Goal: Task Accomplishment & Management: Manage account settings

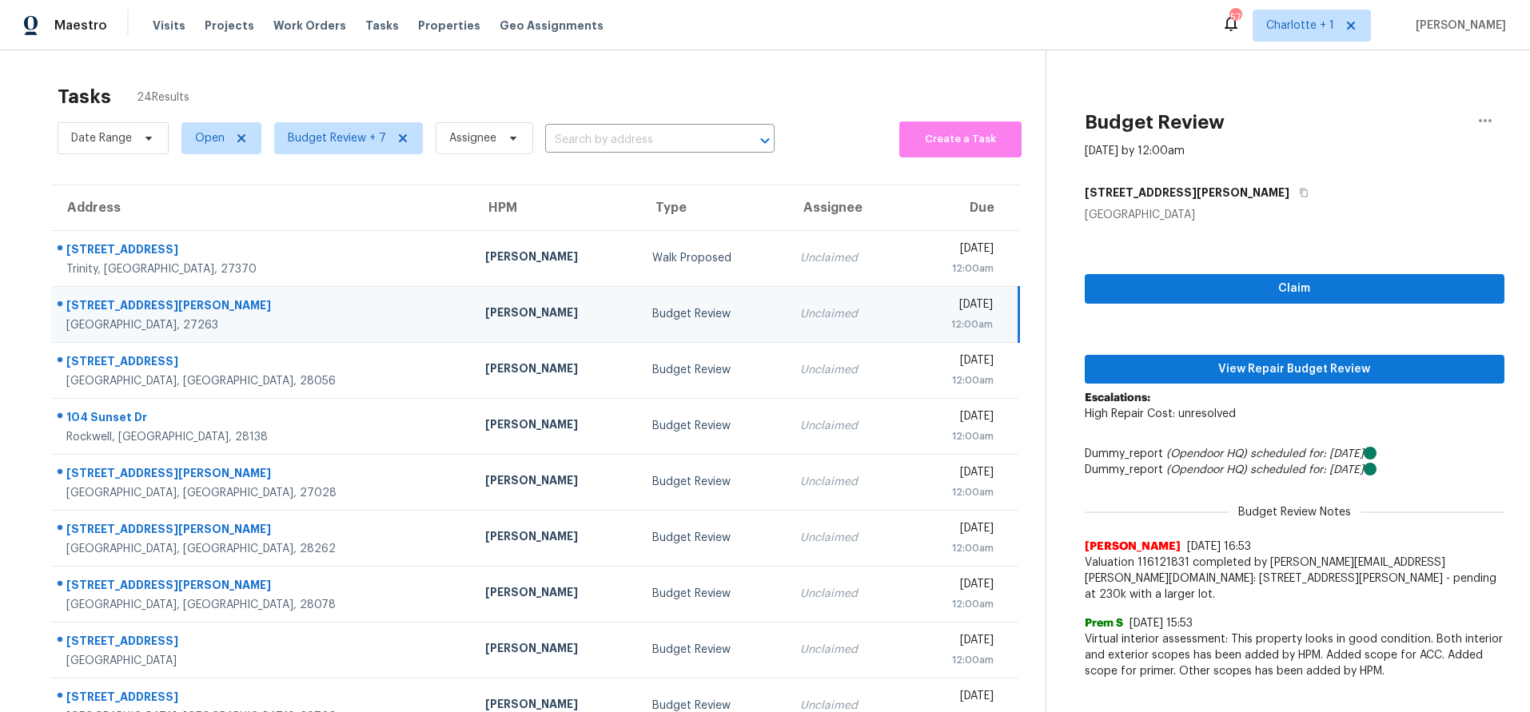
scroll to position [132, 0]
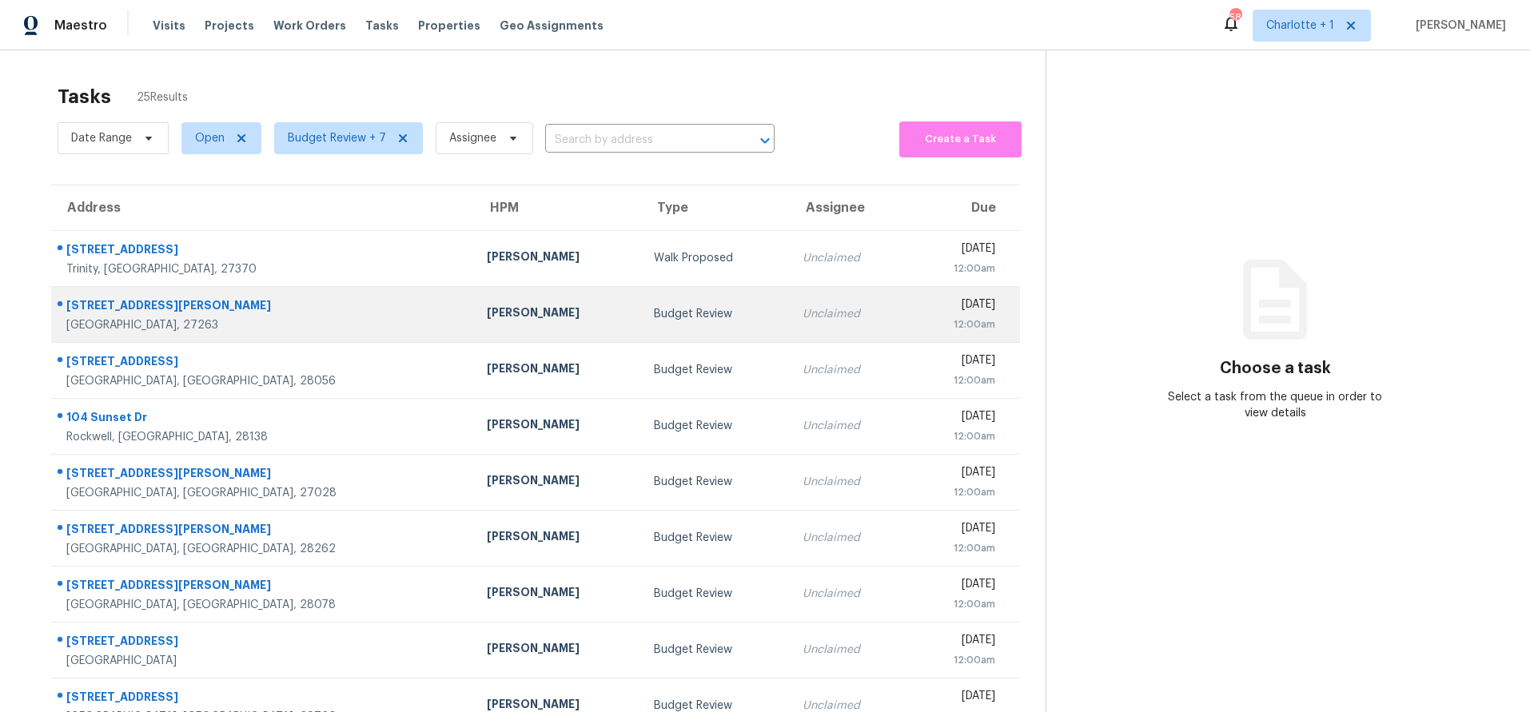
click at [487, 322] on div "[PERSON_NAME]" at bounding box center [558, 314] width 142 height 20
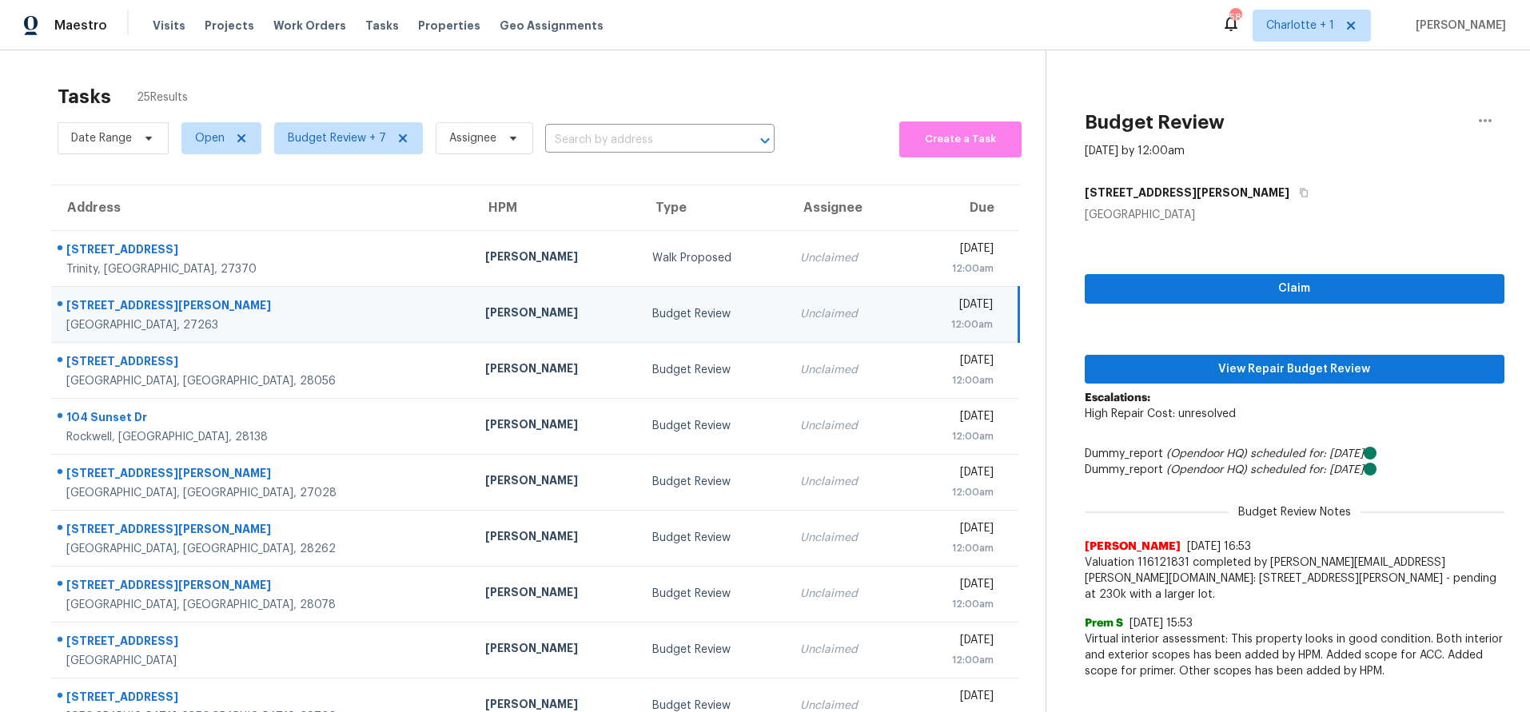
click at [472, 292] on td "[PERSON_NAME]" at bounding box center [555, 314] width 167 height 56
click at [1181, 369] on span "View Repair Budget Review" at bounding box center [1294, 370] width 394 height 20
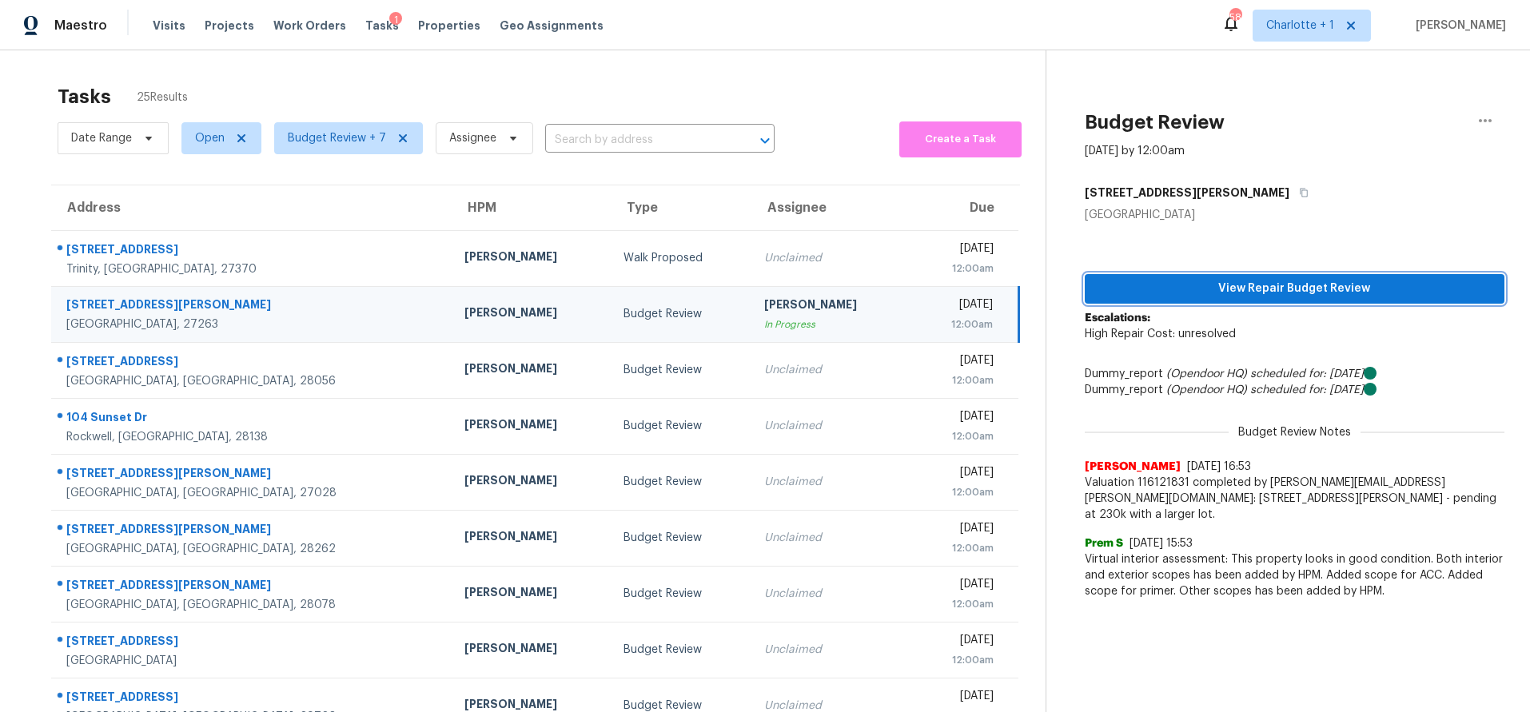
click at [1184, 285] on span "View Repair Budget Review" at bounding box center [1294, 289] width 394 height 20
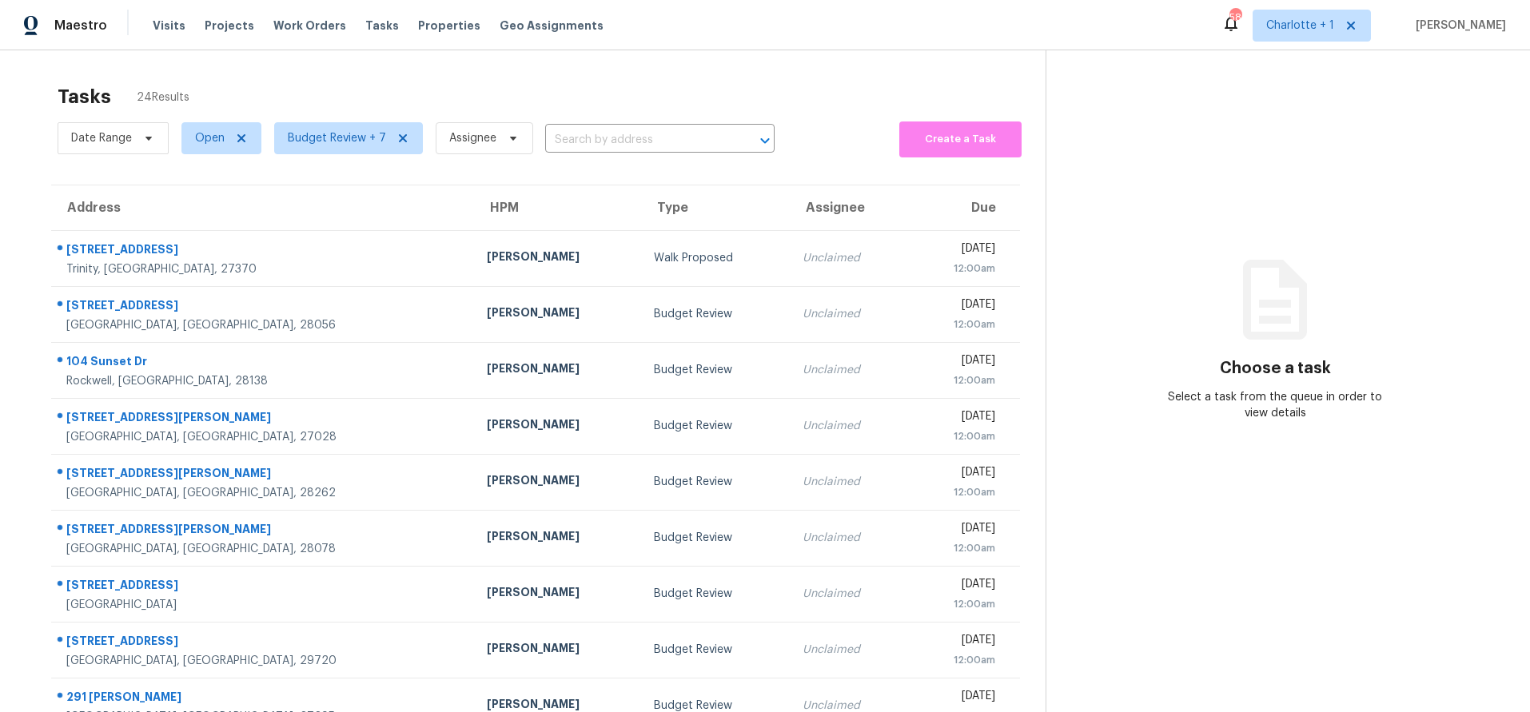
click at [485, 90] on div "Tasks 24 Results" at bounding box center [552, 97] width 988 height 42
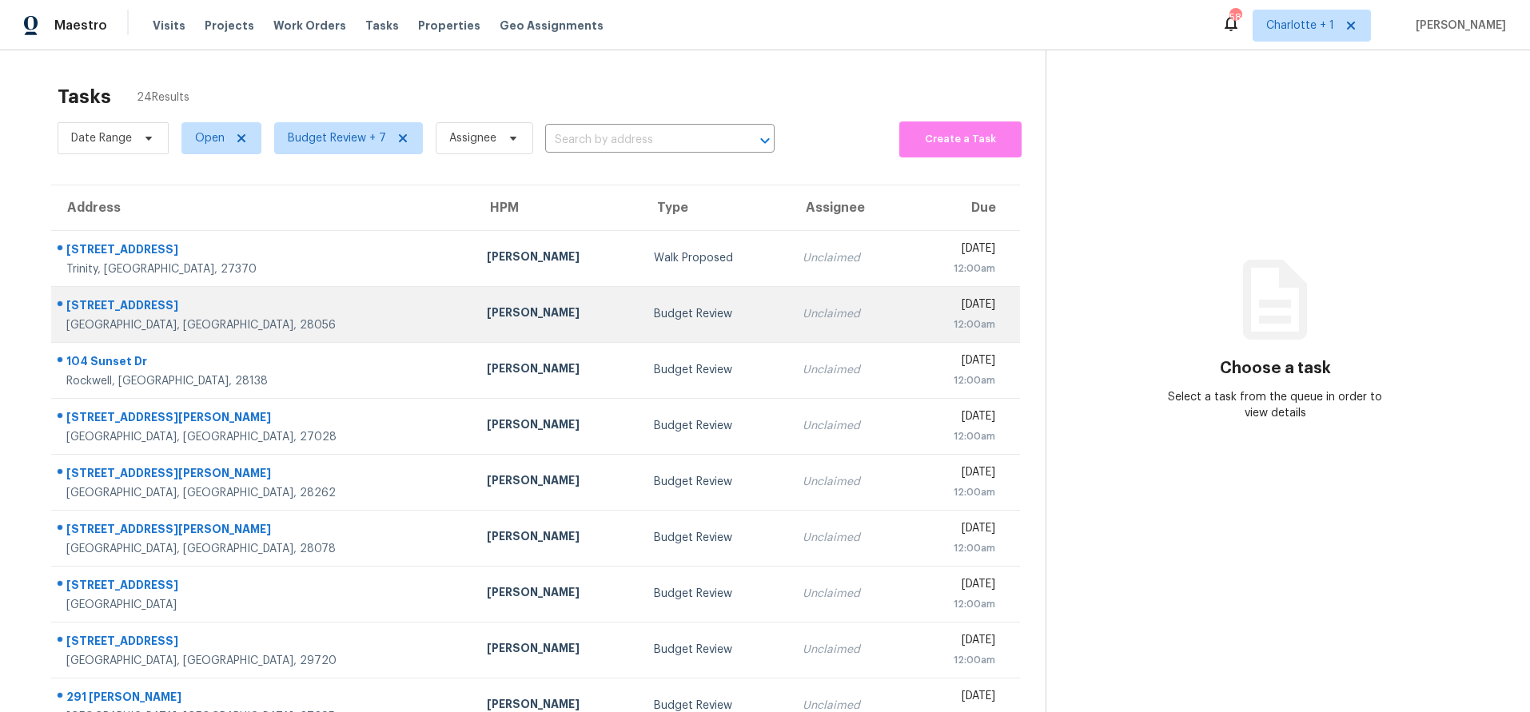
click at [487, 314] on div "[PERSON_NAME]" at bounding box center [558, 314] width 142 height 20
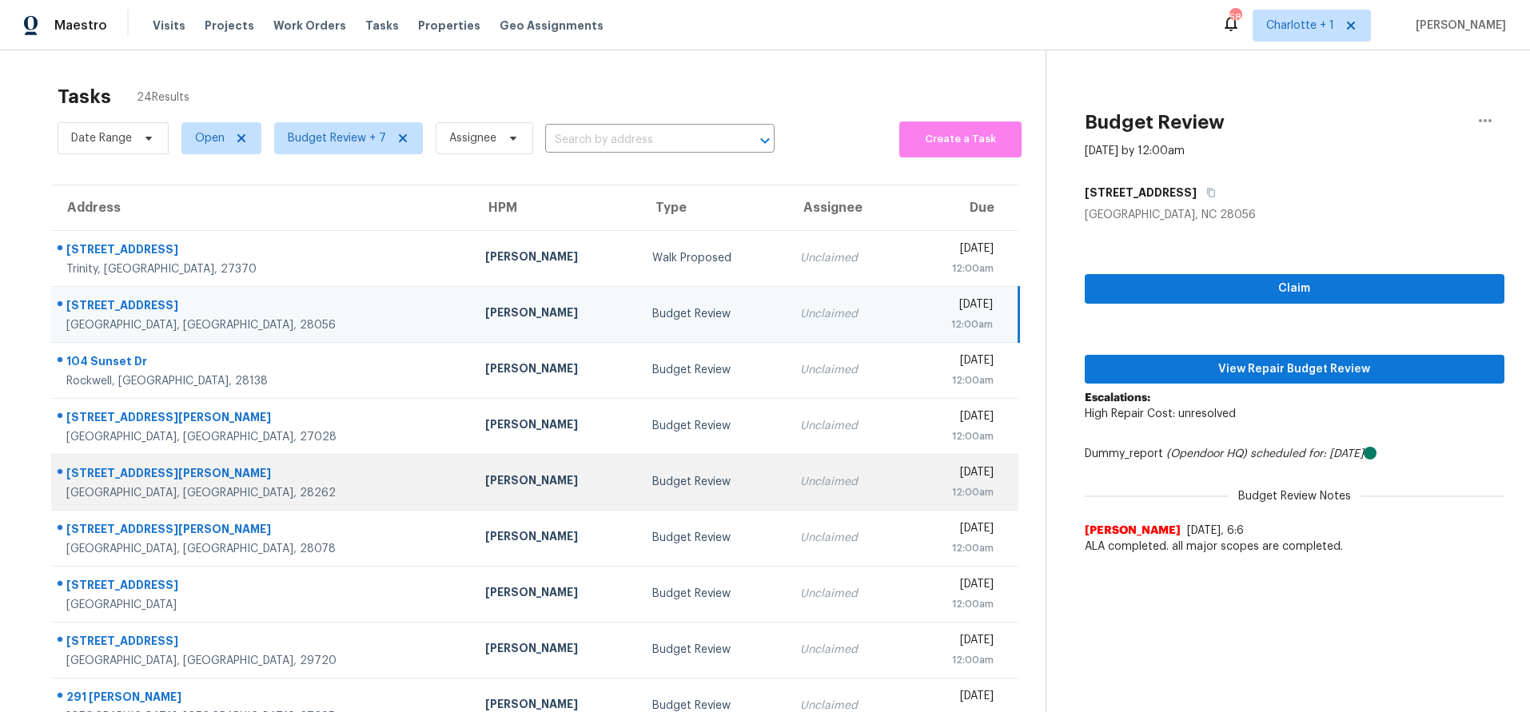
scroll to position [132, 0]
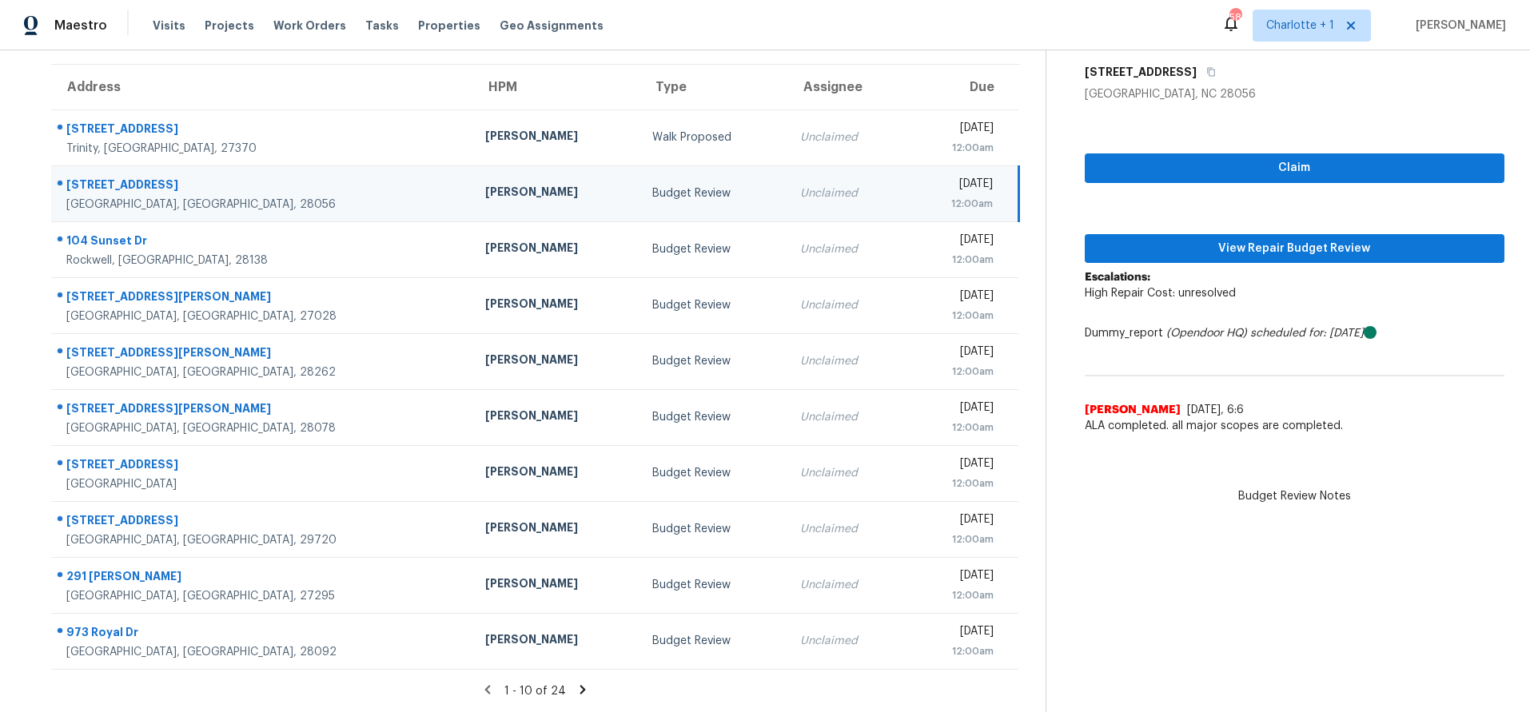
click at [478, 178] on td "[PERSON_NAME]" at bounding box center [555, 193] width 167 height 56
click at [472, 197] on td "[PERSON_NAME]" at bounding box center [555, 193] width 167 height 56
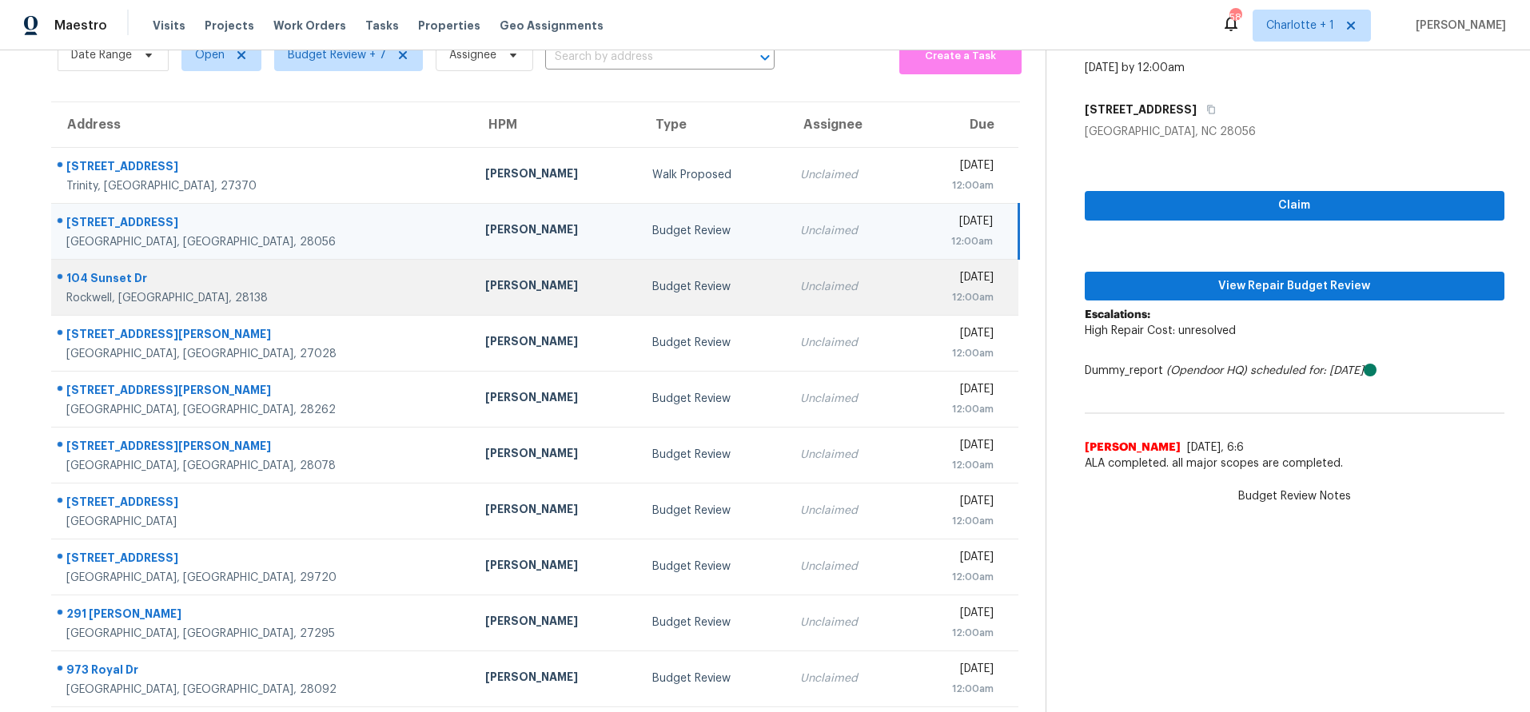
scroll to position [78, 0]
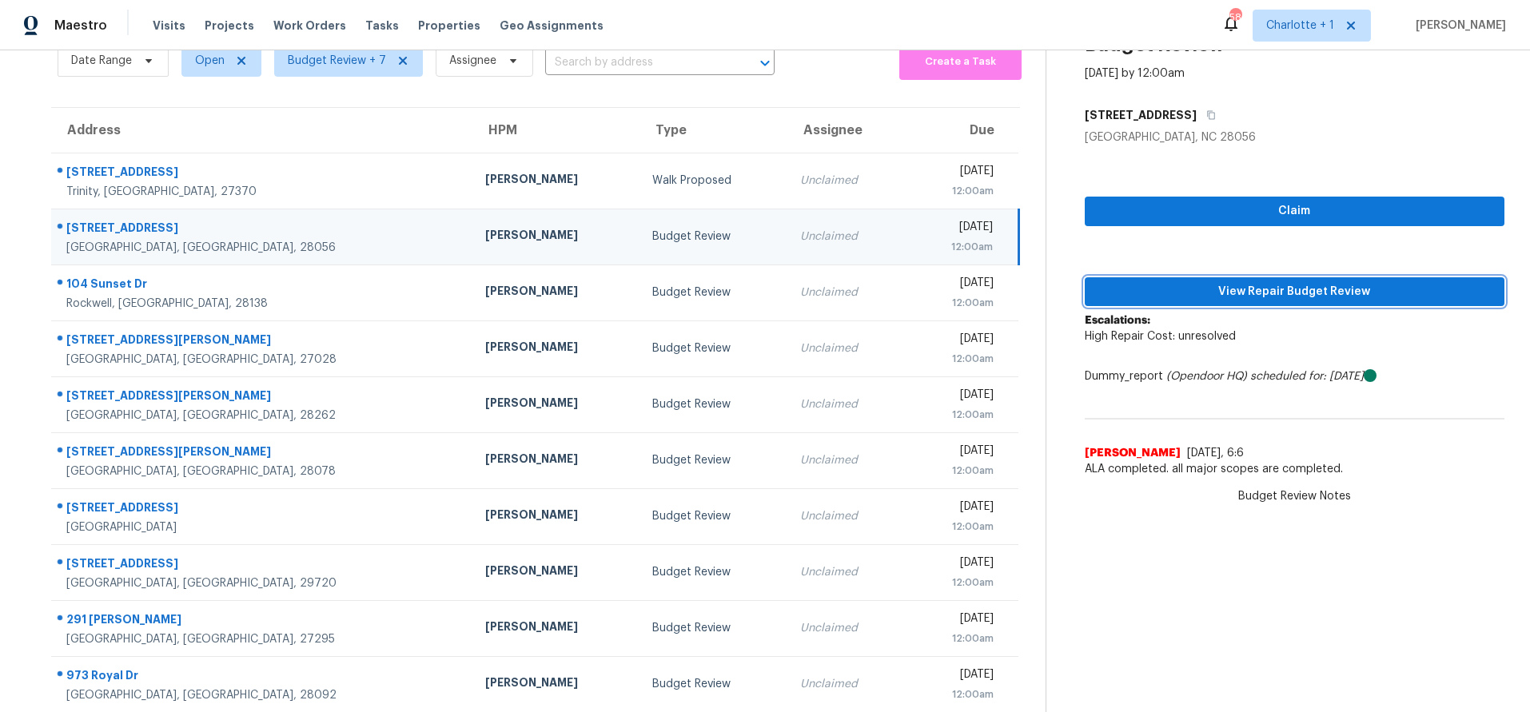
click at [1190, 289] on span "View Repair Budget Review" at bounding box center [1294, 292] width 394 height 20
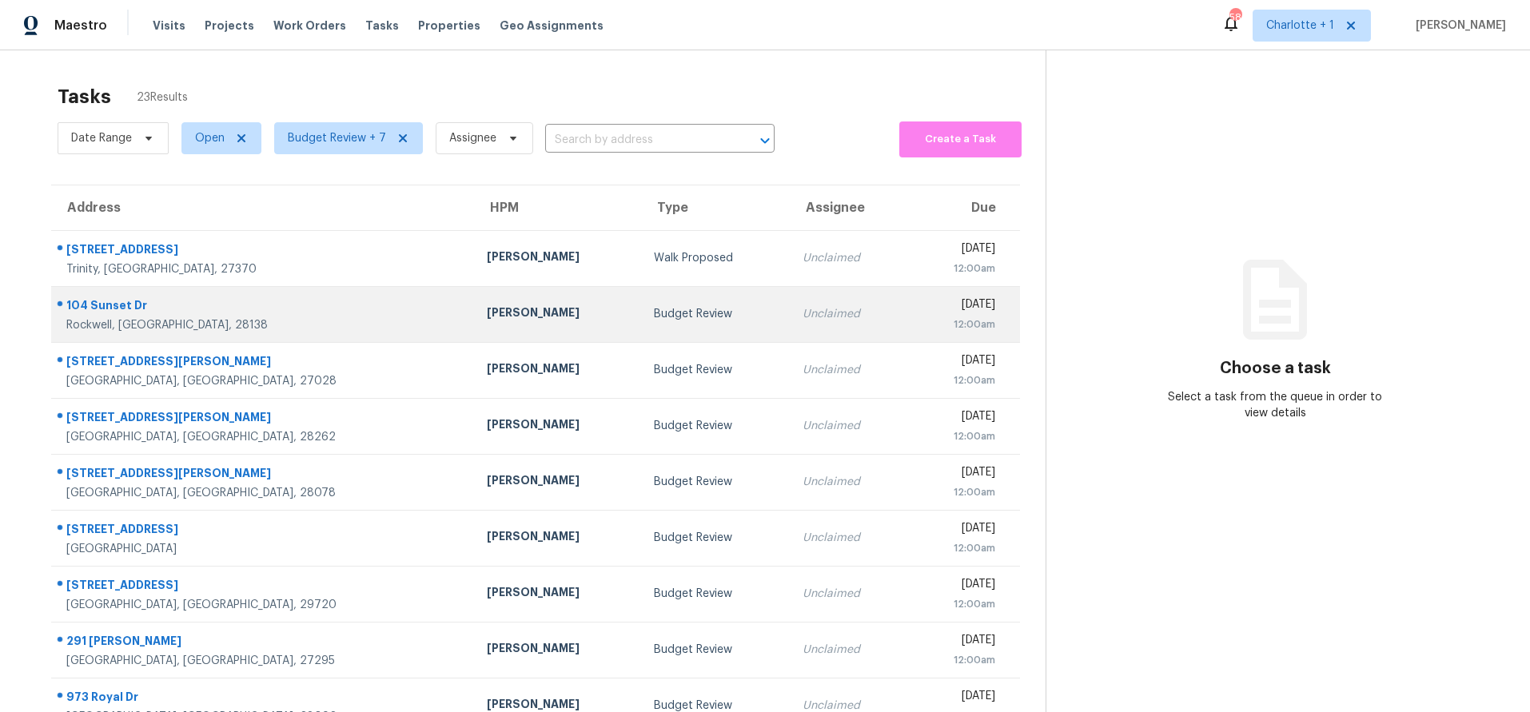
click at [244, 325] on div "Rockwell, [GEOGRAPHIC_DATA], 28138" at bounding box center [263, 325] width 395 height 16
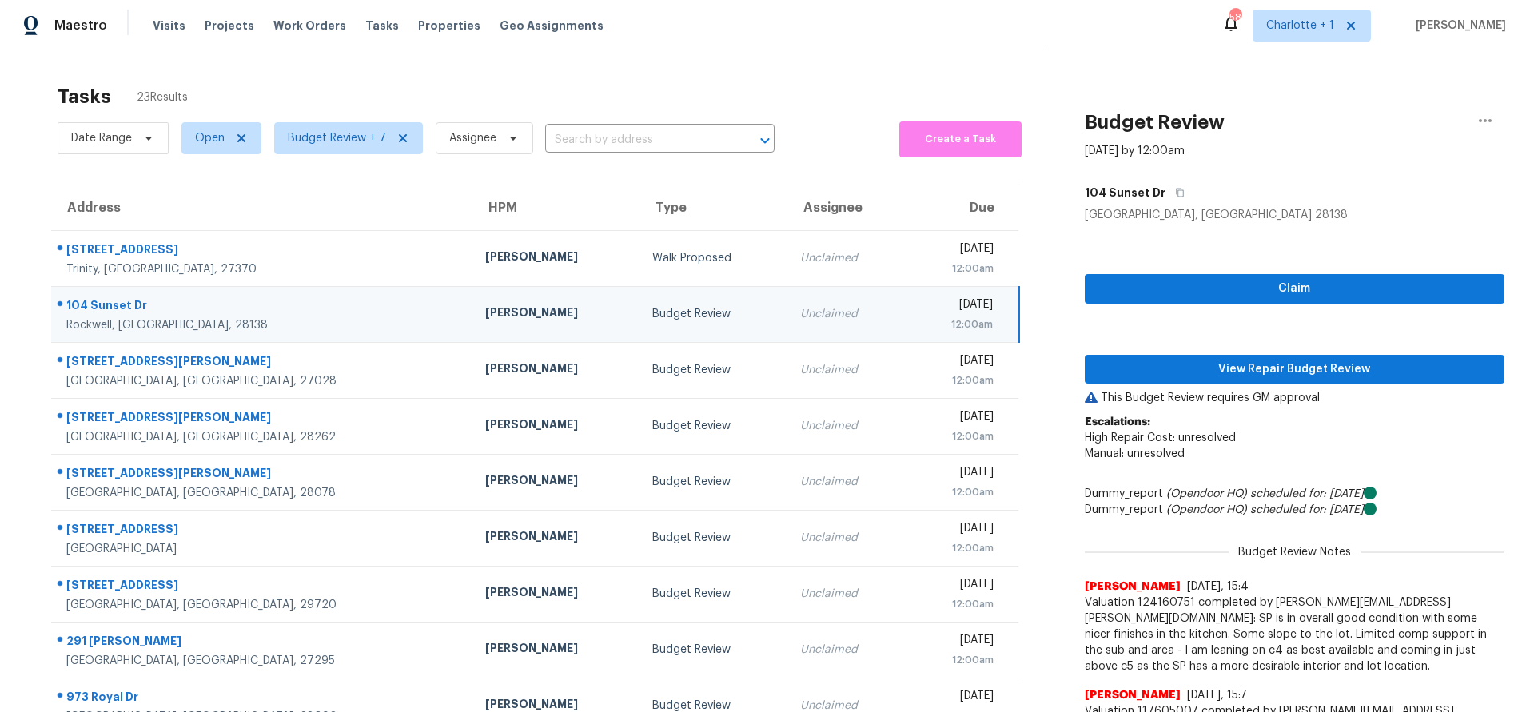
drag, startPoint x: 239, startPoint y: 305, endPoint x: 682, endPoint y: 329, distance: 443.4
click at [251, 304] on div "104 Sunset Dr" at bounding box center [262, 307] width 393 height 20
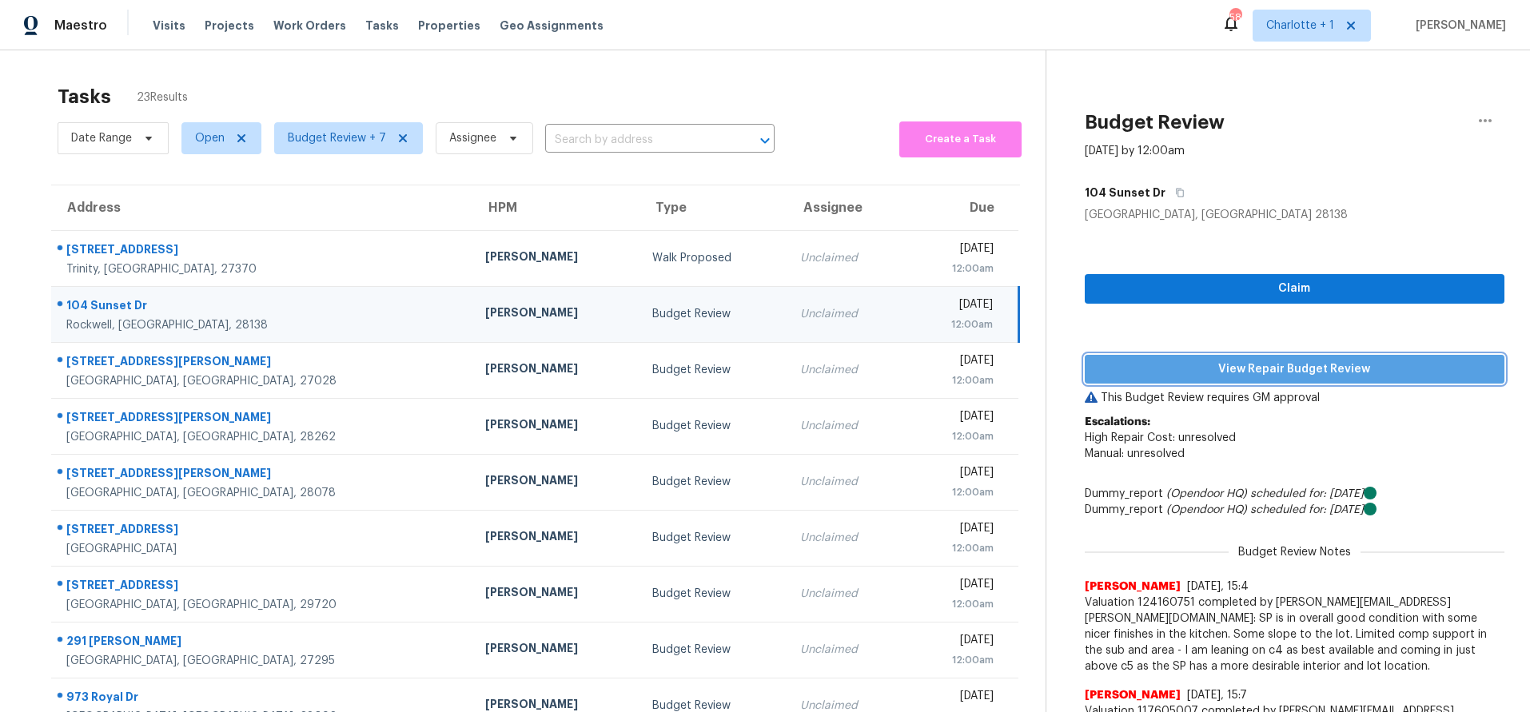
click at [1196, 376] on span "View Repair Budget Review" at bounding box center [1294, 370] width 394 height 20
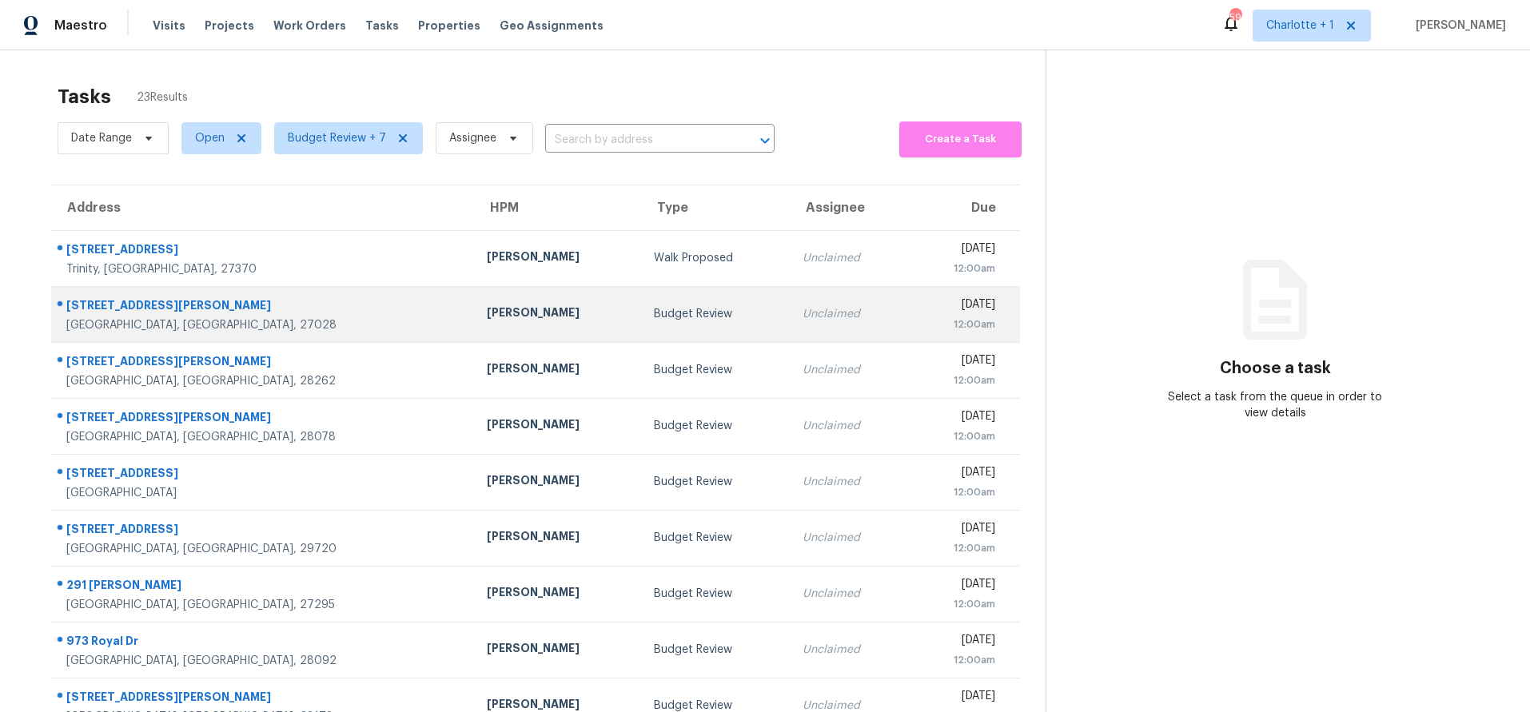
click at [232, 320] on div "[GEOGRAPHIC_DATA], [GEOGRAPHIC_DATA], 27028" at bounding box center [263, 325] width 395 height 16
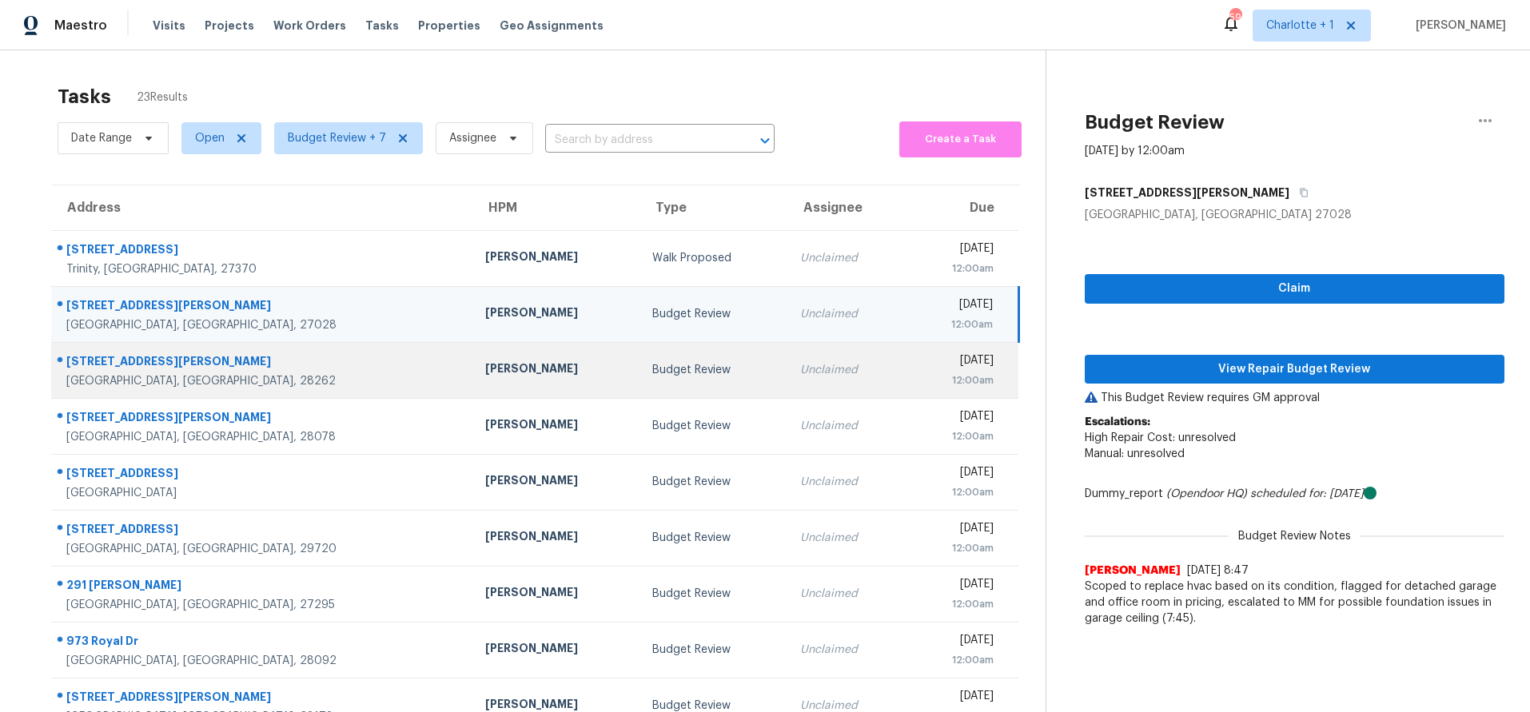
click at [485, 360] on div "[PERSON_NAME]" at bounding box center [555, 370] width 141 height 20
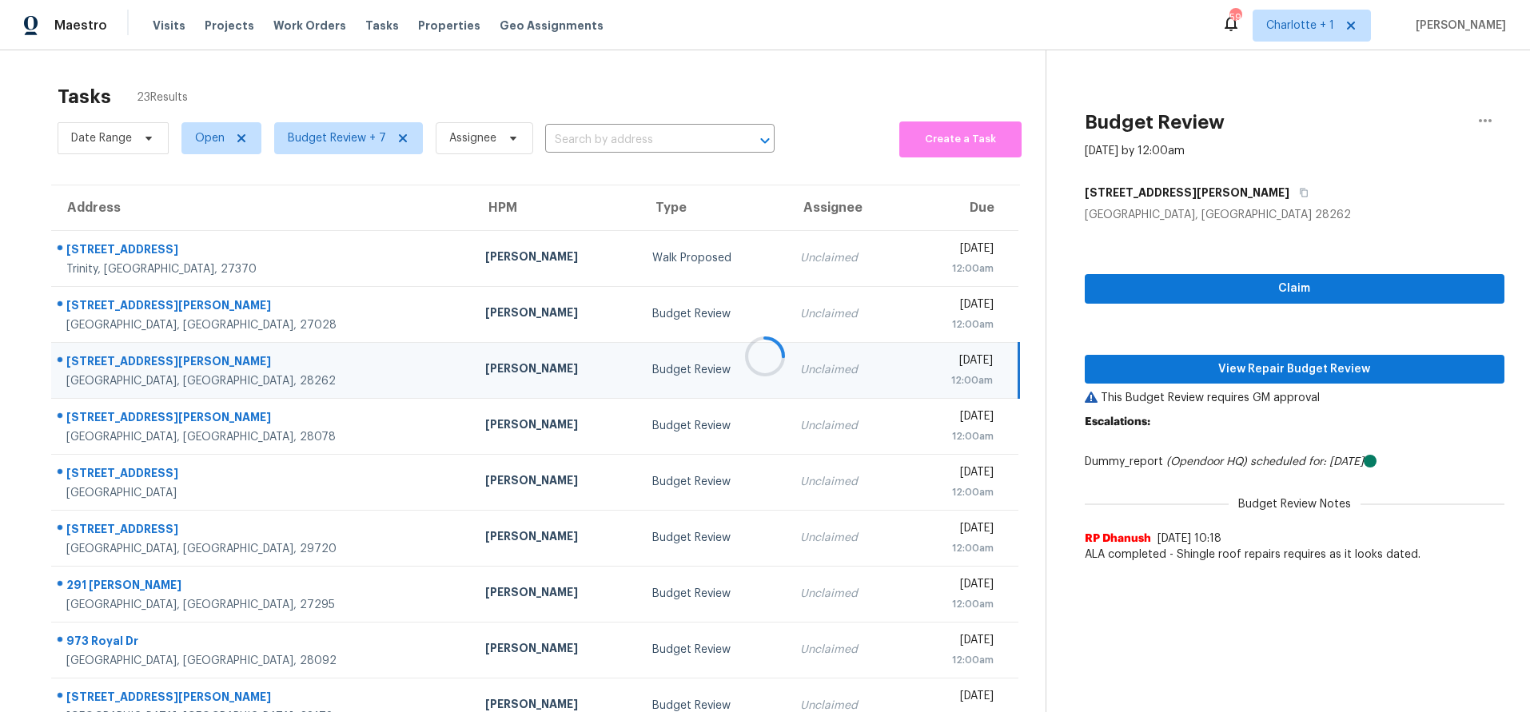
drag, startPoint x: 360, startPoint y: 325, endPoint x: 384, endPoint y: 324, distance: 23.2
click at [360, 325] on div at bounding box center [765, 356] width 1530 height 712
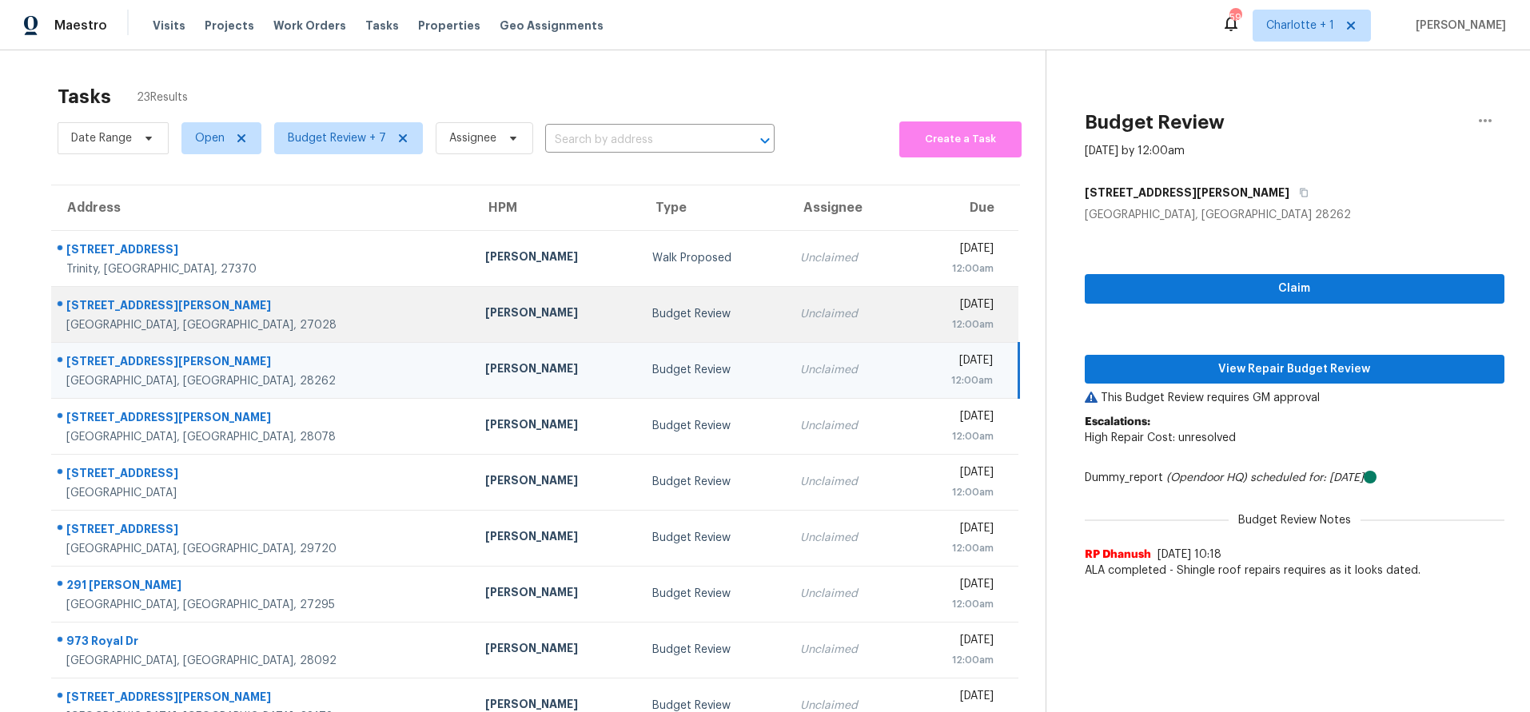
click at [485, 305] on div "[PERSON_NAME]" at bounding box center [555, 314] width 141 height 20
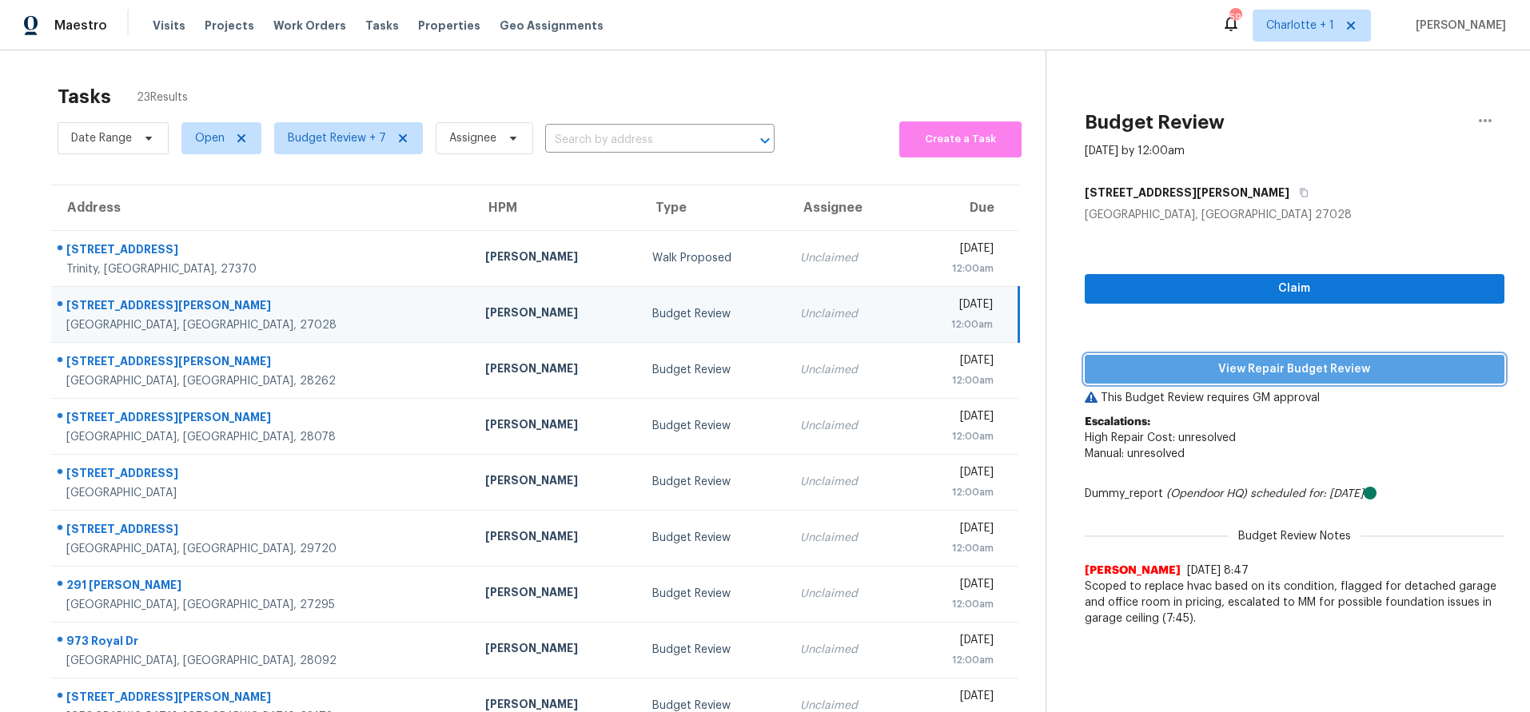
click at [1308, 368] on span "View Repair Budget Review" at bounding box center [1294, 370] width 394 height 20
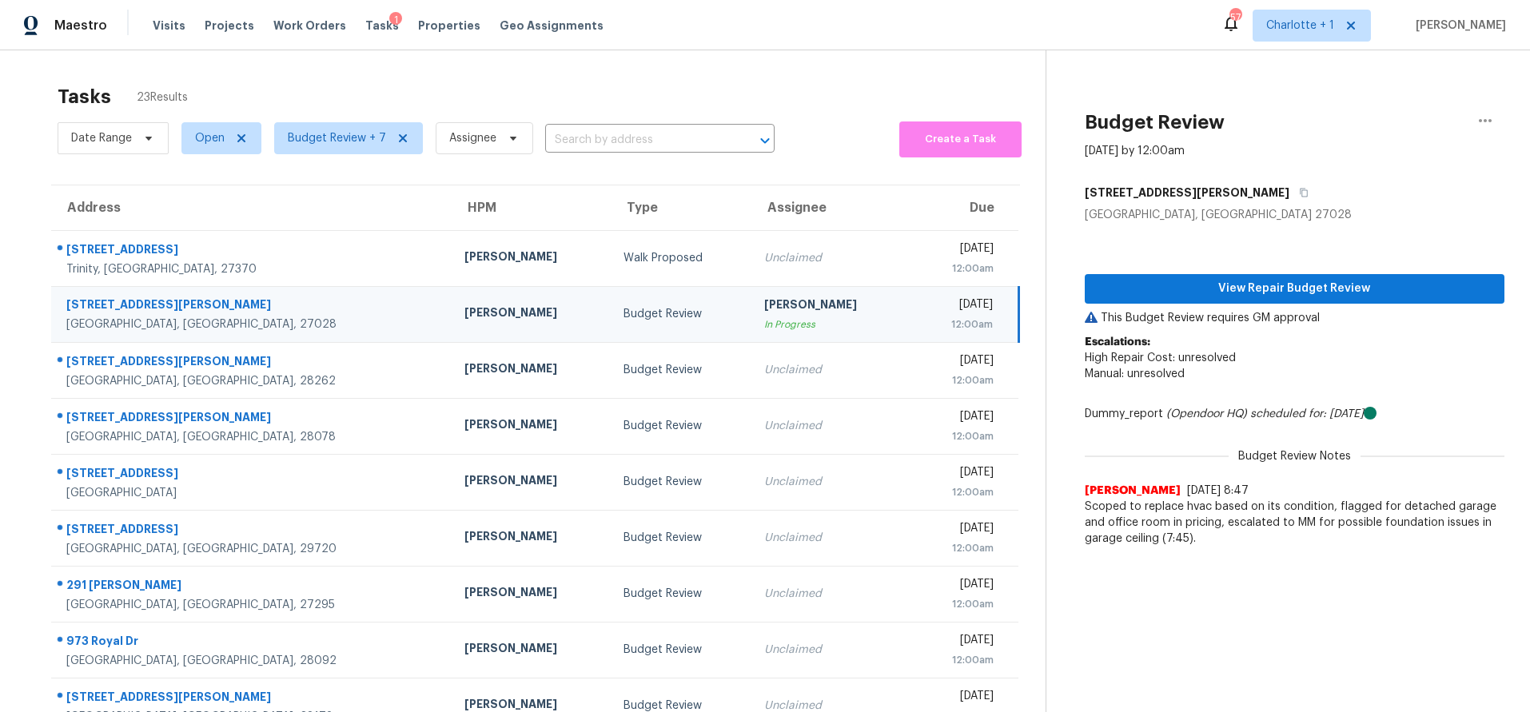
click at [464, 304] on div "[PERSON_NAME]" at bounding box center [530, 314] width 133 height 20
click at [1177, 285] on span "View Repair Budget Review" at bounding box center [1294, 289] width 394 height 20
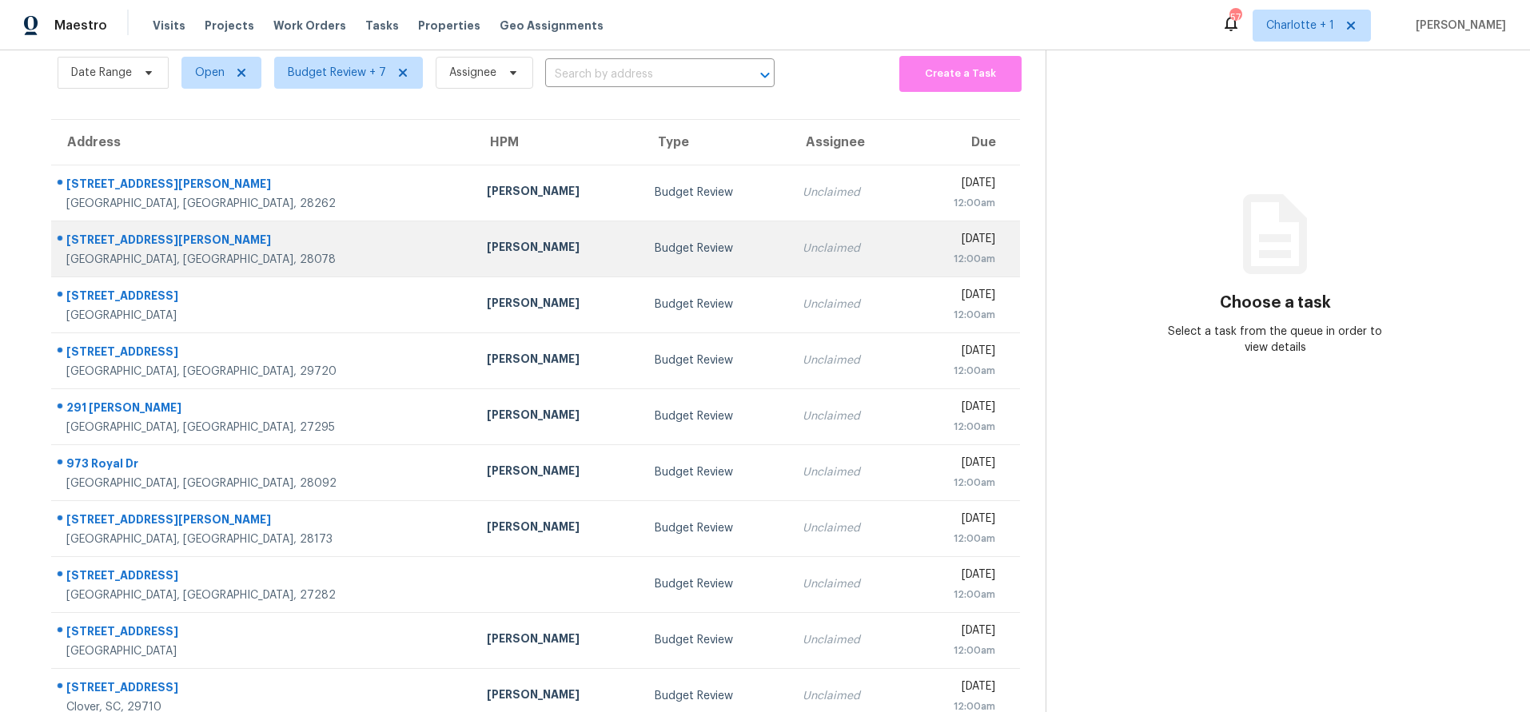
scroll to position [132, 0]
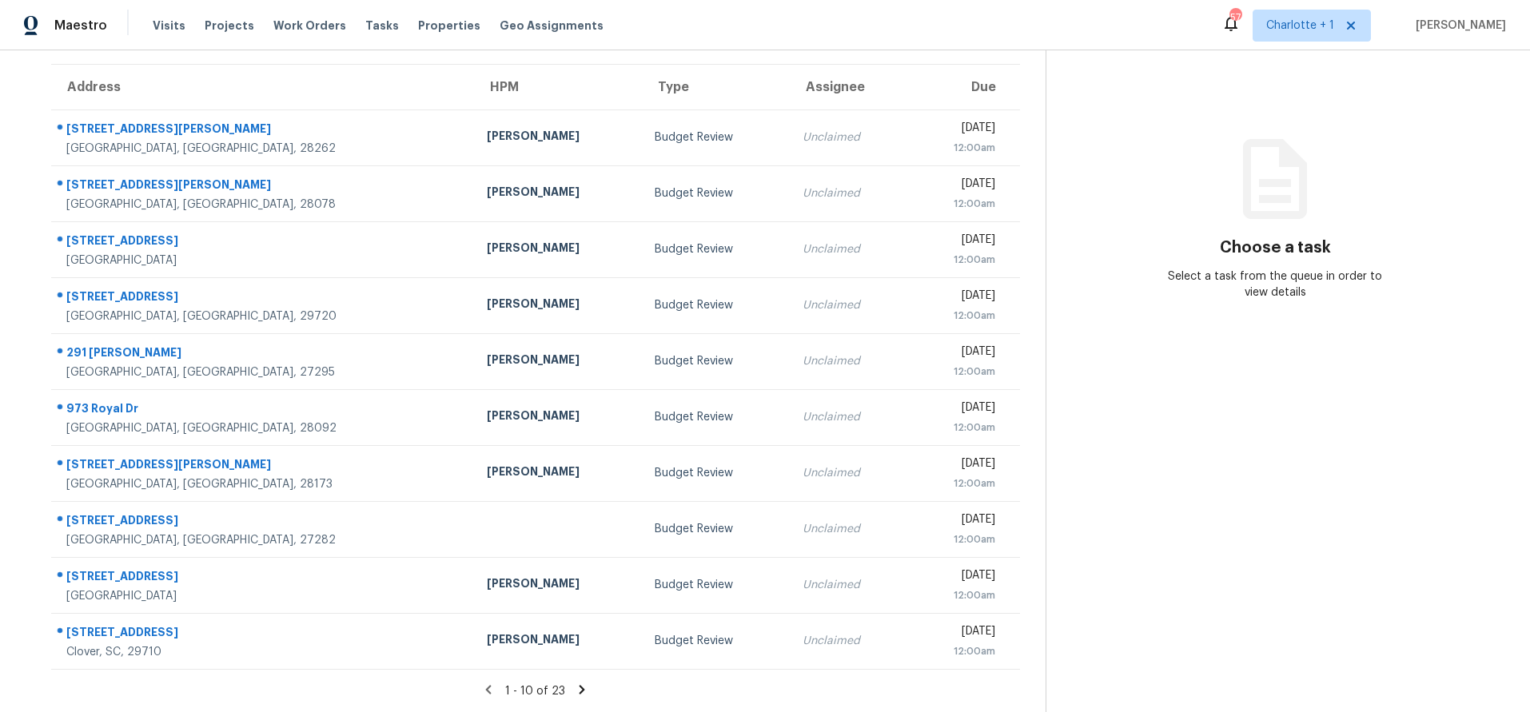
click at [581, 683] on icon at bounding box center [582, 690] width 14 height 14
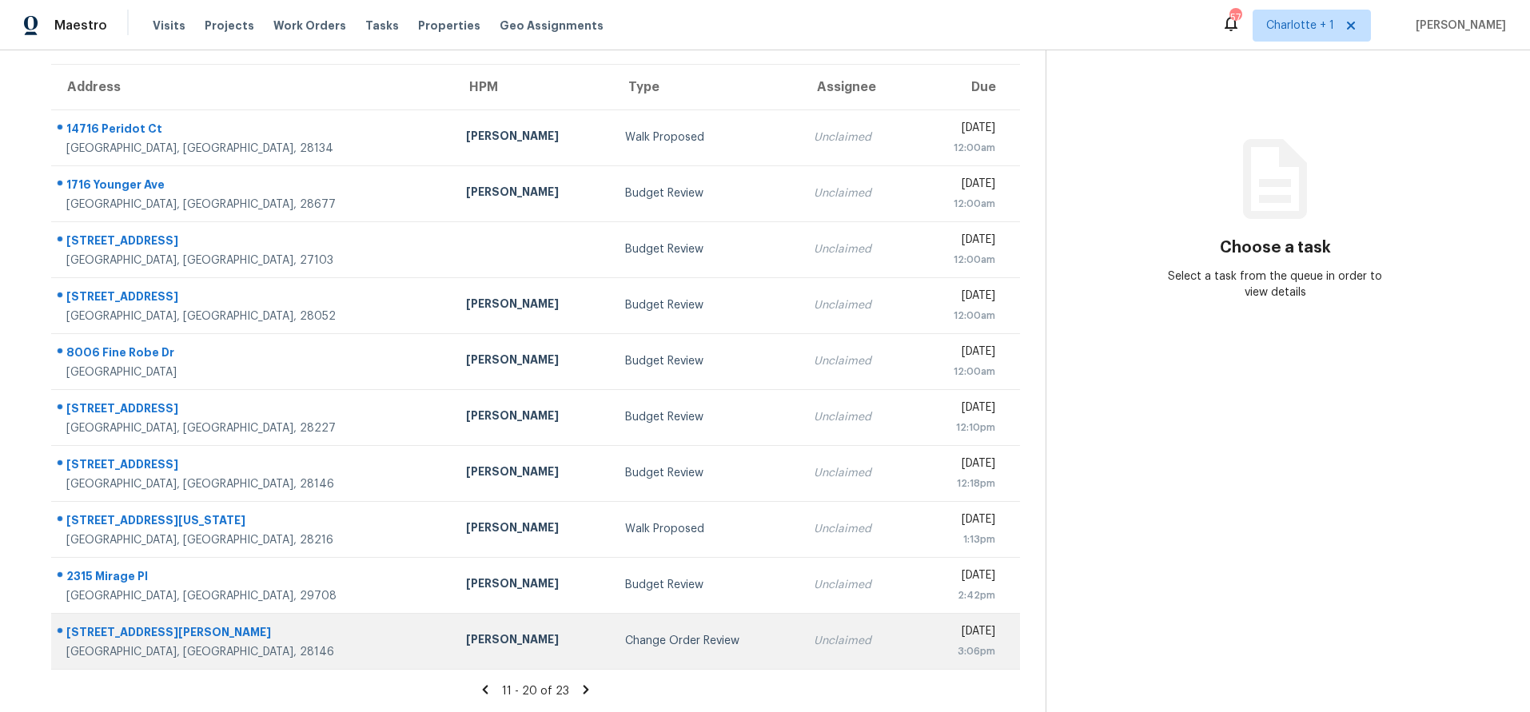
click at [625, 633] on div "Change Order Review" at bounding box center [706, 641] width 163 height 16
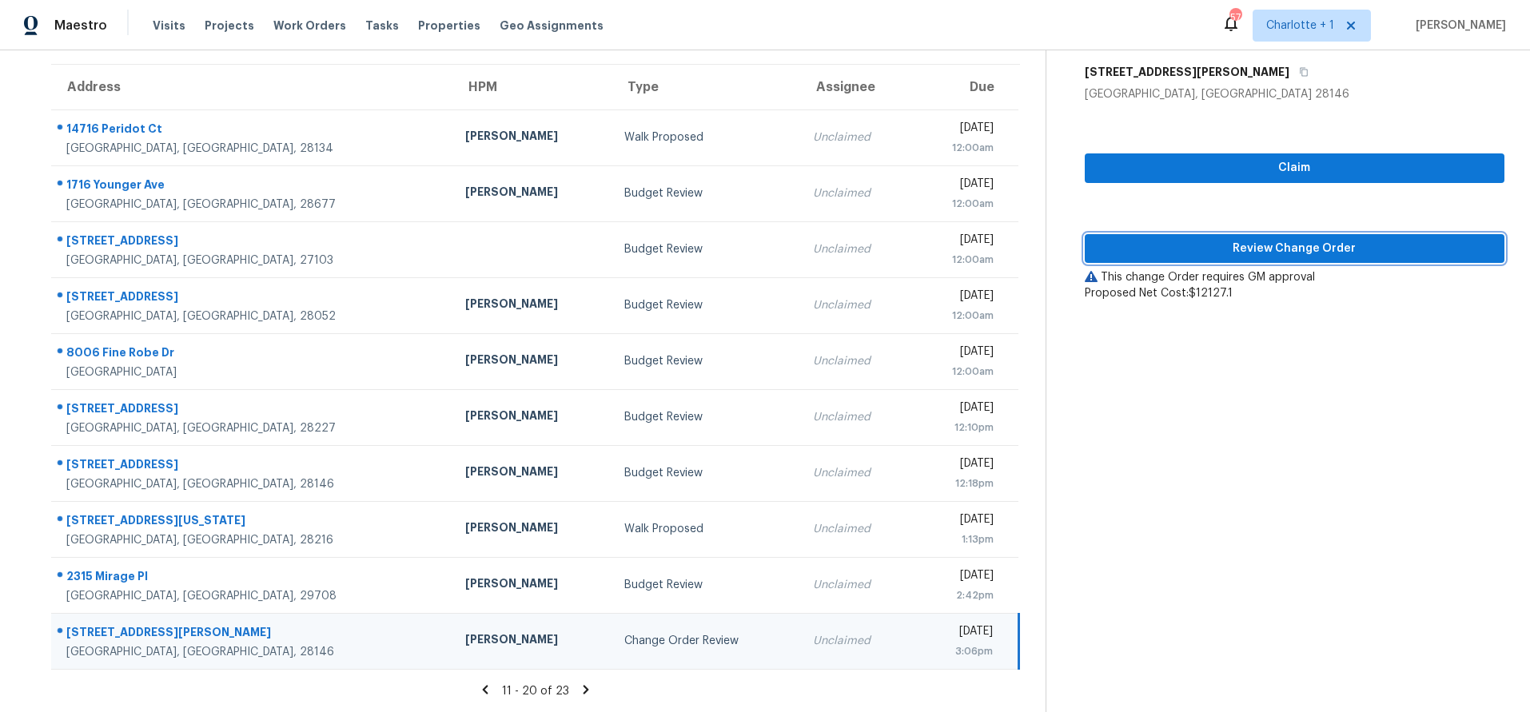
click at [1248, 241] on span "Review Change Order" at bounding box center [1294, 249] width 394 height 20
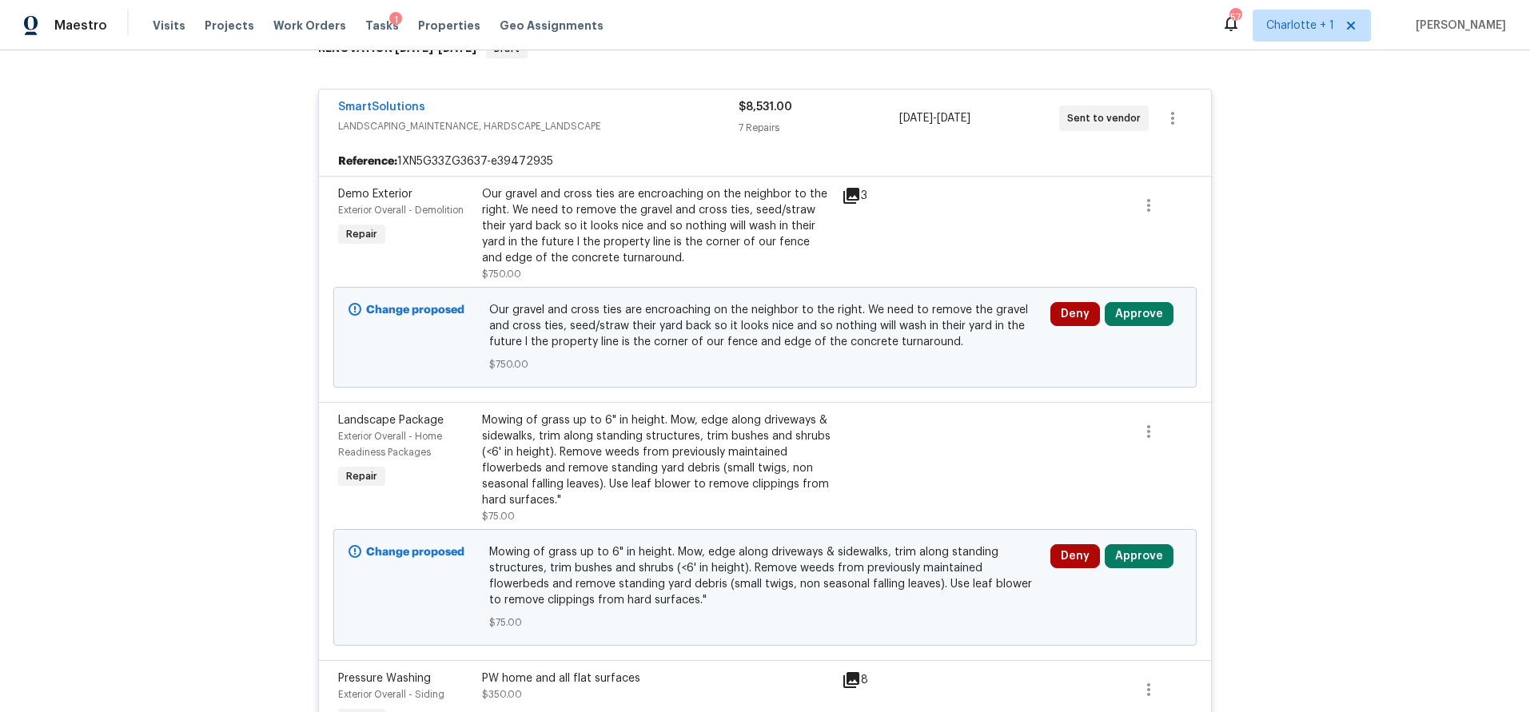
scroll to position [312, 0]
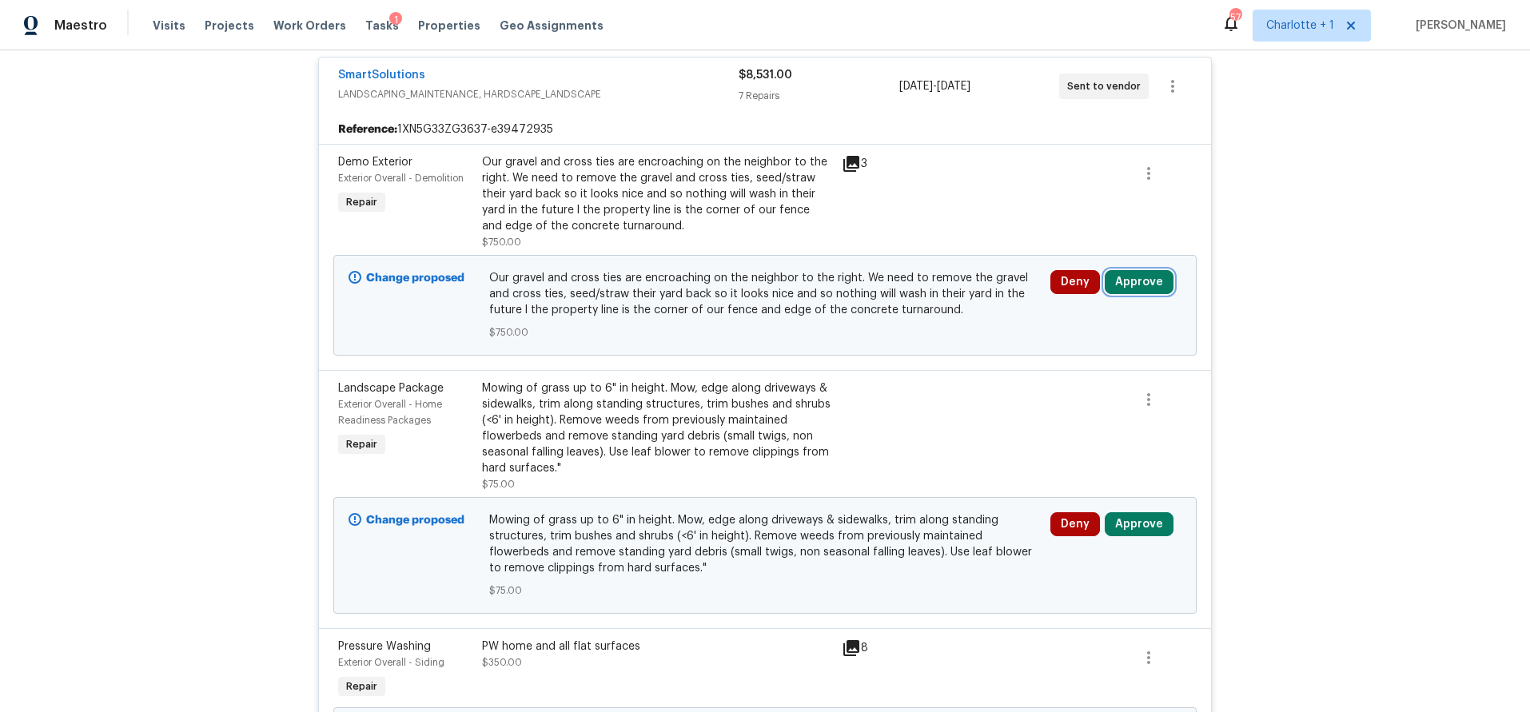
click at [1142, 282] on button "Approve" at bounding box center [1138, 282] width 69 height 24
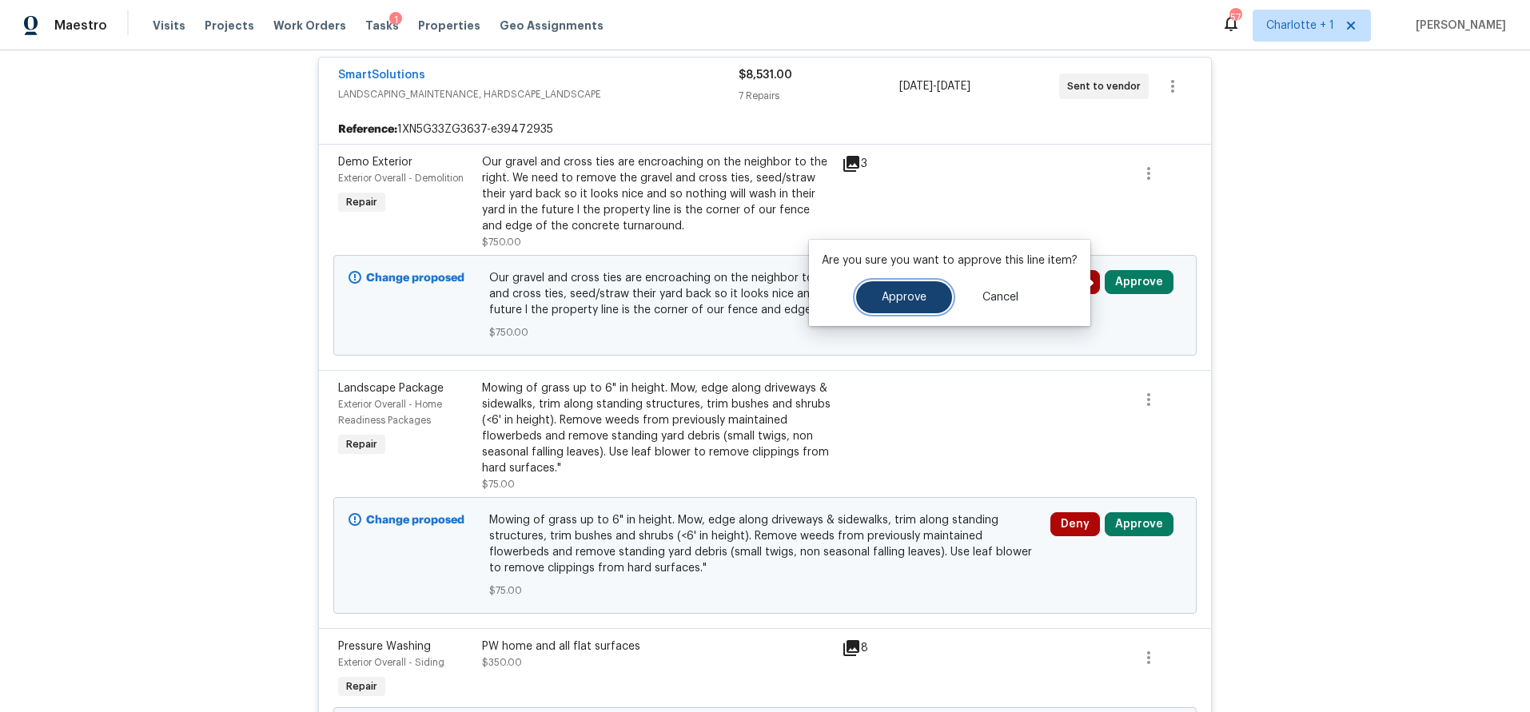
click at [938, 298] on button "Approve" at bounding box center [904, 297] width 96 height 32
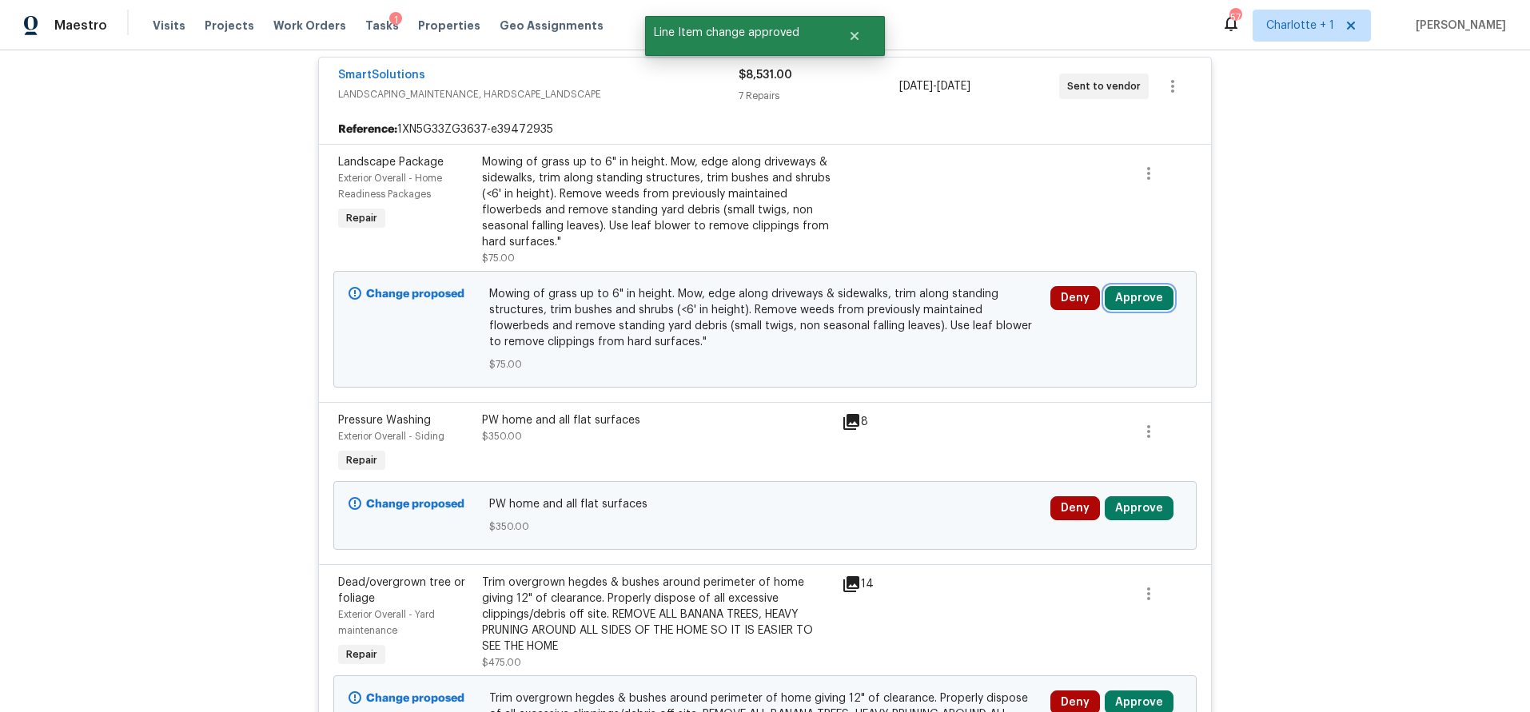
click at [1138, 300] on button "Approve" at bounding box center [1138, 298] width 69 height 24
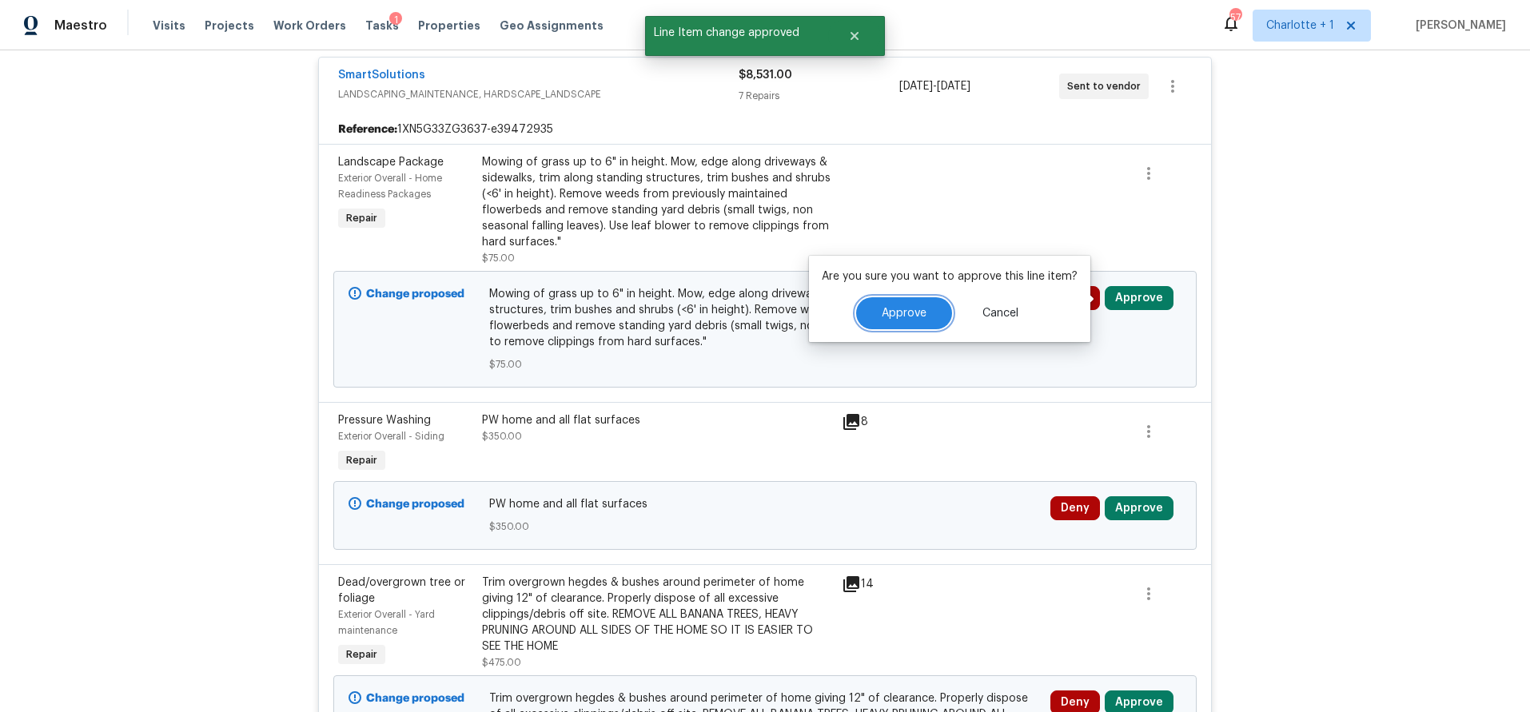
click at [894, 306] on button "Approve" at bounding box center [904, 313] width 96 height 32
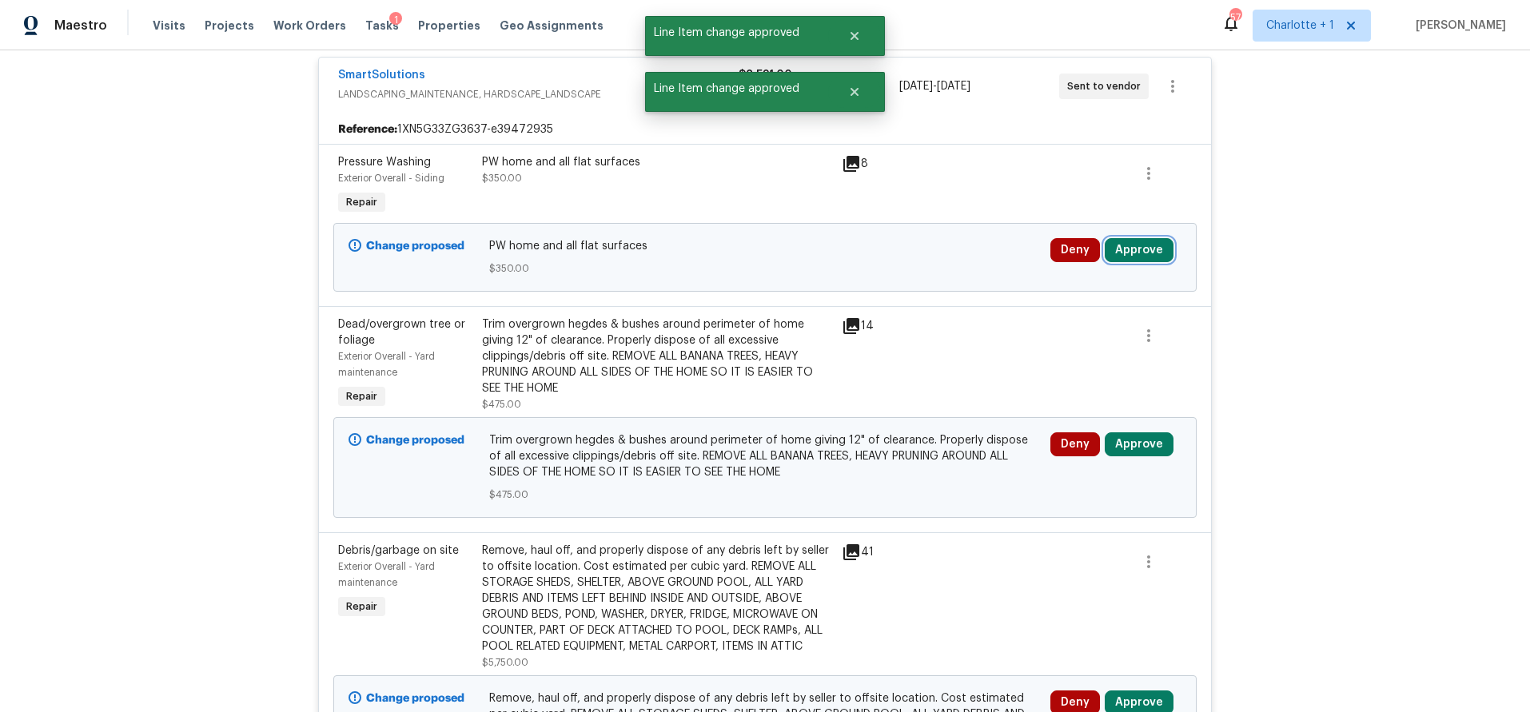
click at [1136, 243] on button "Approve" at bounding box center [1138, 250] width 69 height 24
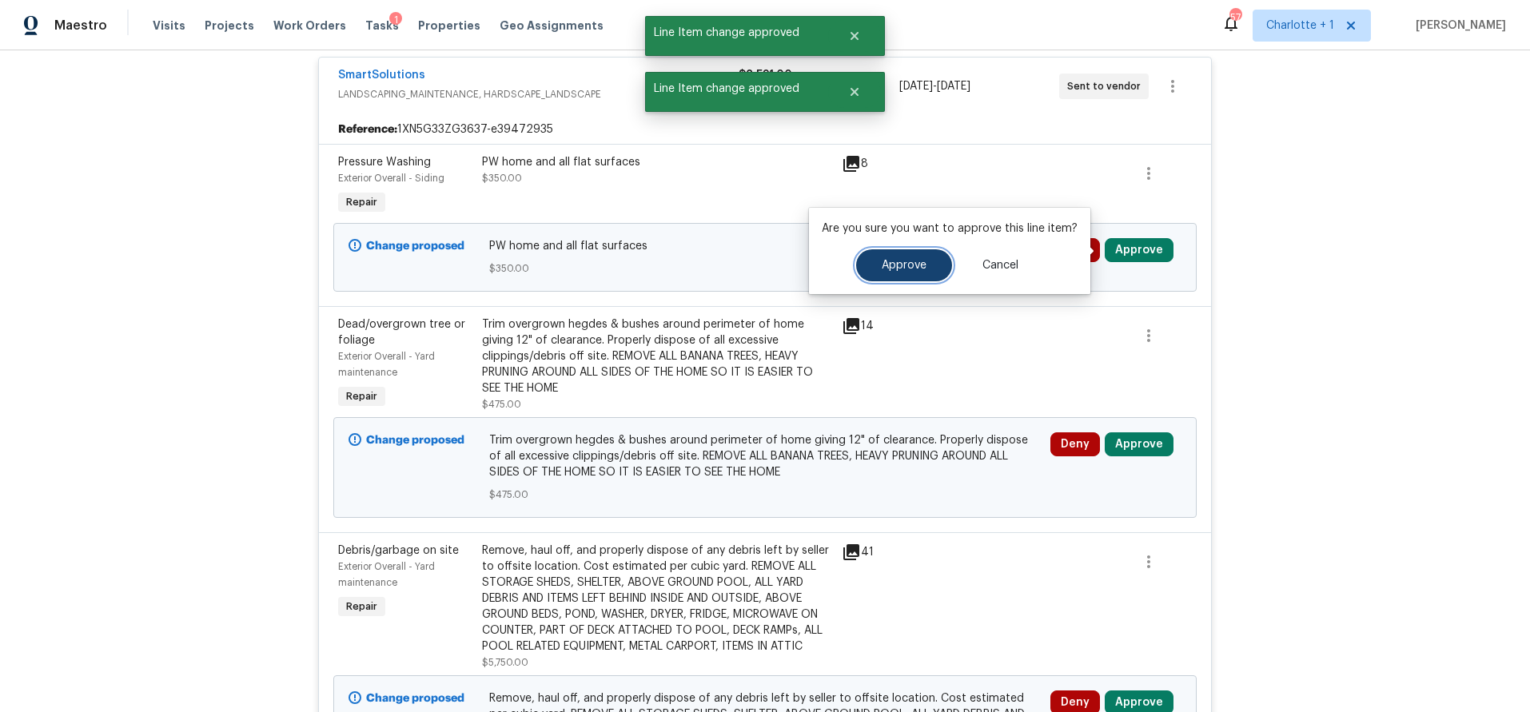
click at [941, 267] on button "Approve" at bounding box center [904, 265] width 96 height 32
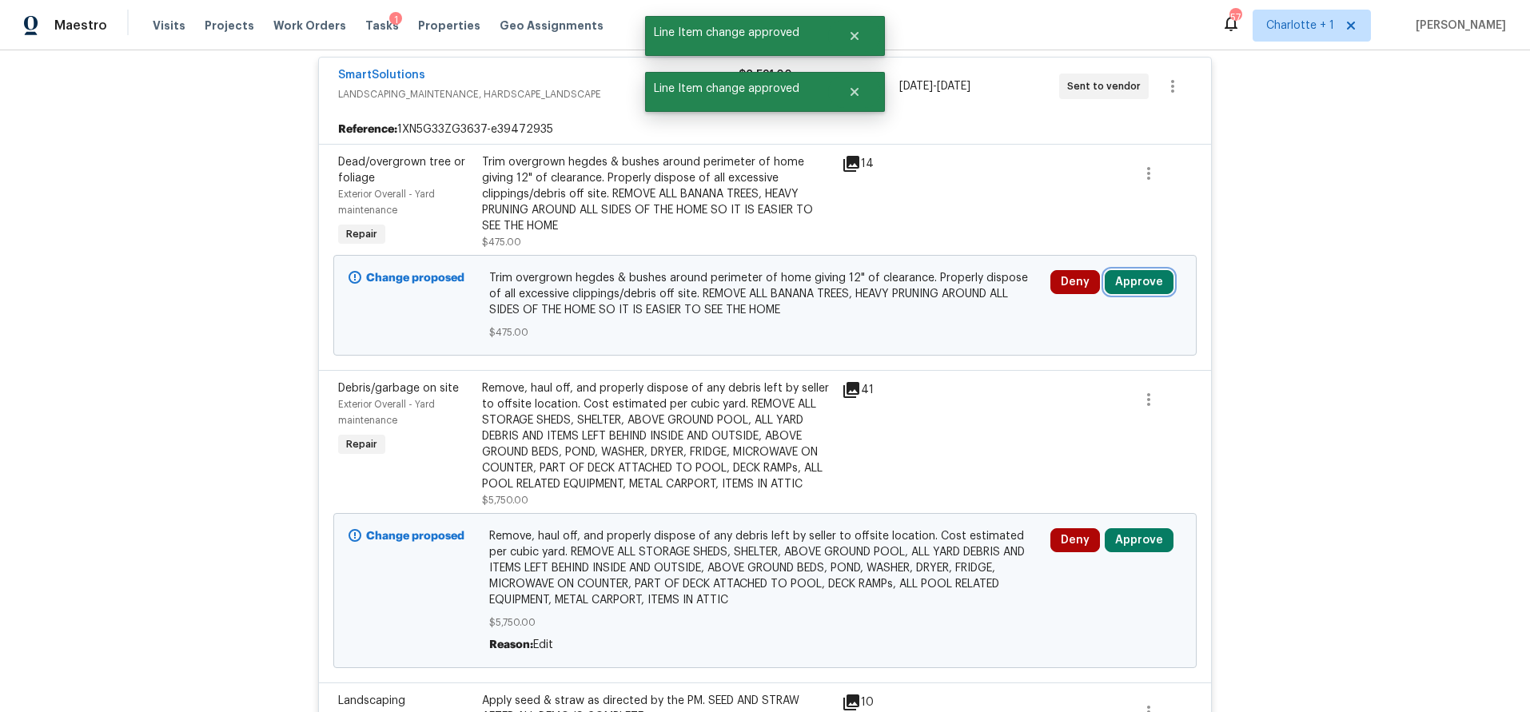
click at [1116, 279] on button "Approve" at bounding box center [1138, 282] width 69 height 24
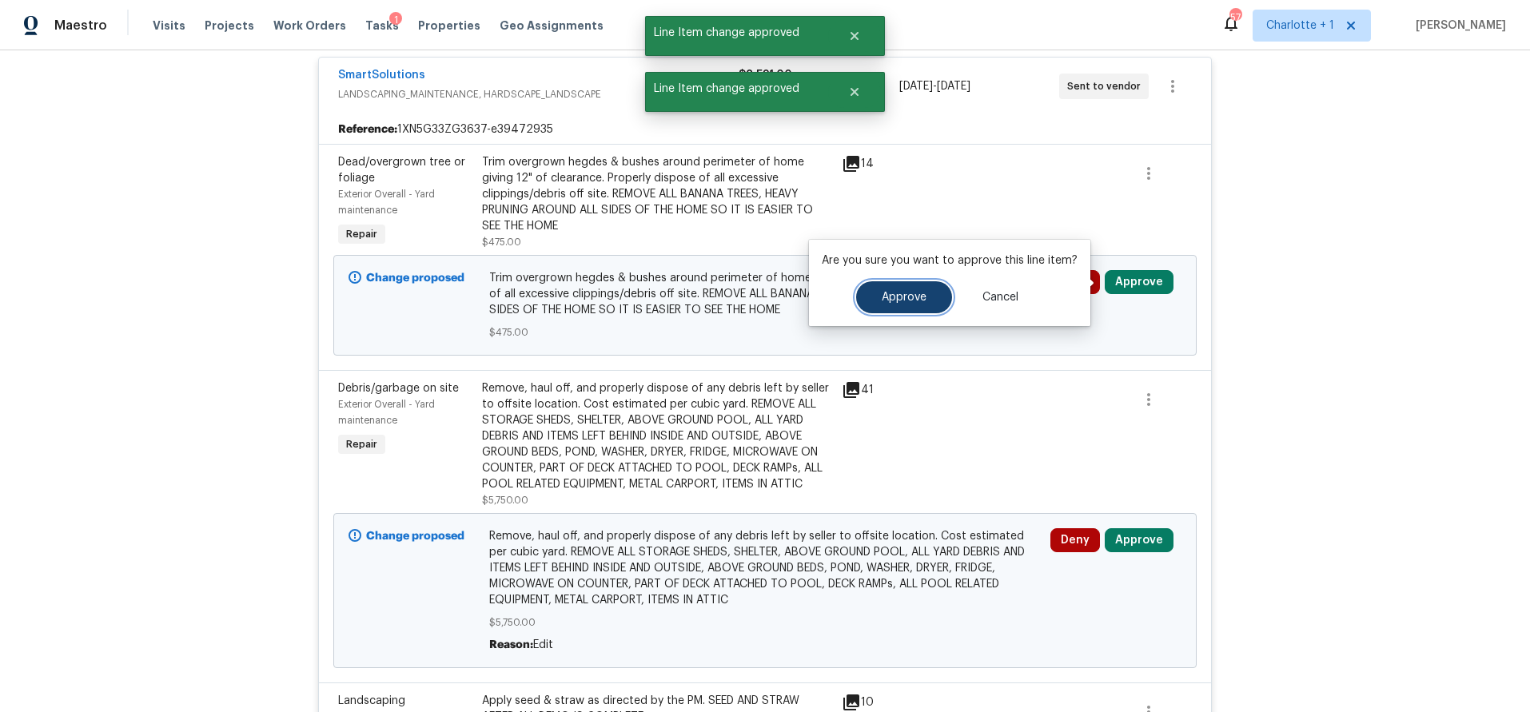
click at [887, 292] on span "Approve" at bounding box center [904, 298] width 45 height 12
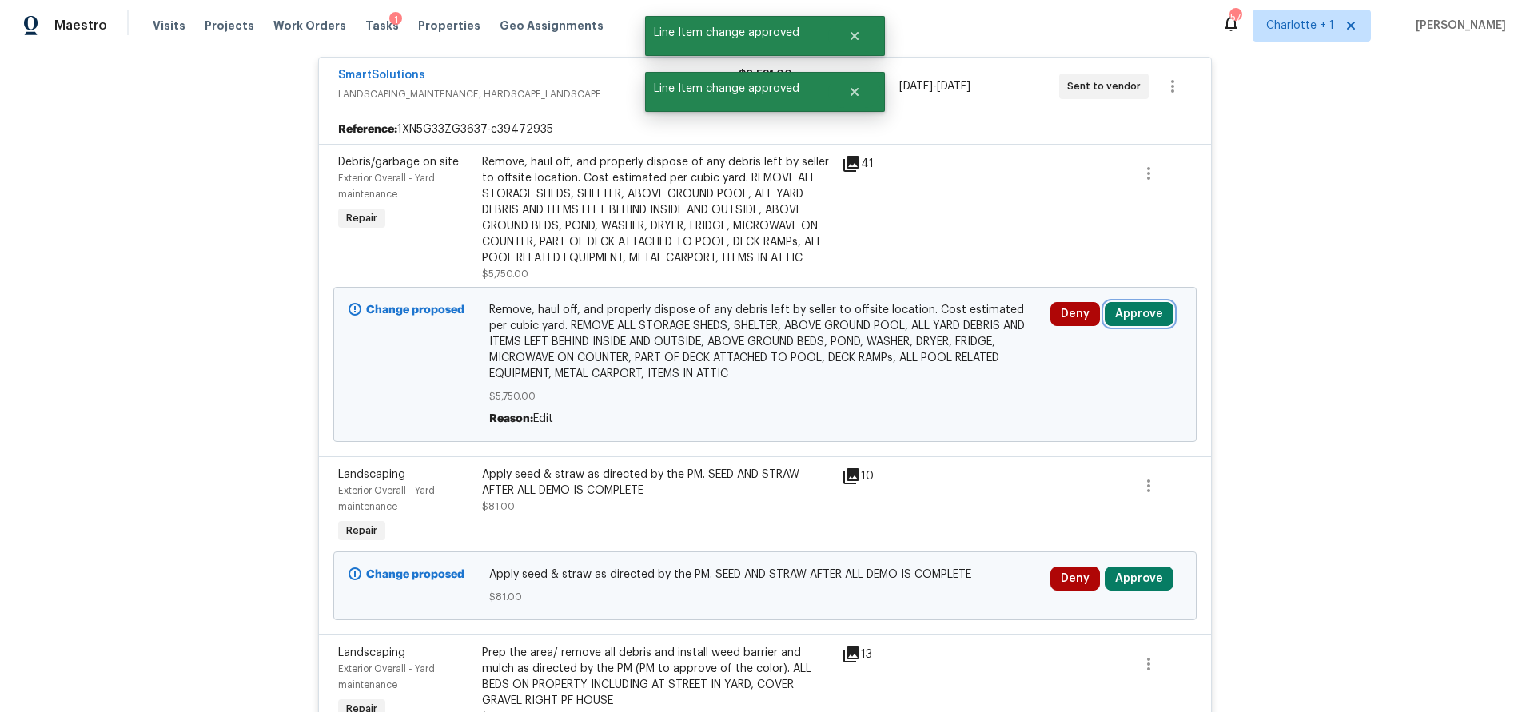
click at [1105, 306] on button "Approve" at bounding box center [1138, 314] width 69 height 24
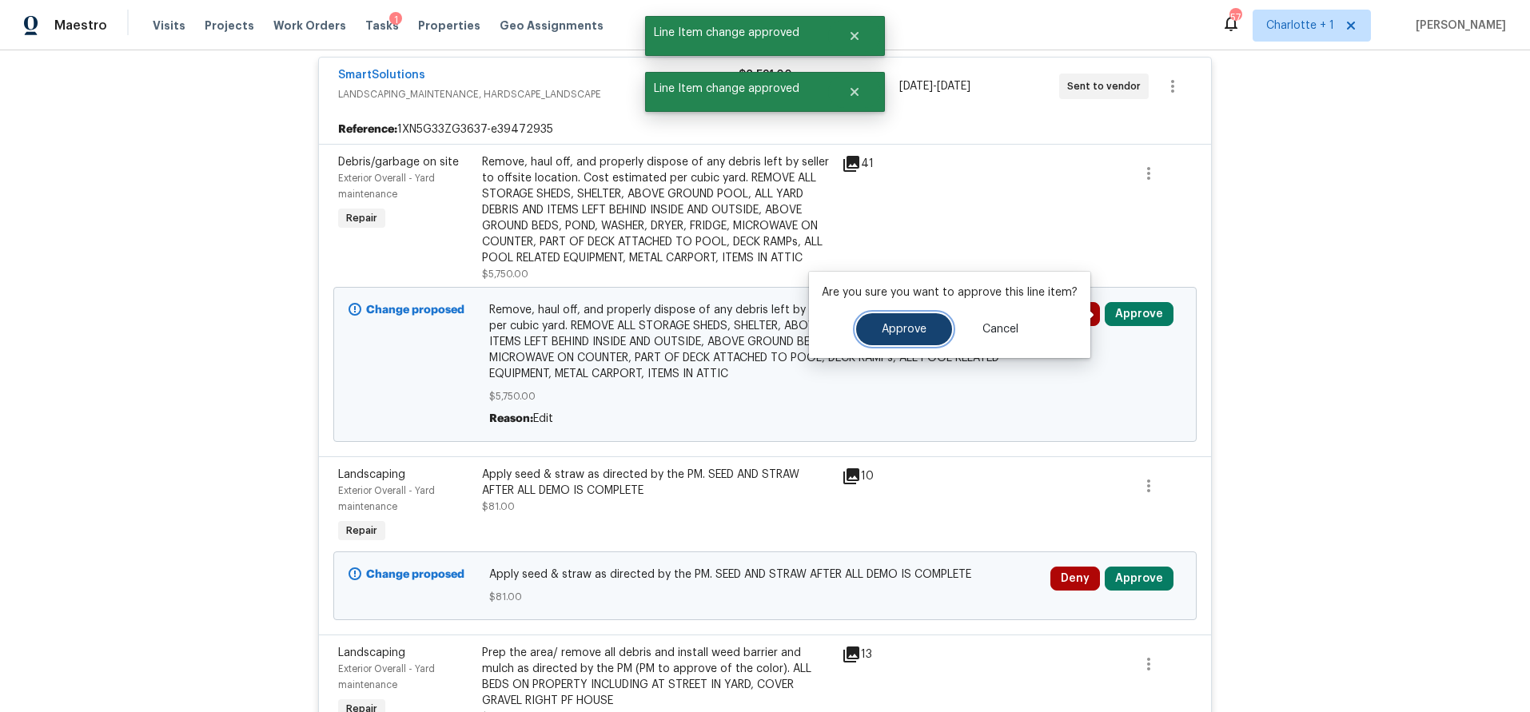
click at [912, 336] on button "Approve" at bounding box center [904, 329] width 96 height 32
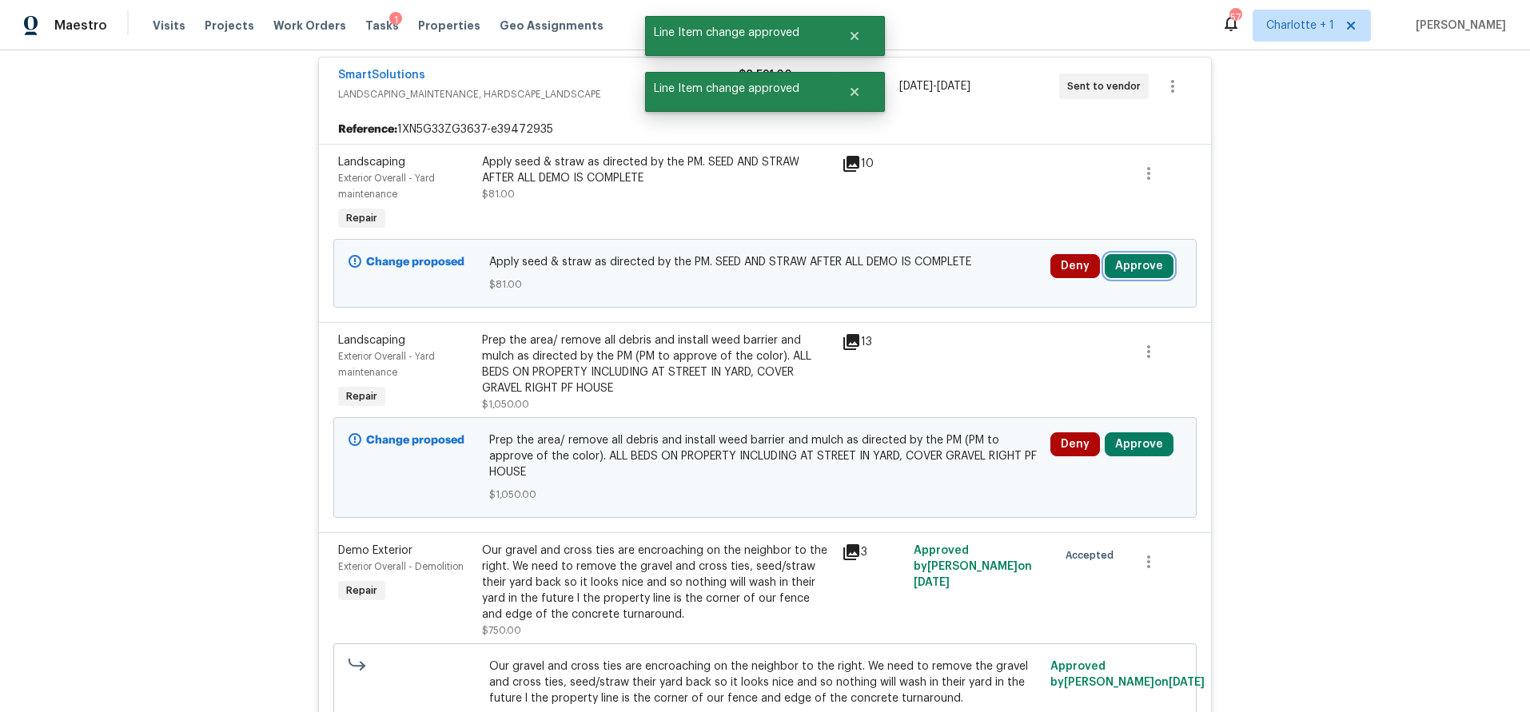
click at [1136, 265] on button "Approve" at bounding box center [1138, 266] width 69 height 24
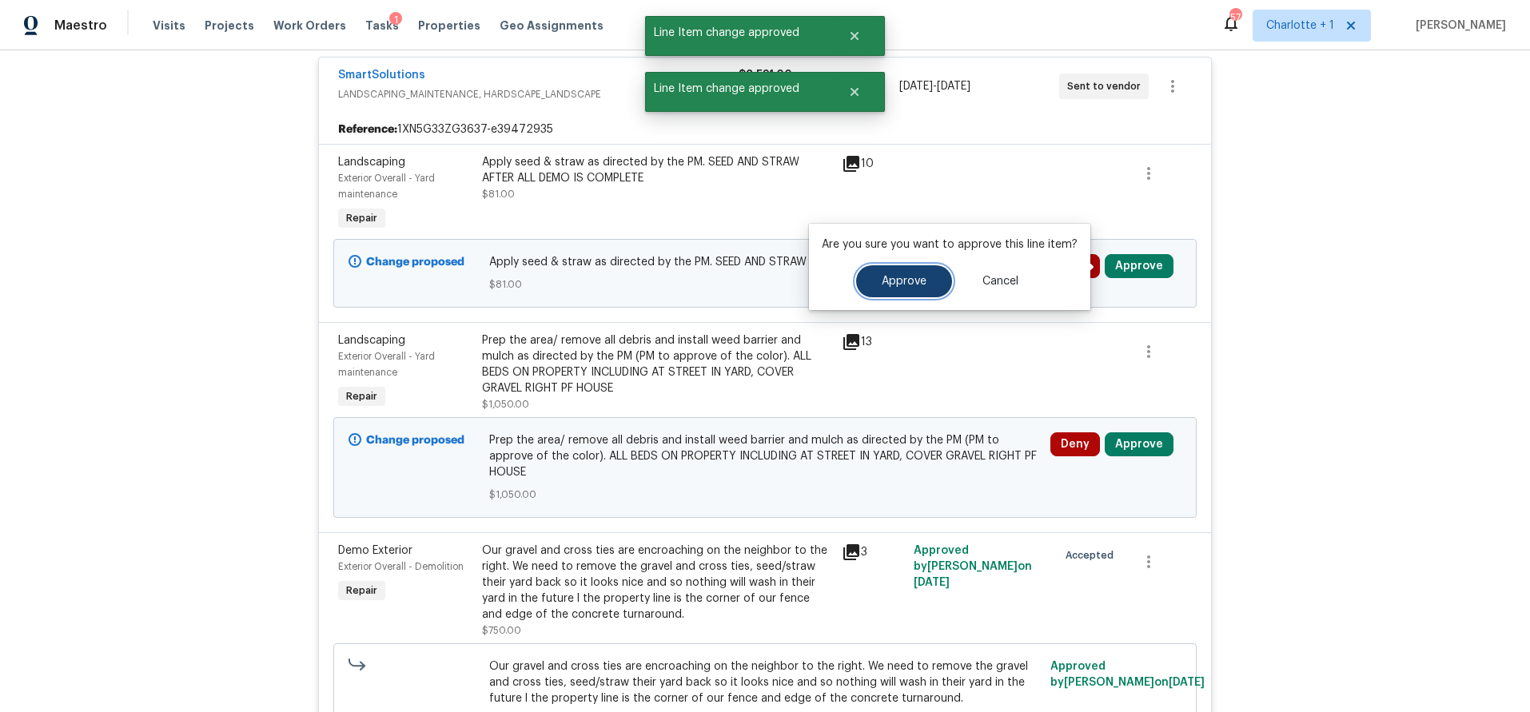
click at [917, 286] on span "Approve" at bounding box center [904, 282] width 45 height 12
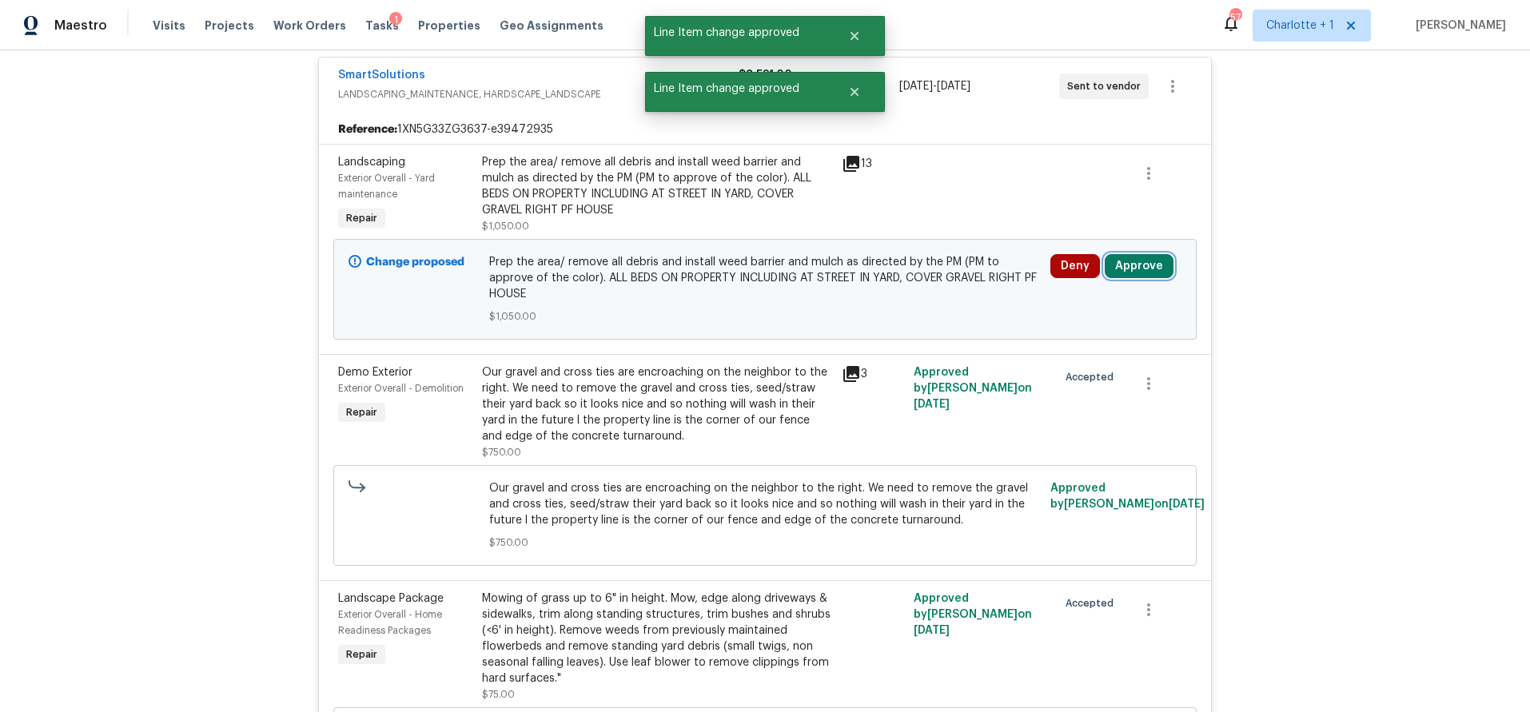
click at [1125, 258] on button "Approve" at bounding box center [1138, 266] width 69 height 24
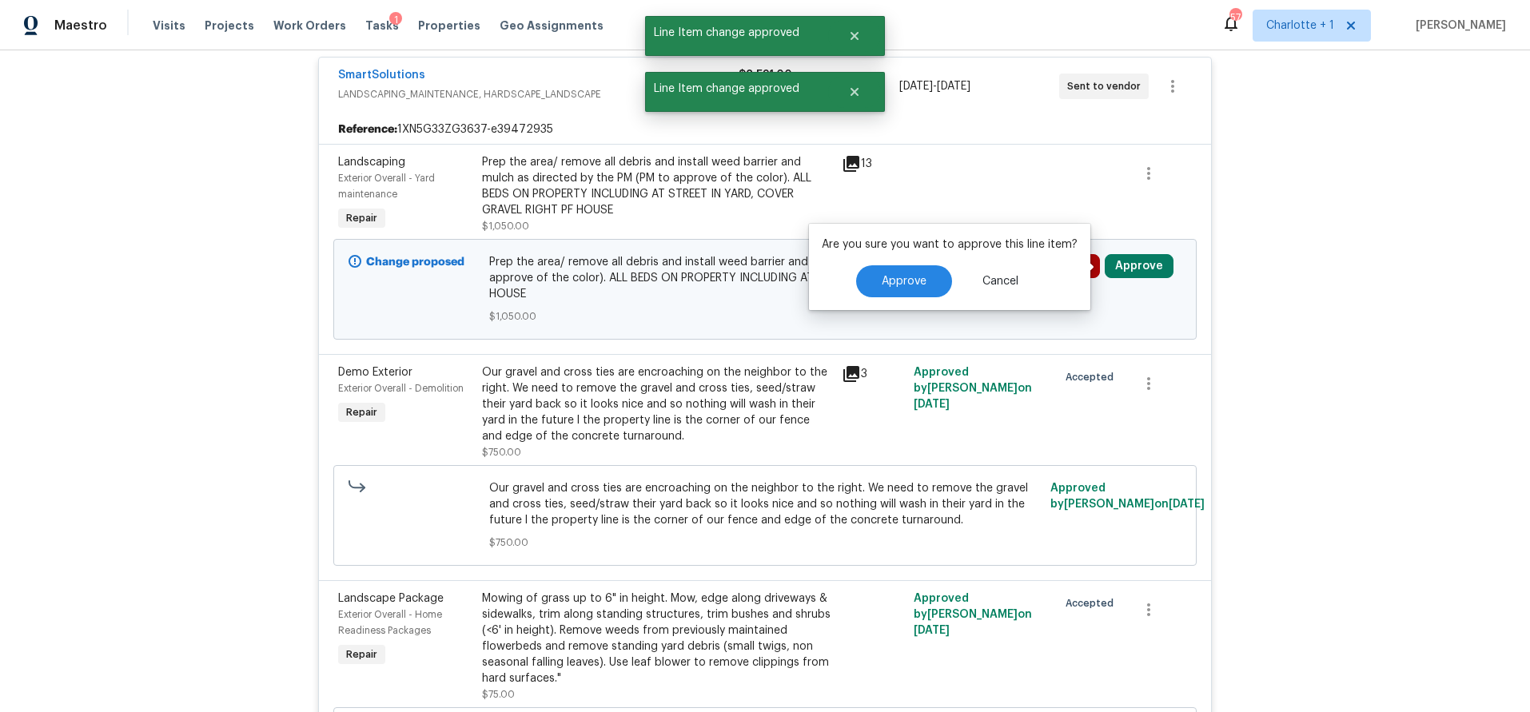
click at [949, 275] on div "Approve Cancel" at bounding box center [950, 281] width 256 height 32
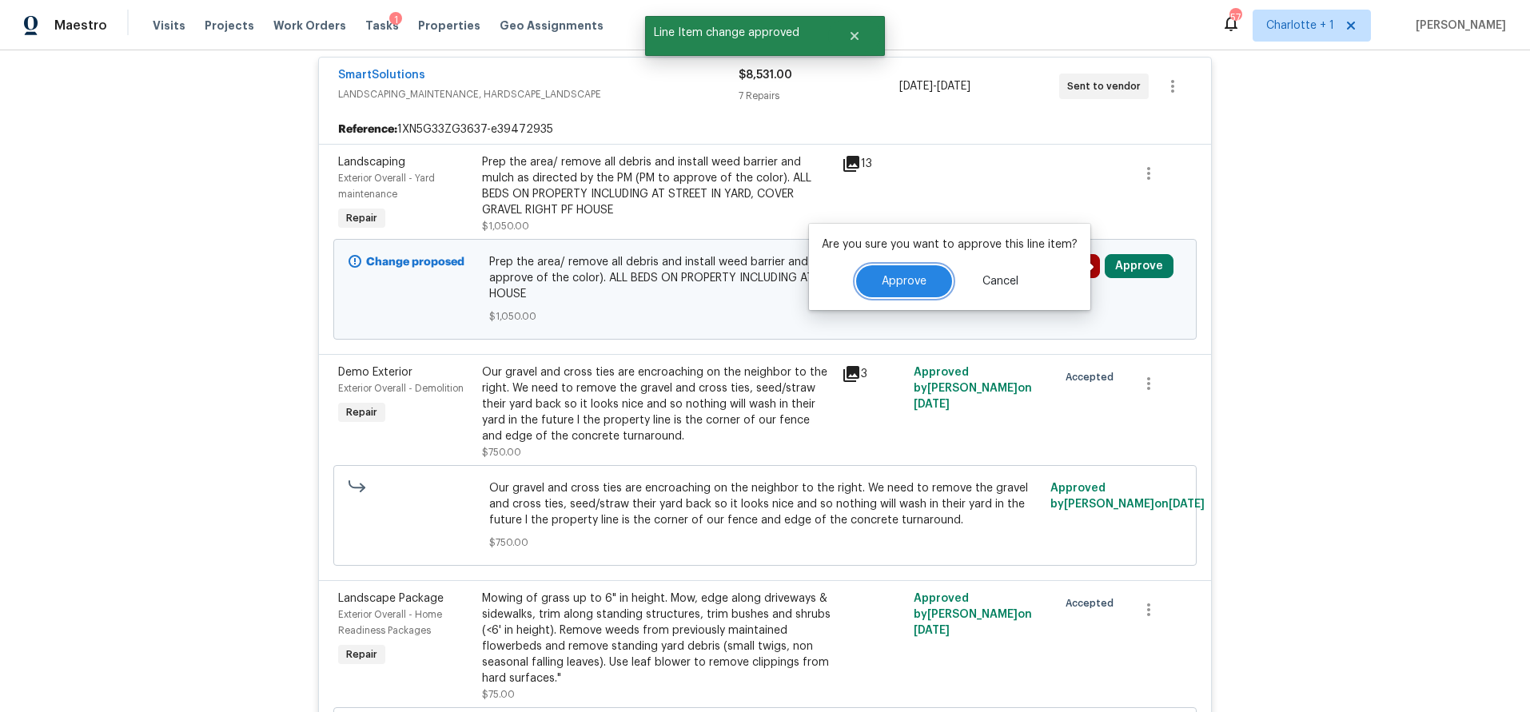
click at [939, 276] on button "Approve" at bounding box center [904, 281] width 96 height 32
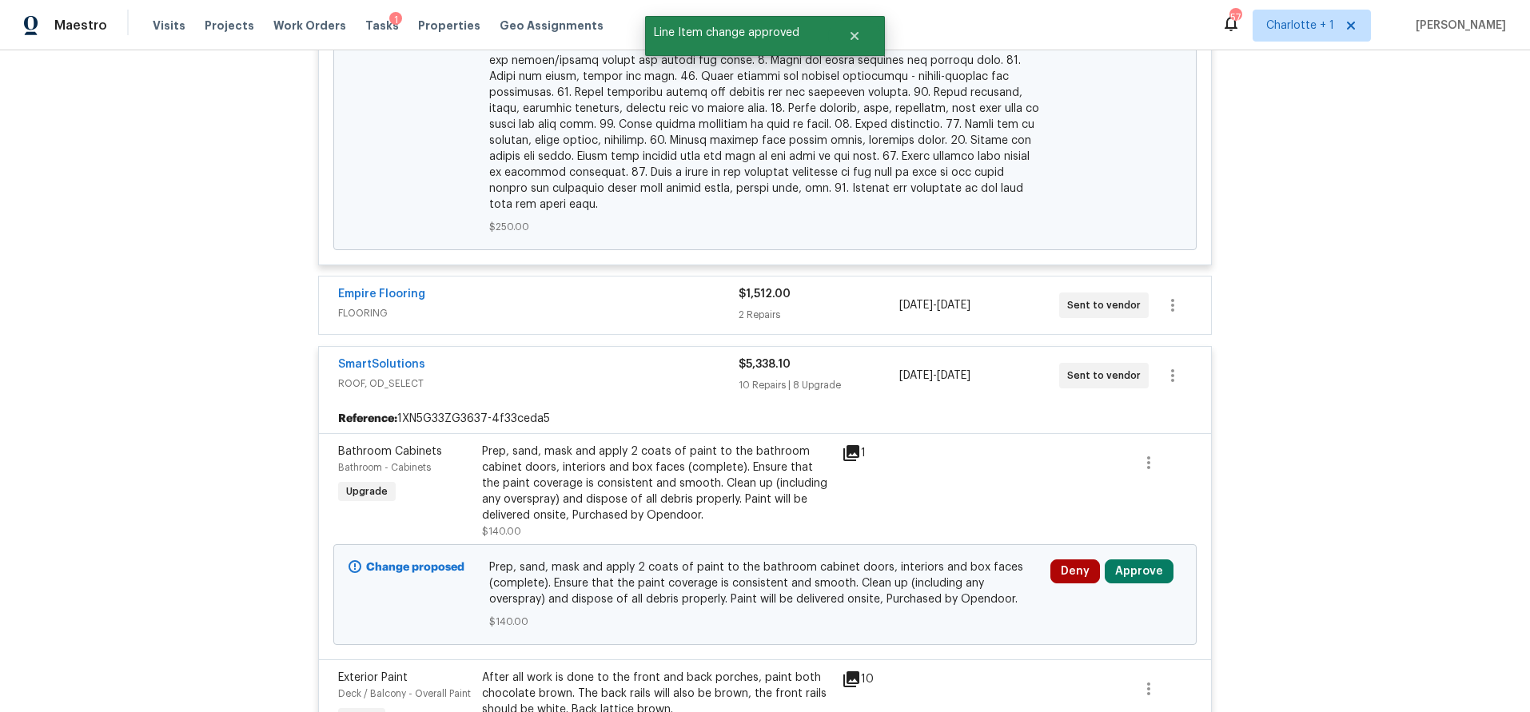
scroll to position [2290, 0]
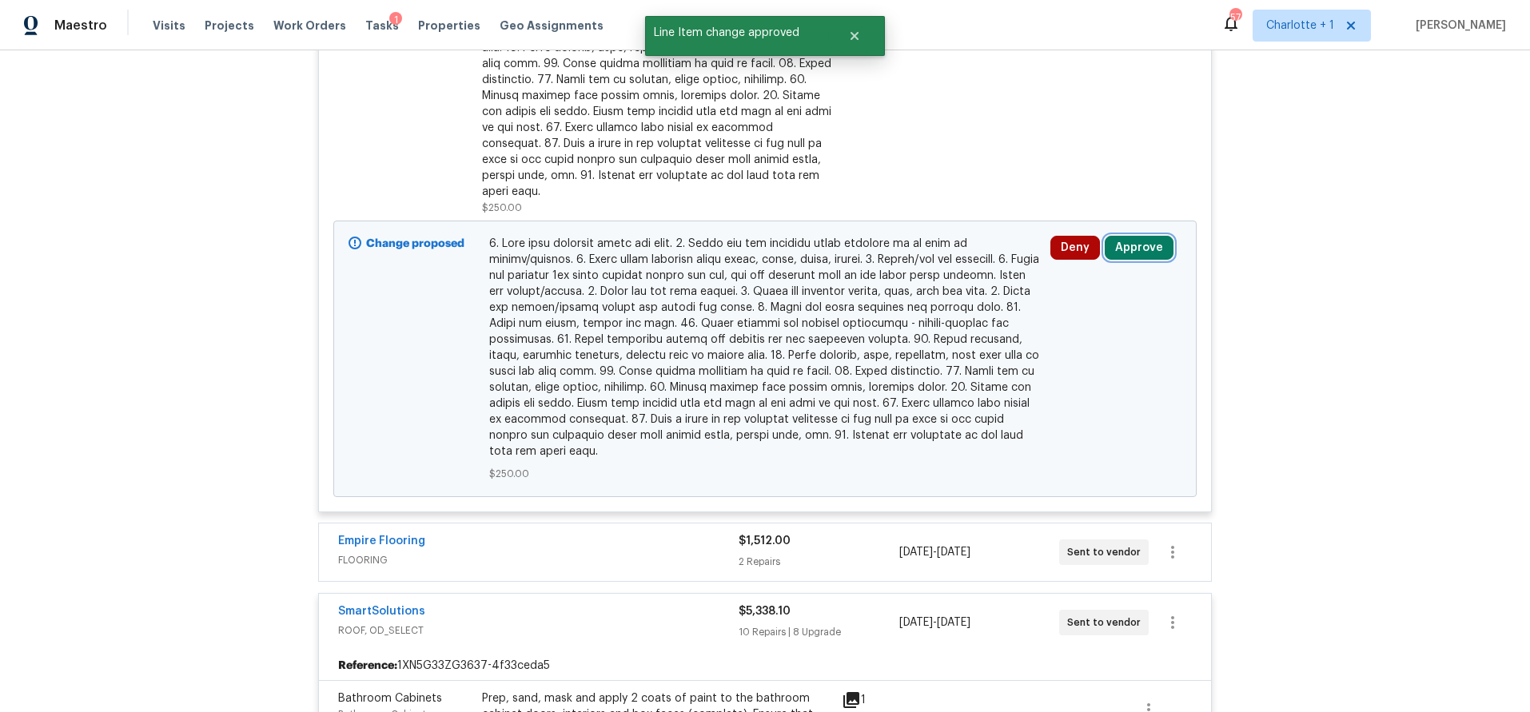
click at [1104, 236] on button "Approve" at bounding box center [1138, 248] width 69 height 24
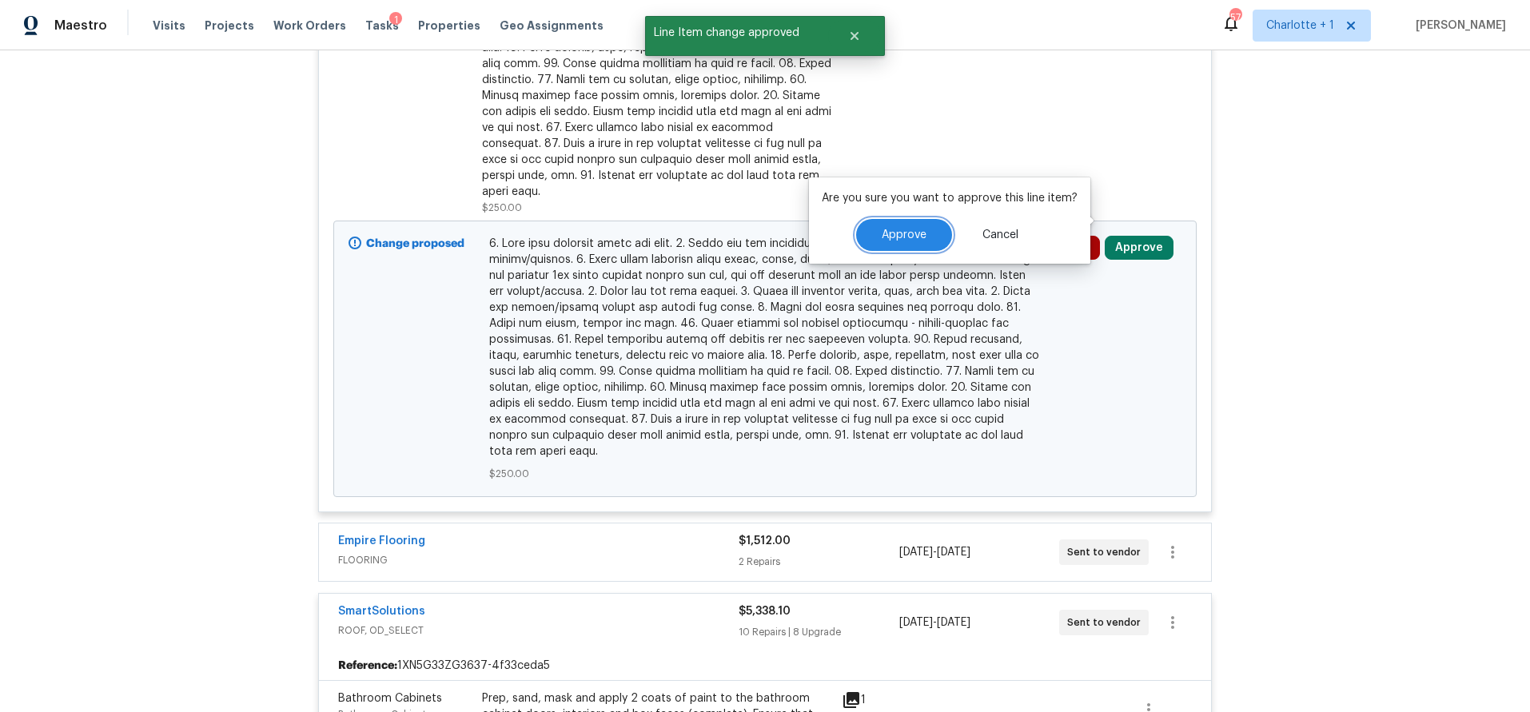
click at [913, 225] on button "Approve" at bounding box center [904, 235] width 96 height 32
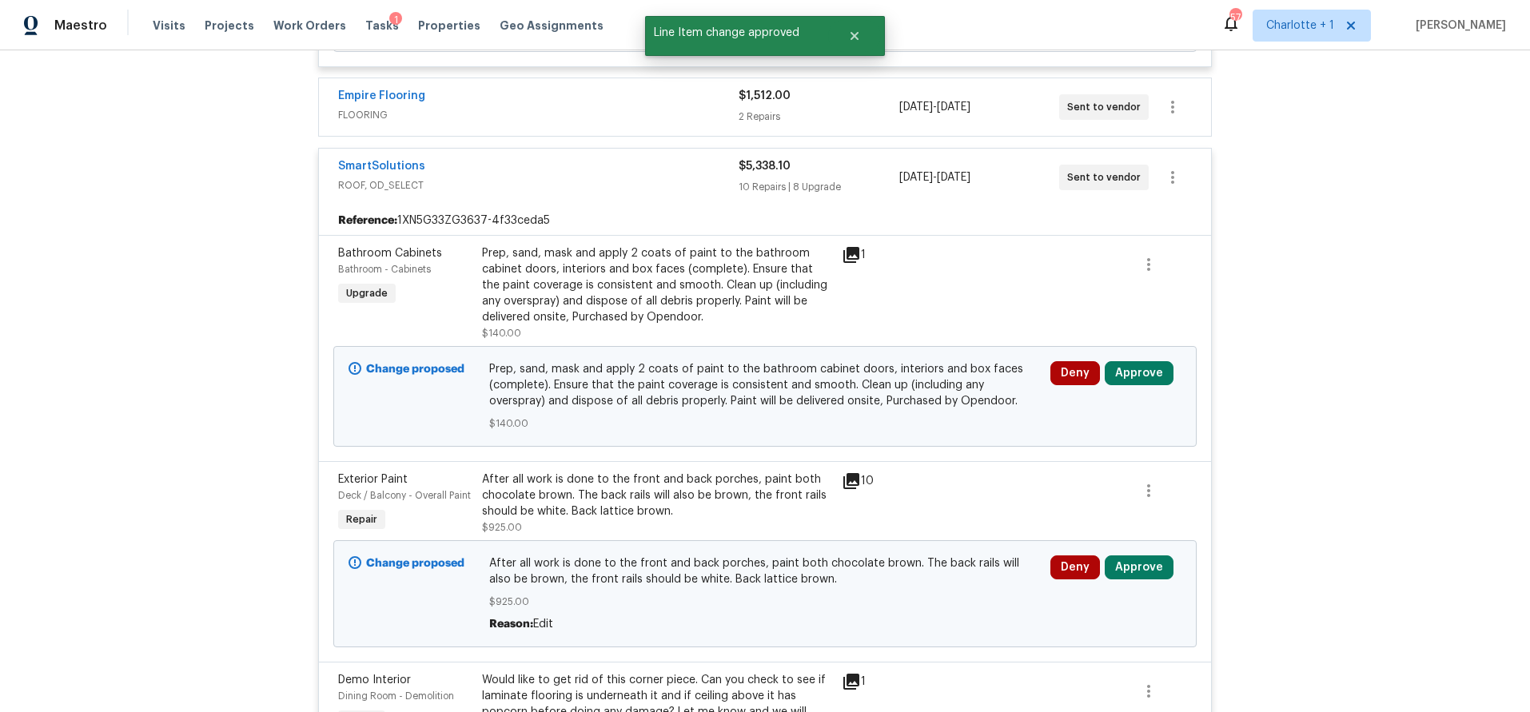
scroll to position [2738, 0]
click at [1149, 359] on button "Approve" at bounding box center [1138, 371] width 69 height 24
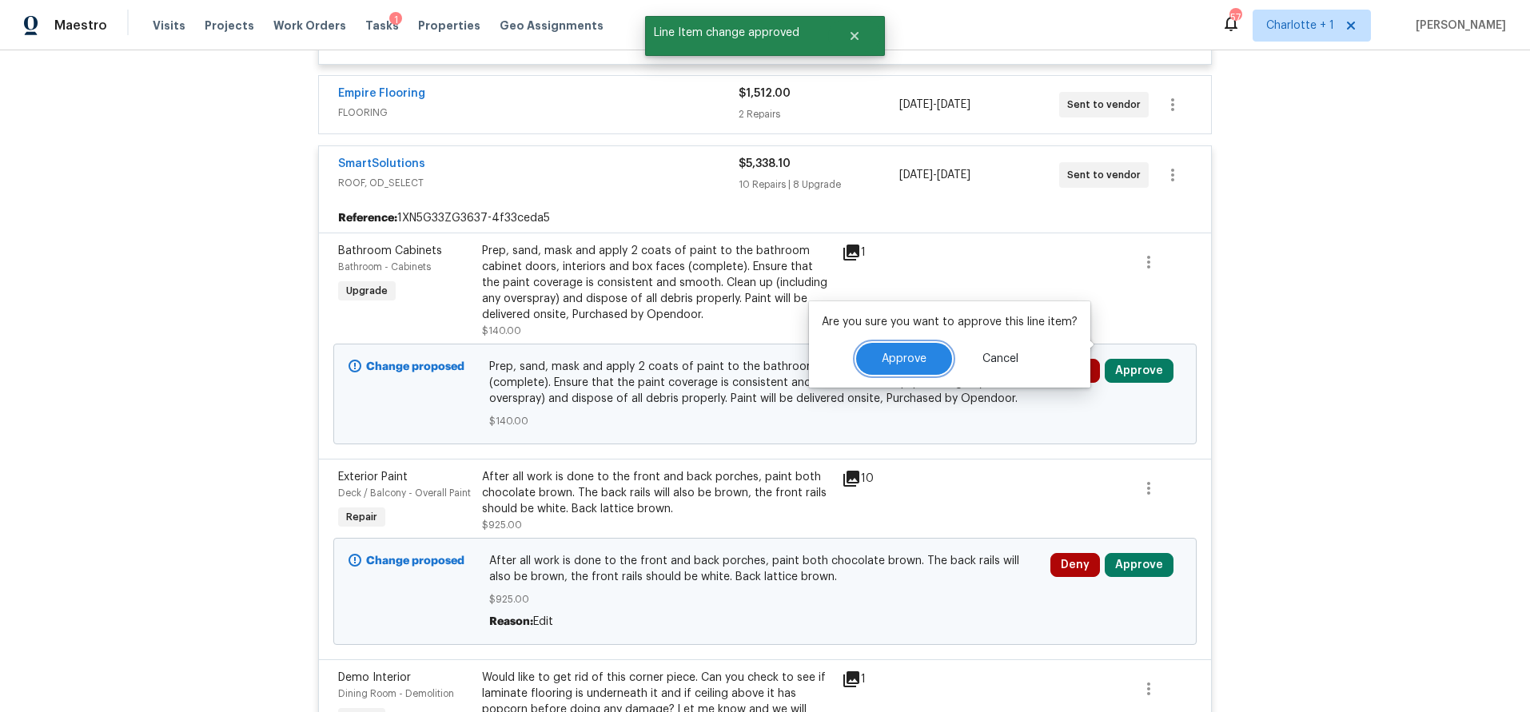
click at [915, 356] on span "Approve" at bounding box center [904, 359] width 45 height 12
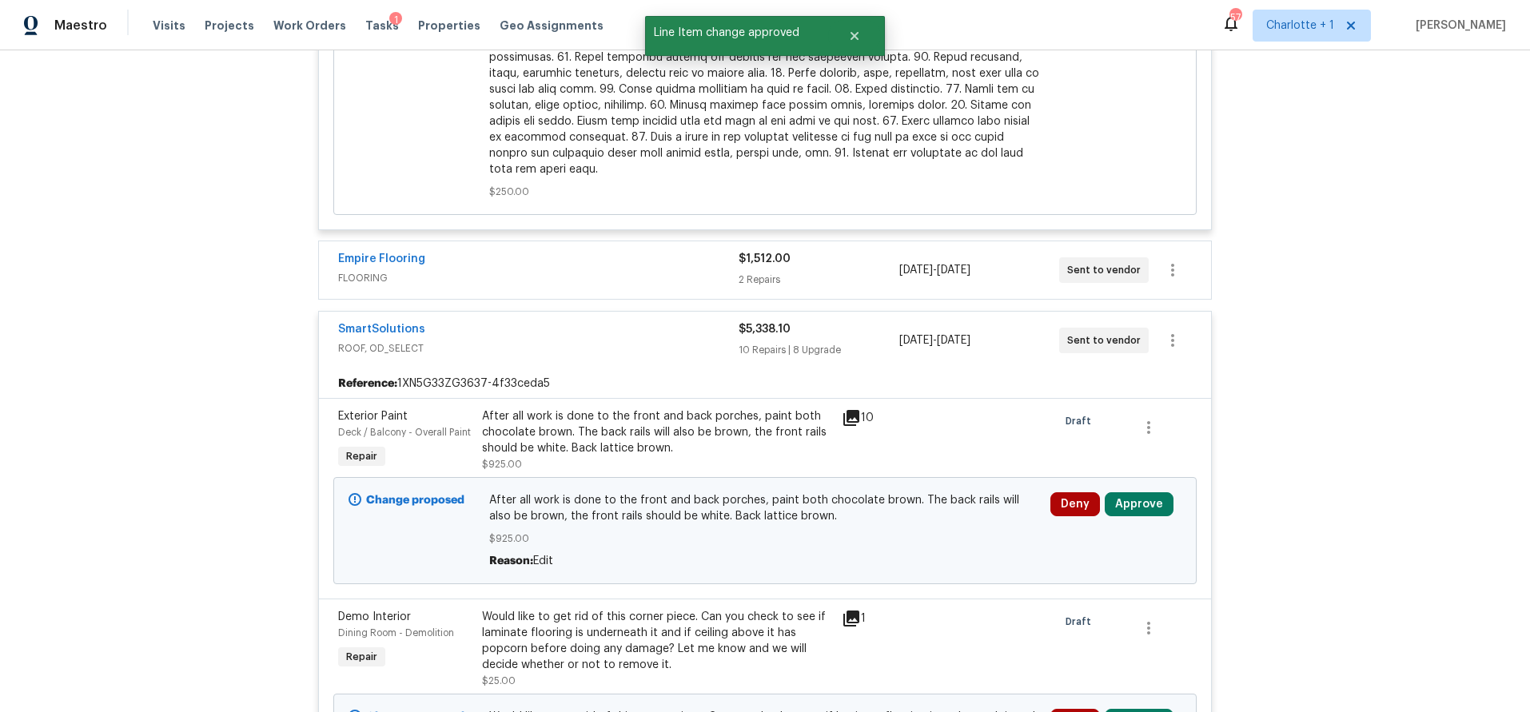
scroll to position [2788, 0]
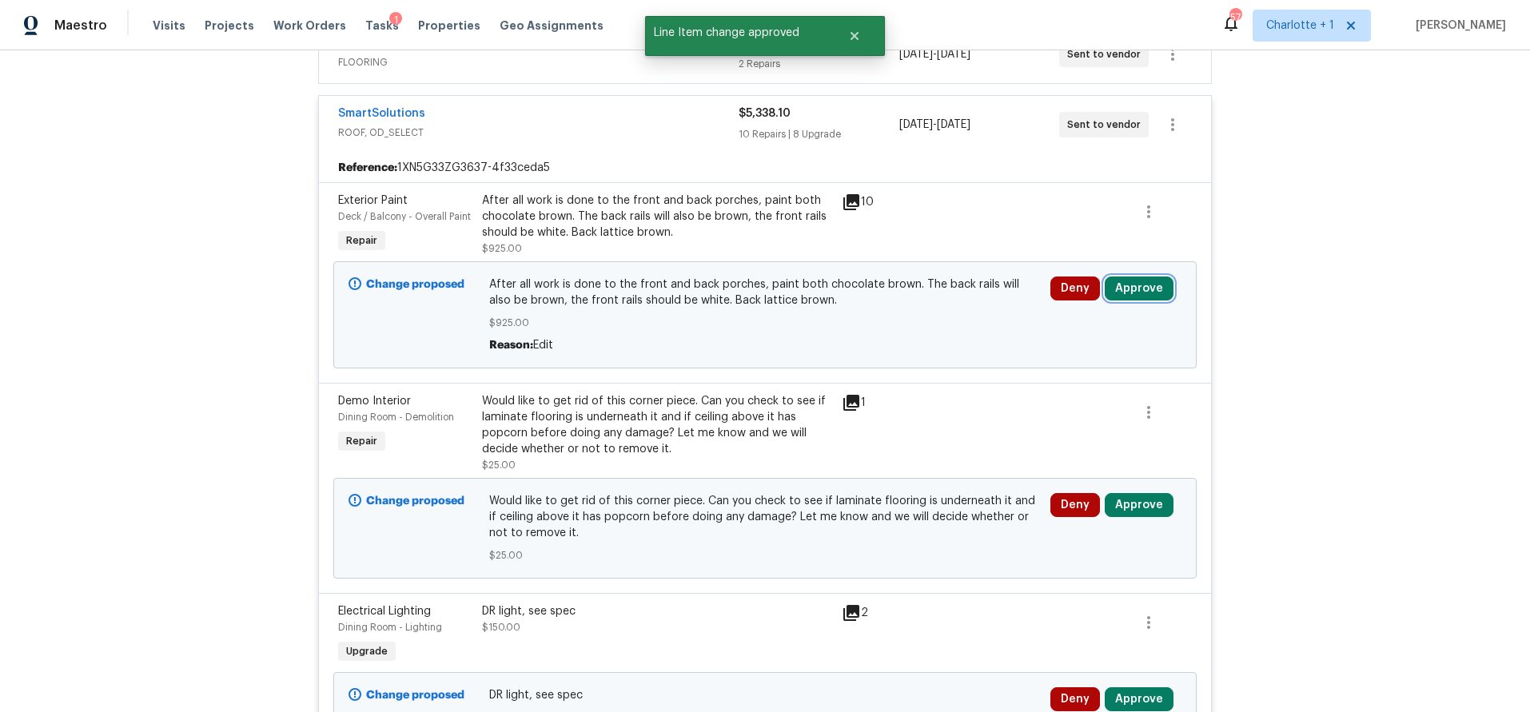
click at [1131, 277] on button "Approve" at bounding box center [1138, 289] width 69 height 24
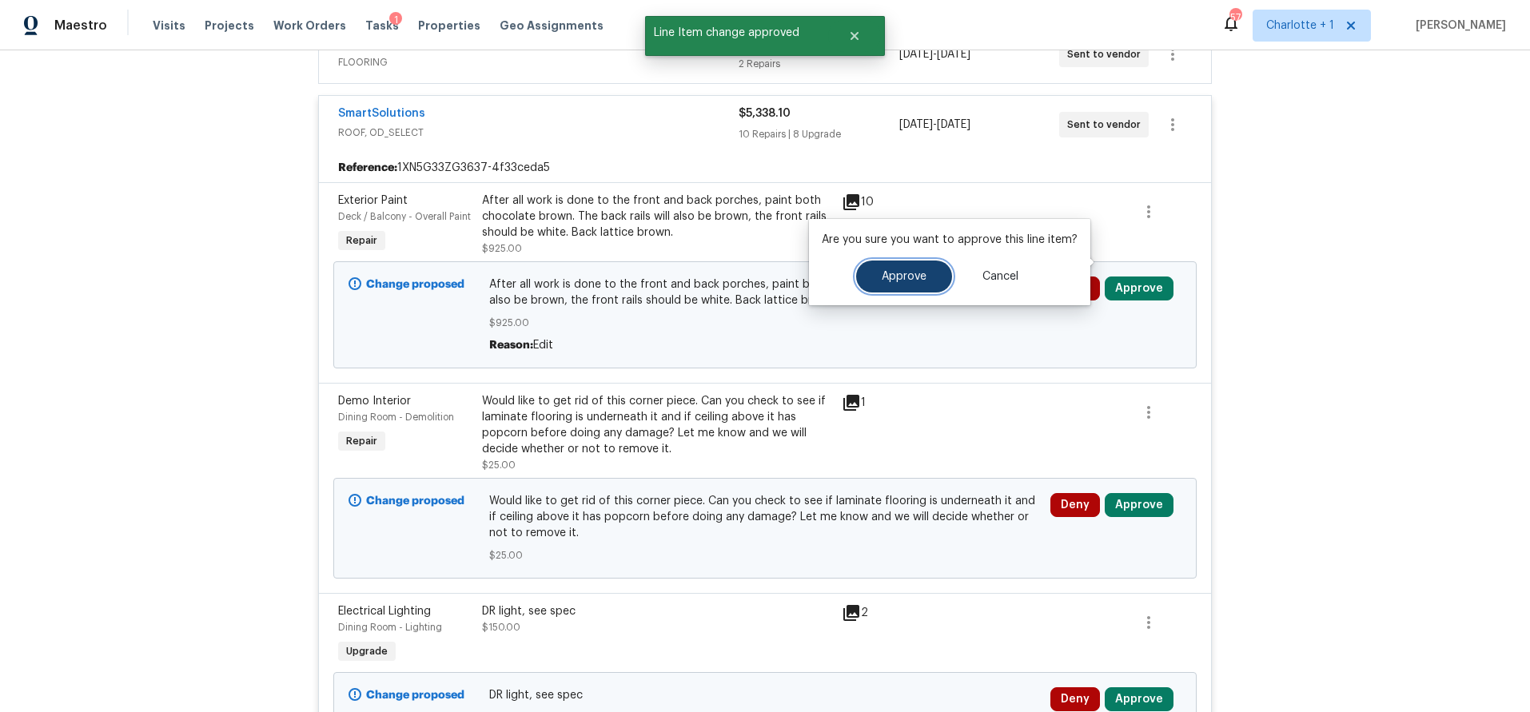
click at [901, 271] on span "Approve" at bounding box center [904, 277] width 45 height 12
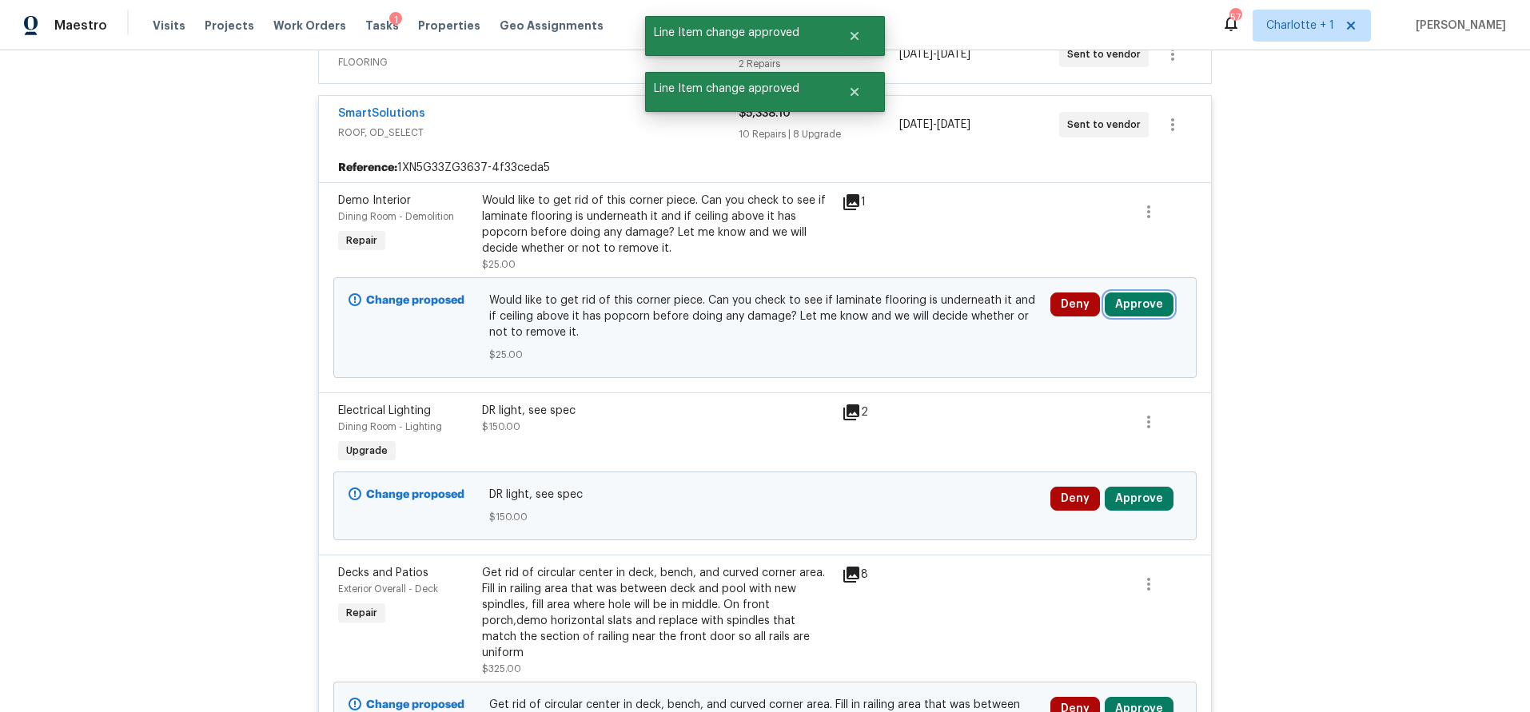
click at [1135, 293] on button "Approve" at bounding box center [1138, 305] width 69 height 24
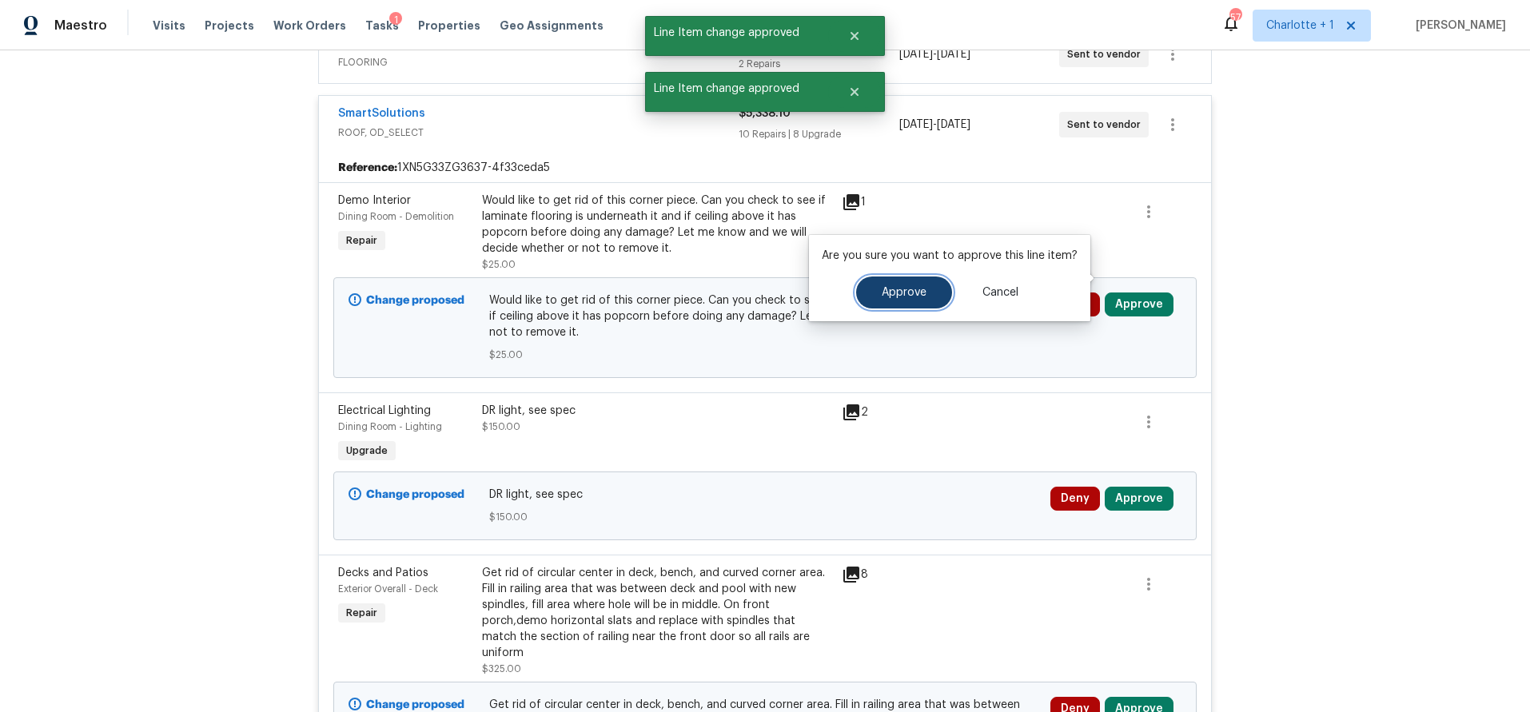
click at [886, 287] on span "Approve" at bounding box center [904, 293] width 45 height 12
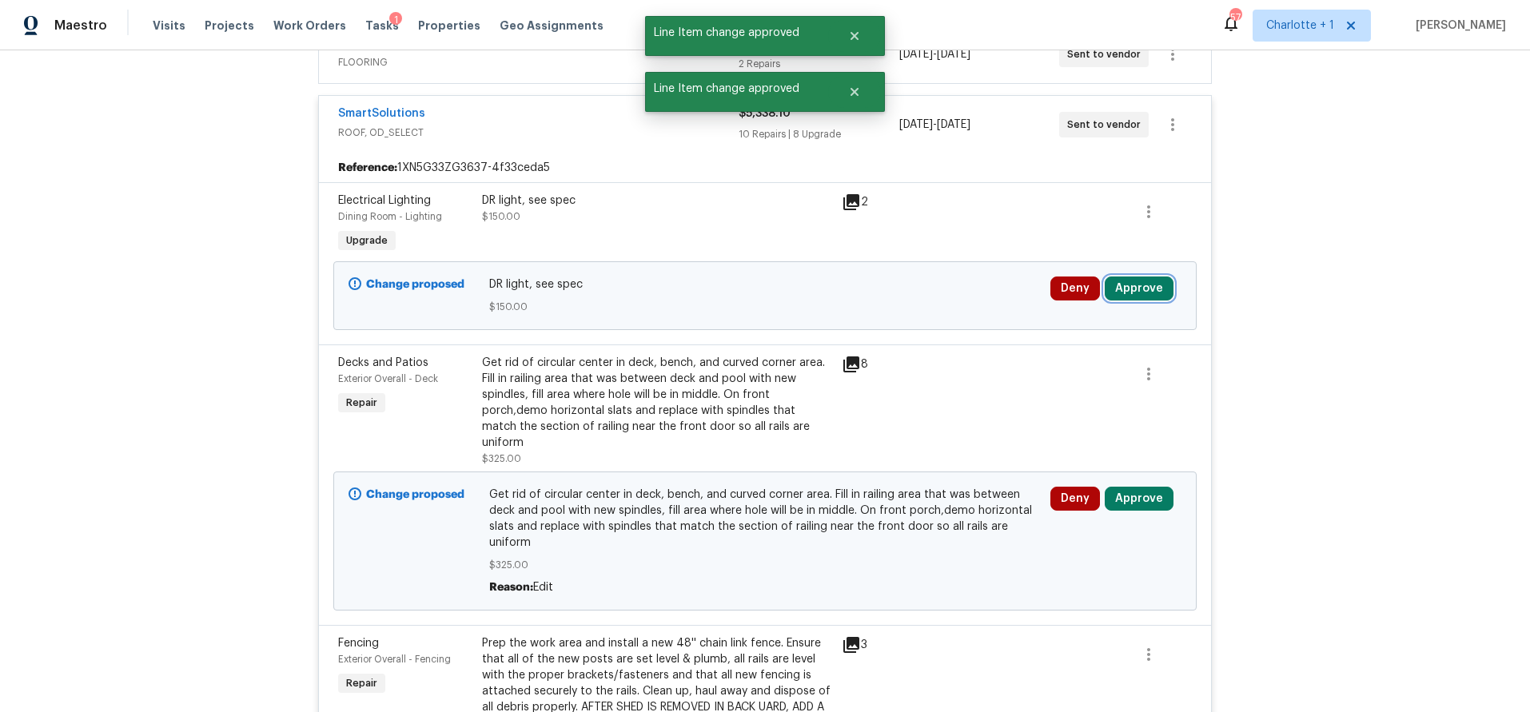
drag, startPoint x: 1109, startPoint y: 263, endPoint x: 1099, endPoint y: 265, distance: 10.7
click at [1109, 277] on button "Approve" at bounding box center [1138, 289] width 69 height 24
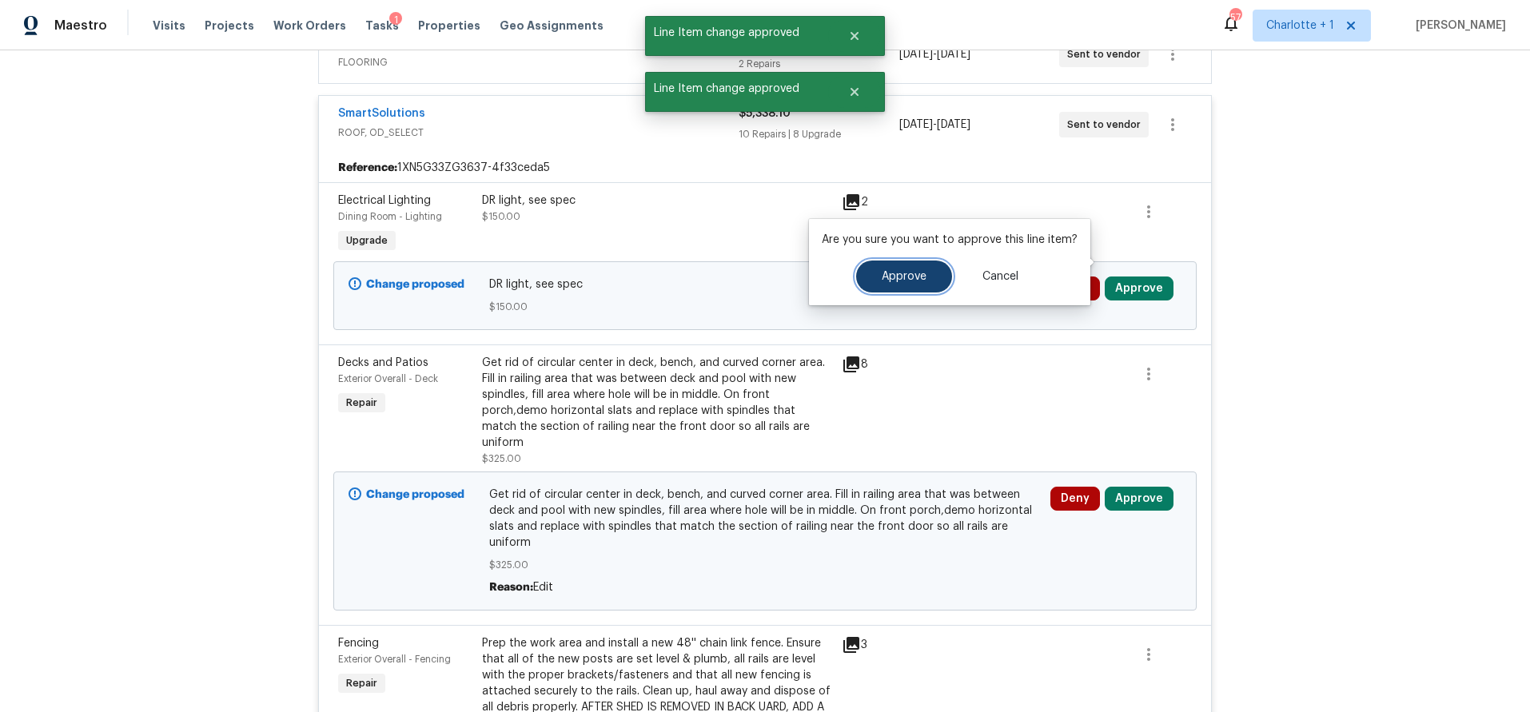
click at [886, 290] on button "Approve" at bounding box center [904, 277] width 96 height 32
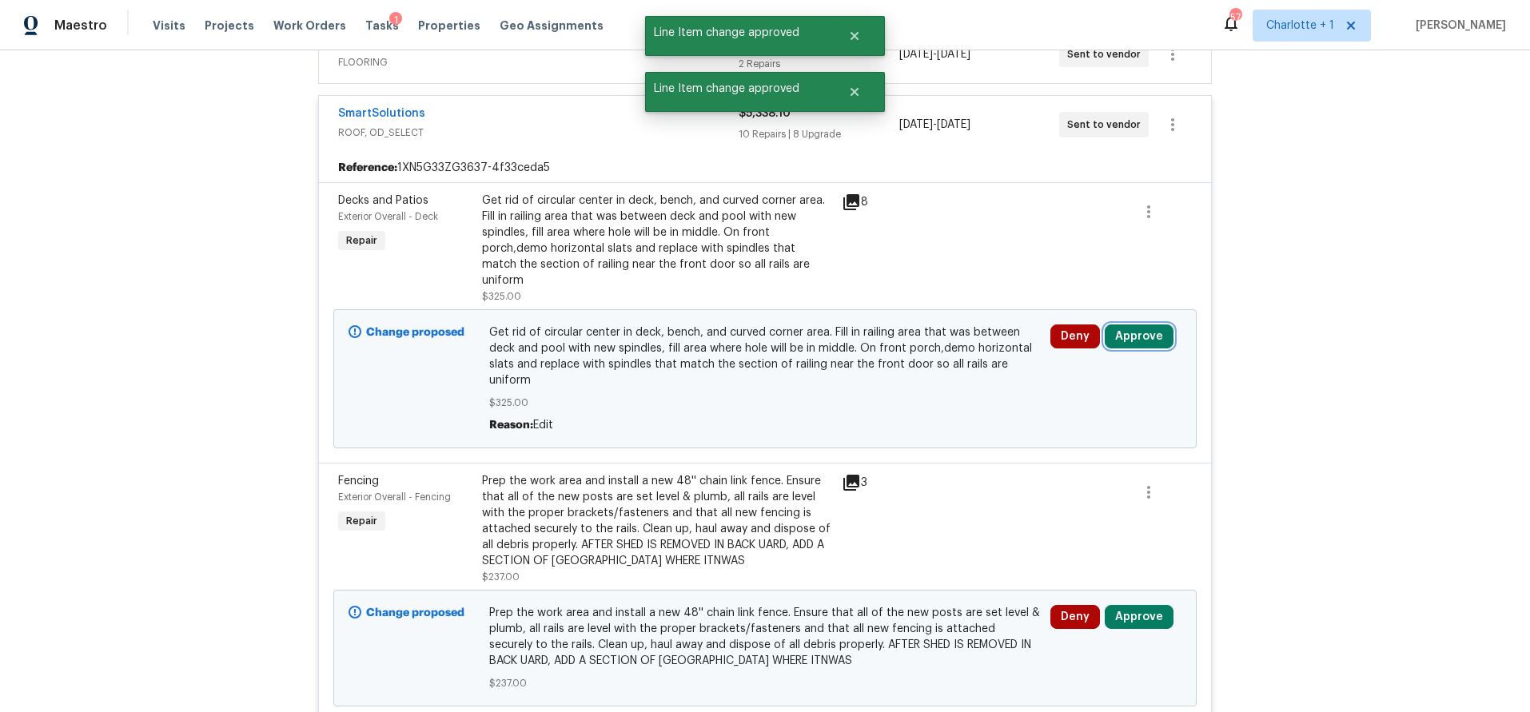
click at [1125, 324] on button "Approve" at bounding box center [1138, 336] width 69 height 24
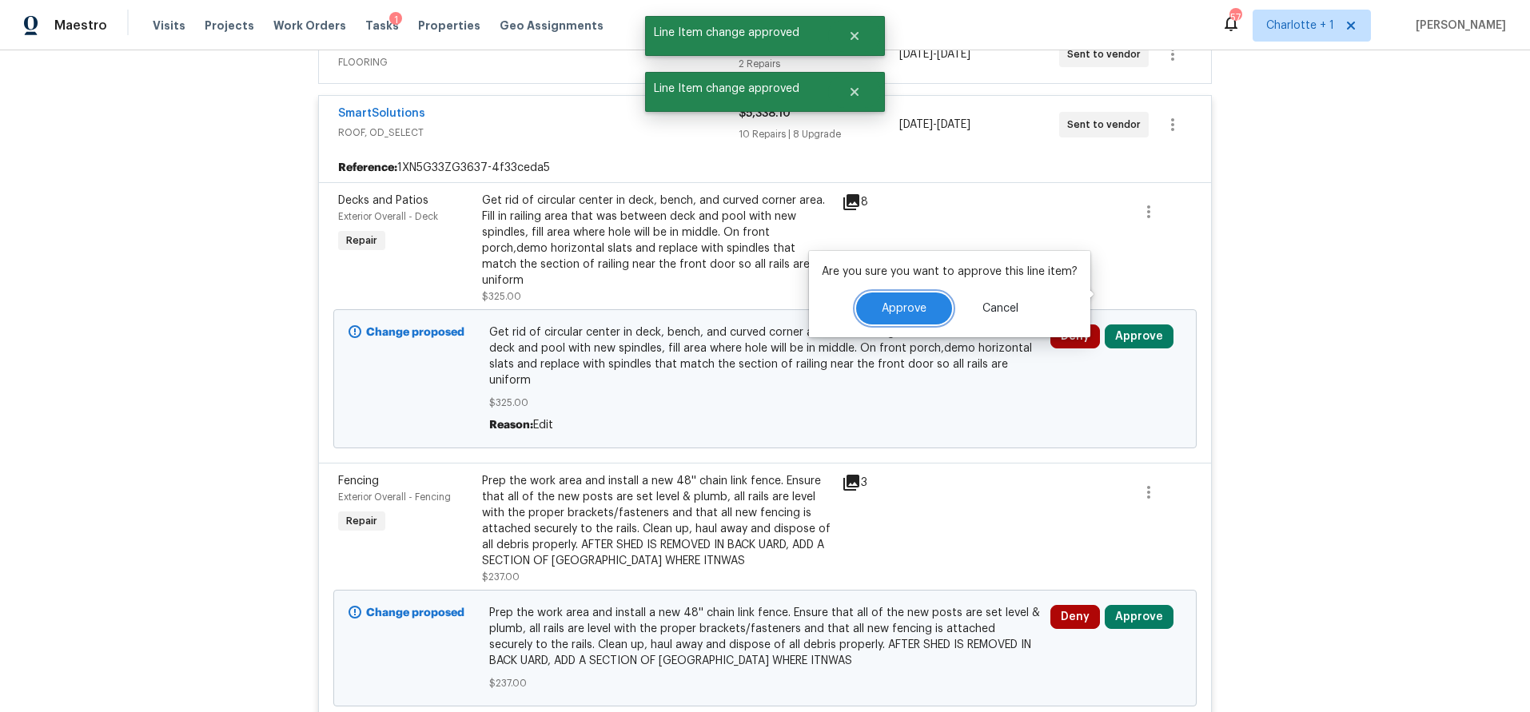
drag, startPoint x: 925, startPoint y: 296, endPoint x: 1056, endPoint y: 293, distance: 130.3
click at [925, 296] on button "Approve" at bounding box center [904, 309] width 96 height 32
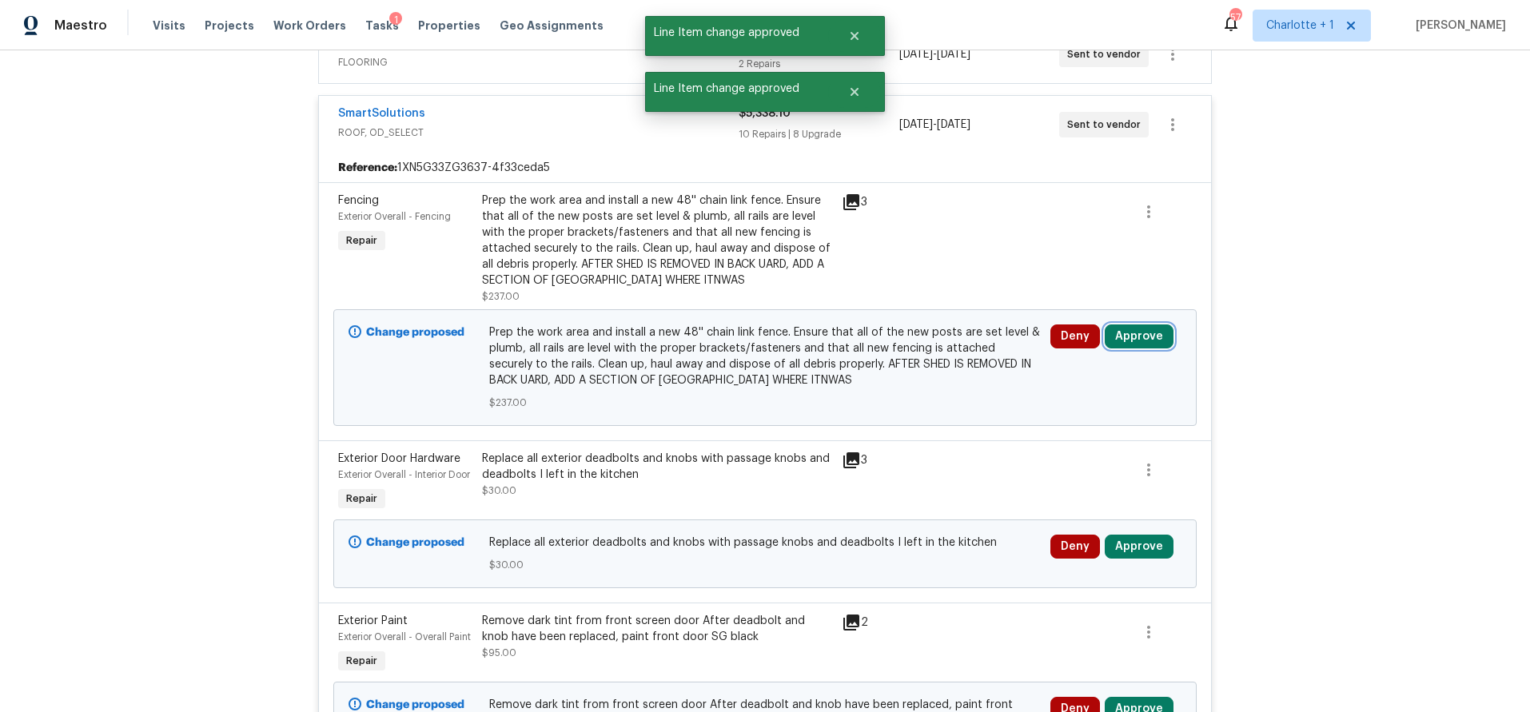
click at [1133, 324] on button "Approve" at bounding box center [1138, 336] width 69 height 24
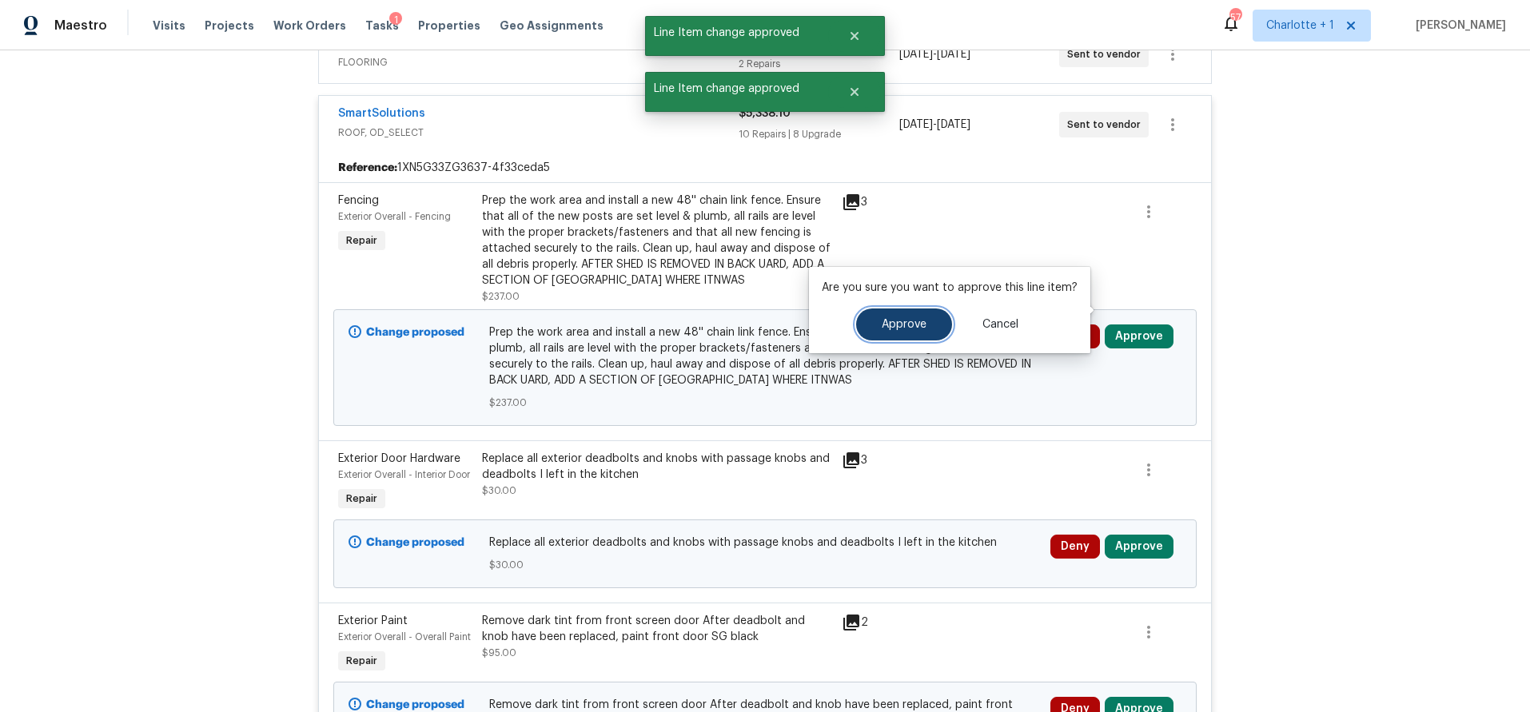
click at [909, 320] on span "Approve" at bounding box center [904, 325] width 45 height 12
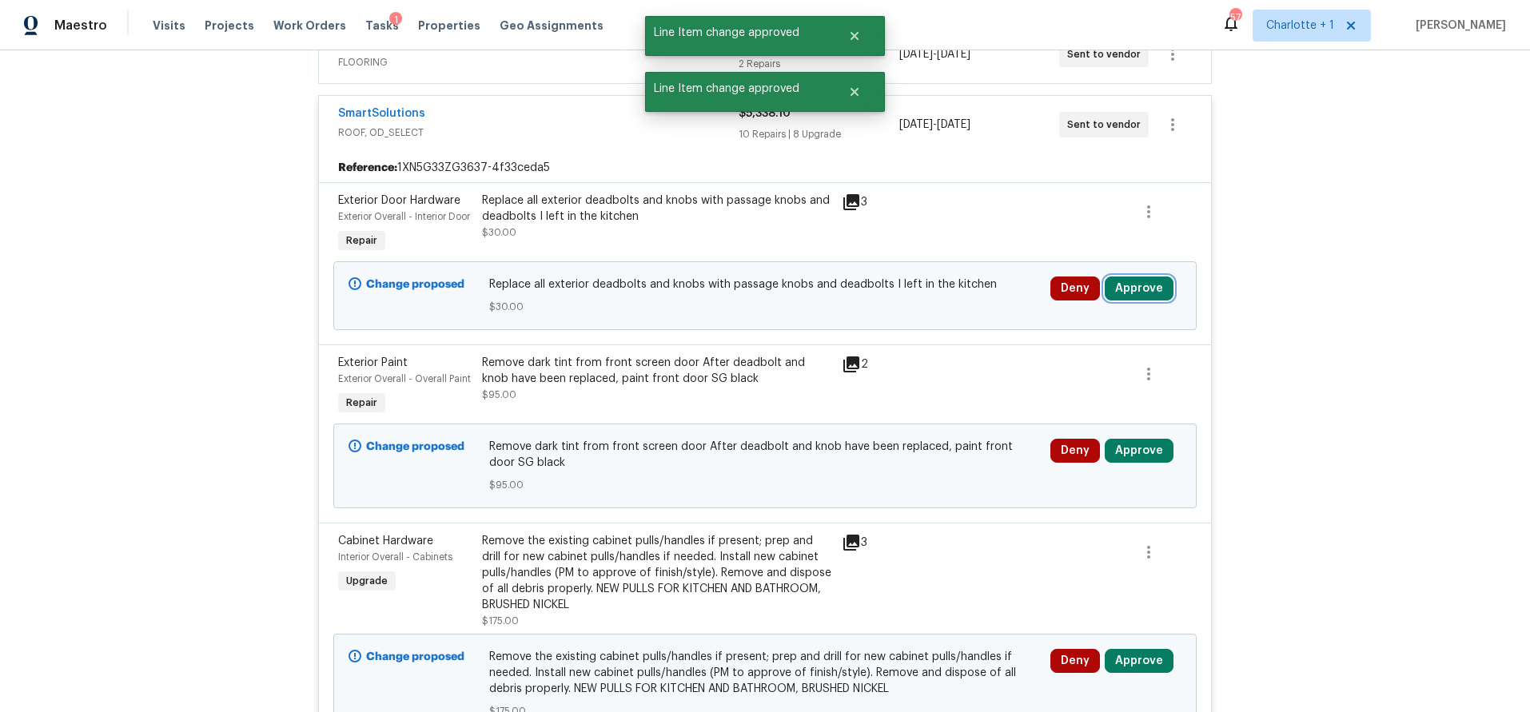
click at [1134, 279] on button "Approve" at bounding box center [1138, 289] width 69 height 24
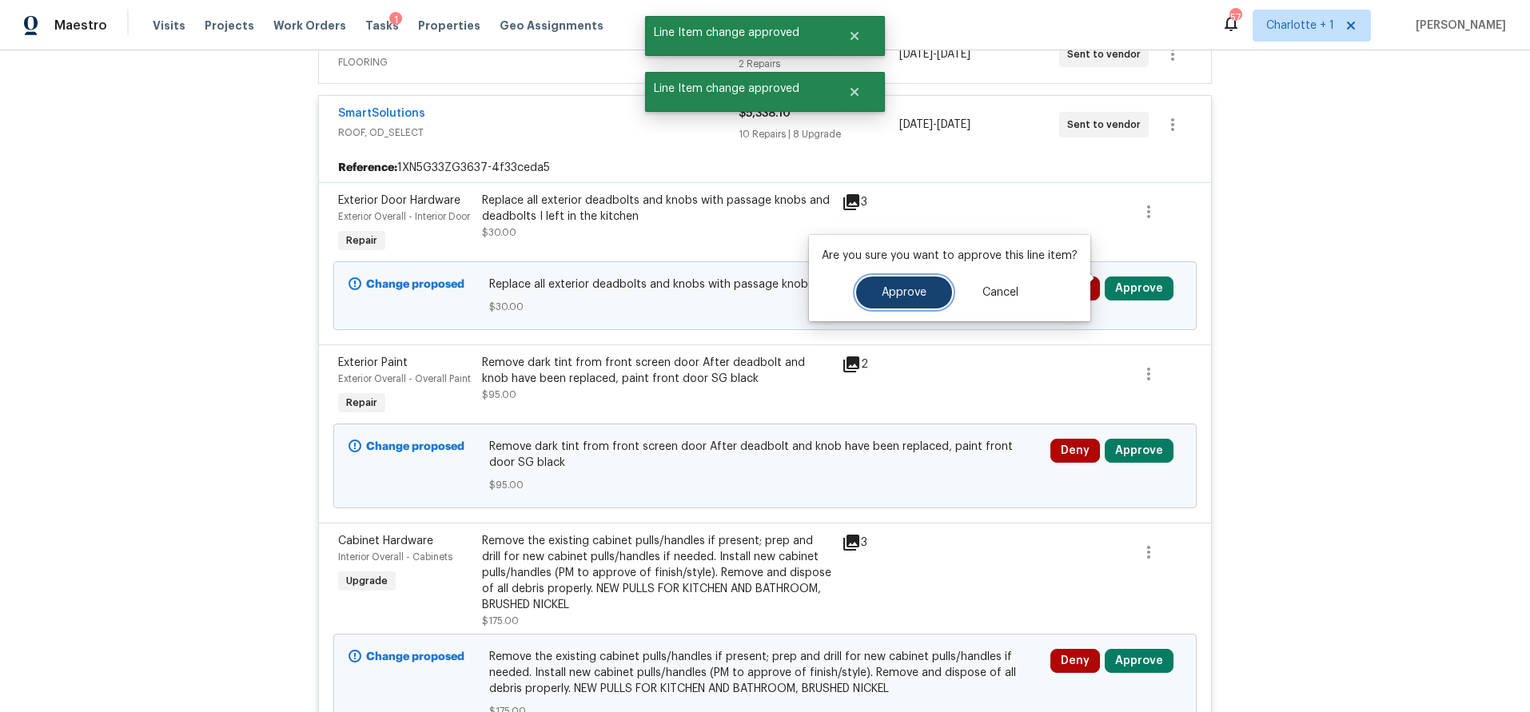
click at [909, 294] on span "Approve" at bounding box center [904, 293] width 45 height 12
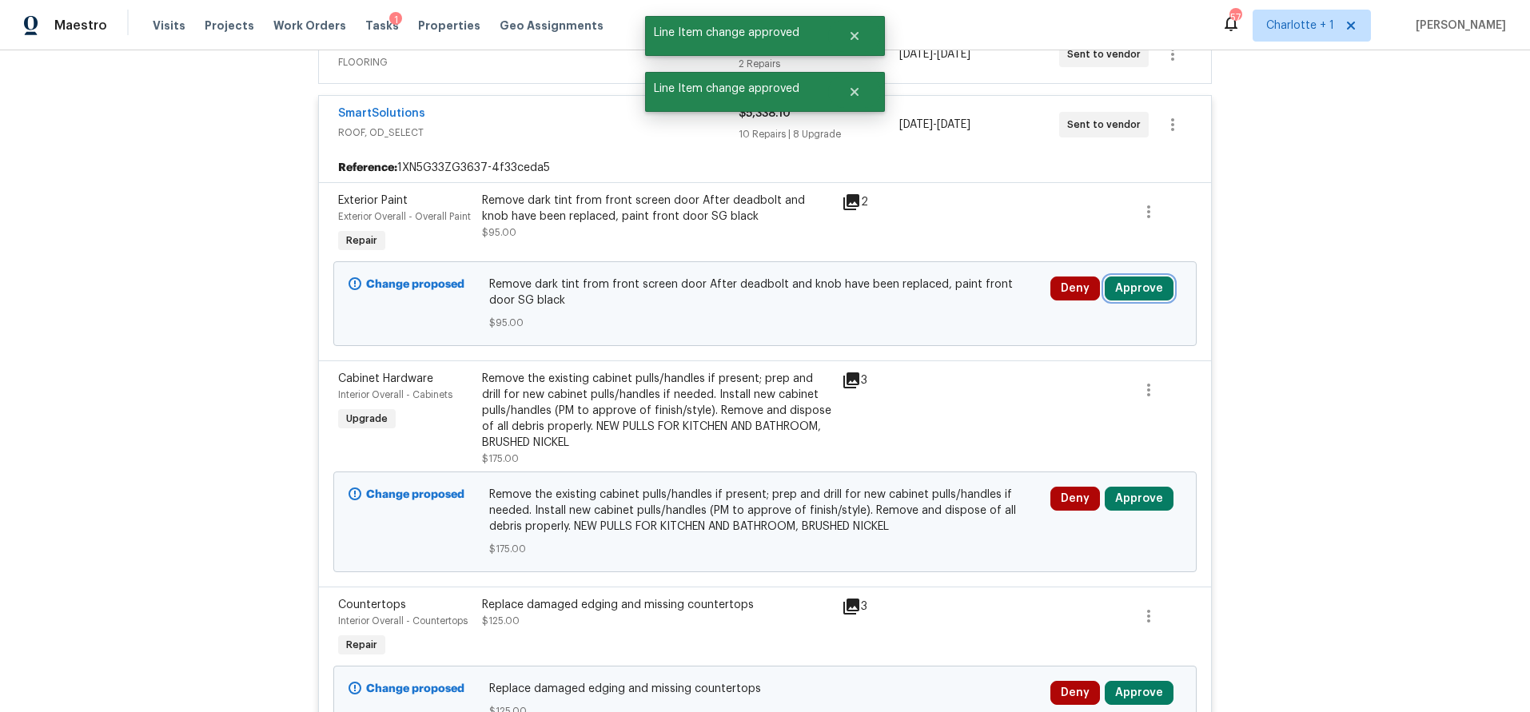
click at [1120, 277] on button "Approve" at bounding box center [1138, 289] width 69 height 24
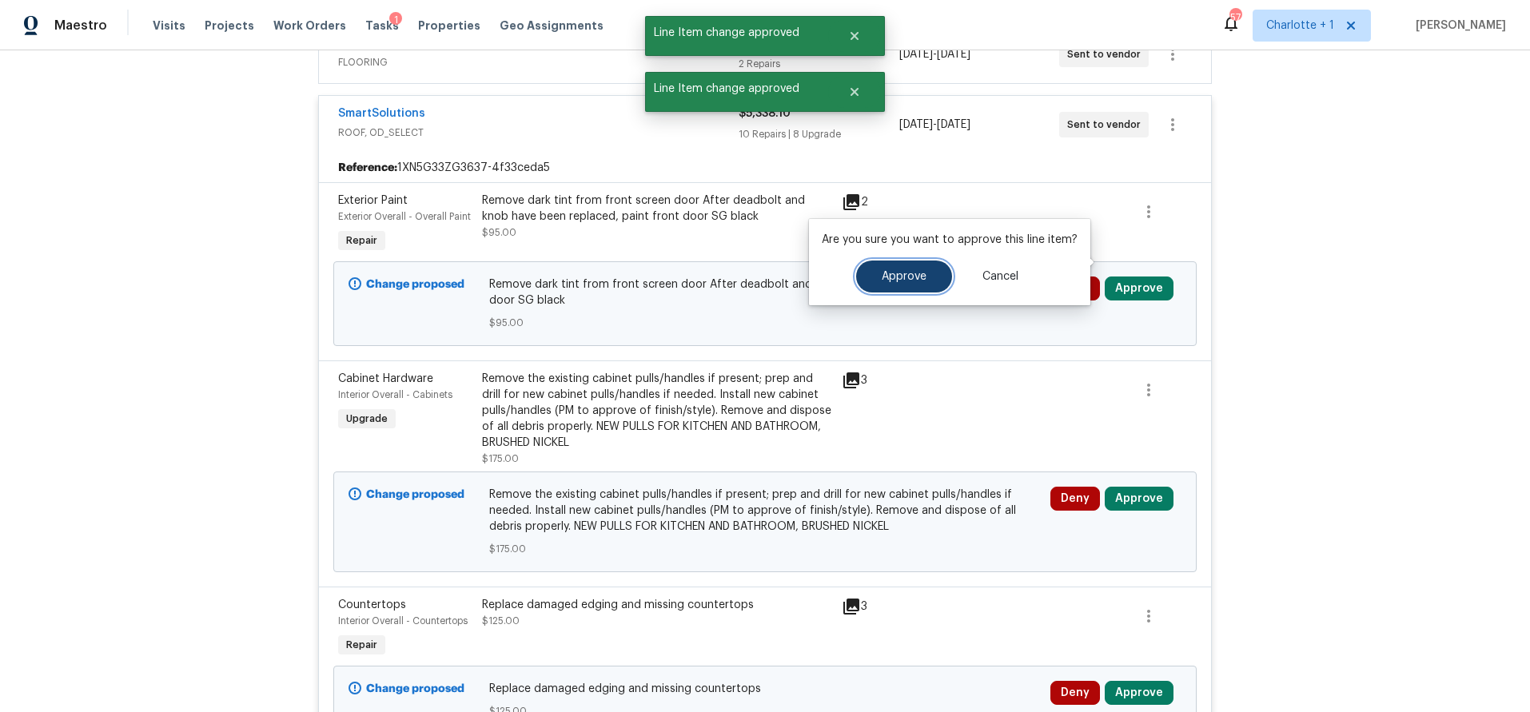
click at [933, 281] on button "Approve" at bounding box center [904, 277] width 96 height 32
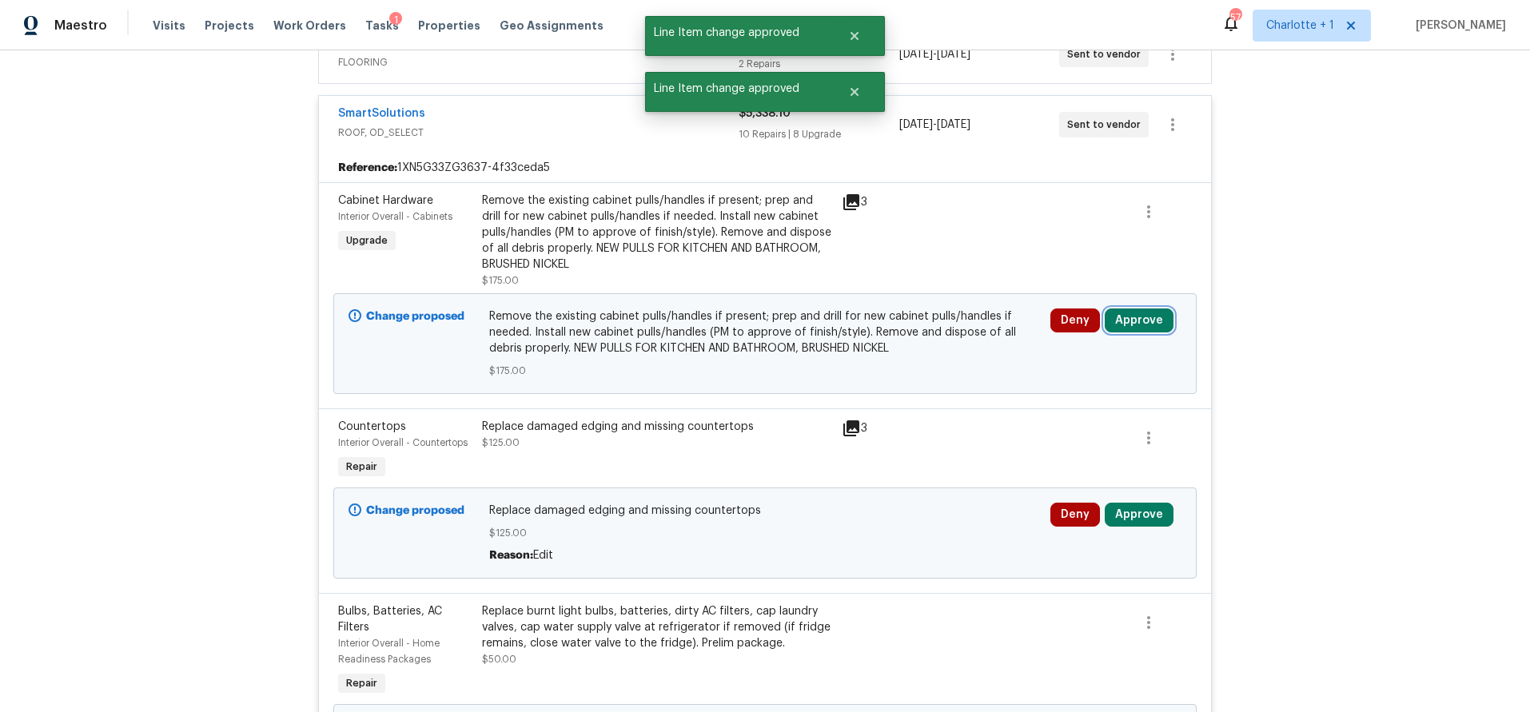
click at [1134, 308] on button "Approve" at bounding box center [1138, 320] width 69 height 24
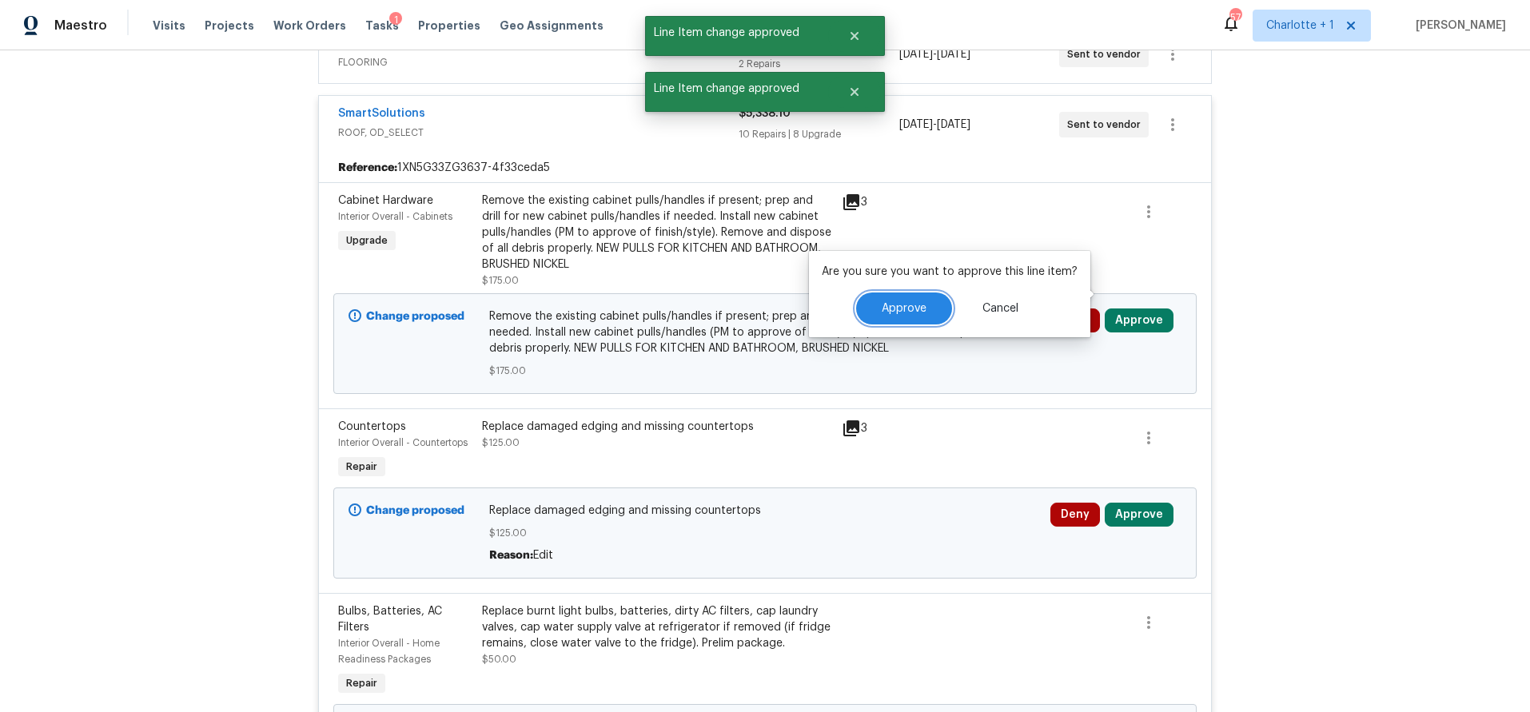
click at [919, 295] on button "Approve" at bounding box center [904, 309] width 96 height 32
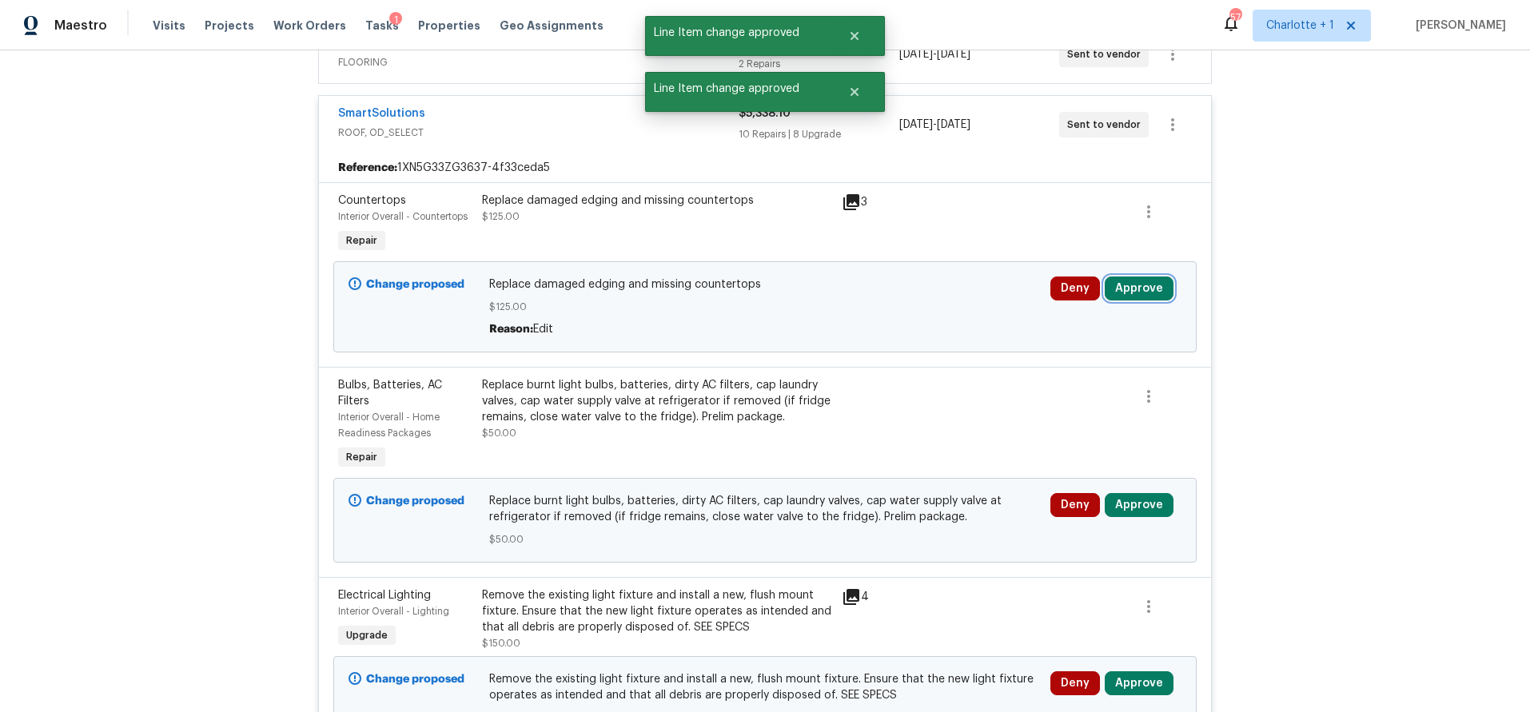
click at [1113, 277] on button "Approve" at bounding box center [1138, 289] width 69 height 24
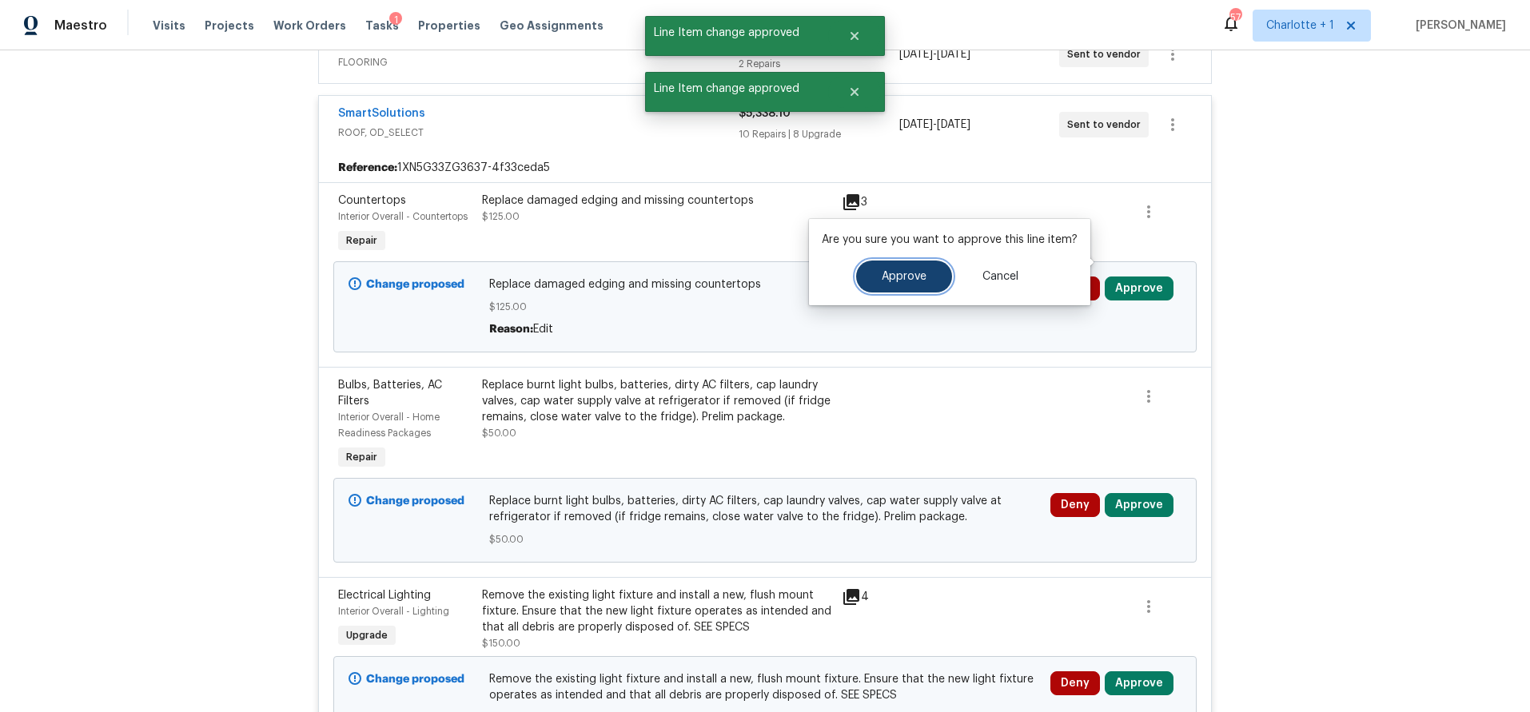
click at [883, 284] on button "Approve" at bounding box center [904, 277] width 96 height 32
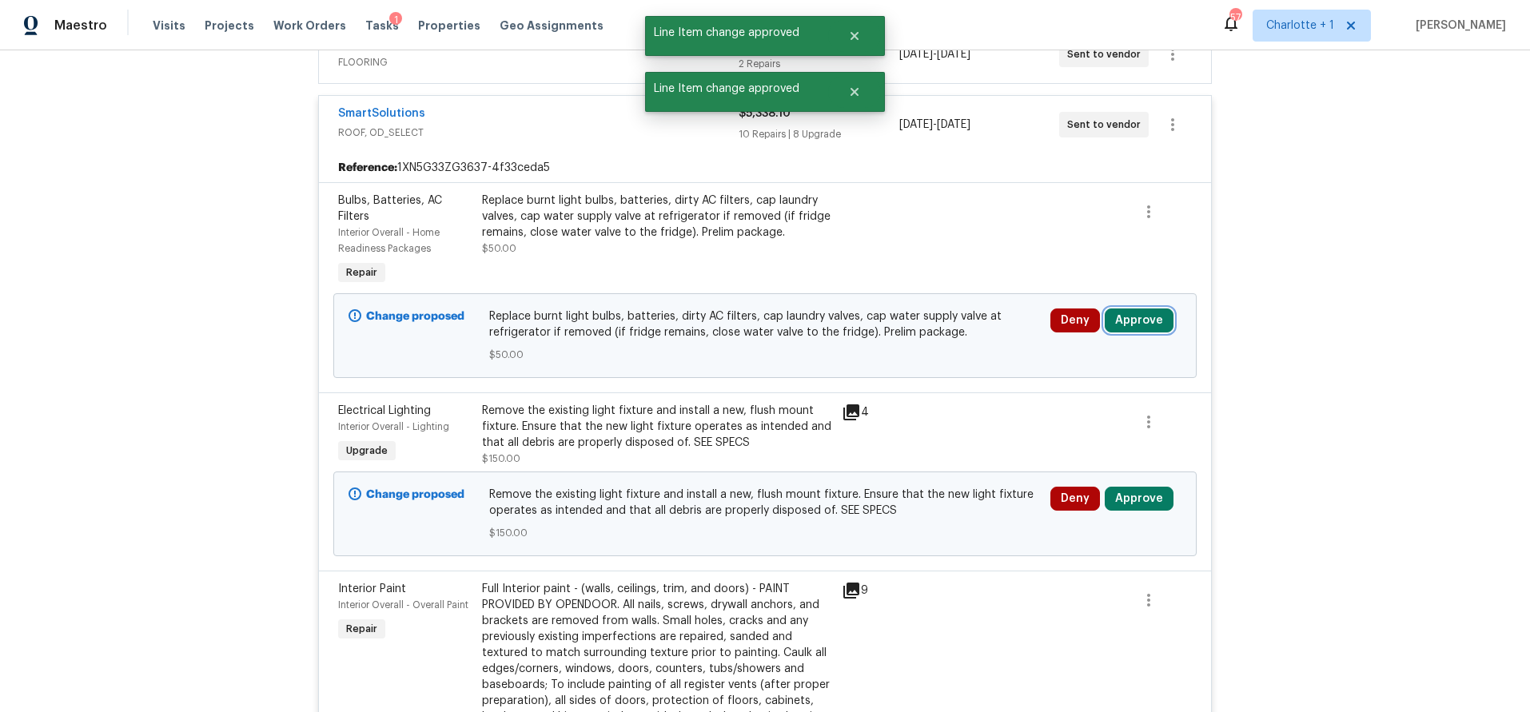
click at [1148, 308] on button "Approve" at bounding box center [1138, 320] width 69 height 24
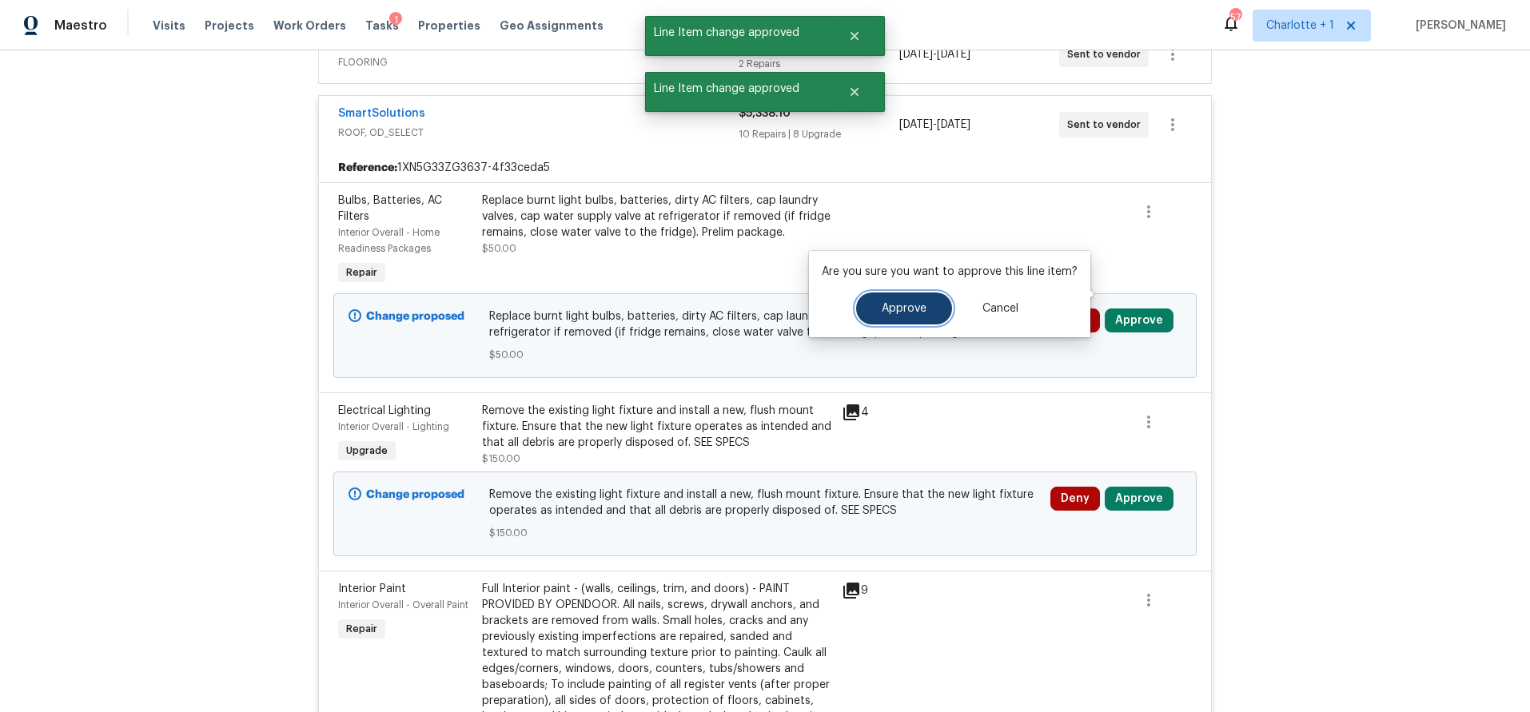
click at [874, 294] on button "Approve" at bounding box center [904, 309] width 96 height 32
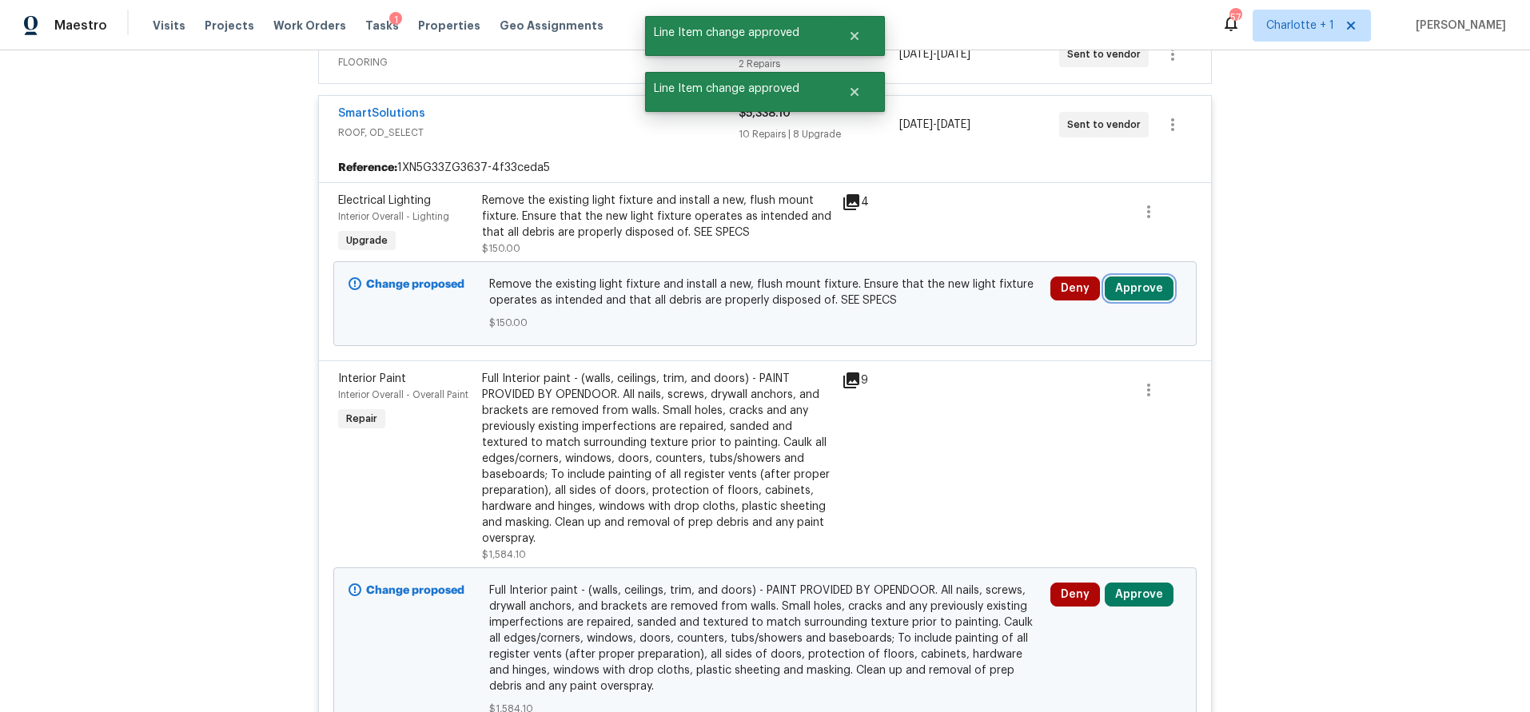
drag, startPoint x: 1142, startPoint y: 262, endPoint x: 1114, endPoint y: 271, distance: 29.3
click at [1142, 277] on button "Approve" at bounding box center [1138, 289] width 69 height 24
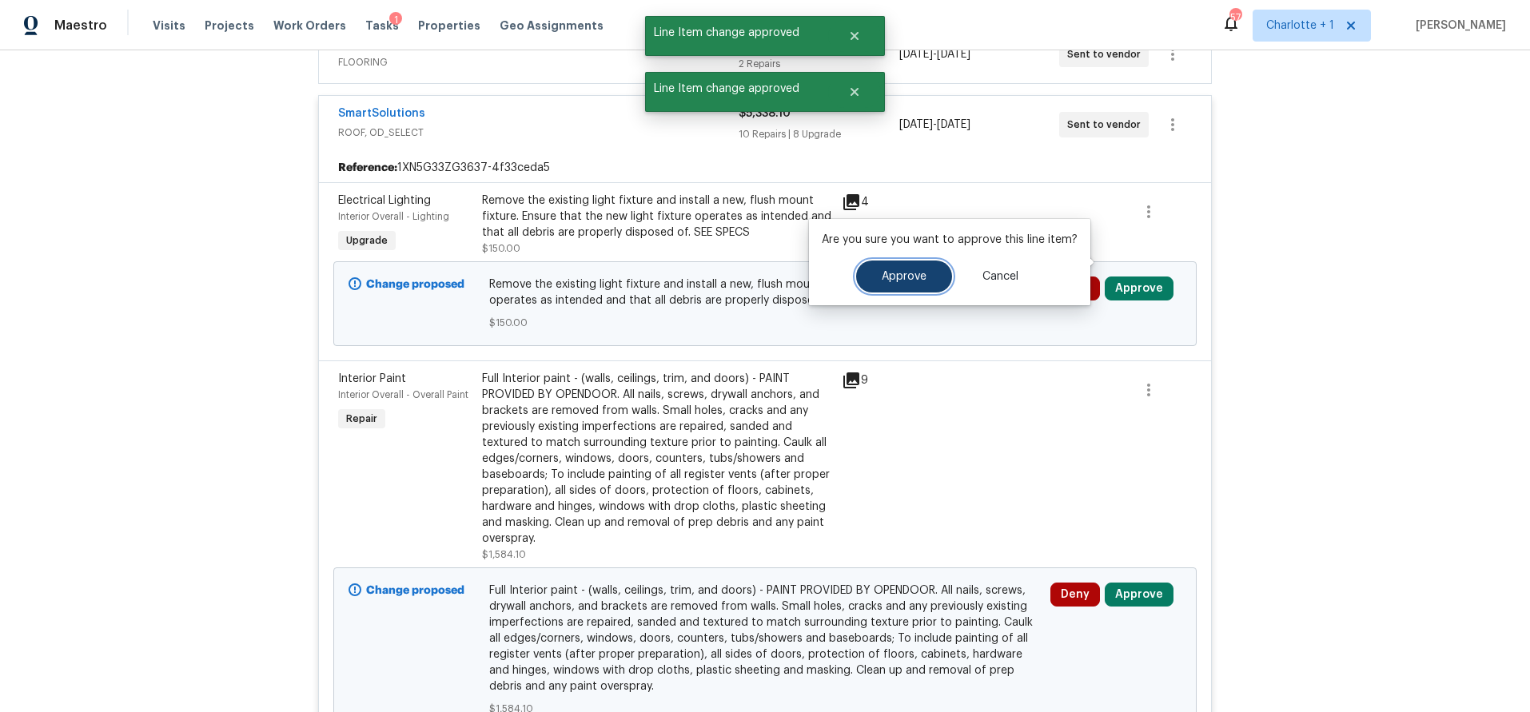
click at [901, 282] on button "Approve" at bounding box center [904, 277] width 96 height 32
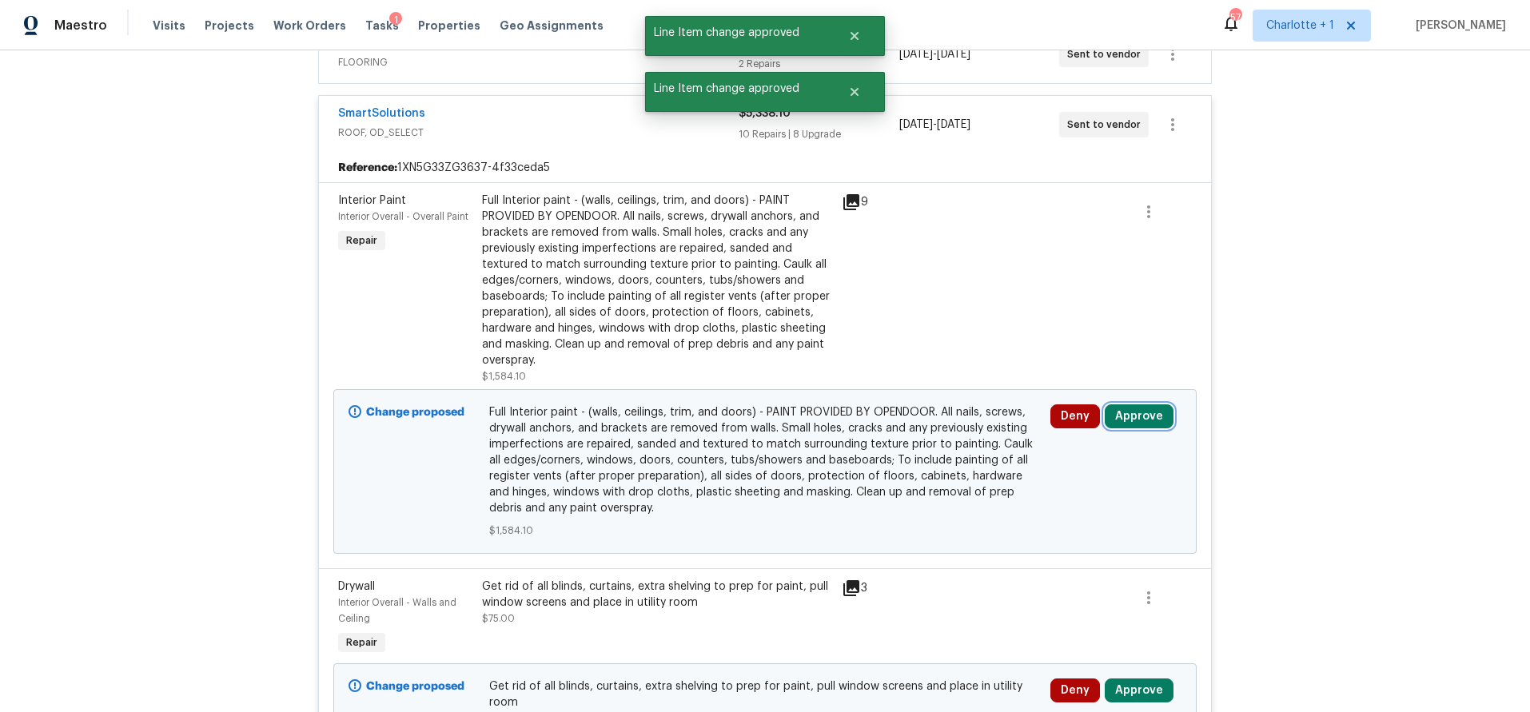
click at [1125, 404] on button "Approve" at bounding box center [1138, 416] width 69 height 24
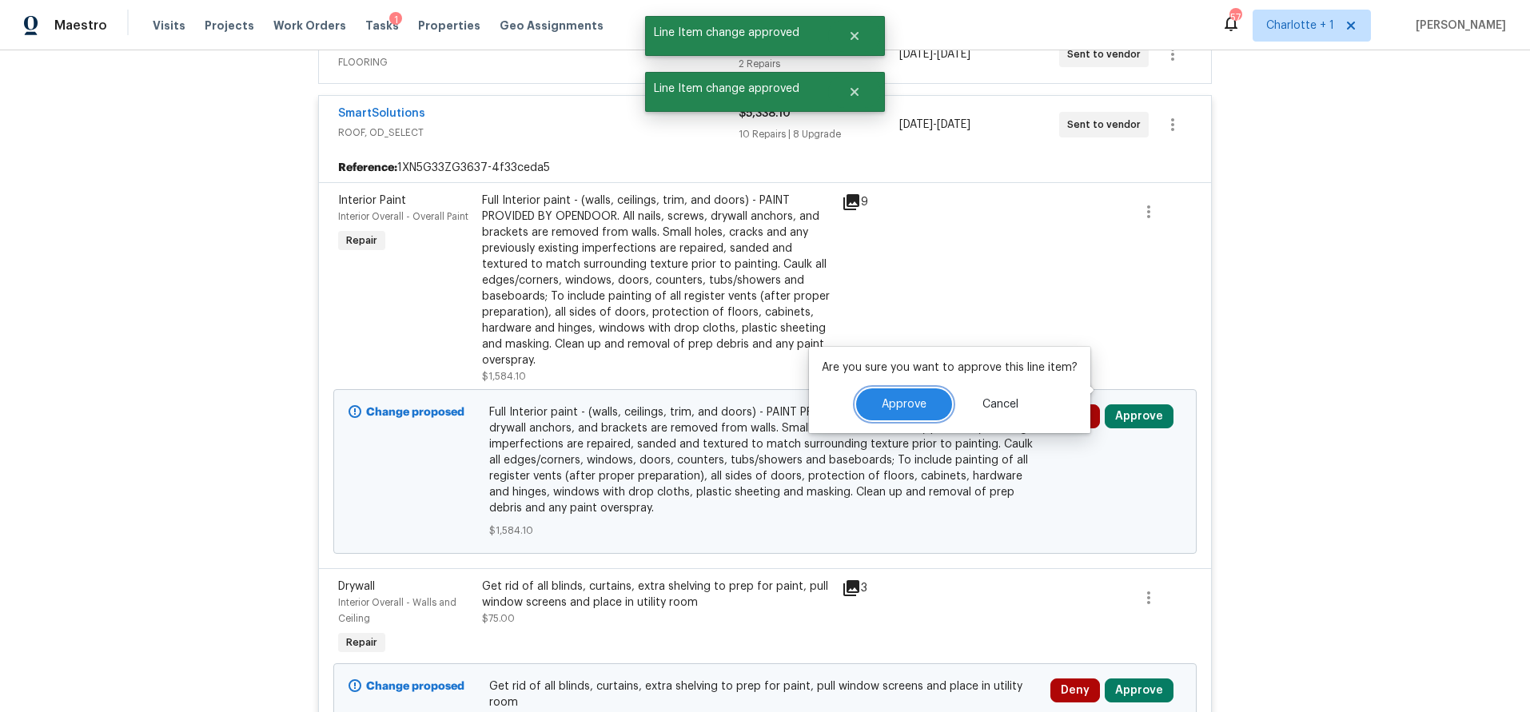
click at [882, 394] on button "Approve" at bounding box center [904, 404] width 96 height 32
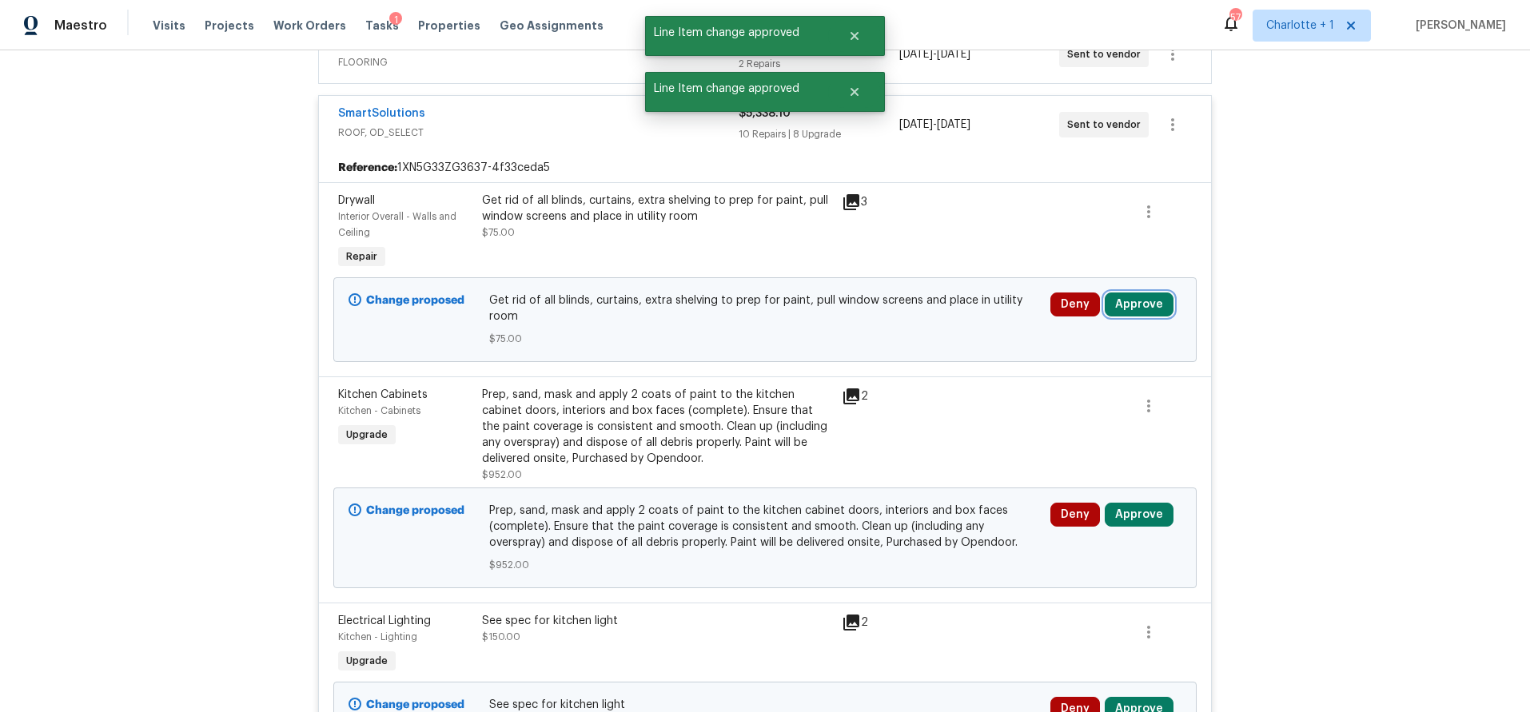
click at [1113, 293] on button "Approve" at bounding box center [1138, 305] width 69 height 24
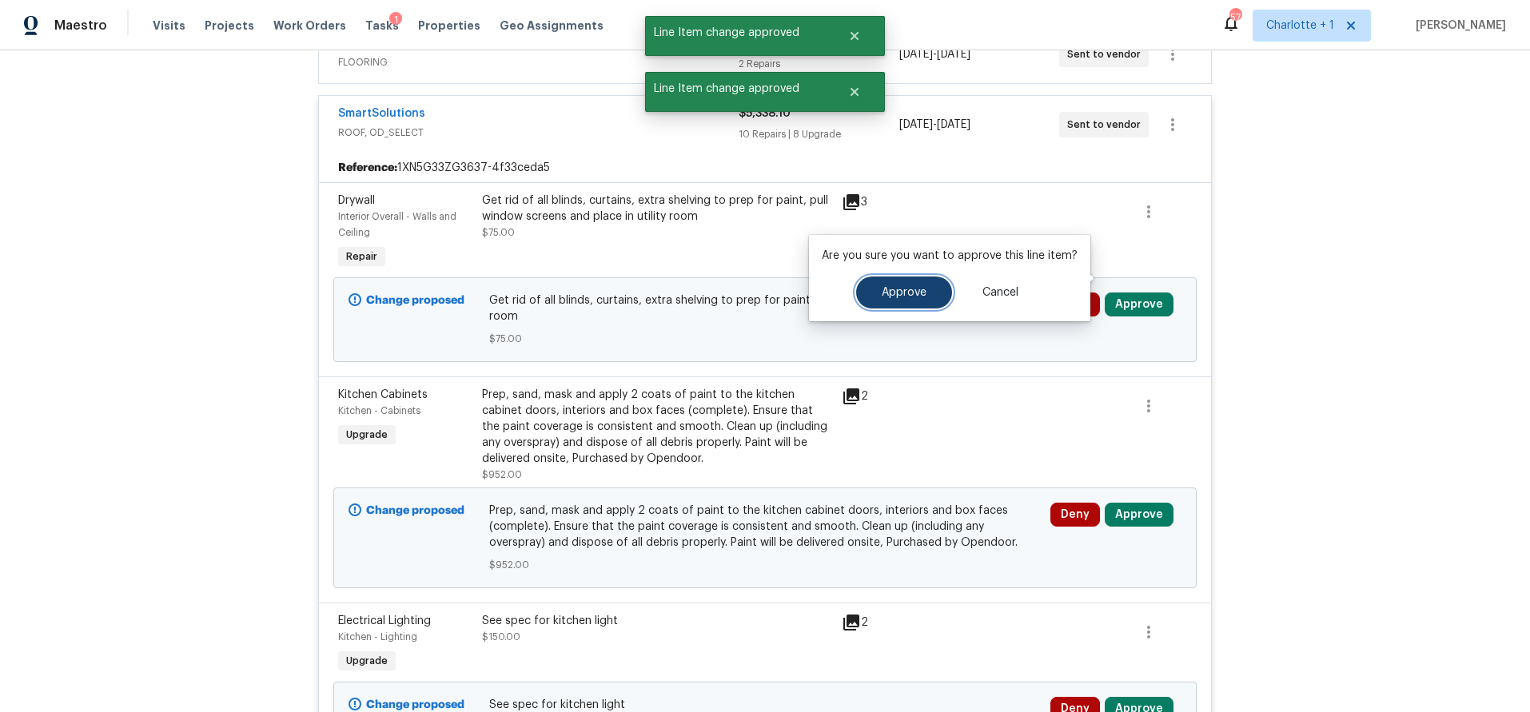
click at [920, 285] on button "Approve" at bounding box center [904, 293] width 96 height 32
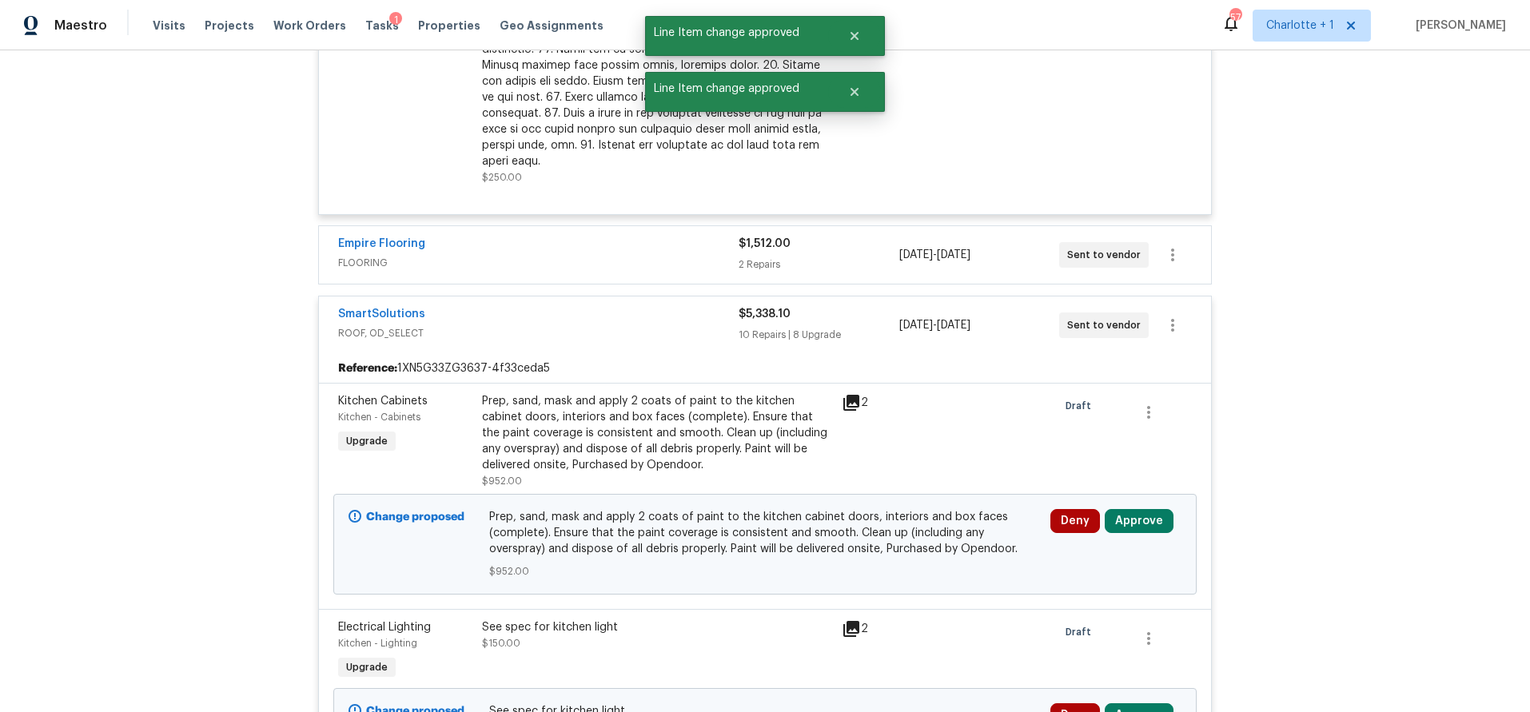
scroll to position [1892, 0]
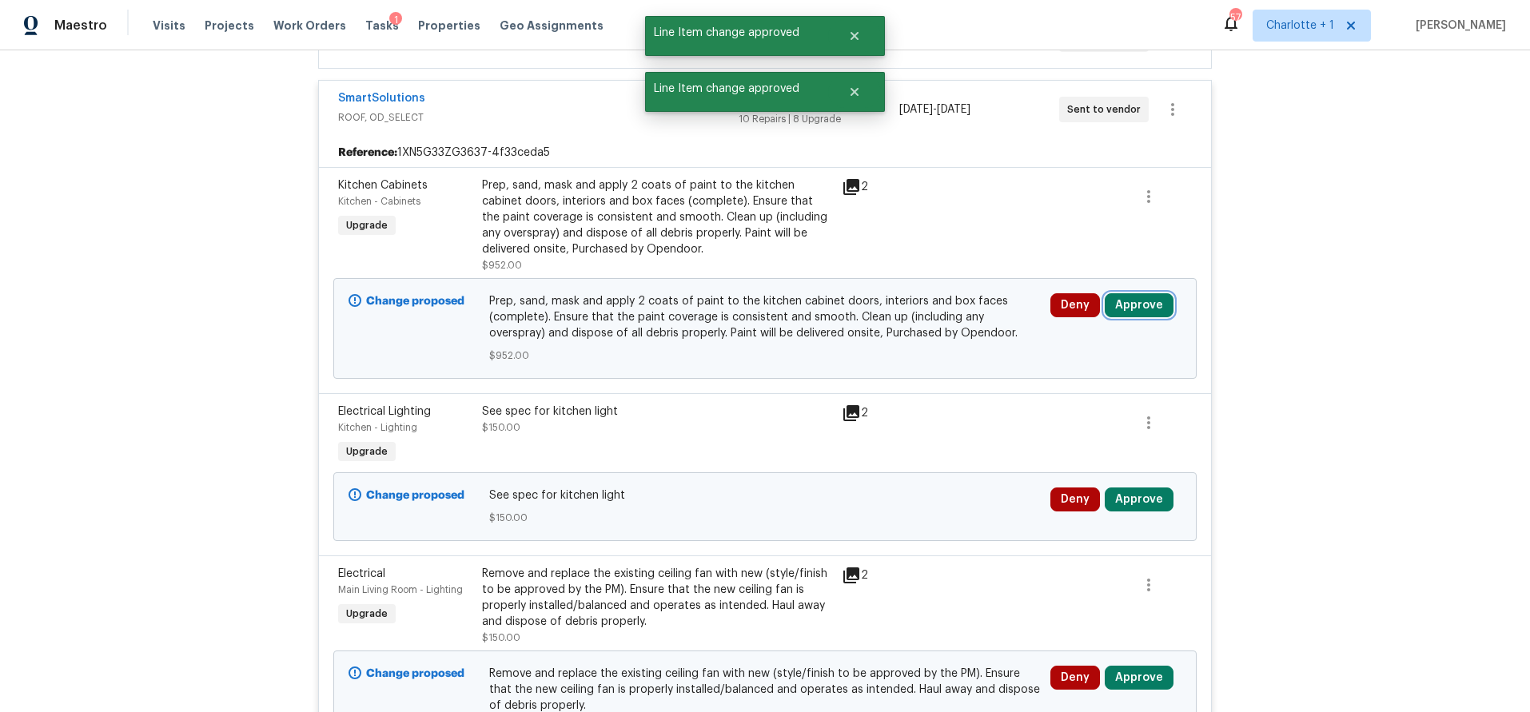
drag, startPoint x: 1150, startPoint y: 286, endPoint x: 1099, endPoint y: 294, distance: 51.8
click at [1150, 293] on button "Approve" at bounding box center [1138, 305] width 69 height 24
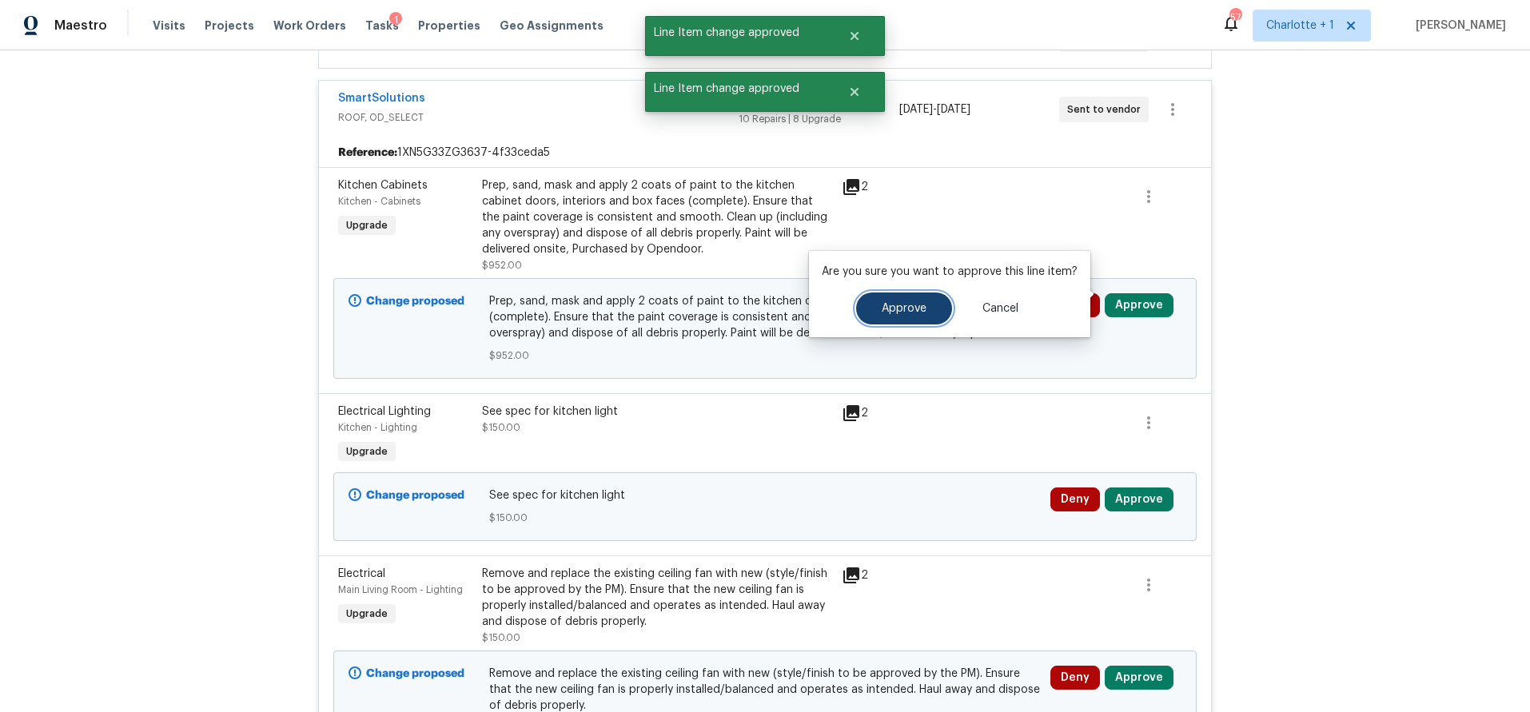
click at [911, 308] on span "Approve" at bounding box center [904, 309] width 45 height 12
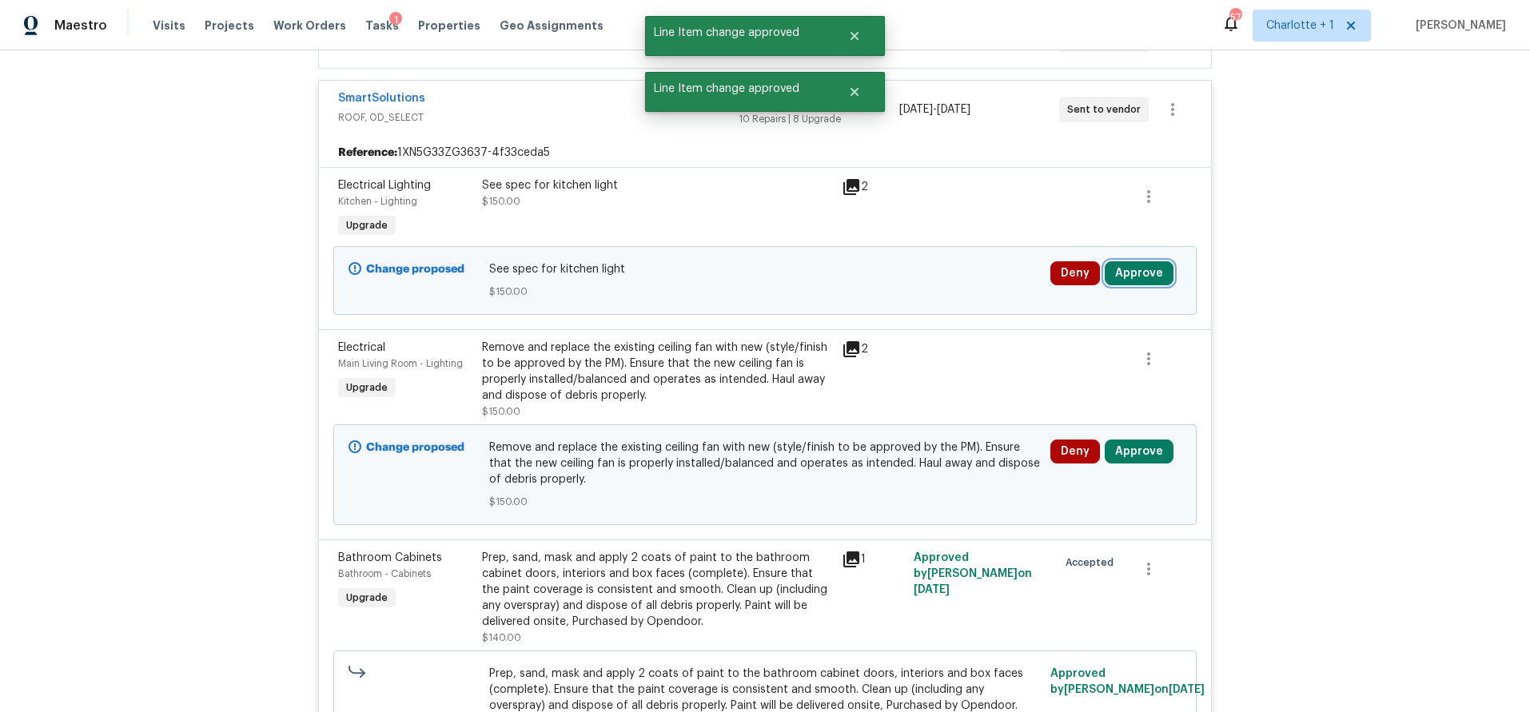
drag, startPoint x: 1143, startPoint y: 260, endPoint x: 1120, endPoint y: 268, distance: 23.8
click at [1141, 261] on button "Approve" at bounding box center [1138, 273] width 69 height 24
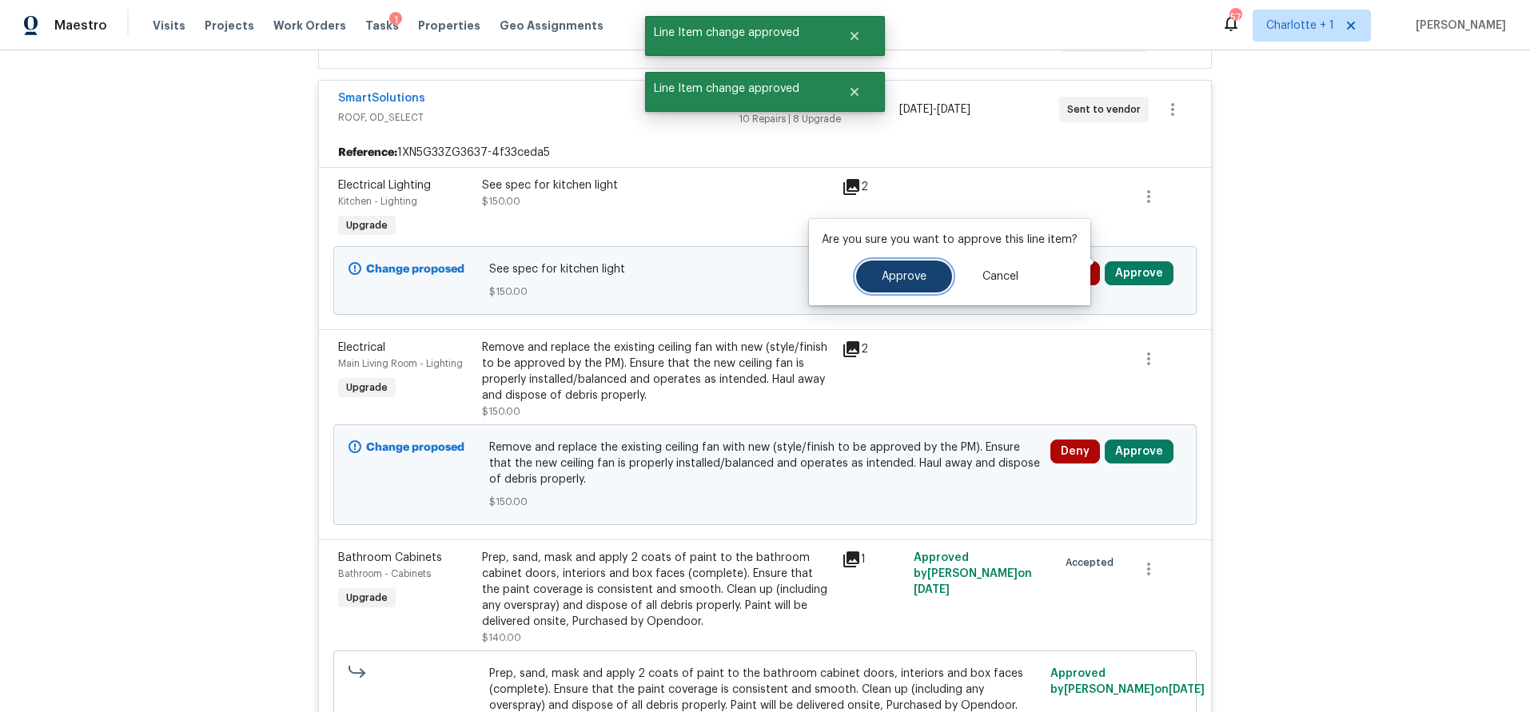
click at [904, 279] on span "Approve" at bounding box center [904, 277] width 45 height 12
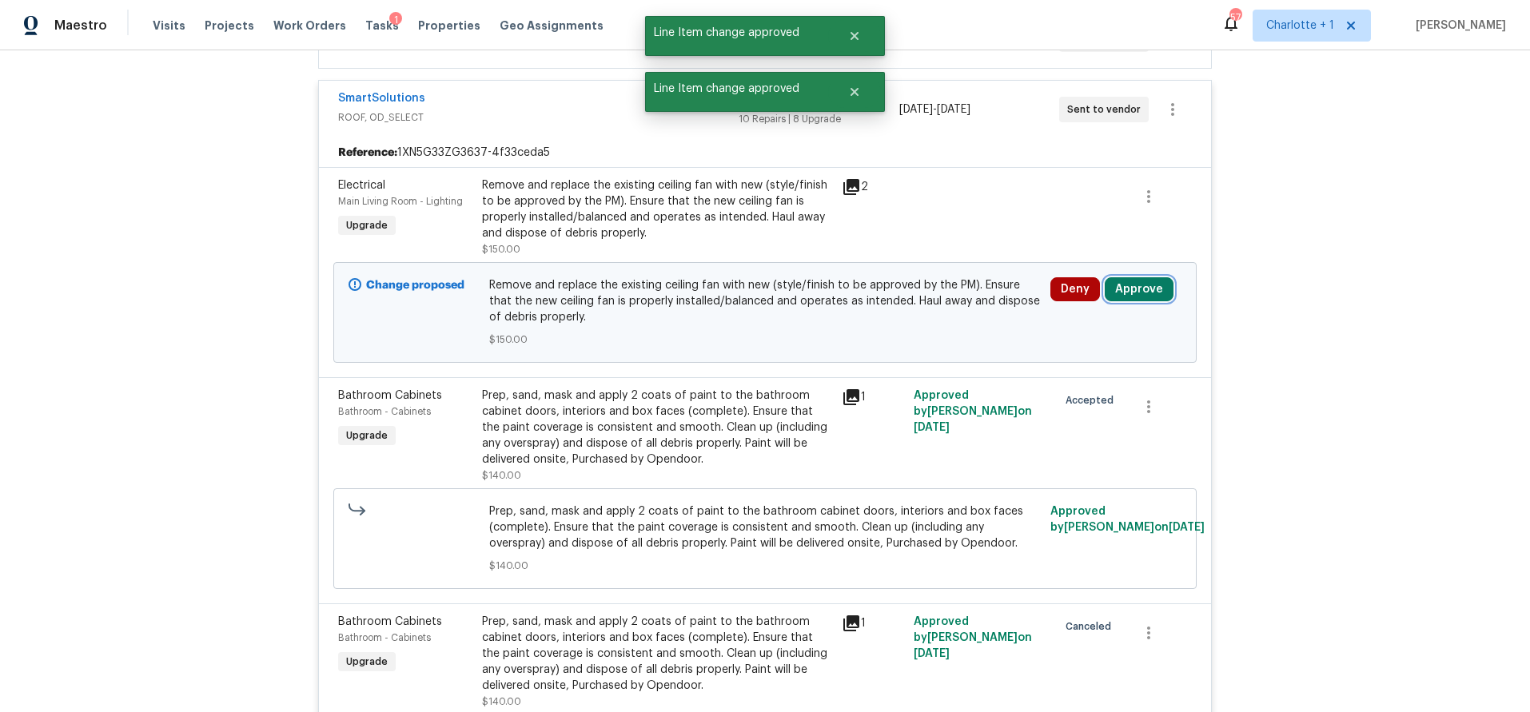
click at [1119, 277] on button "Approve" at bounding box center [1138, 289] width 69 height 24
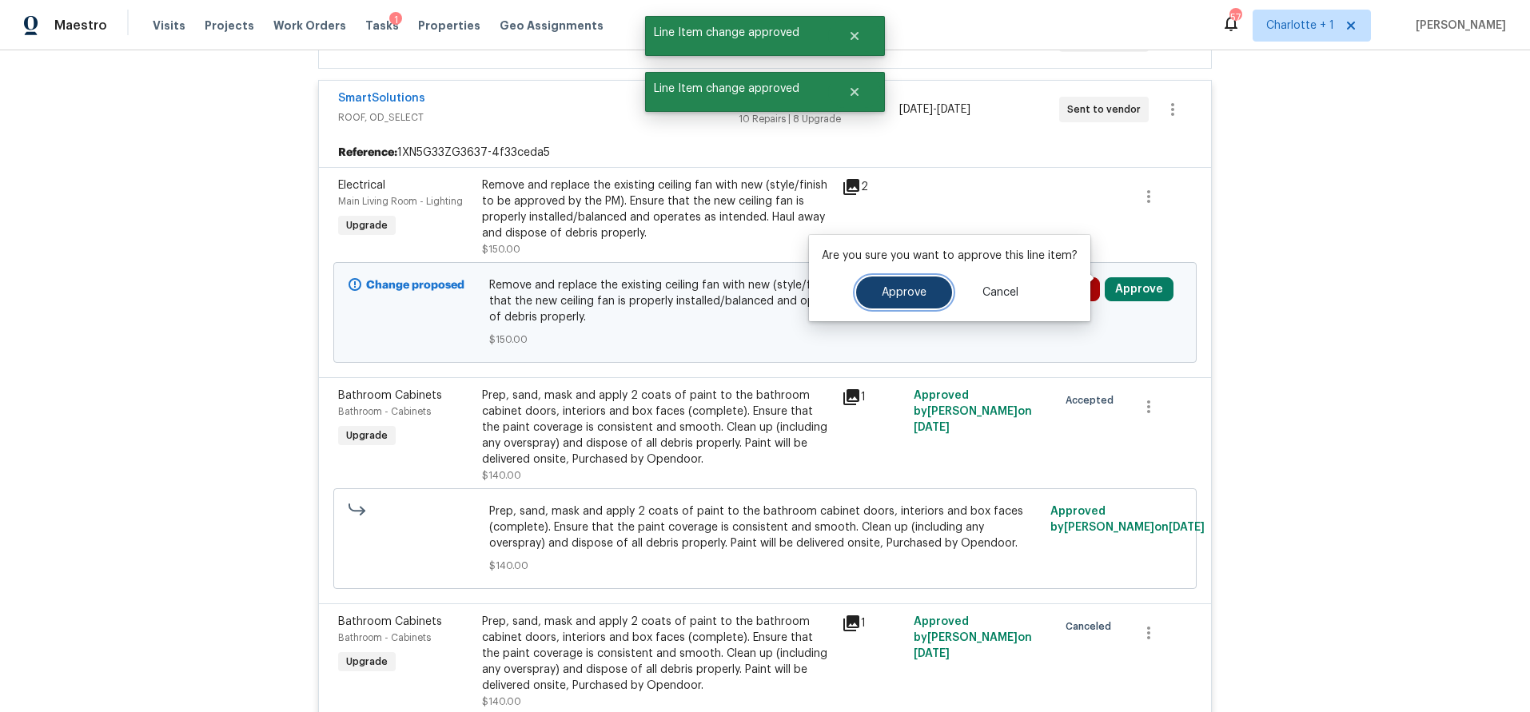
click at [905, 290] on span "Approve" at bounding box center [904, 293] width 45 height 12
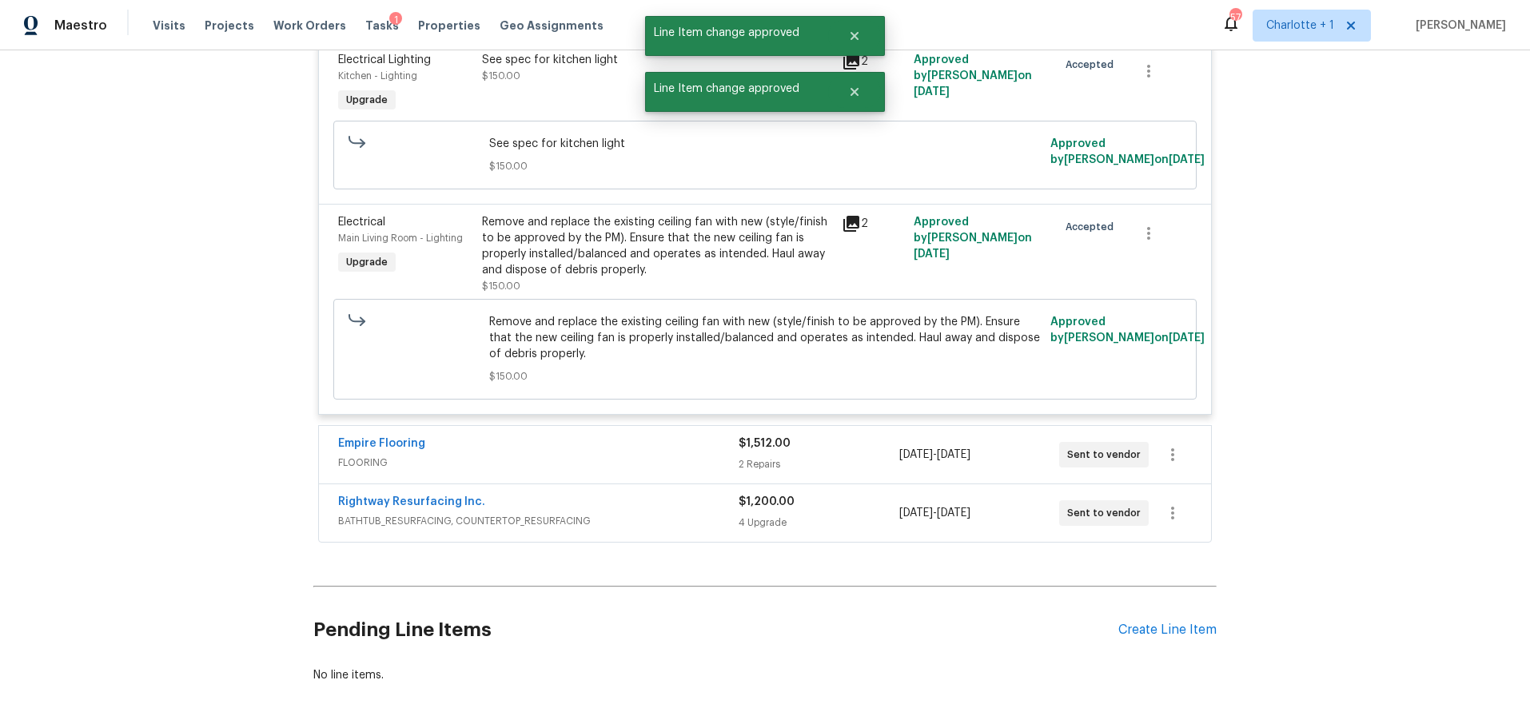
scroll to position [4644, 0]
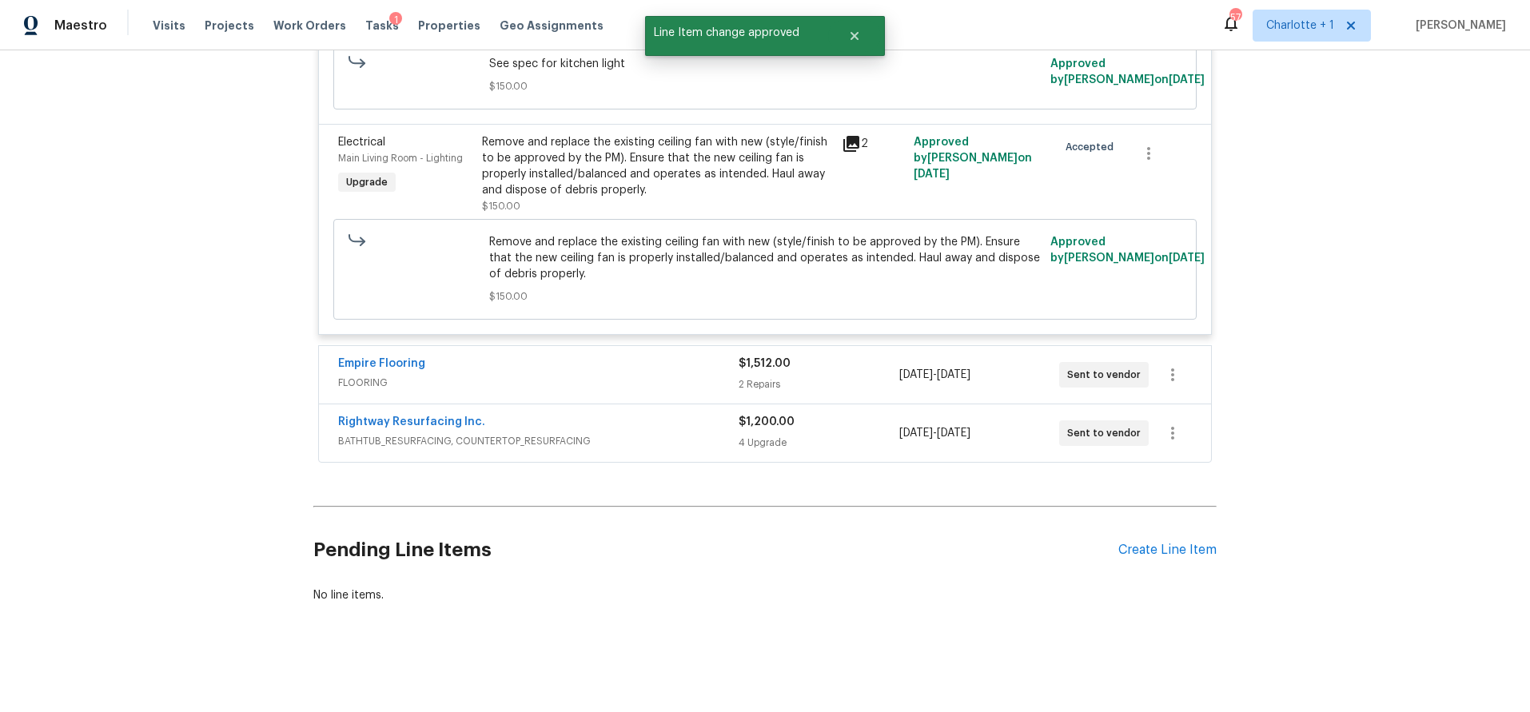
click at [660, 346] on div "Empire Flooring FLOORING $1,512.00 2 Repairs 9/16/2025 - 9/23/2025 Sent to vend…" at bounding box center [765, 375] width 892 height 58
click at [714, 375] on span "FLOORING" at bounding box center [538, 383] width 400 height 16
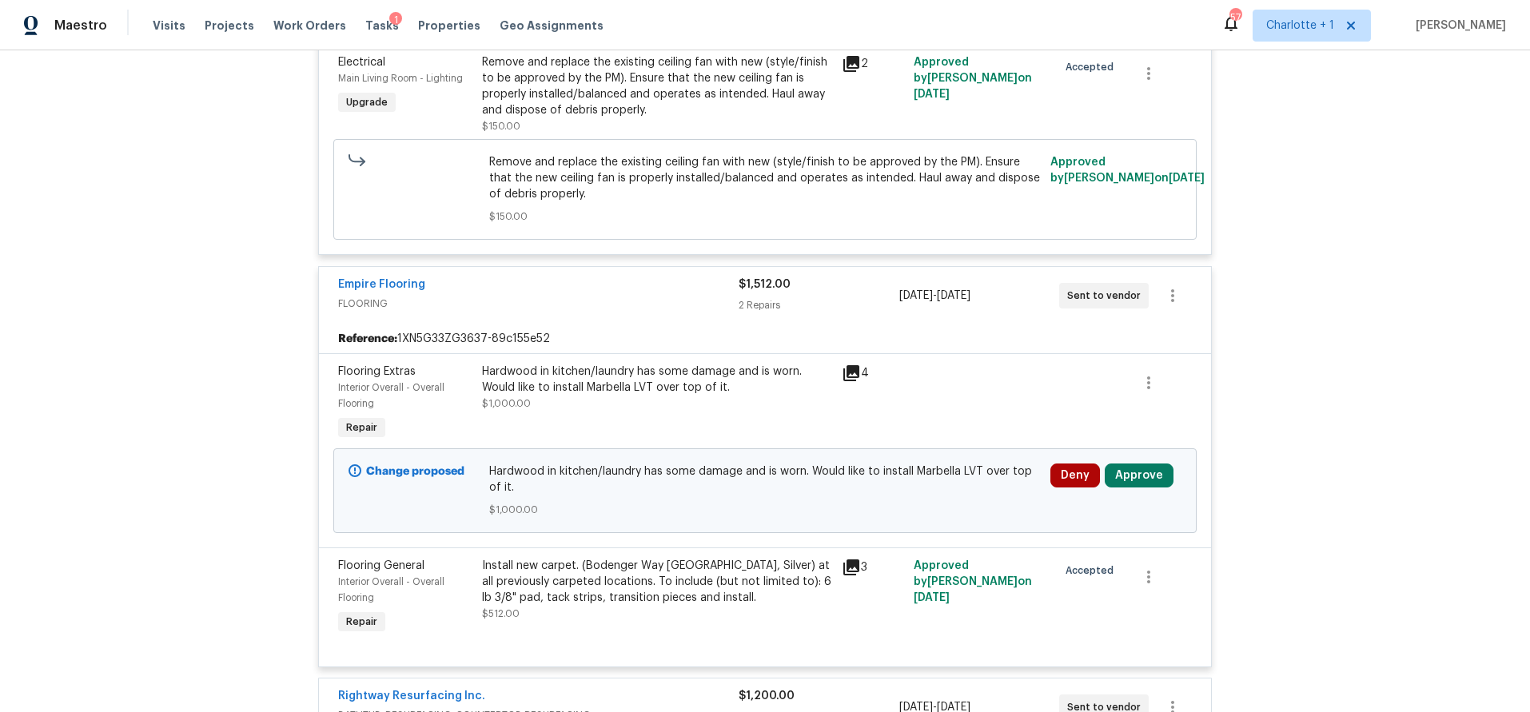
scroll to position [4716, 0]
click at [1144, 469] on button "Approve" at bounding box center [1138, 475] width 69 height 24
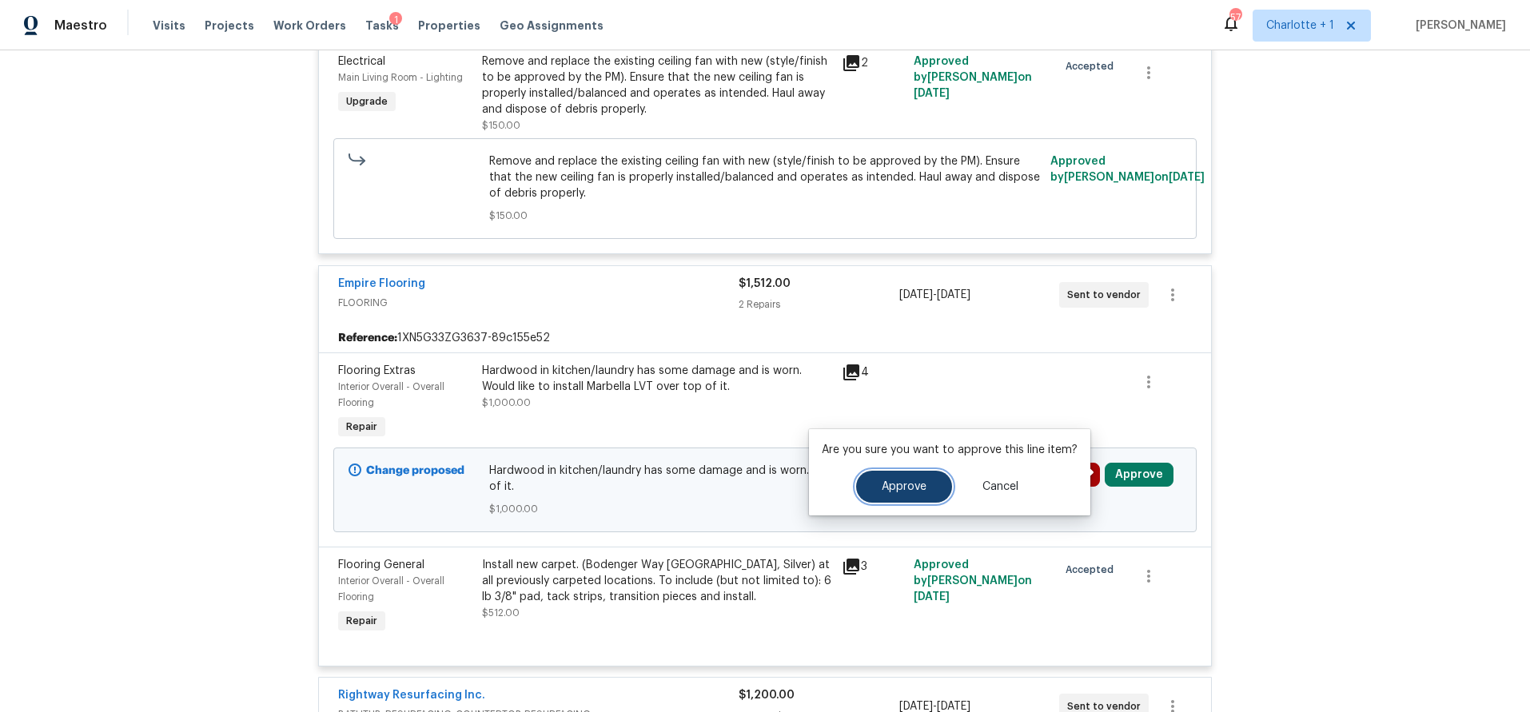
click at [915, 479] on button "Approve" at bounding box center [904, 487] width 96 height 32
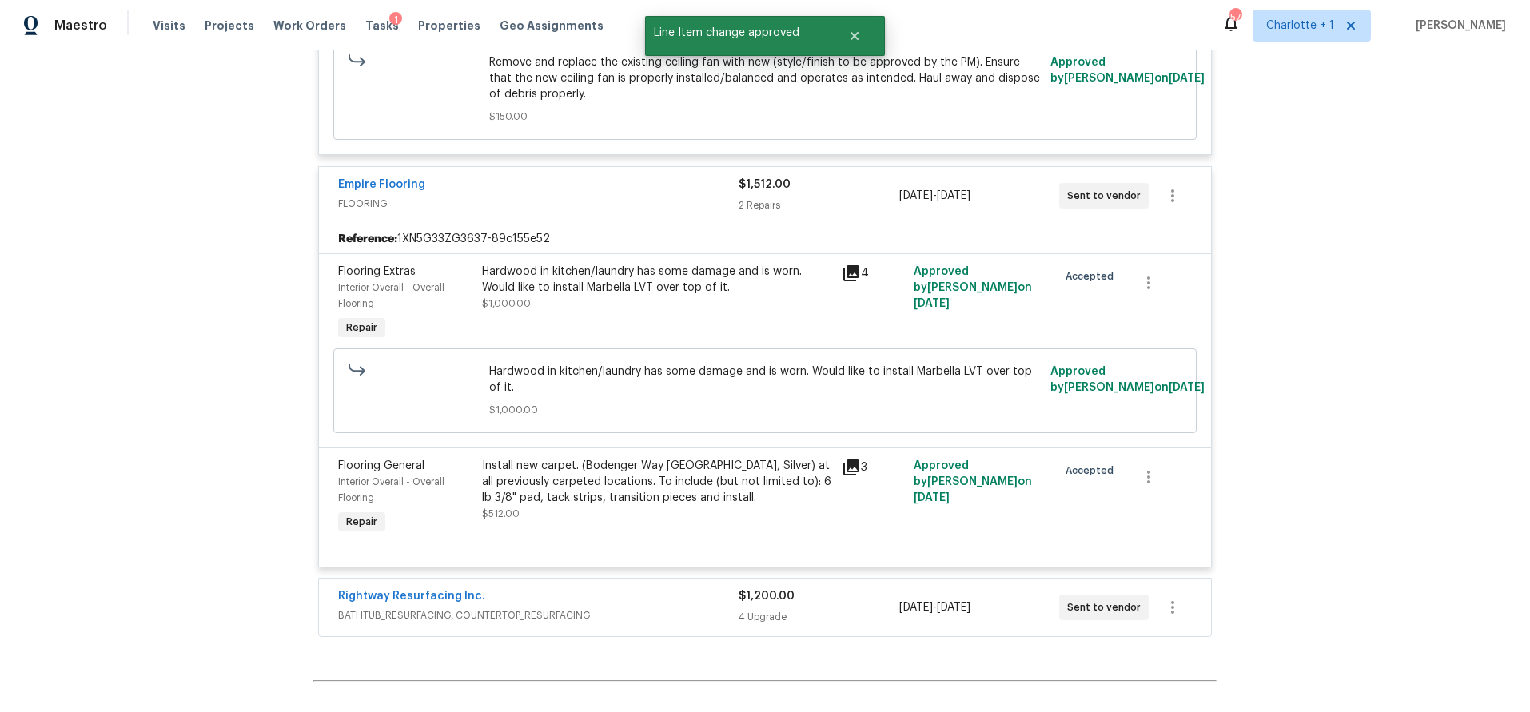
scroll to position [4963, 0]
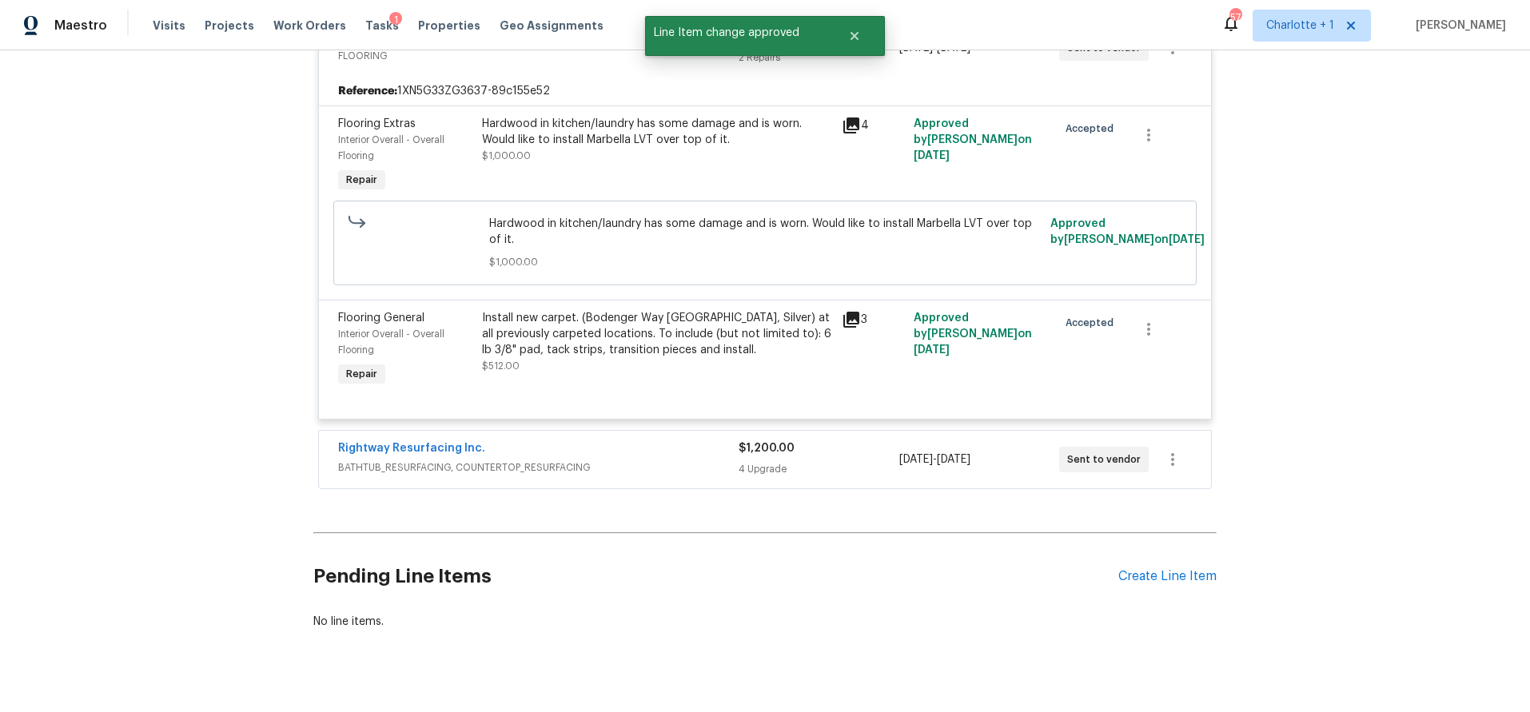
click at [665, 461] on span "BATHTUB_RESURFACING, COUNTERTOP_RESURFACING" at bounding box center [538, 468] width 400 height 16
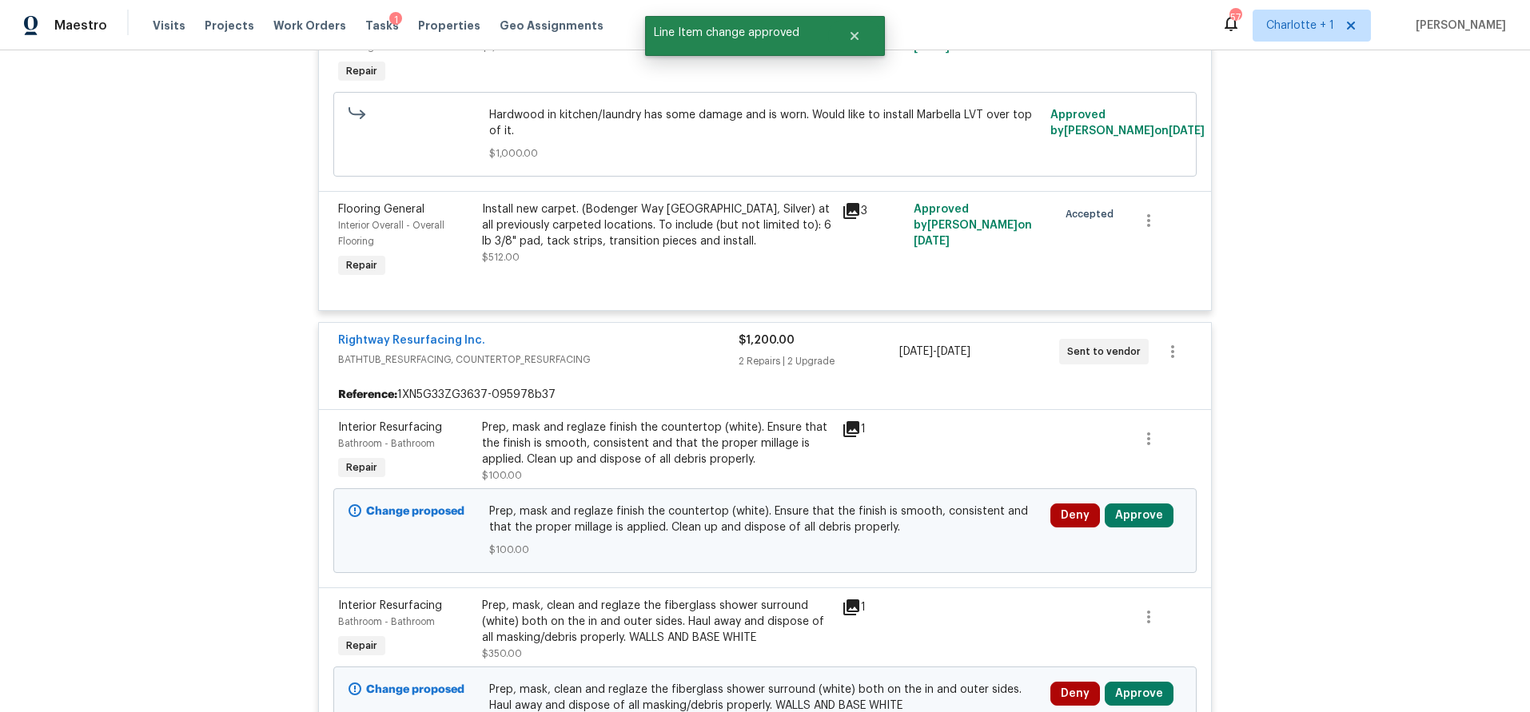
scroll to position [5072, 0]
click at [1135, 508] on button "Approve" at bounding box center [1138, 515] width 69 height 24
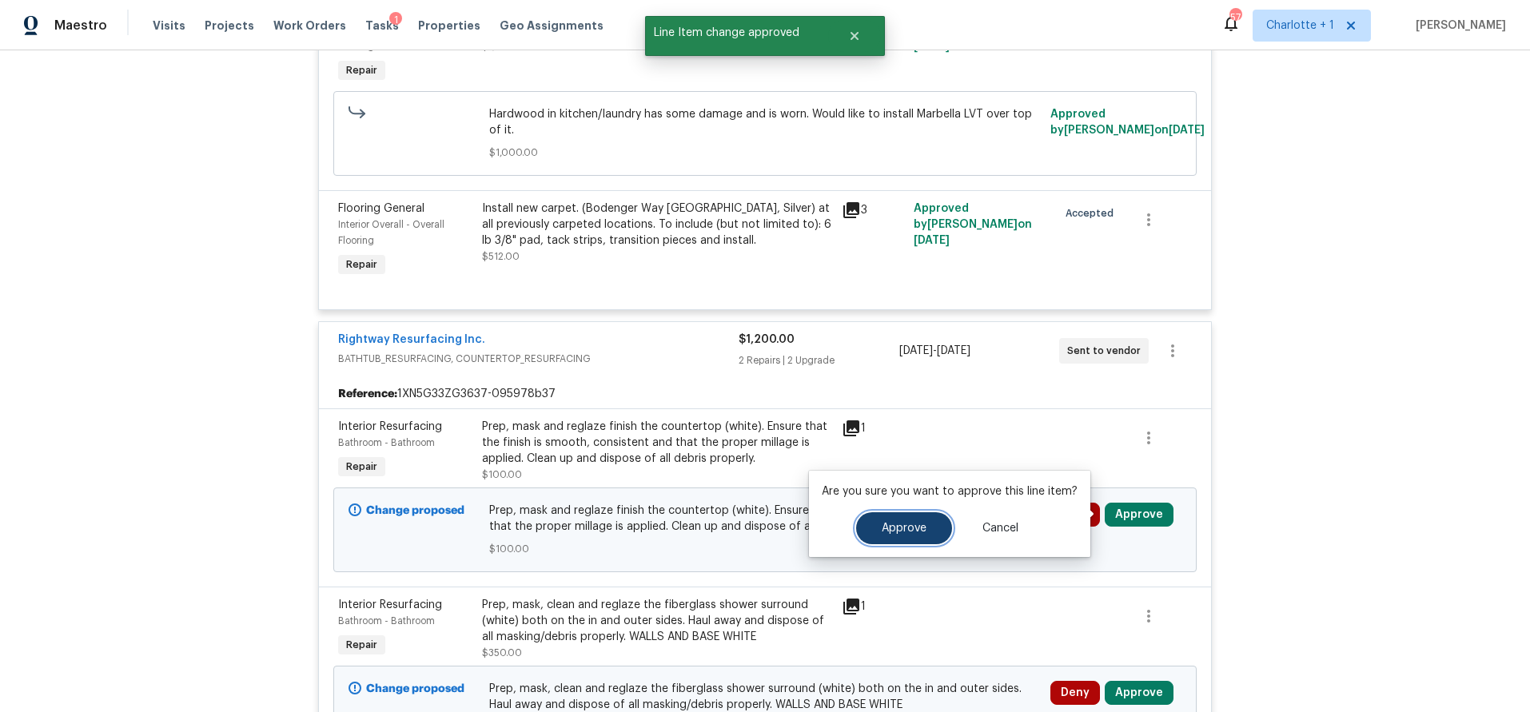
click at [909, 528] on span "Approve" at bounding box center [904, 529] width 45 height 12
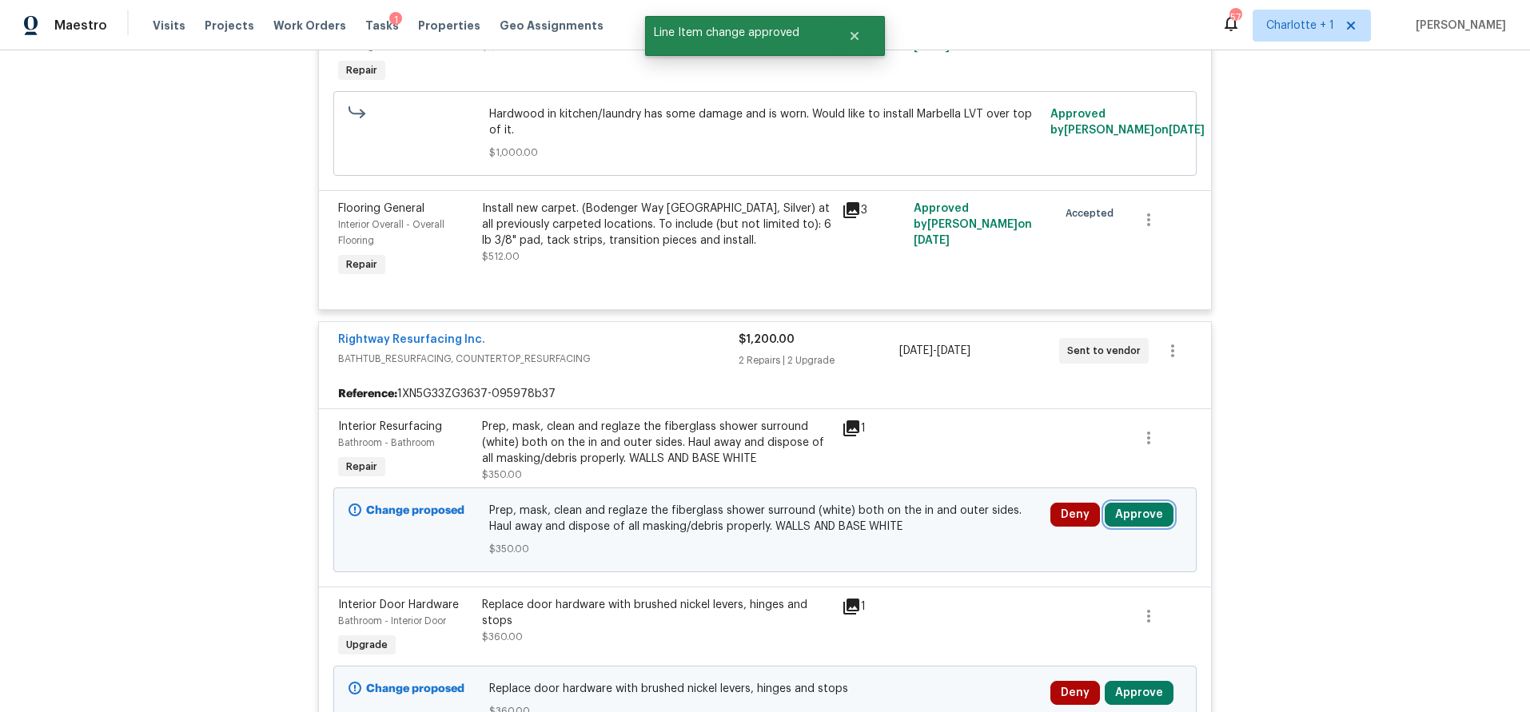
click at [1120, 513] on button "Approve" at bounding box center [1138, 515] width 69 height 24
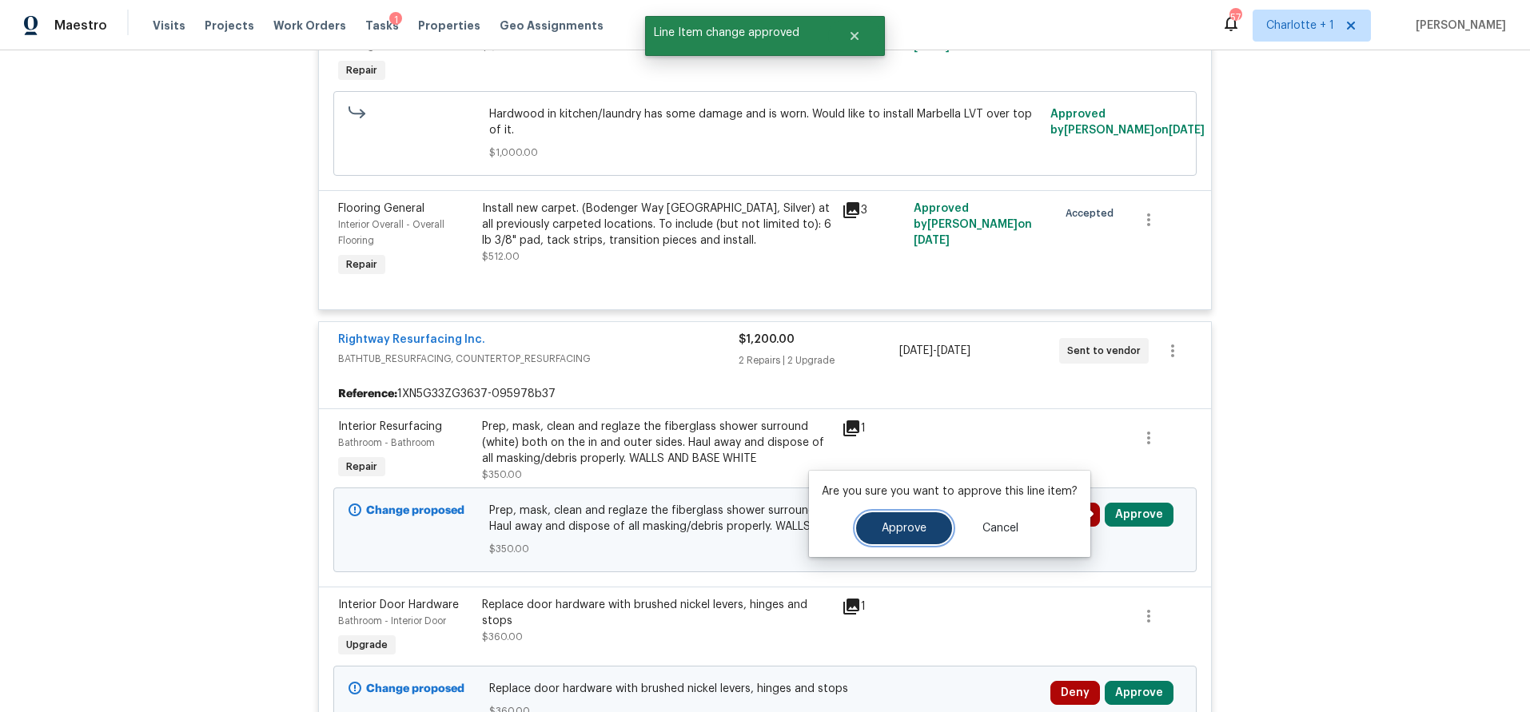
click at [882, 528] on span "Approve" at bounding box center [904, 529] width 45 height 12
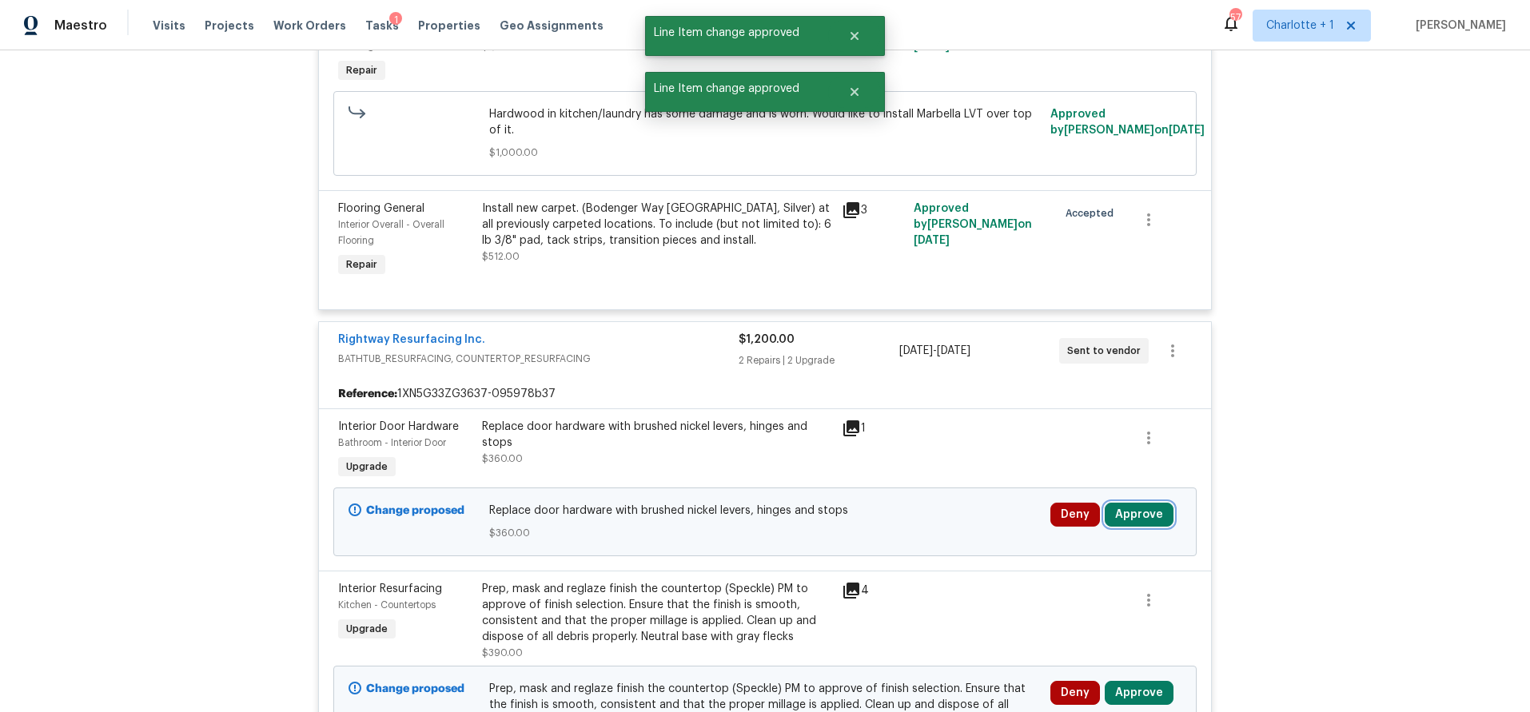
click at [1128, 503] on button "Approve" at bounding box center [1138, 515] width 69 height 24
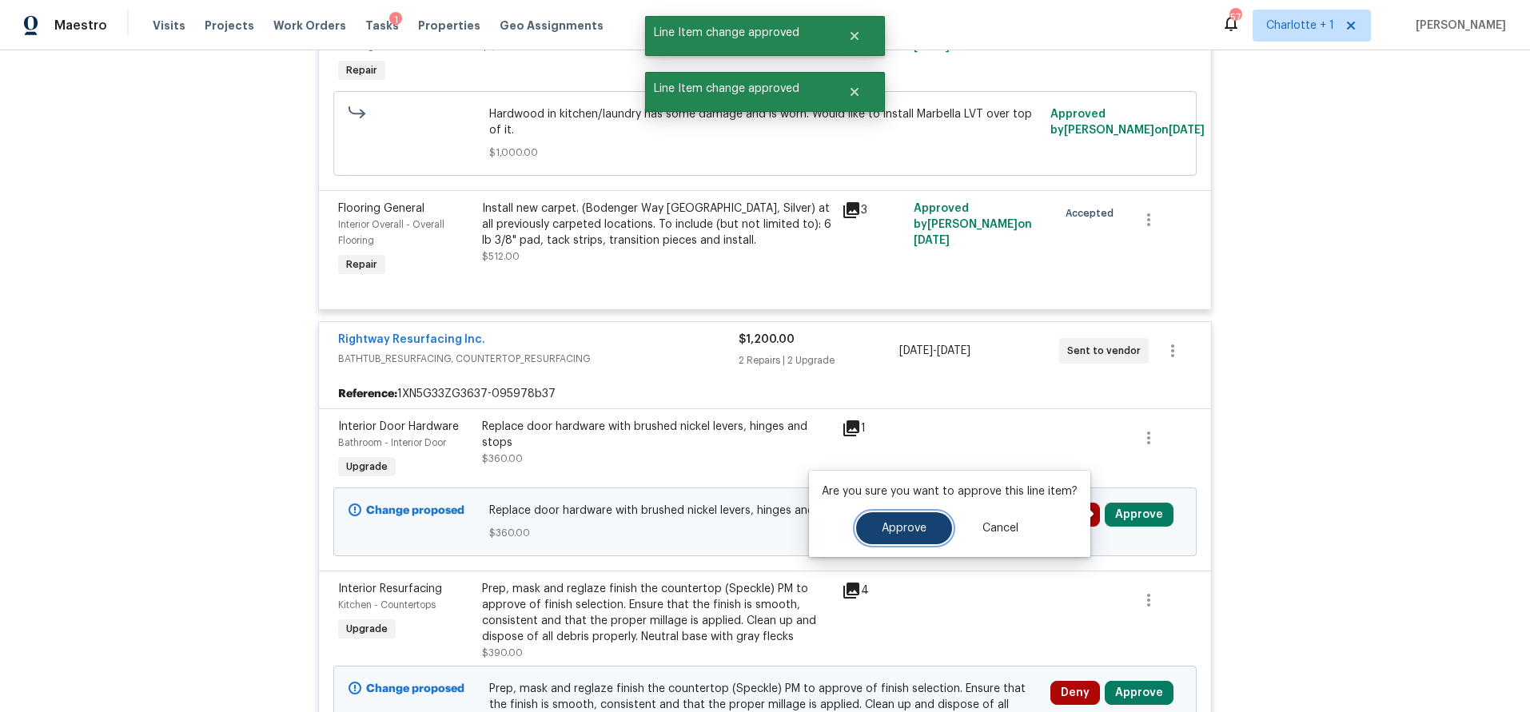
click at [887, 517] on button "Approve" at bounding box center [904, 528] width 96 height 32
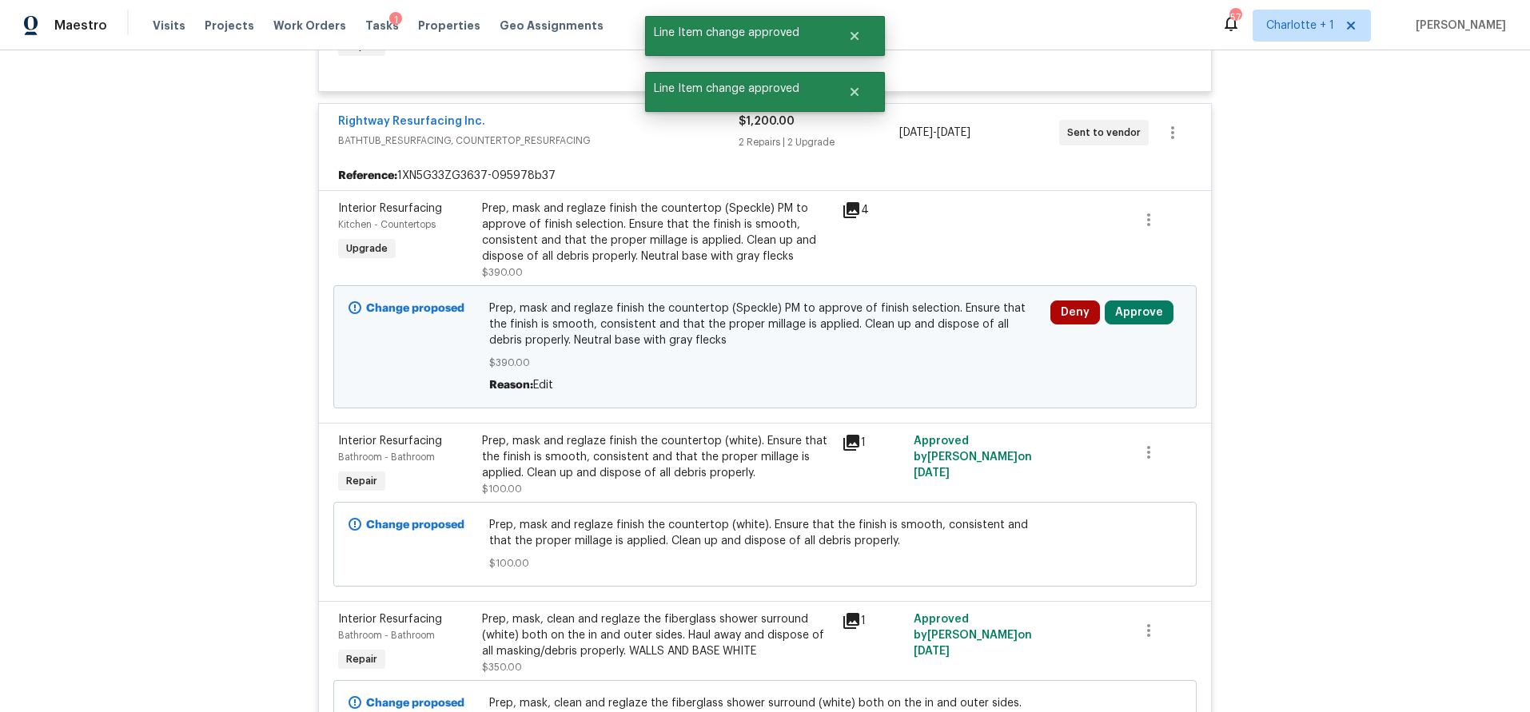
scroll to position [5292, 0]
click at [1117, 308] on button "Approve" at bounding box center [1138, 311] width 69 height 24
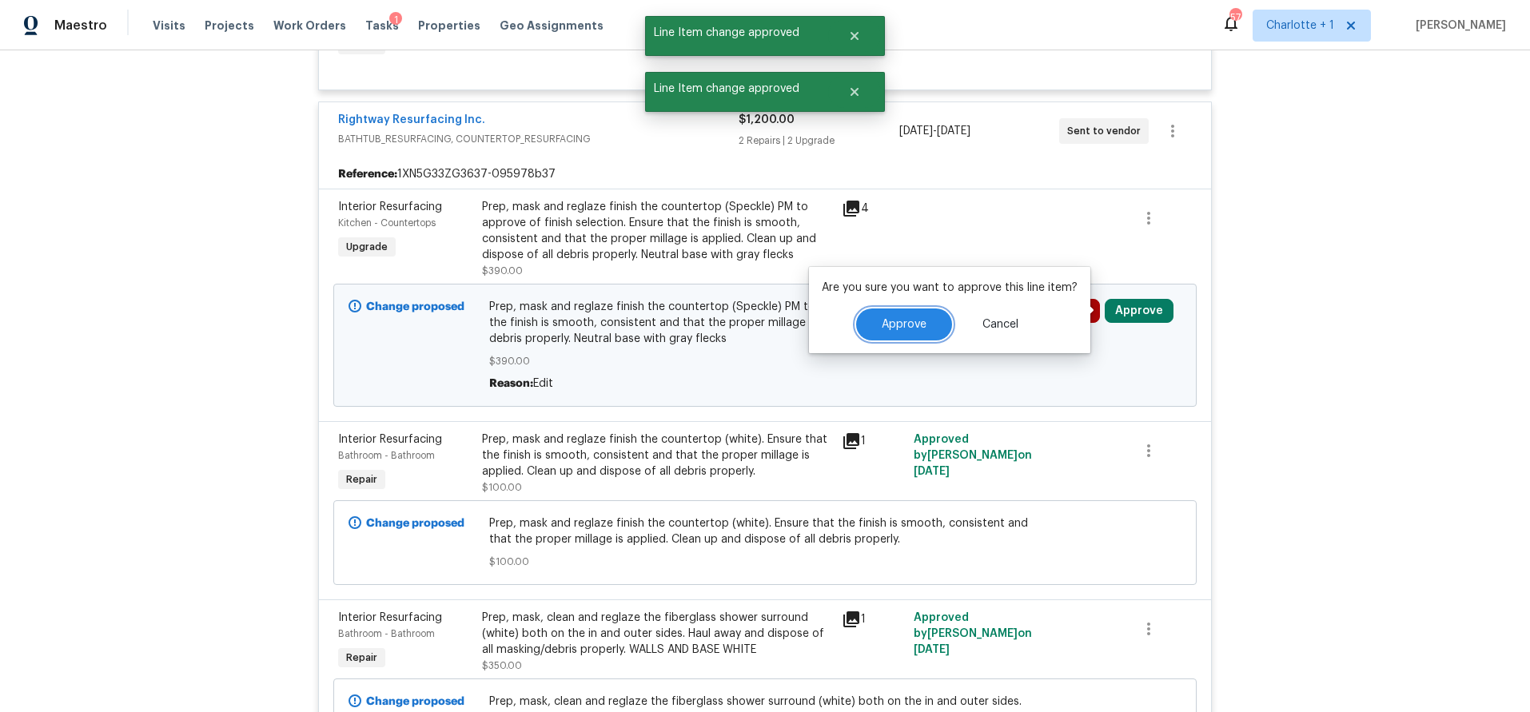
drag, startPoint x: 893, startPoint y: 316, endPoint x: 910, endPoint y: 313, distance: 17.1
click at [893, 316] on button "Approve" at bounding box center [904, 324] width 96 height 32
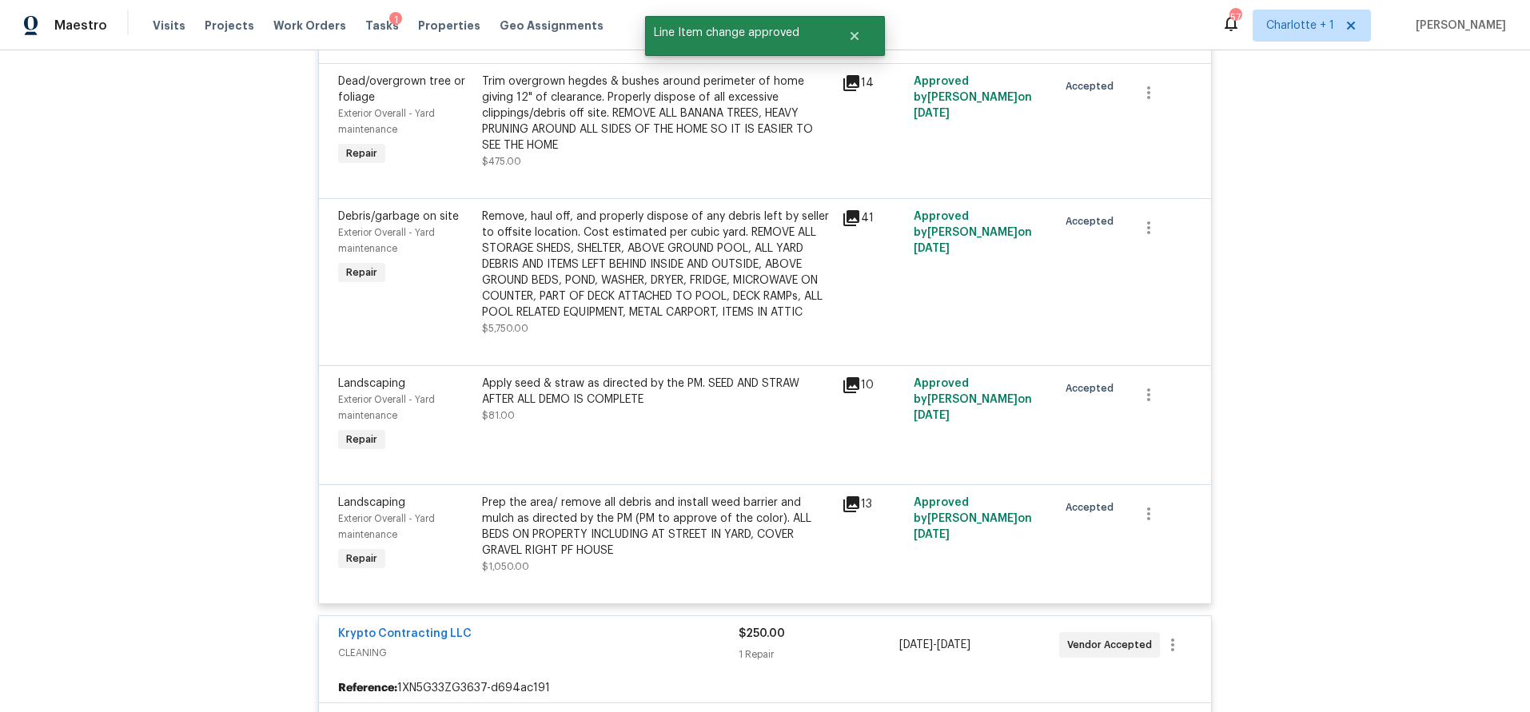
scroll to position [0, 0]
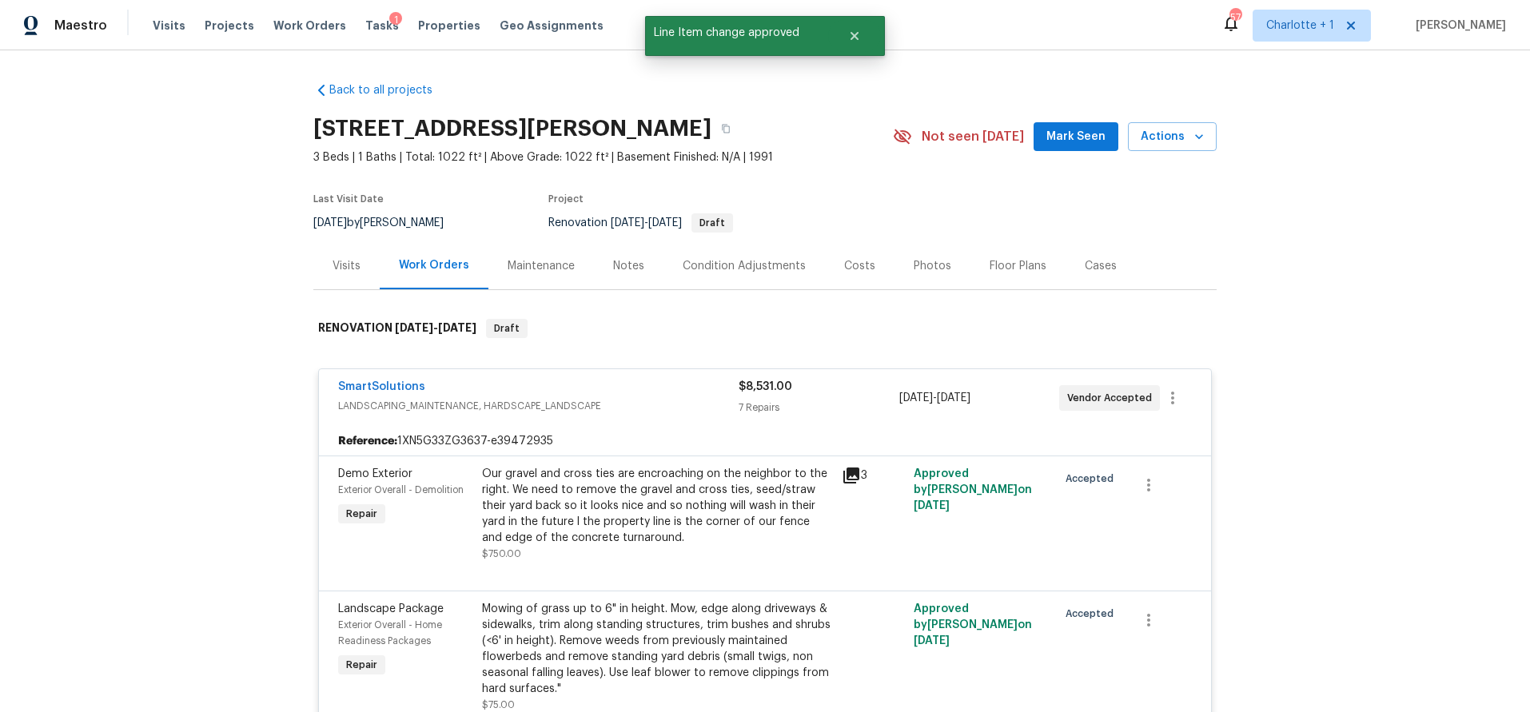
click at [831, 257] on div "Costs" at bounding box center [860, 265] width 70 height 47
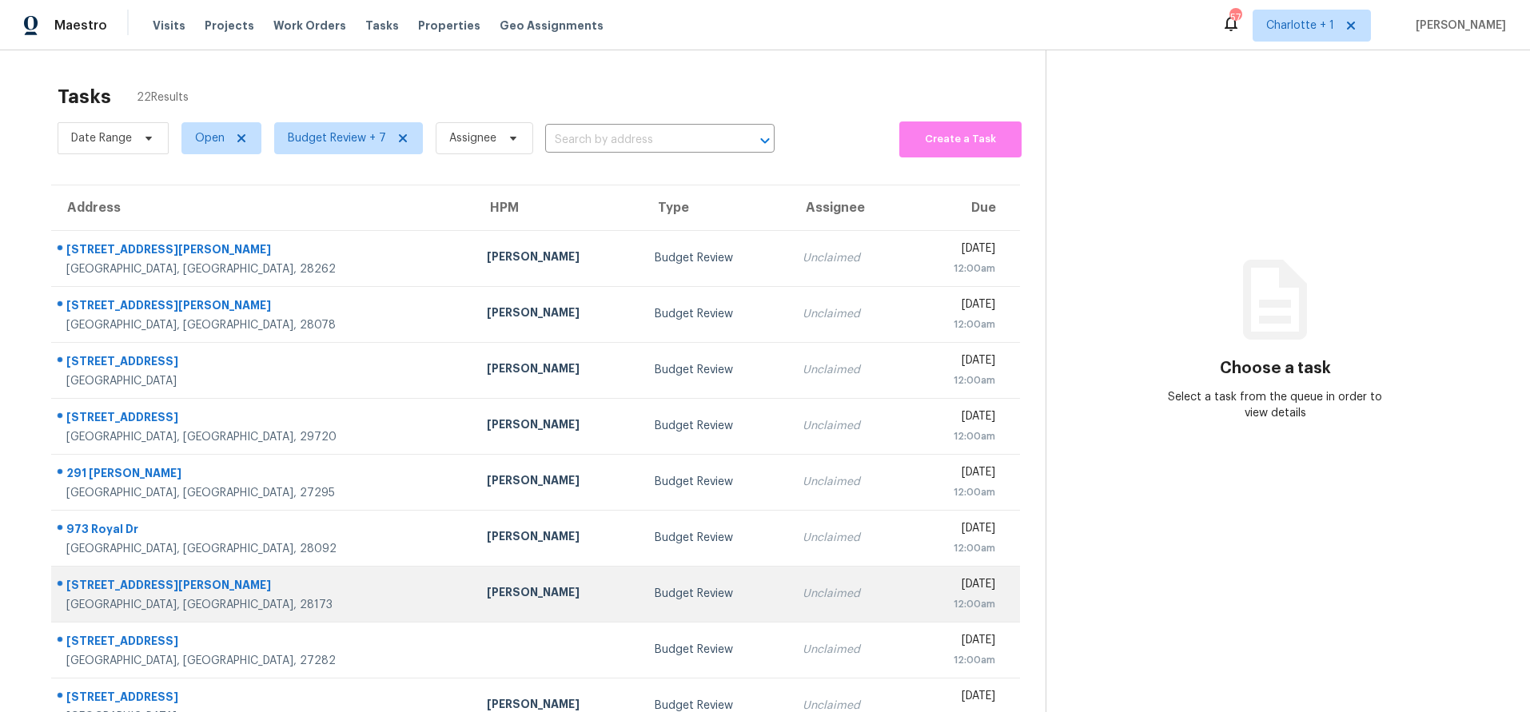
scroll to position [132, 0]
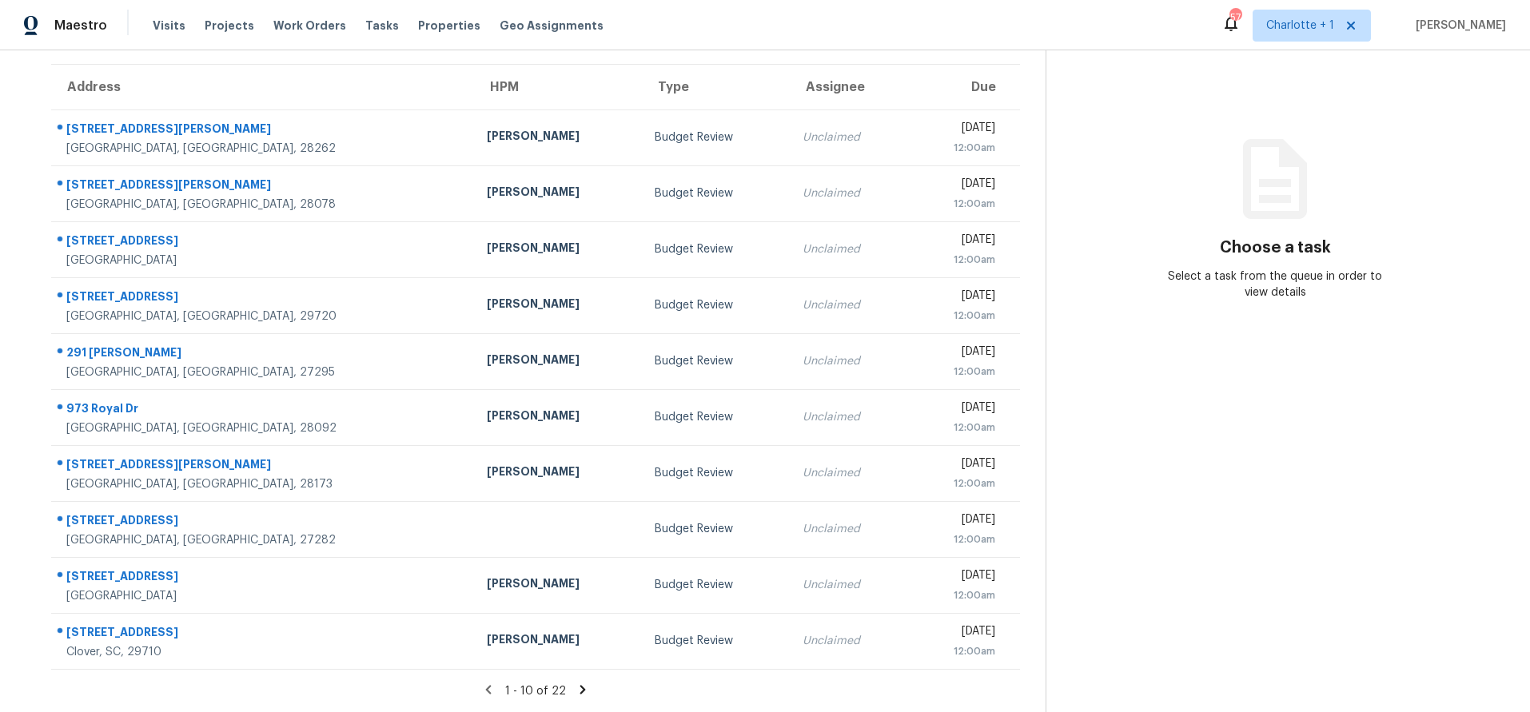
click at [575, 683] on icon at bounding box center [582, 690] width 14 height 14
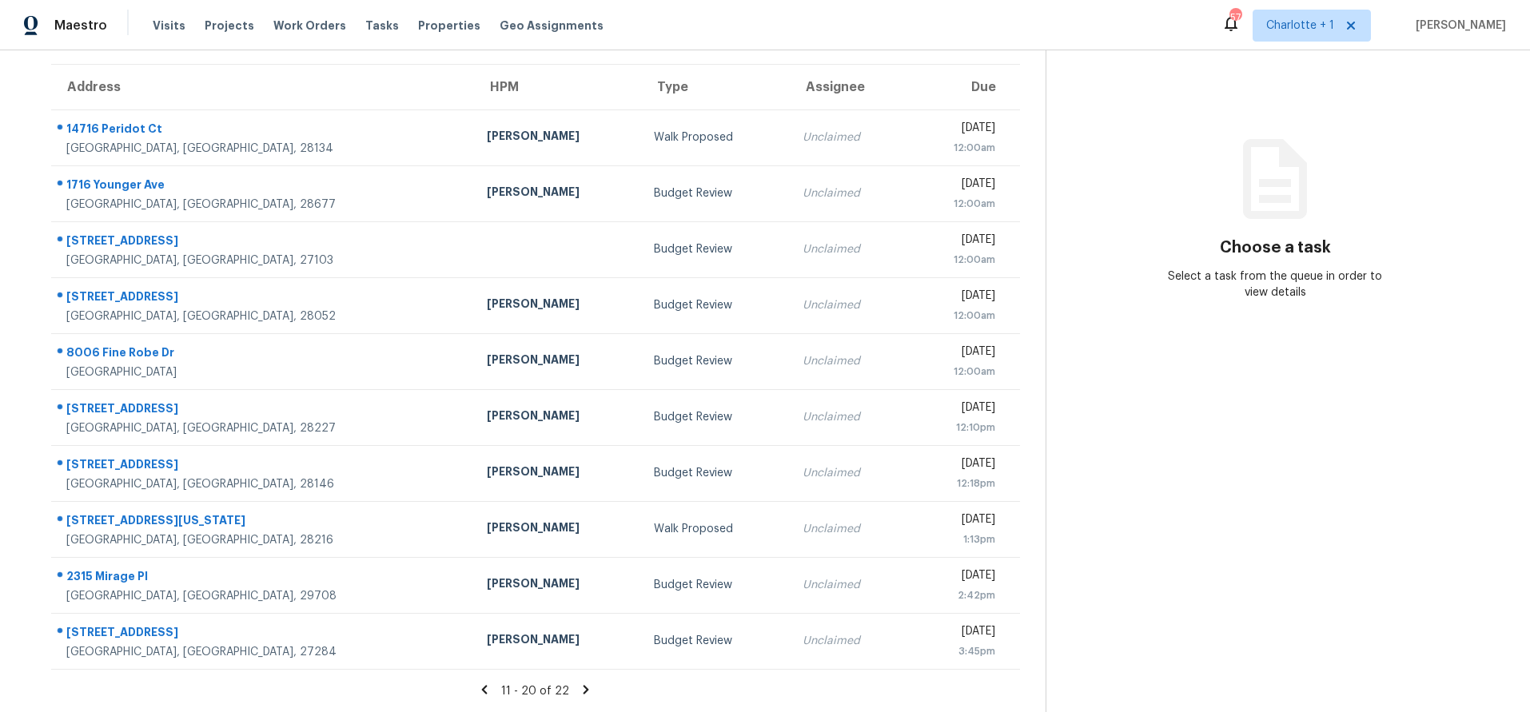
click at [482, 685] on icon at bounding box center [485, 689] width 6 height 9
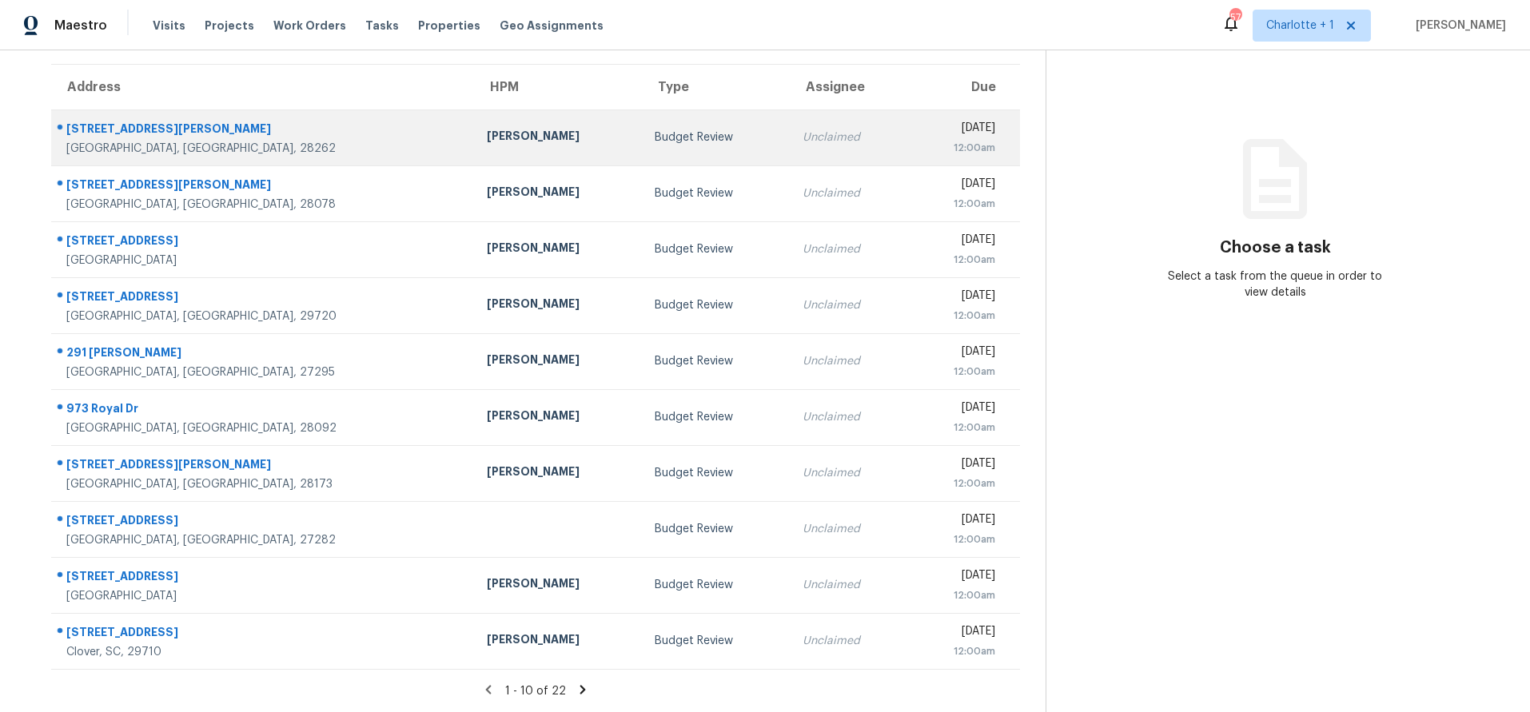
click at [802, 129] on div "Unclaimed" at bounding box center [848, 137] width 93 height 16
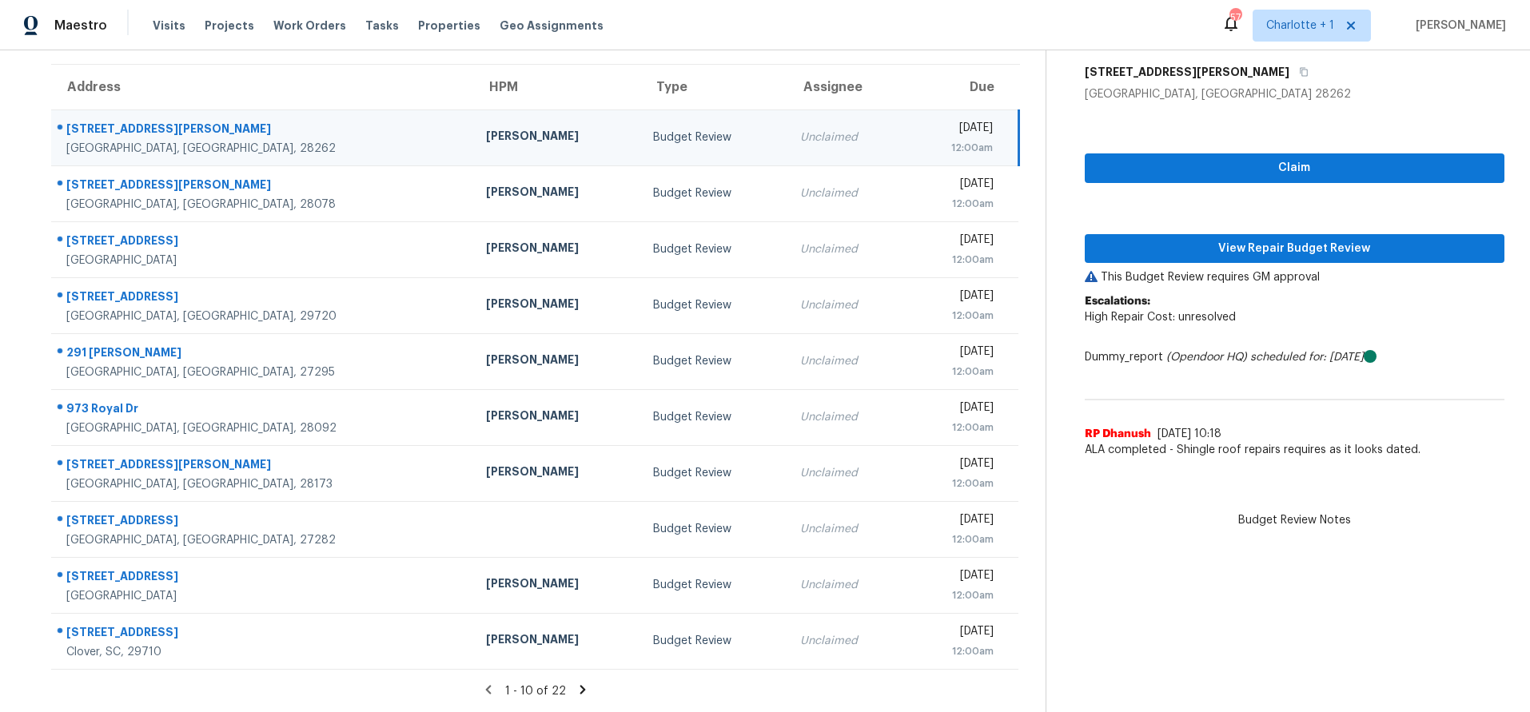
click at [473, 113] on td "[PERSON_NAME]" at bounding box center [556, 137] width 167 height 56
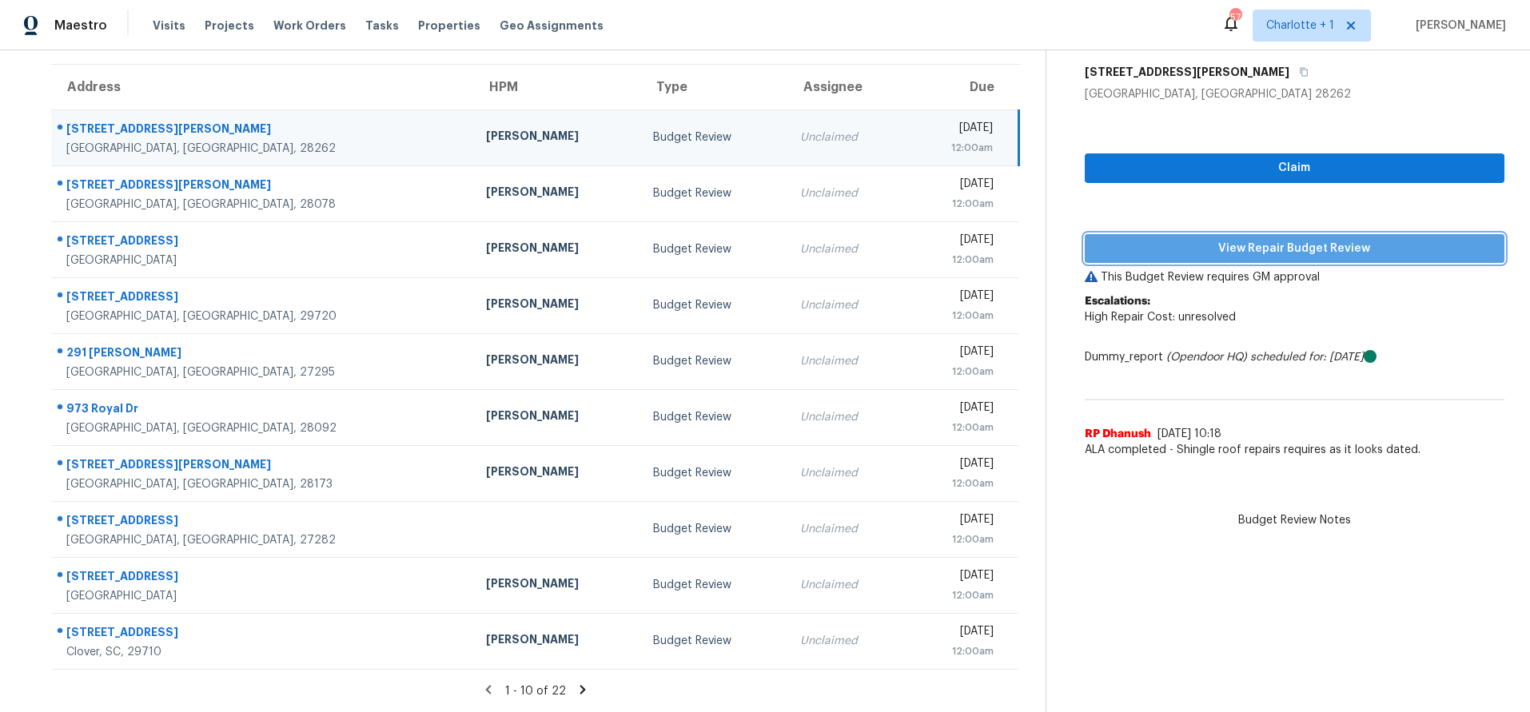
click at [1154, 239] on span "View Repair Budget Review" at bounding box center [1294, 249] width 394 height 20
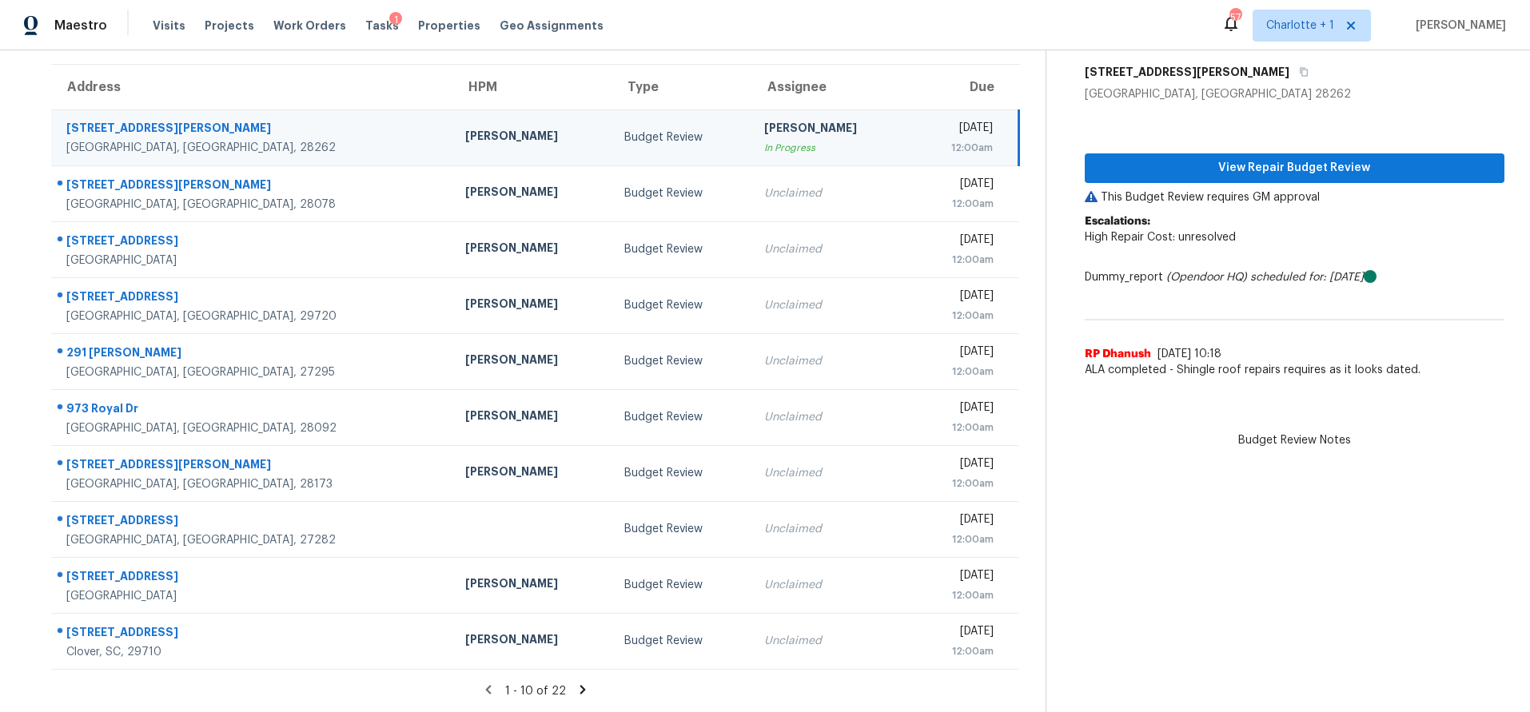
click at [465, 128] on div "[PERSON_NAME]" at bounding box center [531, 138] width 133 height 20
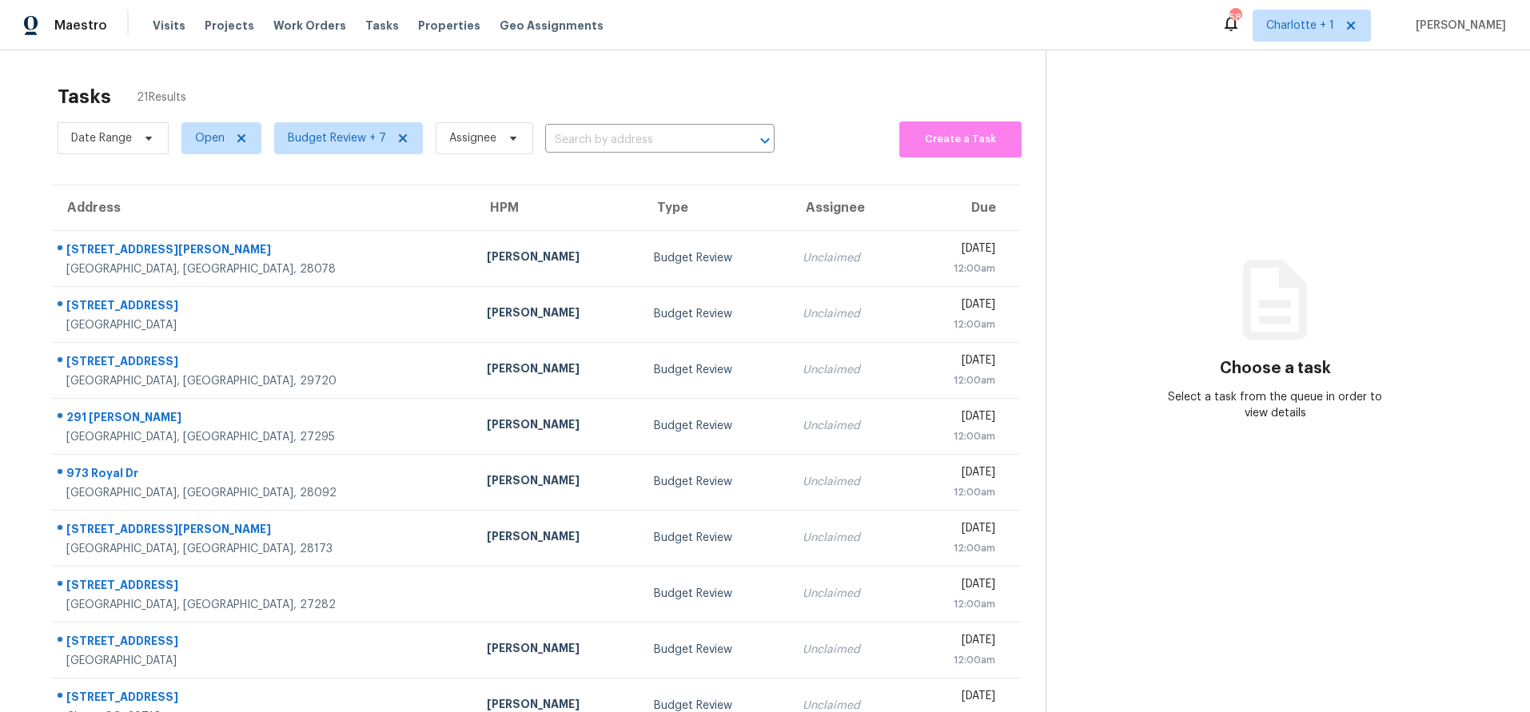
click at [437, 64] on div "Tasks 21 Results Date Range Open Budget Review + 7 Assignee ​ Create a Task Add…" at bounding box center [765, 441] width 1530 height 782
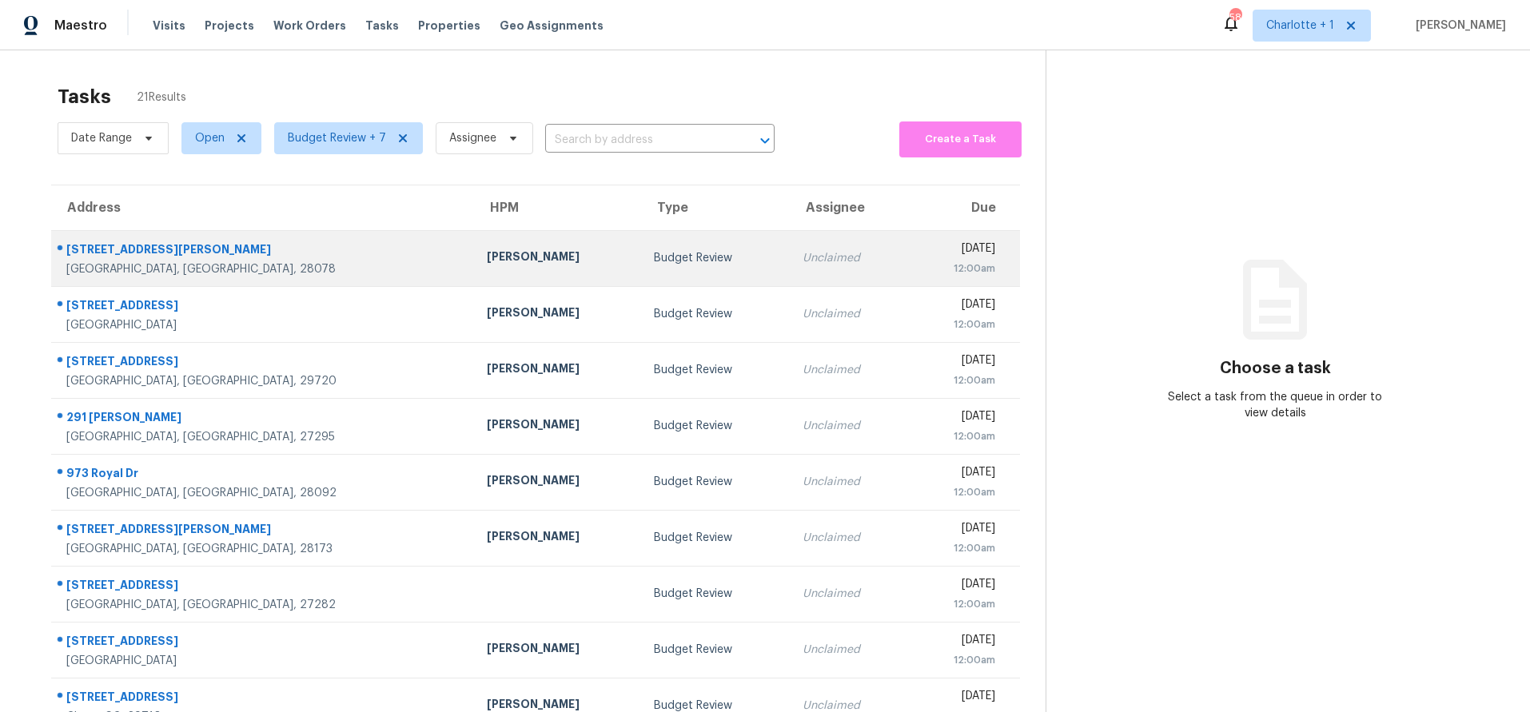
click at [487, 257] on div "[PERSON_NAME]" at bounding box center [558, 259] width 142 height 20
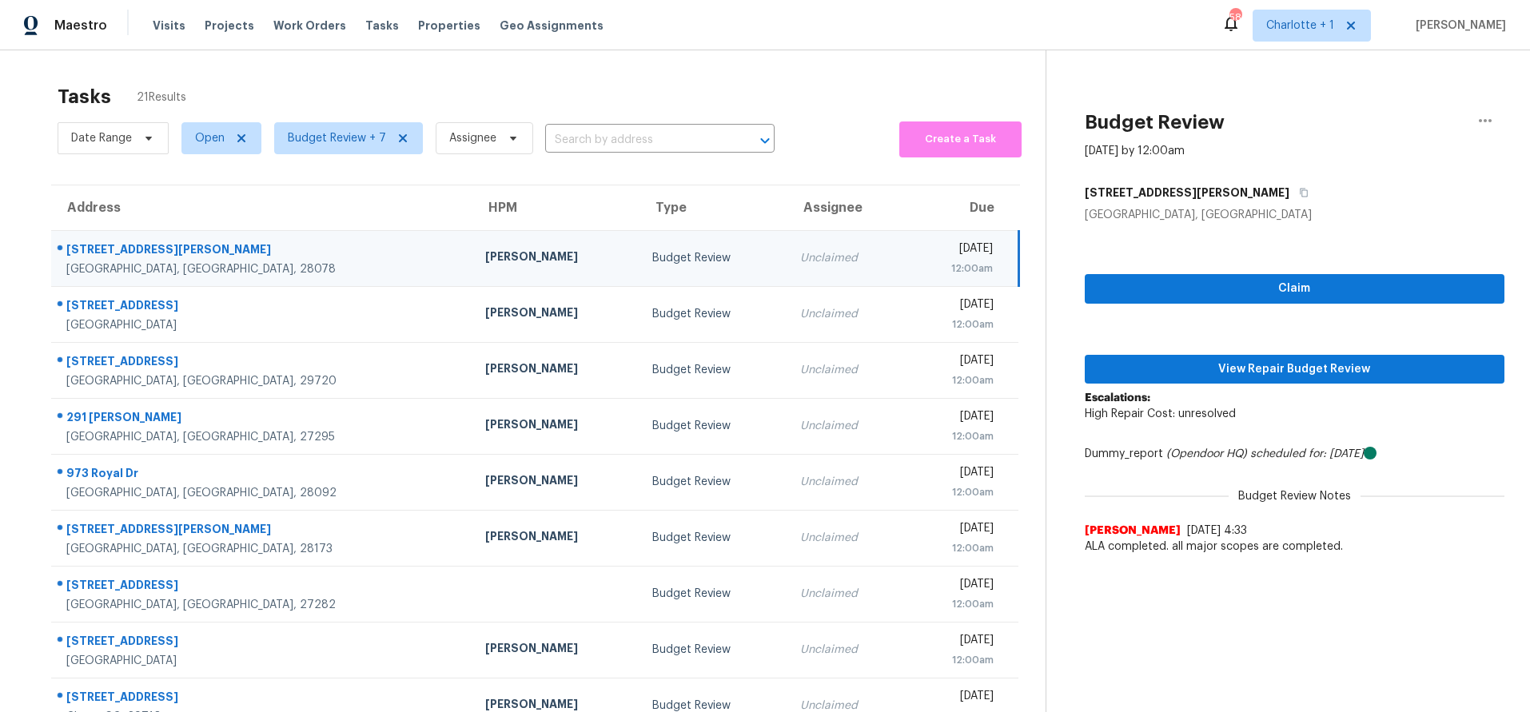
click at [485, 249] on div "[PERSON_NAME]" at bounding box center [555, 259] width 141 height 20
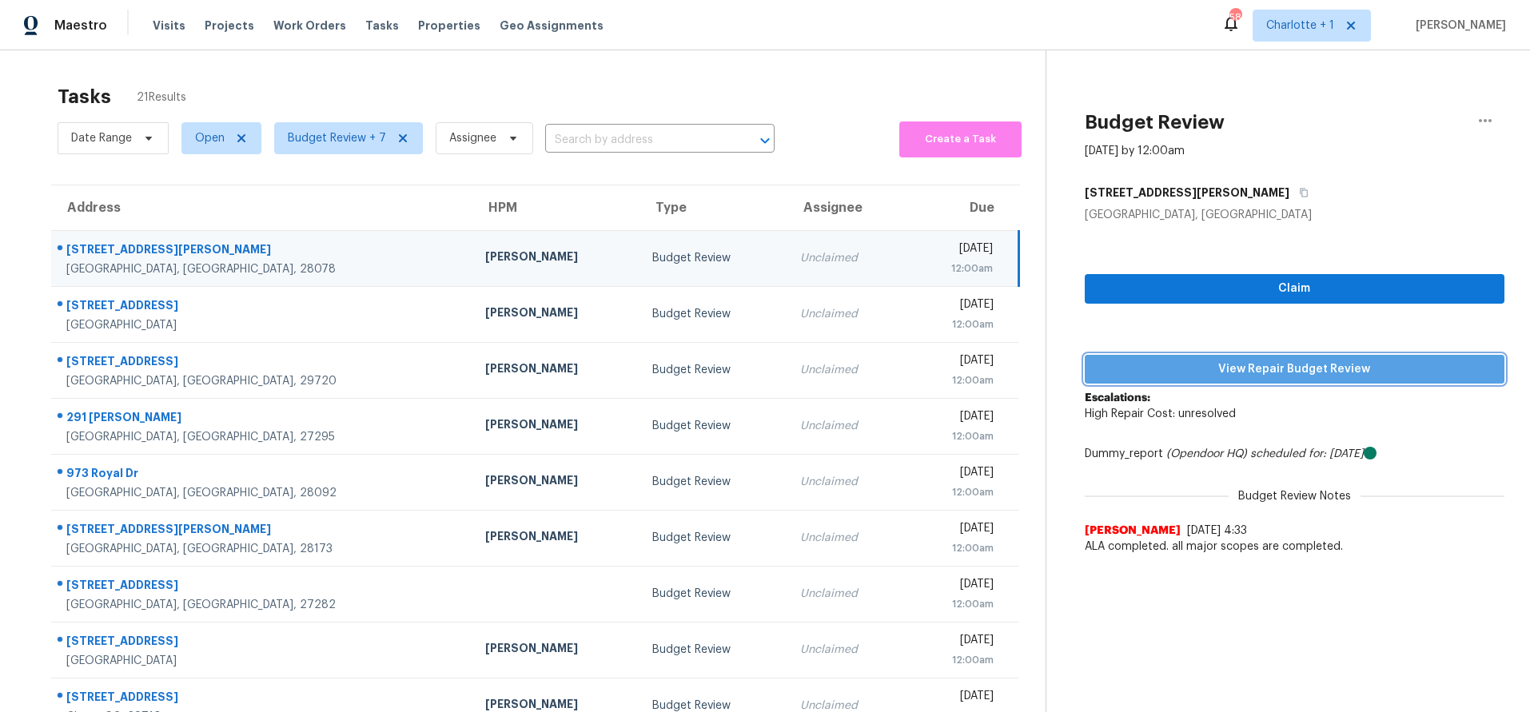
click at [1309, 374] on span "View Repair Budget Review" at bounding box center [1294, 370] width 394 height 20
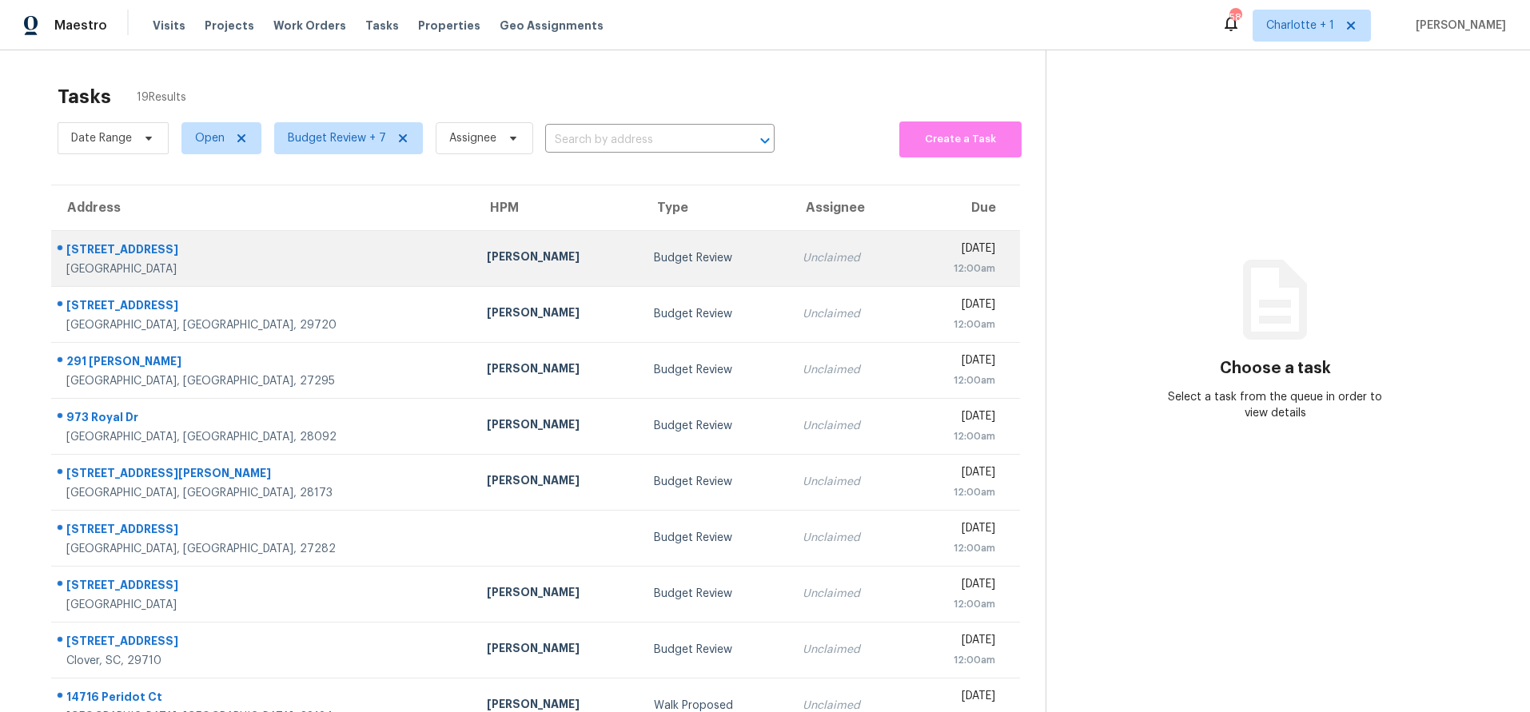
click at [289, 271] on td "700 Franklin Blvd Greensboro, NC, 27401" at bounding box center [262, 258] width 423 height 56
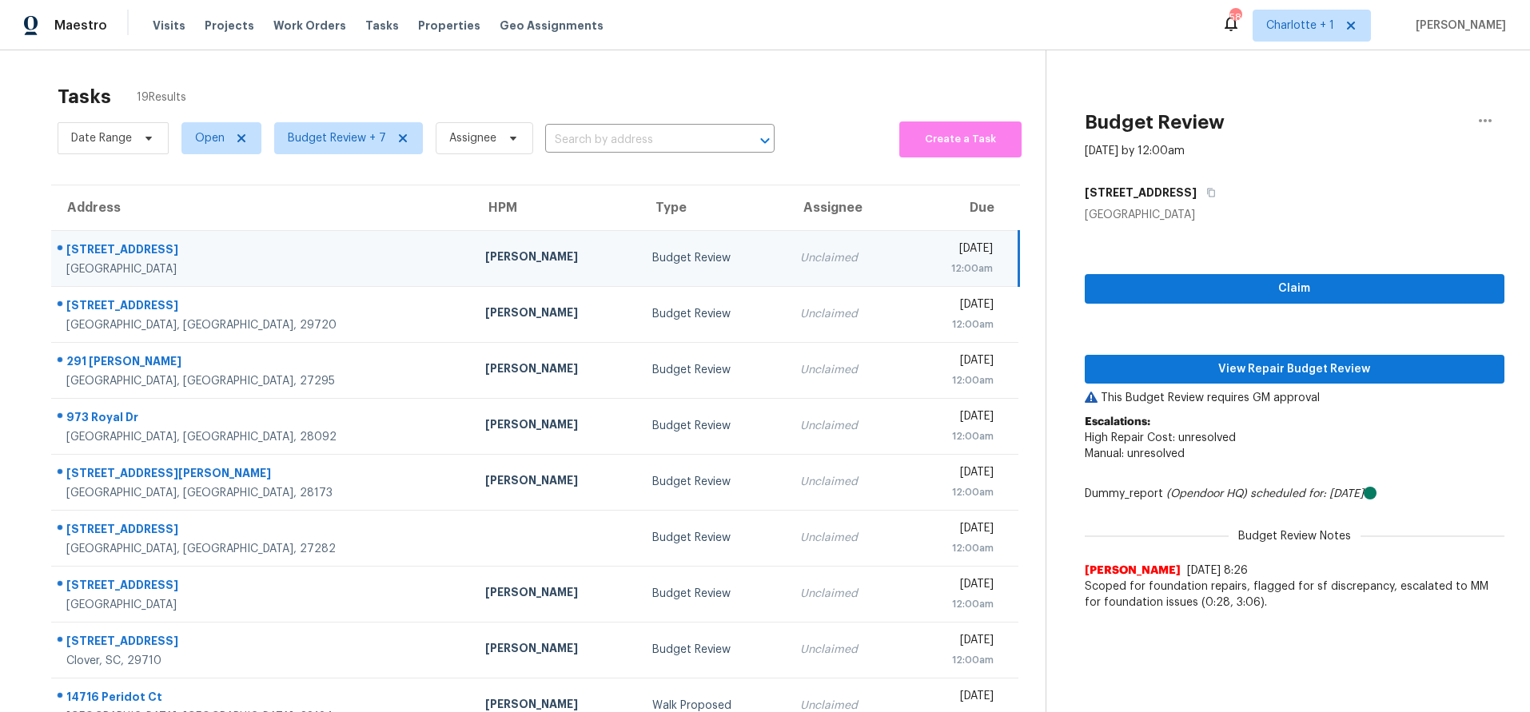
click at [226, 258] on div "700 Franklin Blvd" at bounding box center [262, 251] width 393 height 20
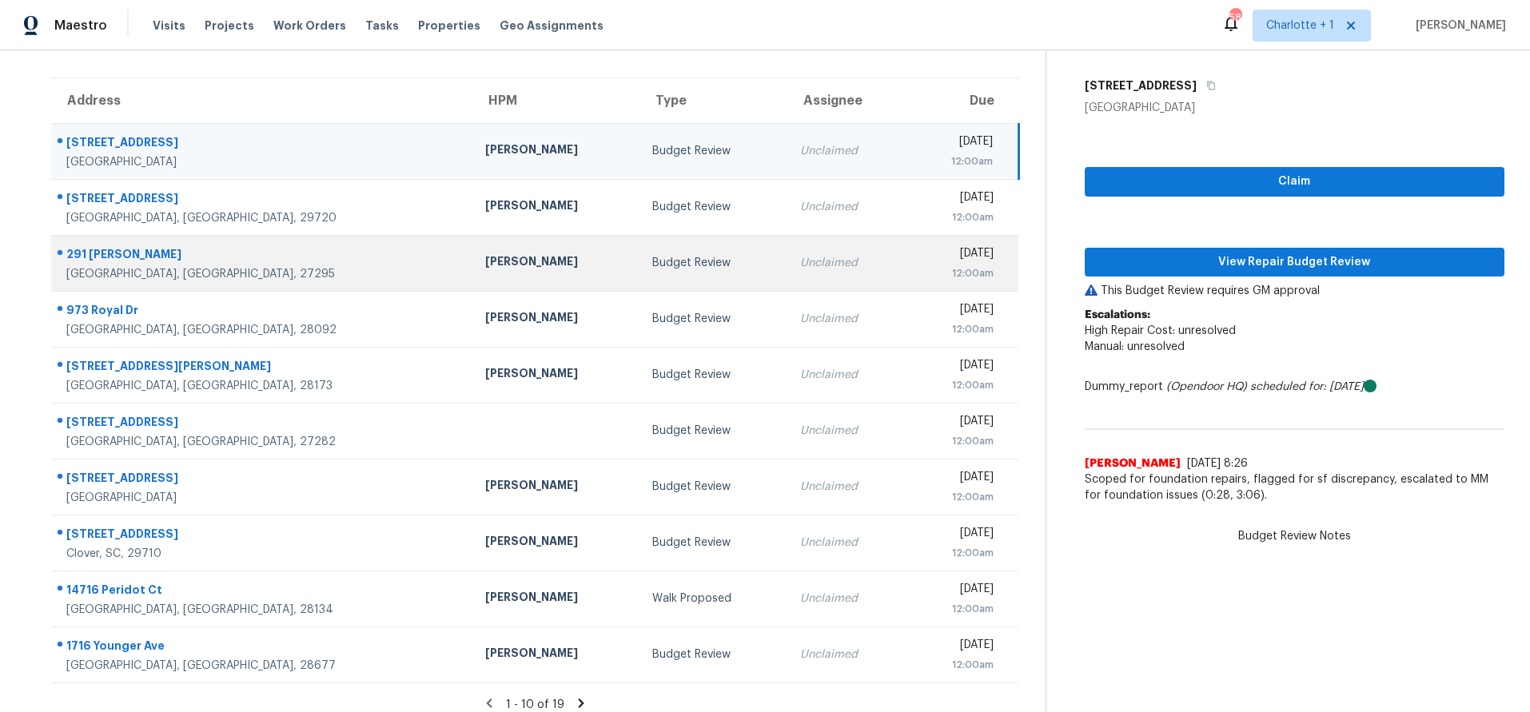
scroll to position [132, 0]
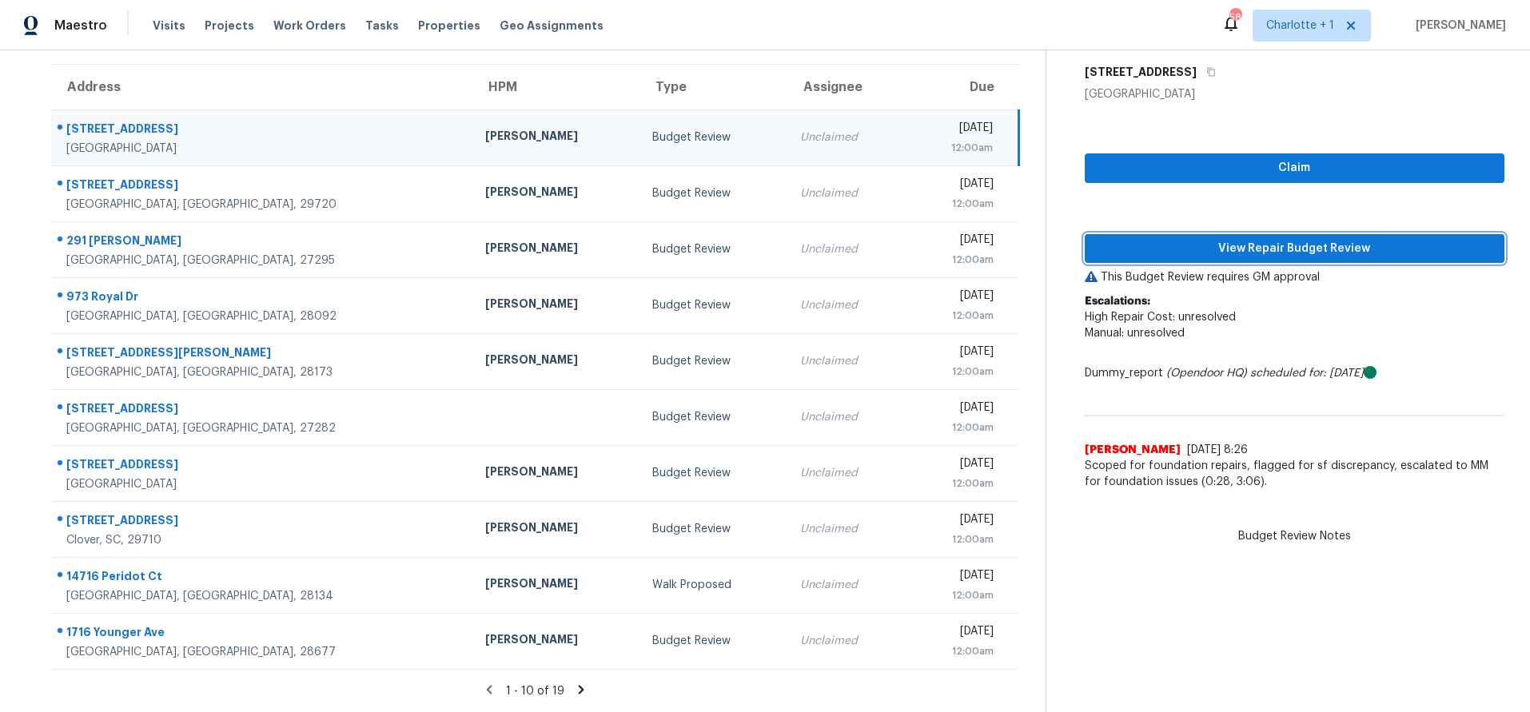
click at [1291, 239] on span "View Repair Budget Review" at bounding box center [1294, 249] width 394 height 20
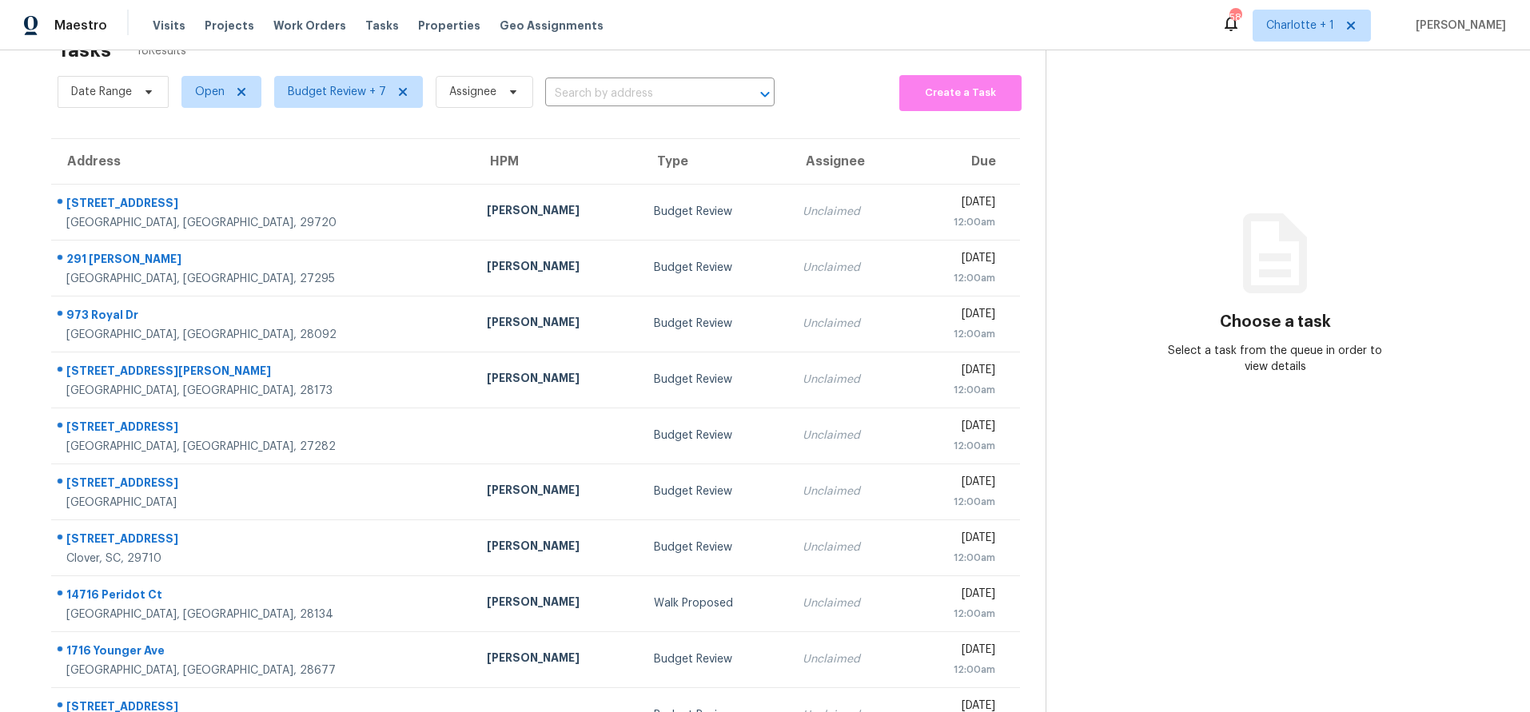
scroll to position [132, 0]
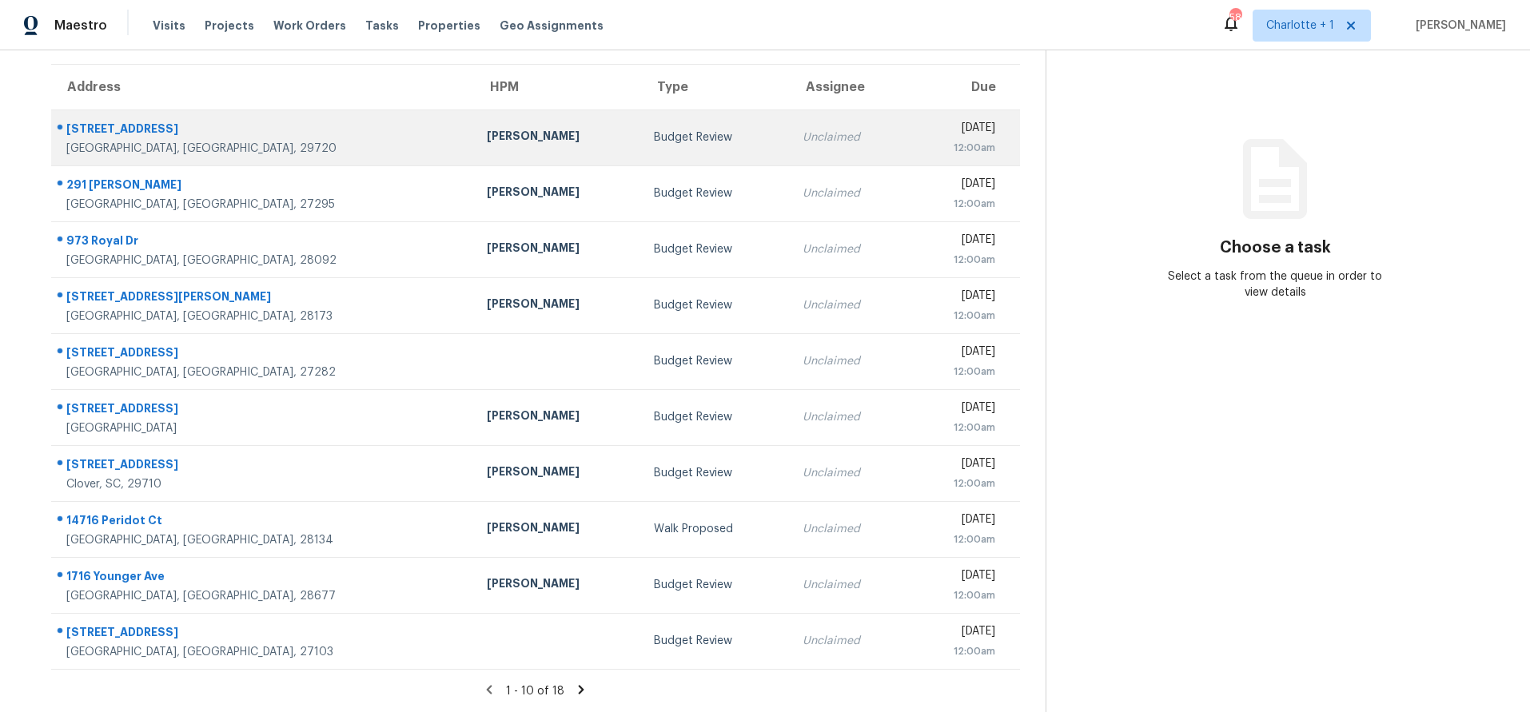
click at [262, 122] on div "[STREET_ADDRESS]" at bounding box center [263, 131] width 395 height 20
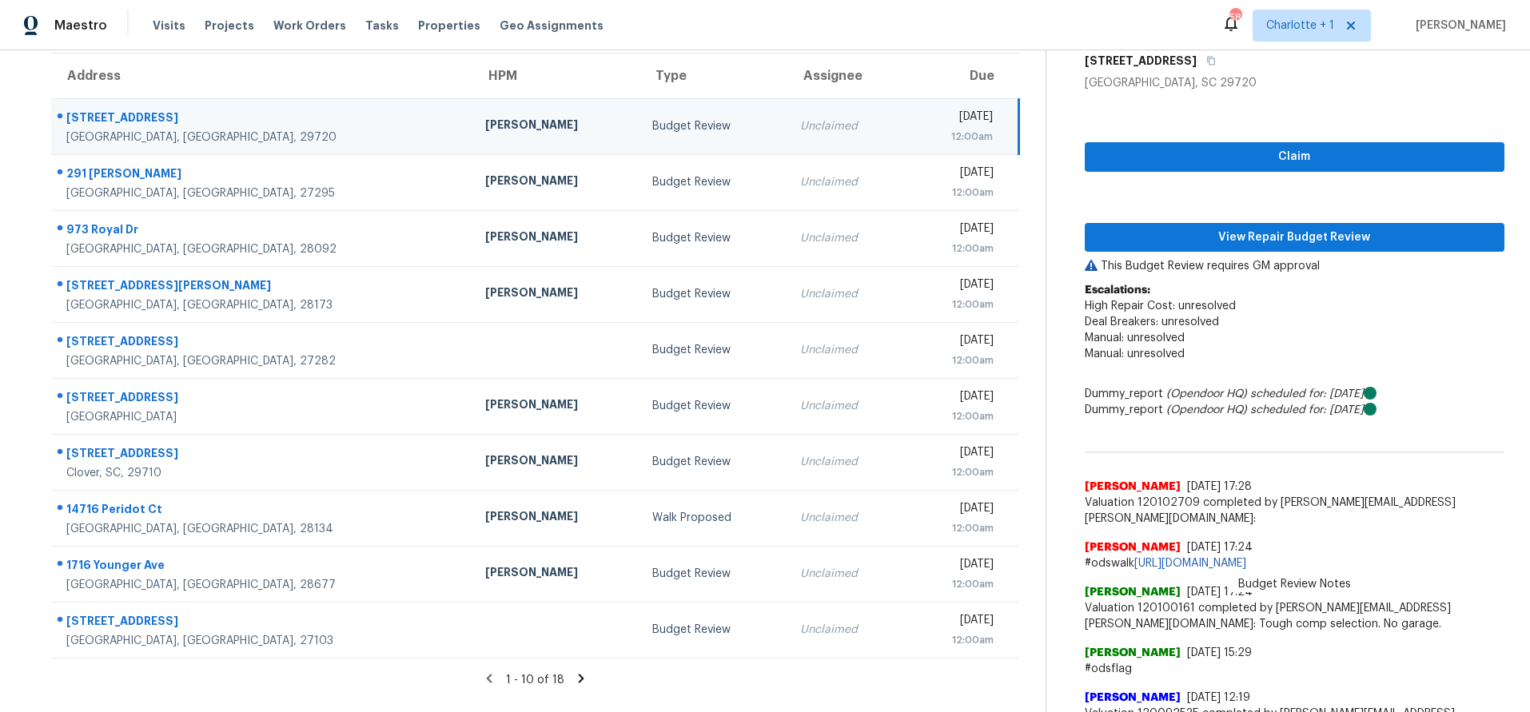
click at [1234, 631] on span "Valuation 120100161 completed by [PERSON_NAME][EMAIL_ADDRESS][PERSON_NAME][DOMA…" at bounding box center [1294, 616] width 420 height 32
click at [1220, 235] on span "View Repair Budget Review" at bounding box center [1294, 238] width 394 height 20
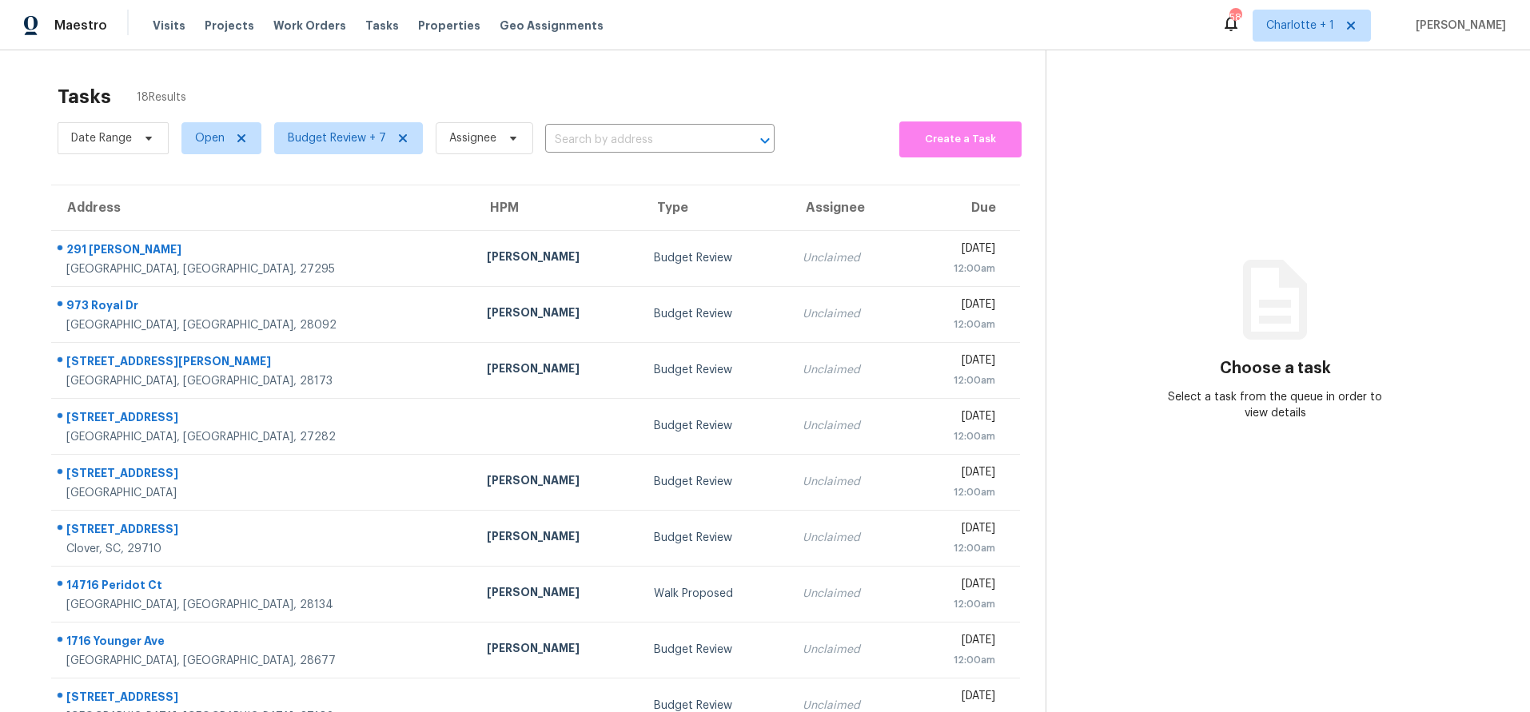
scroll to position [132, 0]
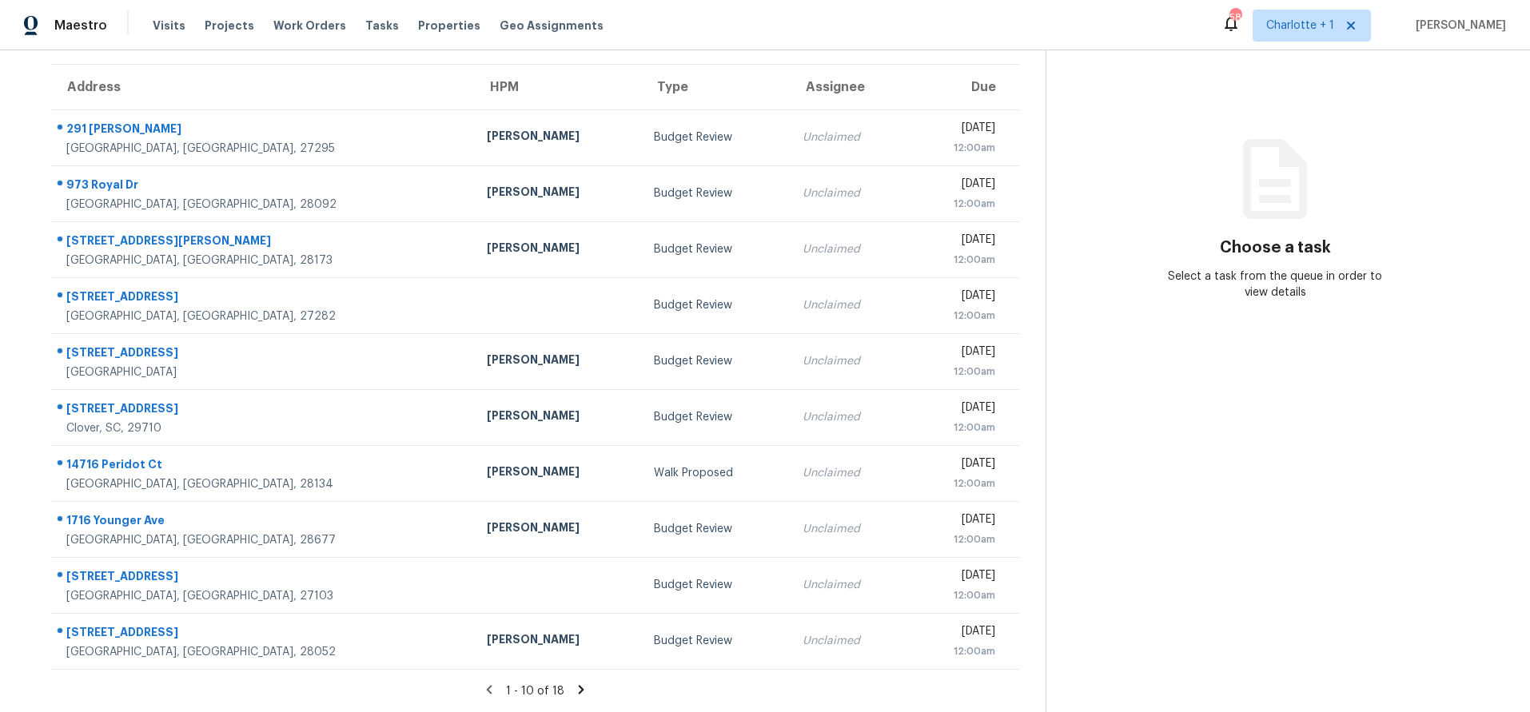
click at [575, 683] on icon at bounding box center [581, 690] width 14 height 14
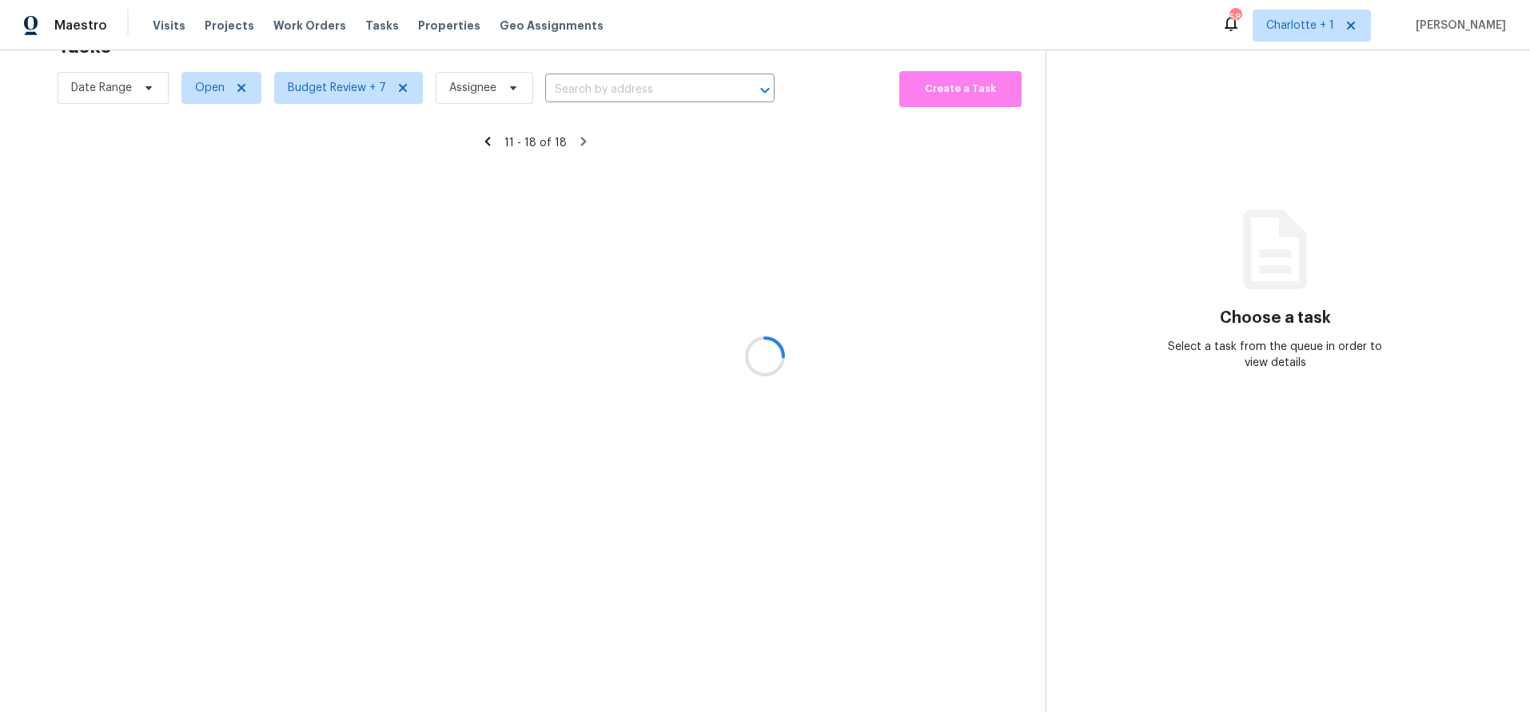
scroll to position [62, 0]
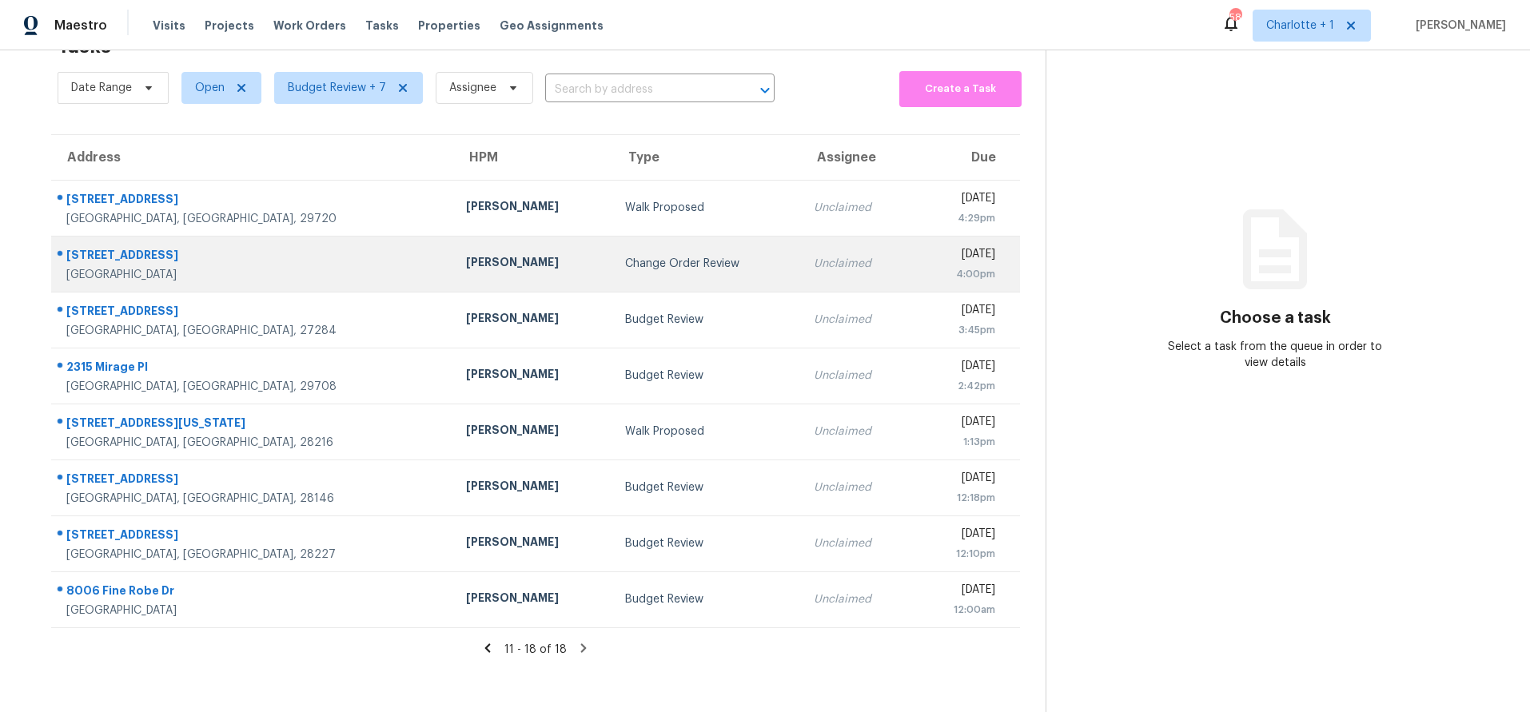
click at [625, 256] on div "Change Order Review" at bounding box center [706, 264] width 163 height 16
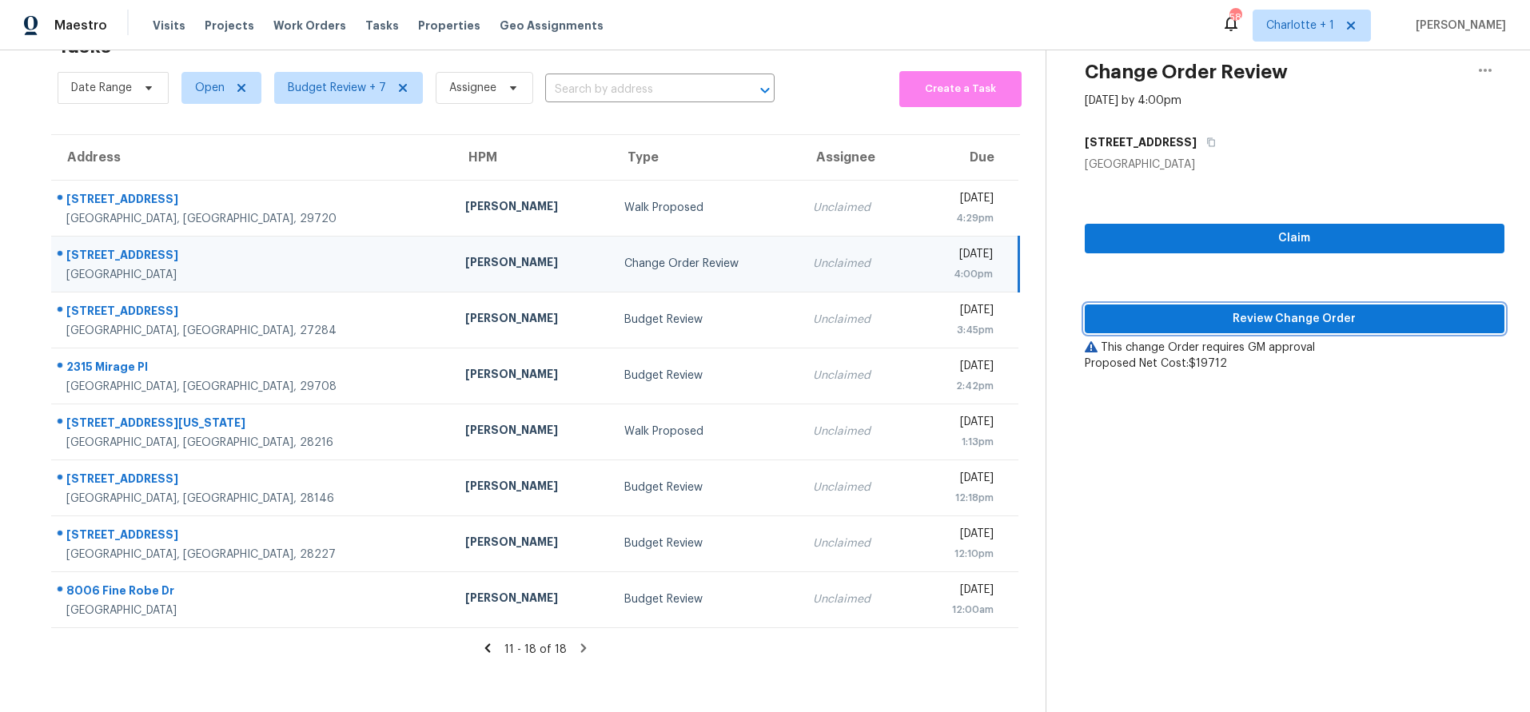
click at [1170, 309] on span "Review Change Order" at bounding box center [1294, 319] width 394 height 20
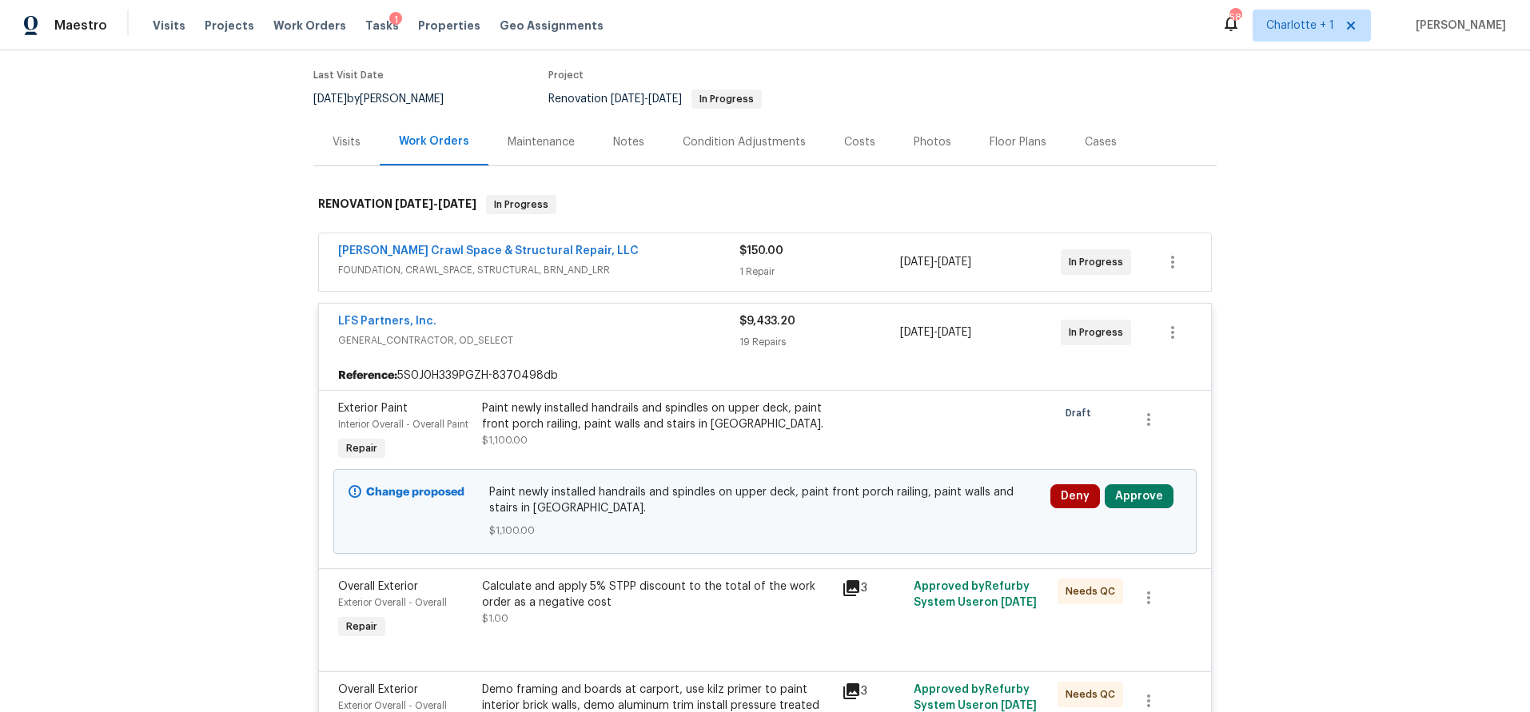
scroll to position [267, 0]
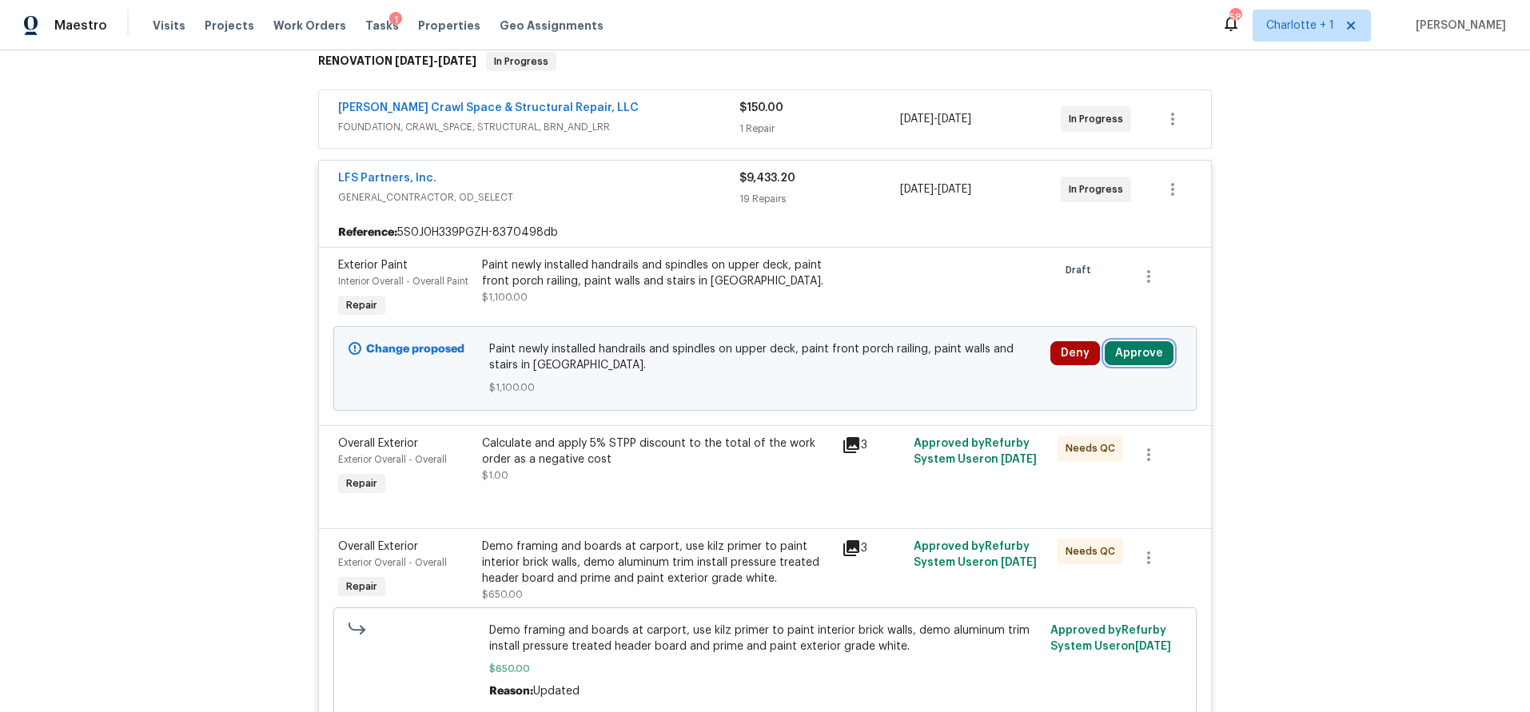
click at [1124, 354] on button "Approve" at bounding box center [1138, 353] width 69 height 24
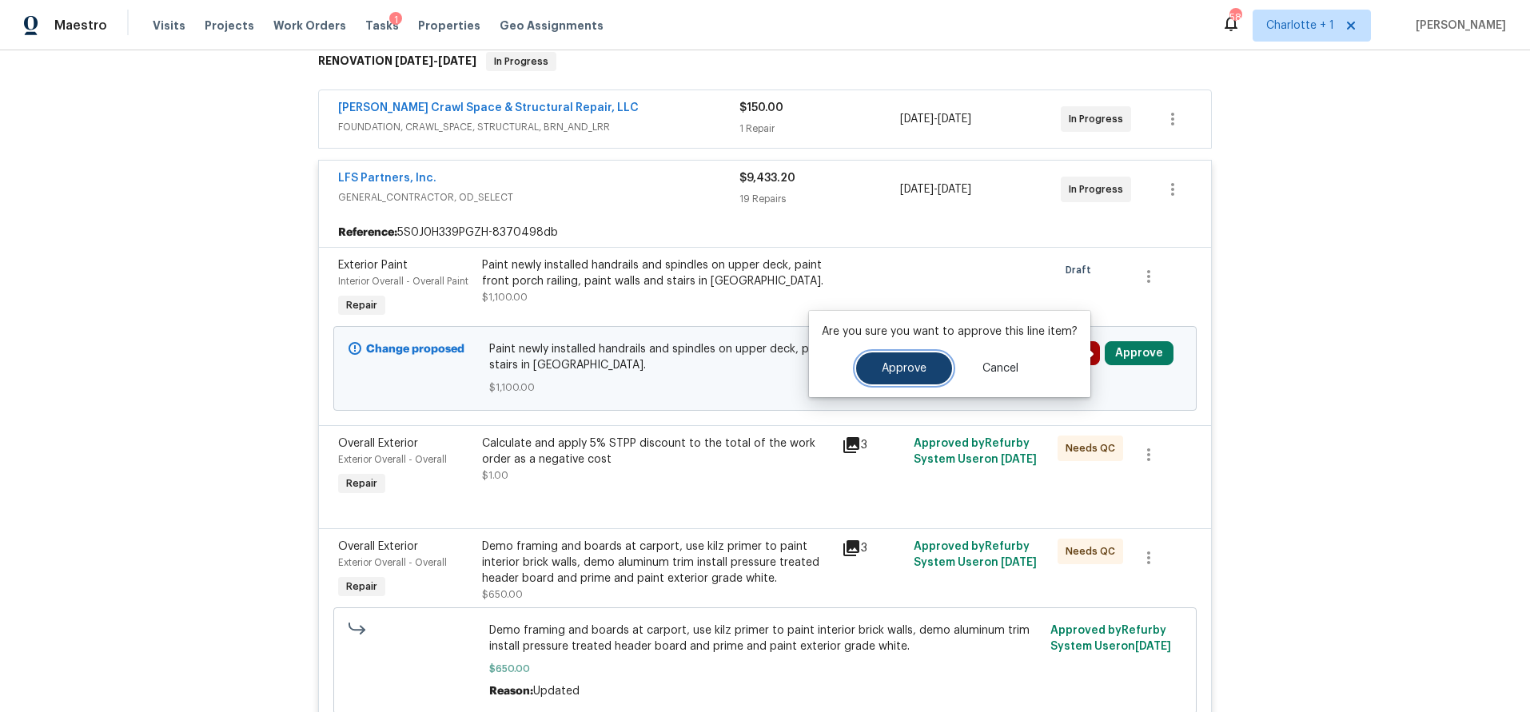
click at [927, 371] on button "Approve" at bounding box center [904, 368] width 96 height 32
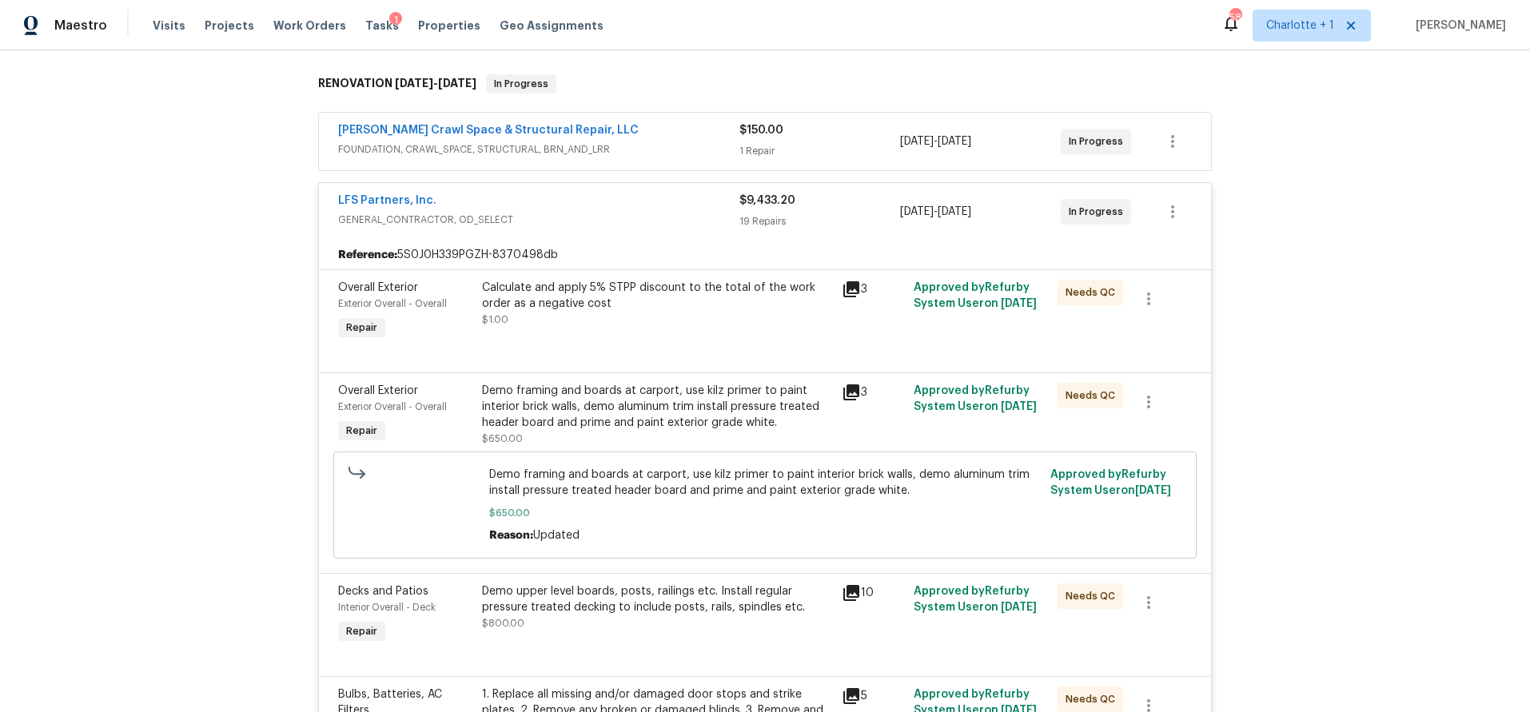
scroll to position [0, 0]
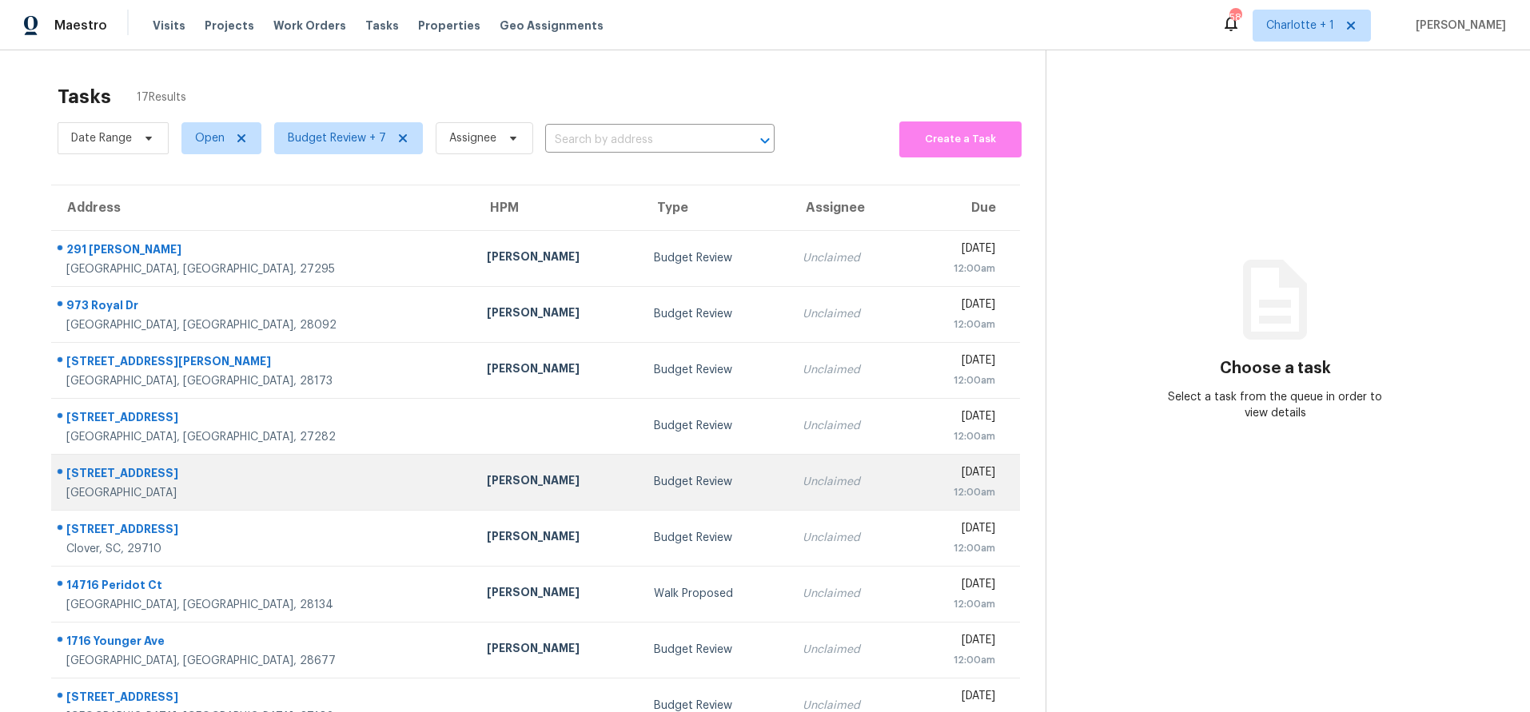
scroll to position [132, 0]
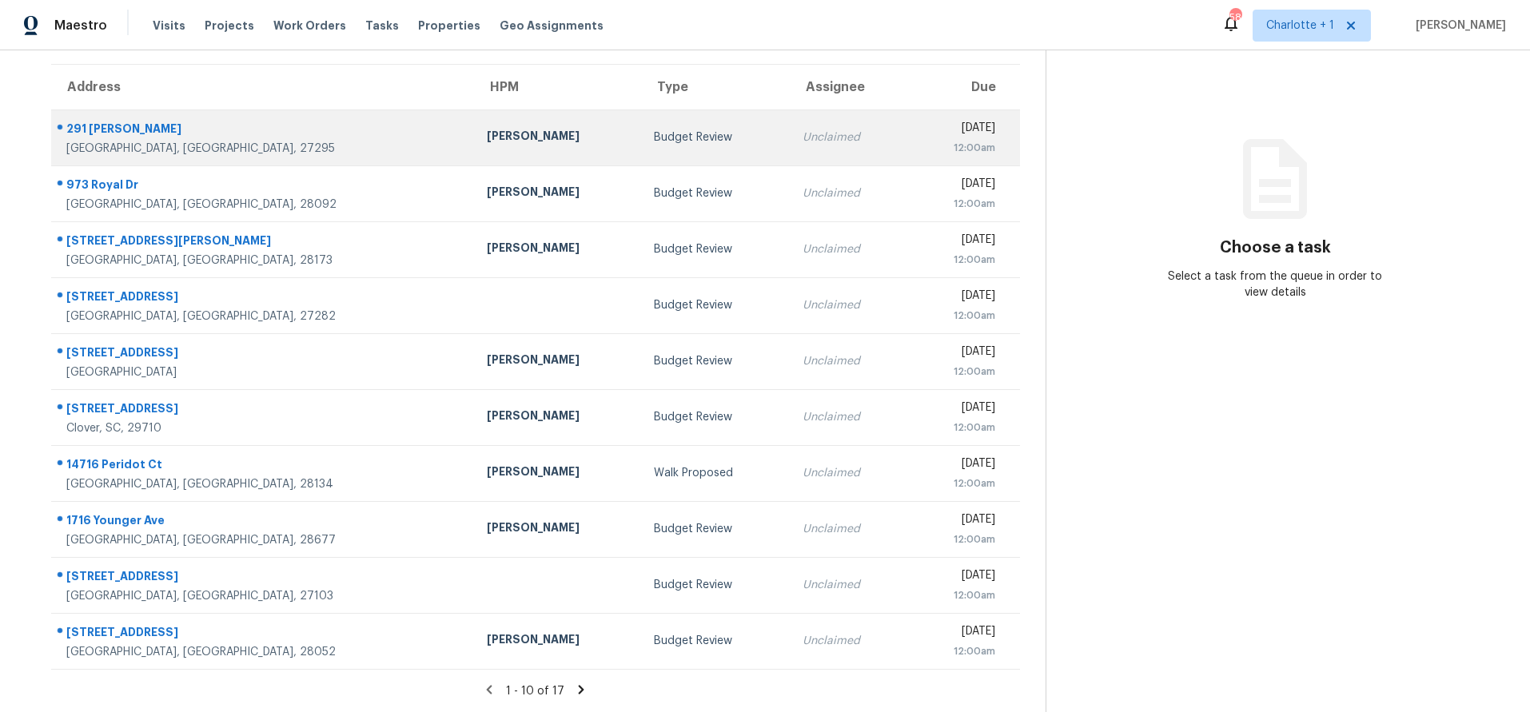
click at [487, 128] on div "[PERSON_NAME]" at bounding box center [558, 138] width 142 height 20
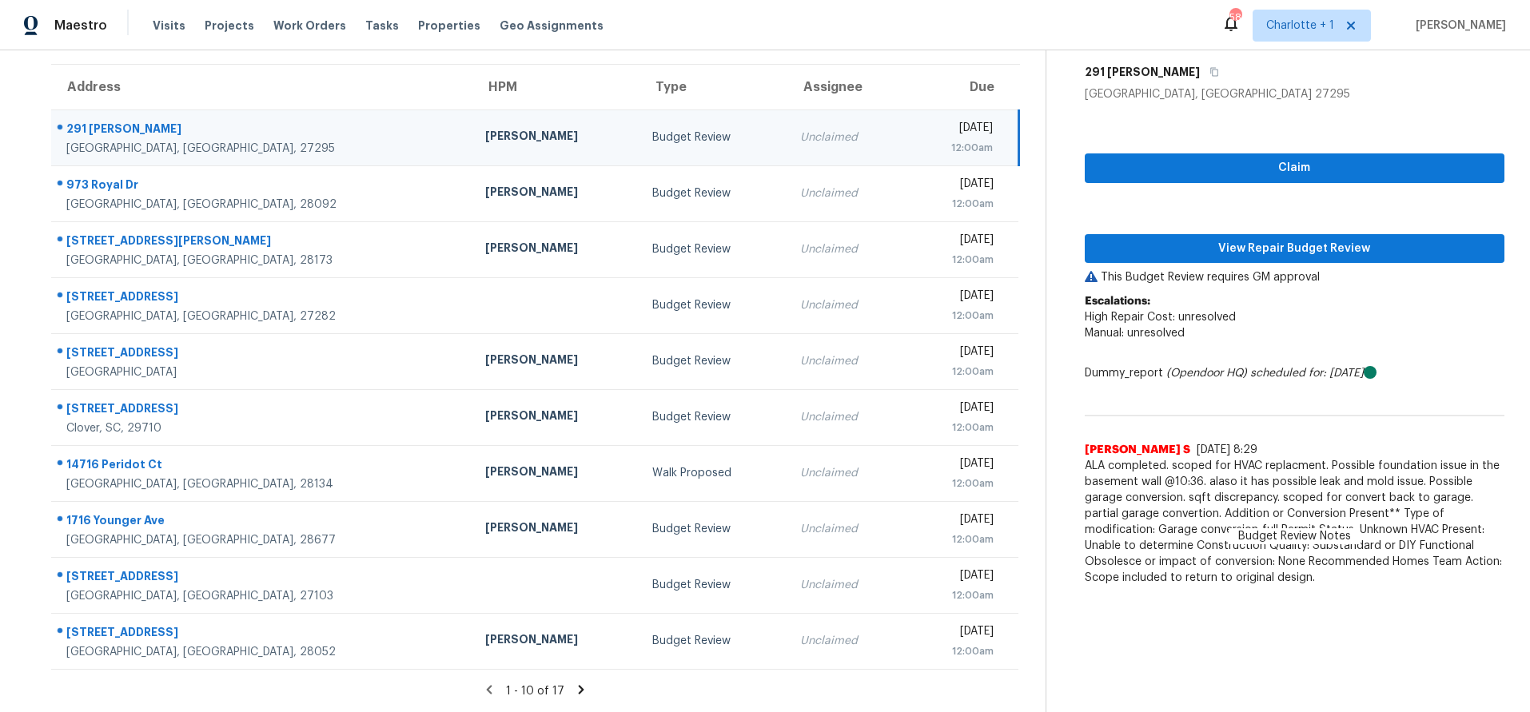
click at [472, 117] on td "[PERSON_NAME]" at bounding box center [555, 137] width 167 height 56
click at [1212, 234] on button "View Repair Budget Review" at bounding box center [1294, 249] width 420 height 30
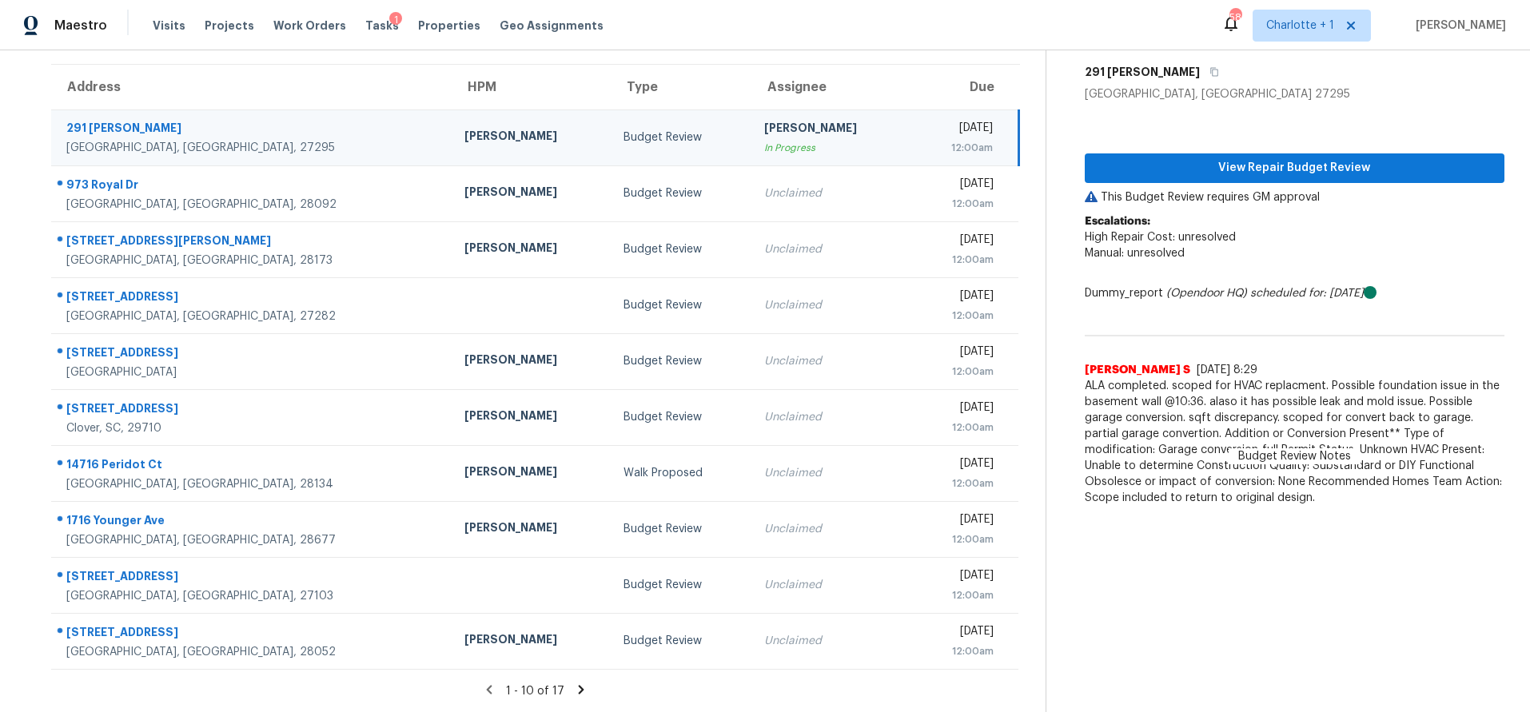
drag, startPoint x: 355, startPoint y: 117, endPoint x: 385, endPoint y: 120, distance: 30.5
click at [464, 128] on div "[PERSON_NAME]" at bounding box center [530, 138] width 133 height 20
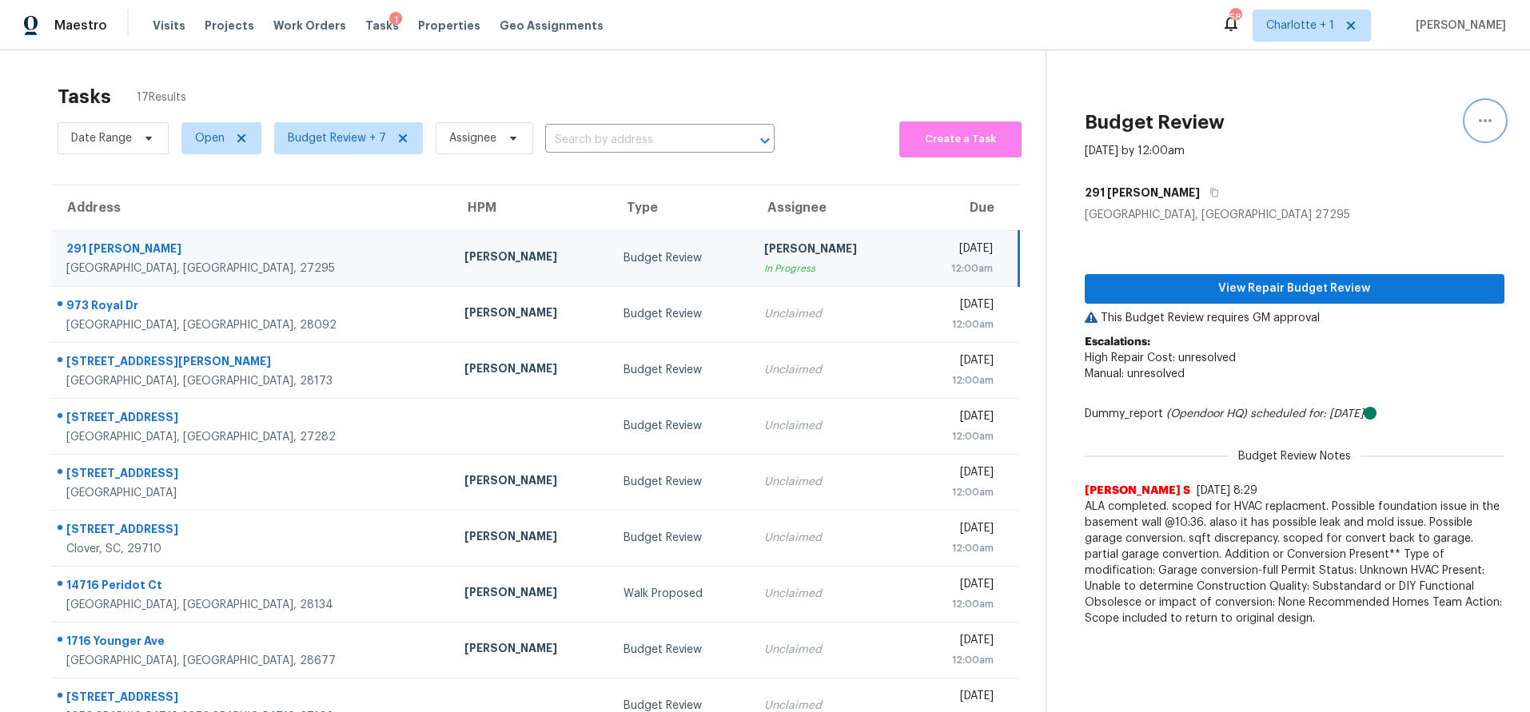
click at [1475, 117] on icon "button" at bounding box center [1484, 120] width 19 height 19
click at [1371, 128] on div "Unclaim this task" at bounding box center [1381, 124] width 125 height 16
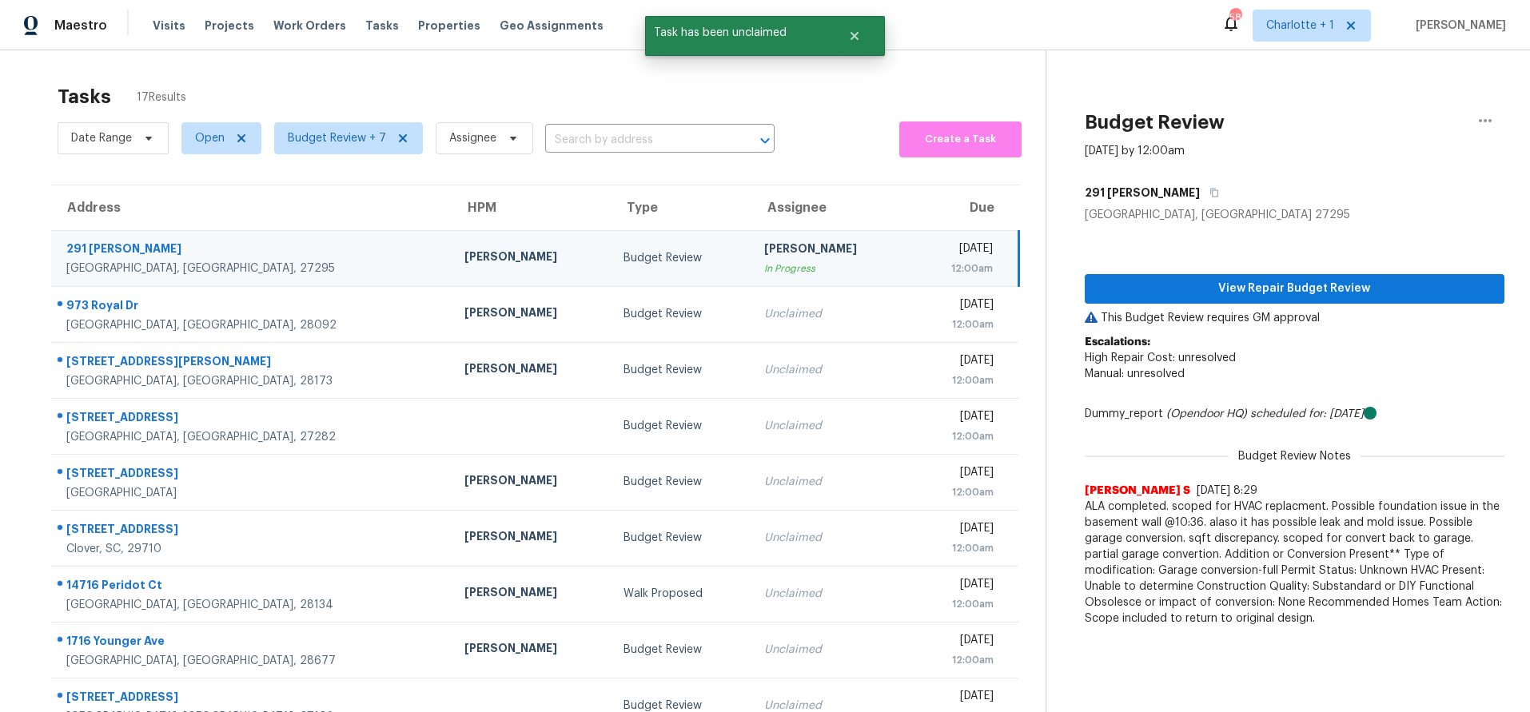
scroll to position [132, 0]
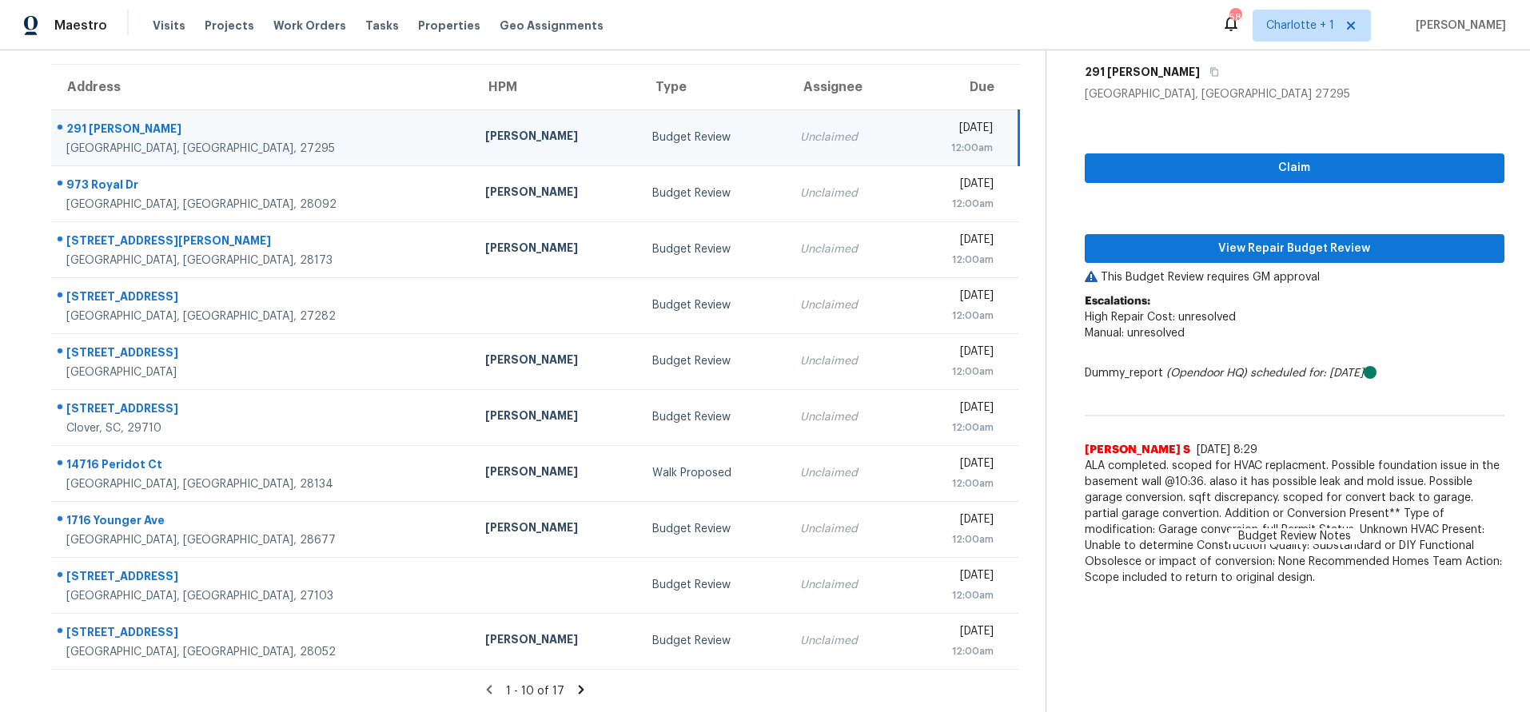
click at [579, 685] on icon at bounding box center [582, 689] width 6 height 9
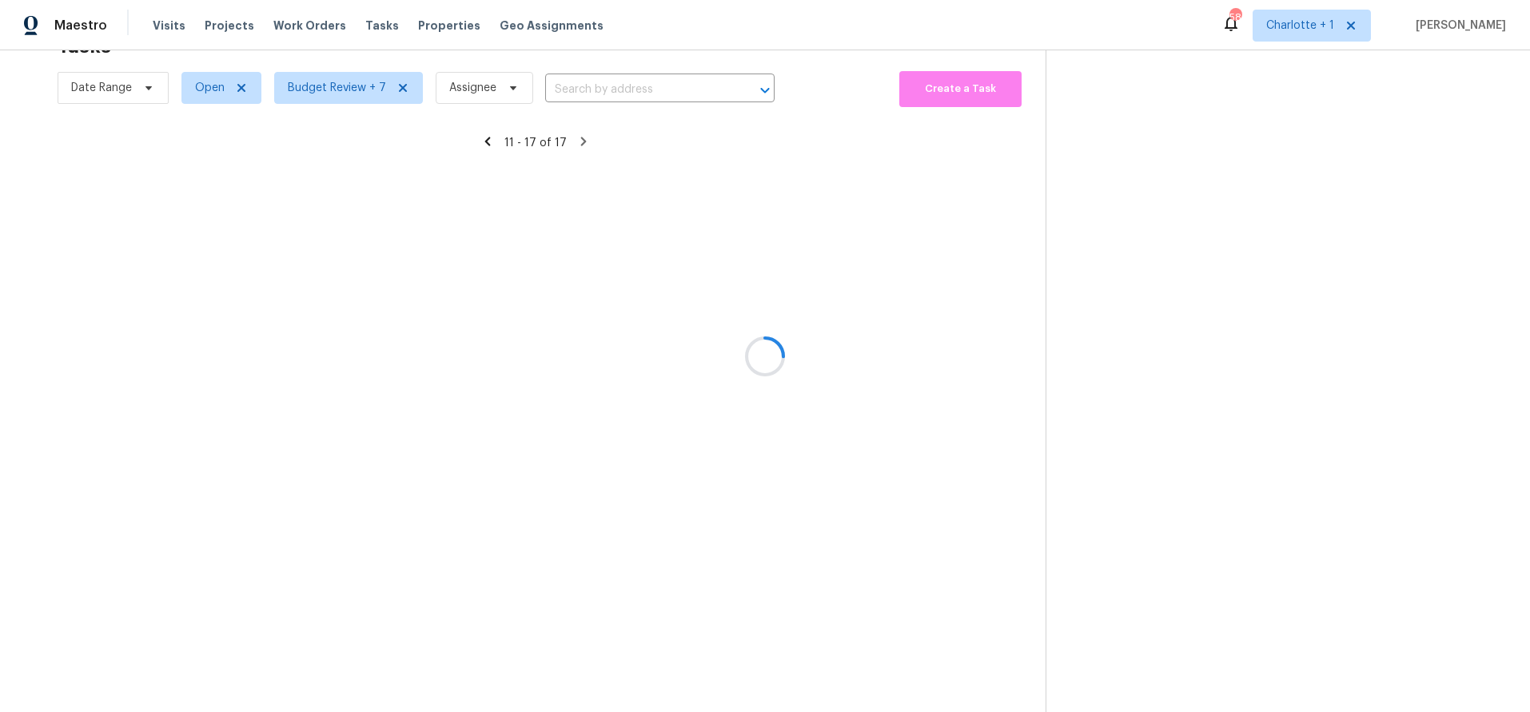
scroll to position [62, 0]
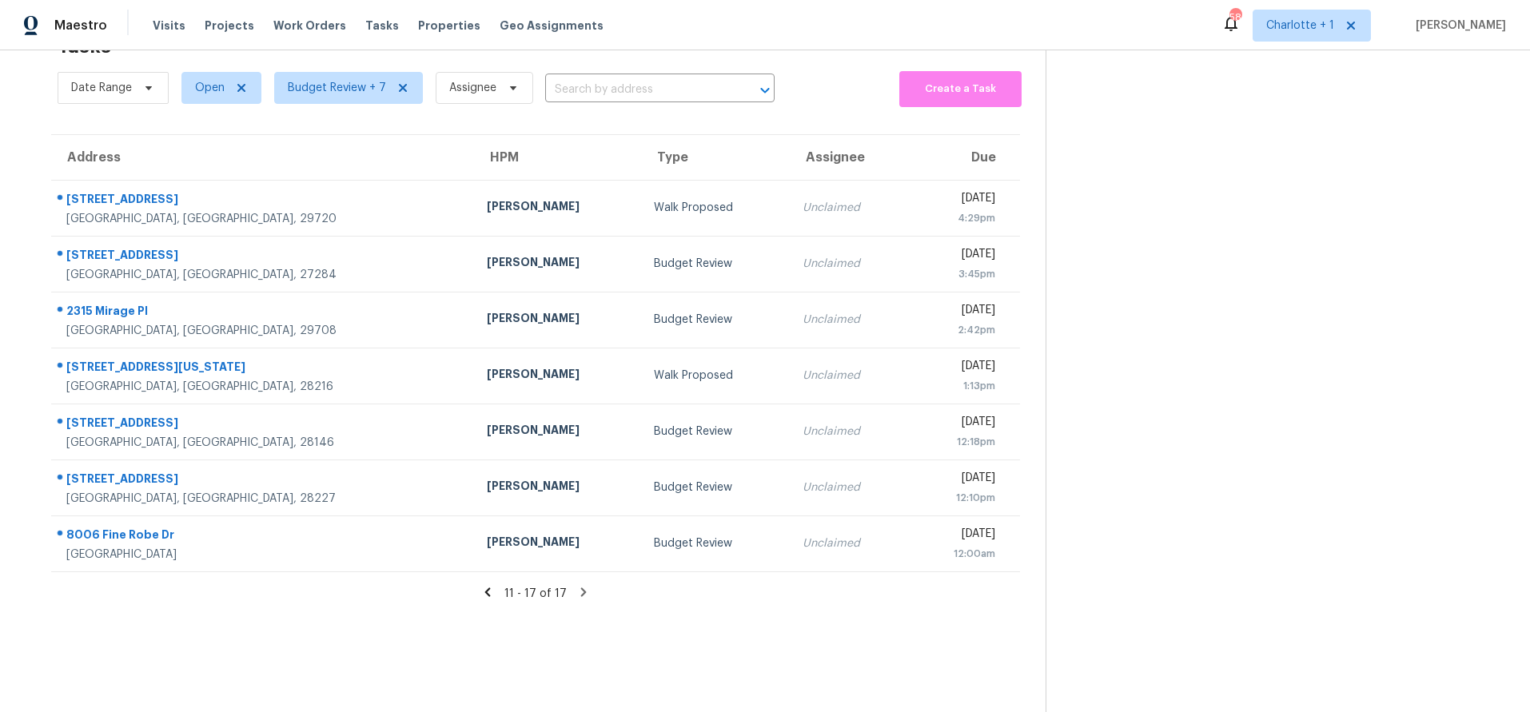
click at [483, 585] on icon at bounding box center [487, 592] width 14 height 14
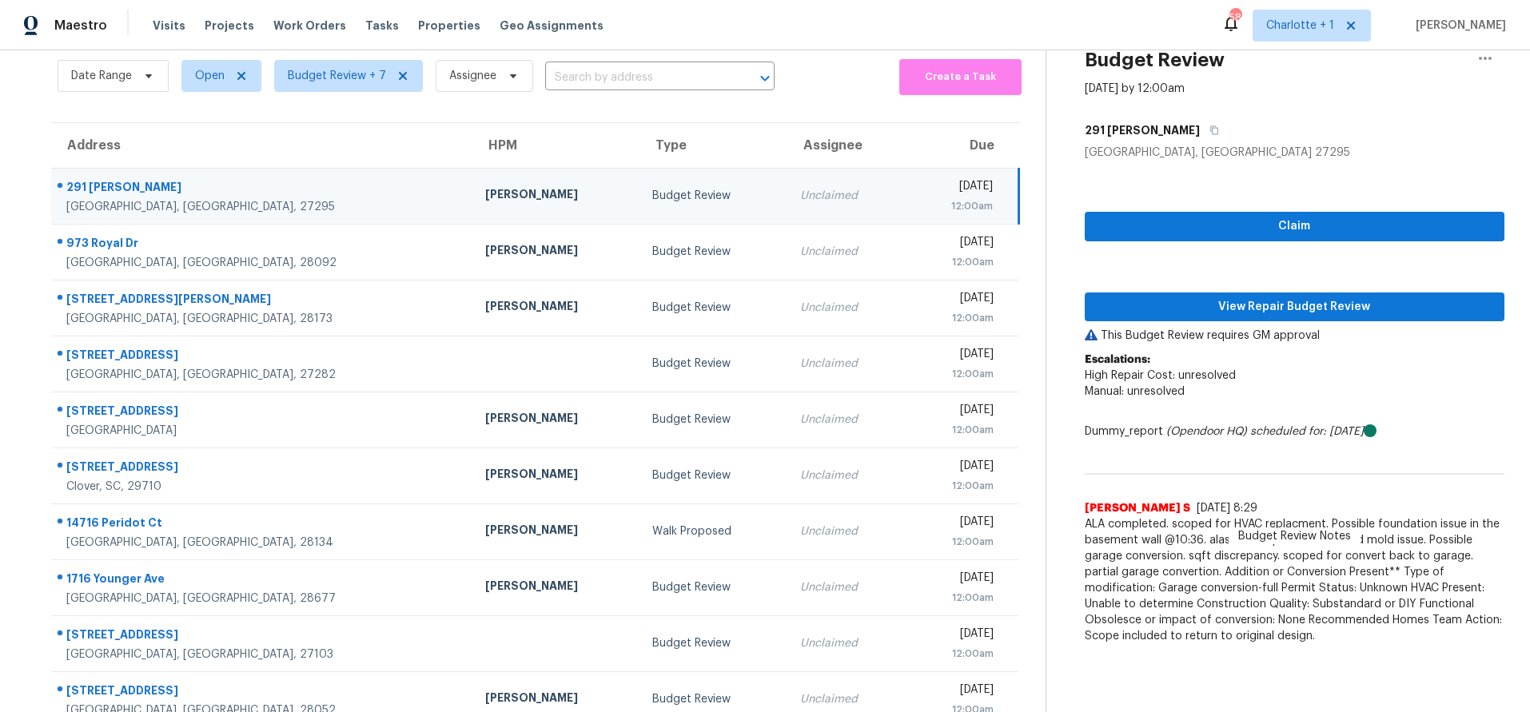
scroll to position [132, 0]
